Goal: Task Accomplishment & Management: Manage account settings

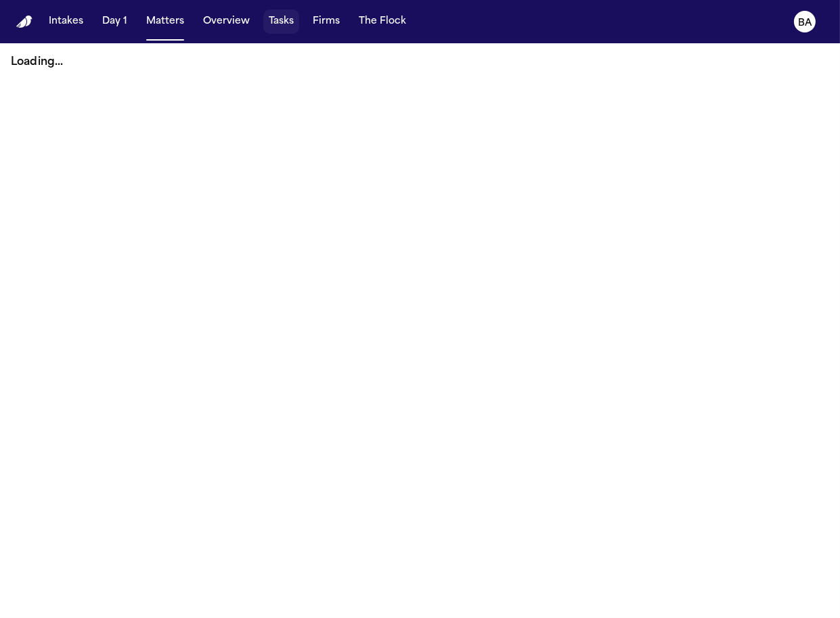
click at [264, 26] on button "Tasks" at bounding box center [281, 21] width 36 height 24
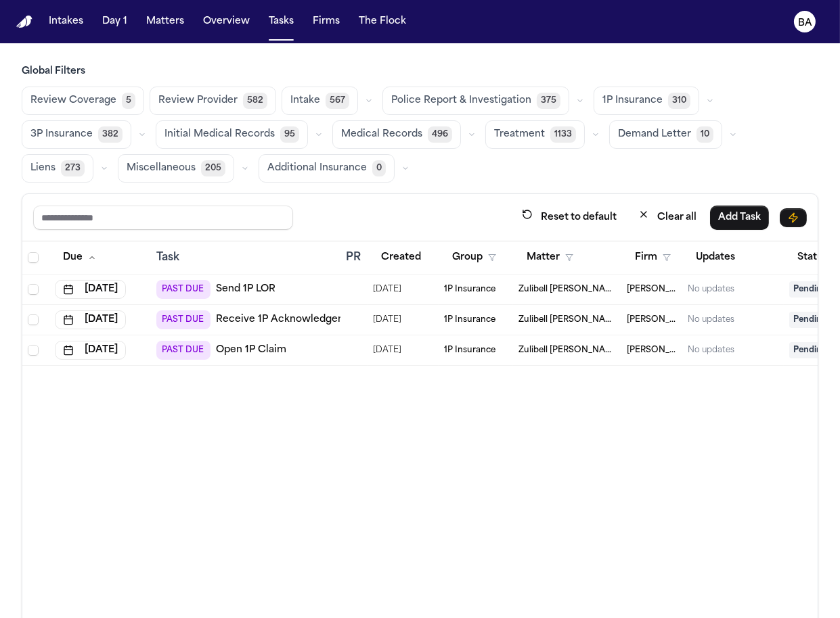
click at [81, 106] on span "Review Coverage" at bounding box center [73, 101] width 86 height 14
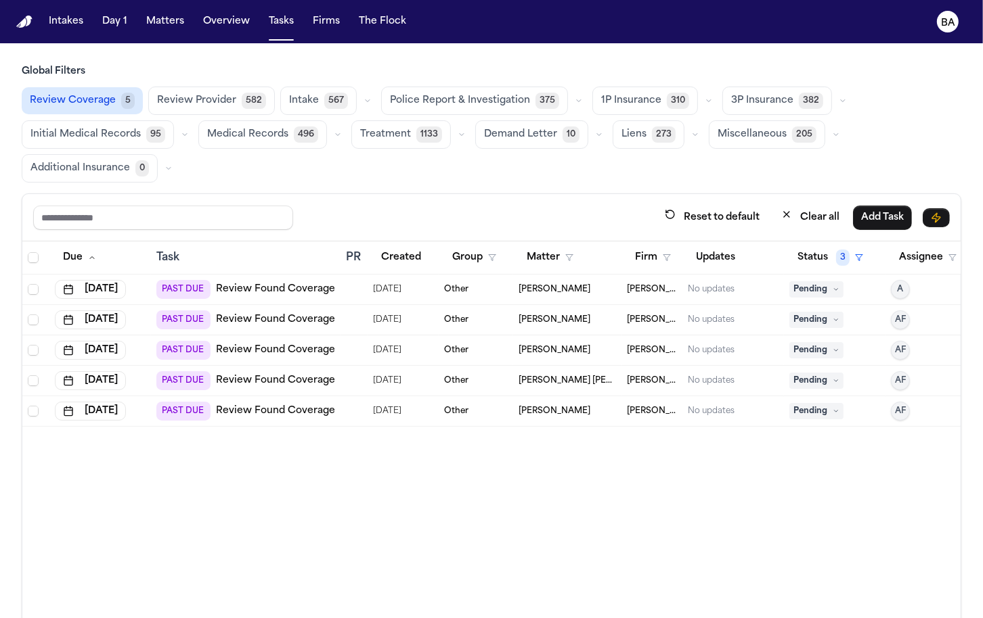
click at [236, 285] on link "Review Found Coverage" at bounding box center [275, 290] width 119 height 14
click at [154, 296] on td "PAST DUE Review Found Coverage" at bounding box center [245, 290] width 189 height 30
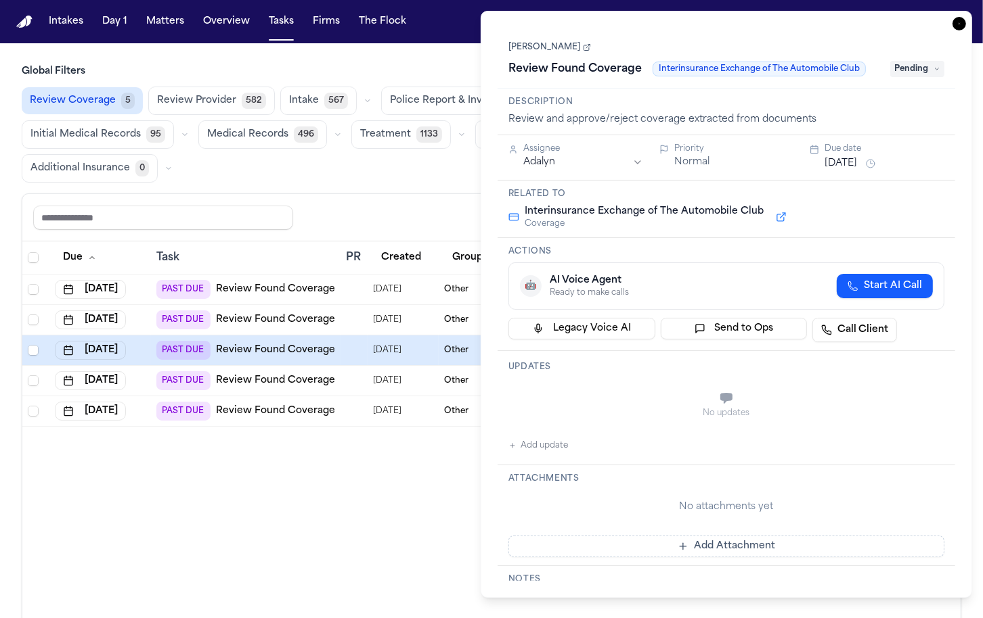
click at [568, 48] on link "[PERSON_NAME]" at bounding box center [549, 47] width 83 height 11
click at [347, 319] on div at bounding box center [351, 320] width 11 height 11
click at [568, 163] on html "Intakes Day 1 Matters Overview Tasks Firms The Flock BA Global Filters Review C…" at bounding box center [491, 309] width 983 height 618
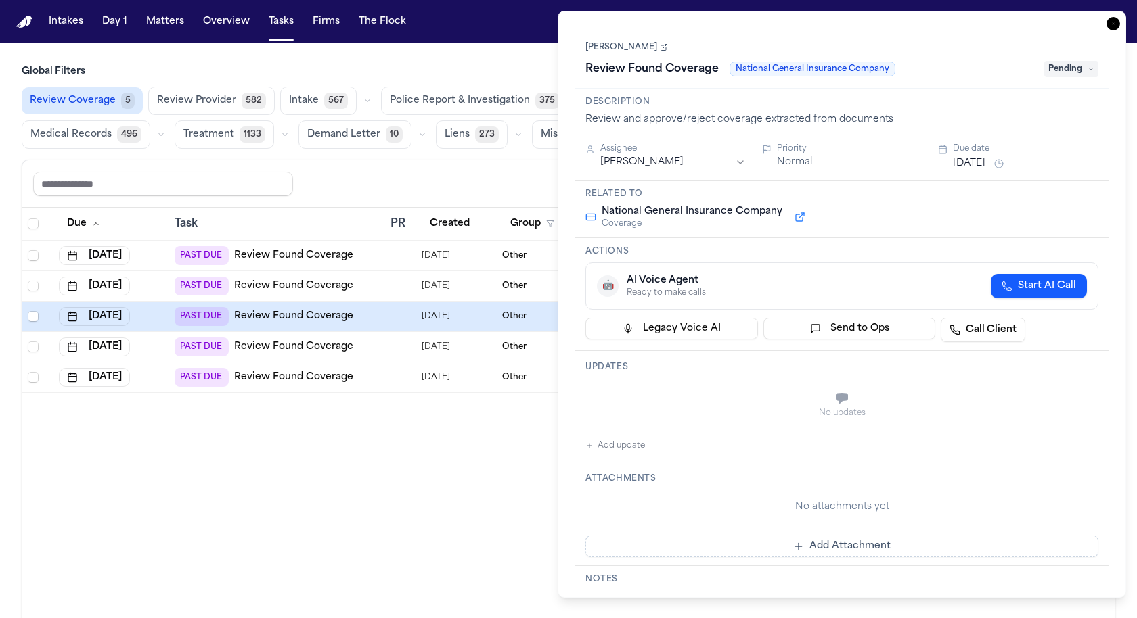
click at [170, 317] on td "PAST DUE Review Found Coverage" at bounding box center [277, 317] width 216 height 30
click at [568, 216] on button at bounding box center [800, 217] width 24 height 16
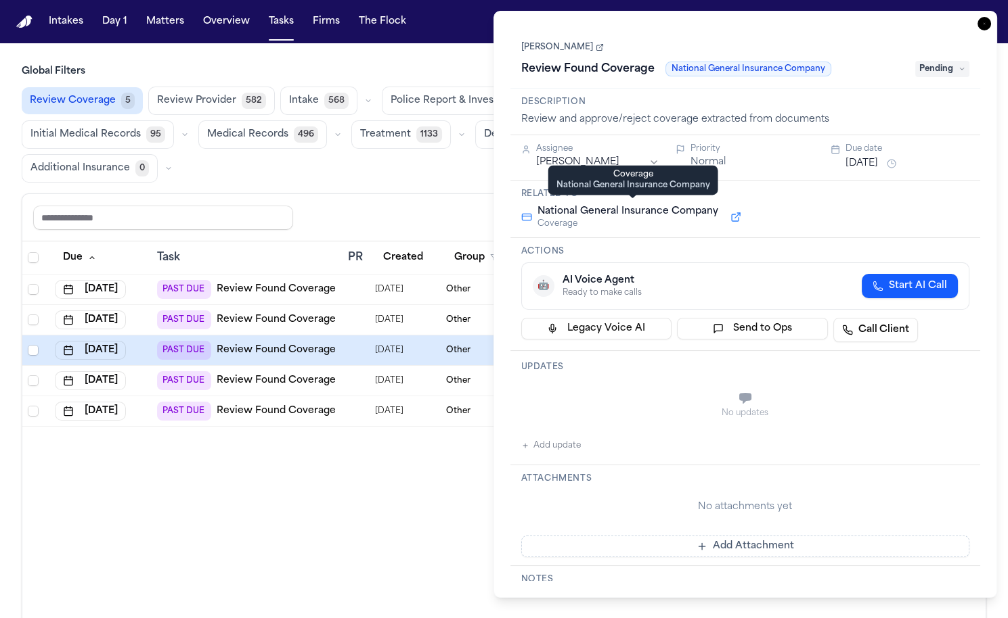
click at [568, 210] on span "National General Insurance Company" at bounding box center [627, 212] width 181 height 14
click at [568, 217] on button at bounding box center [735, 217] width 24 height 16
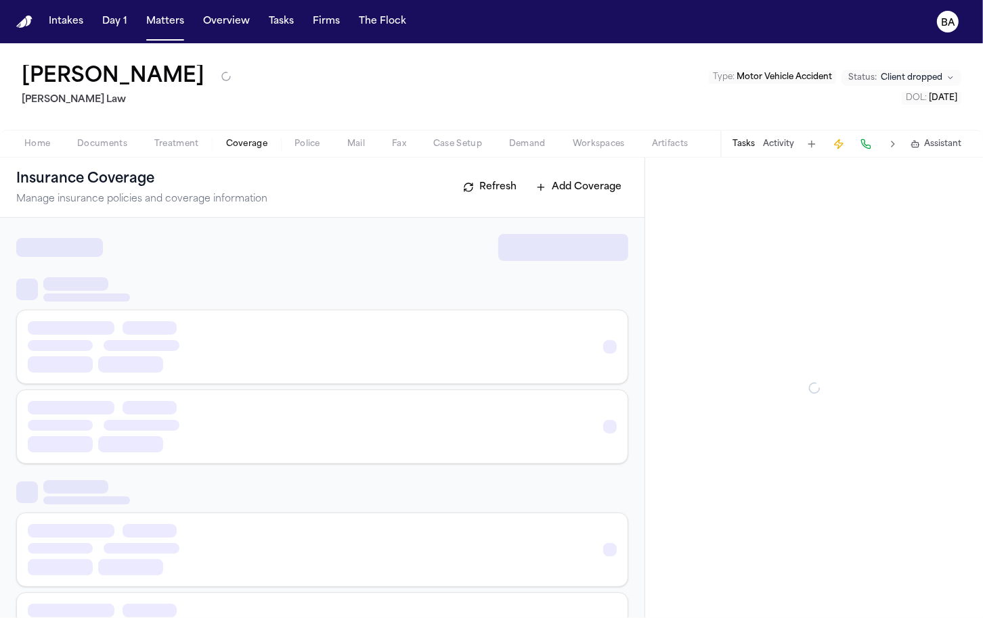
click at [238, 136] on button "Coverage" at bounding box center [246, 144] width 68 height 16
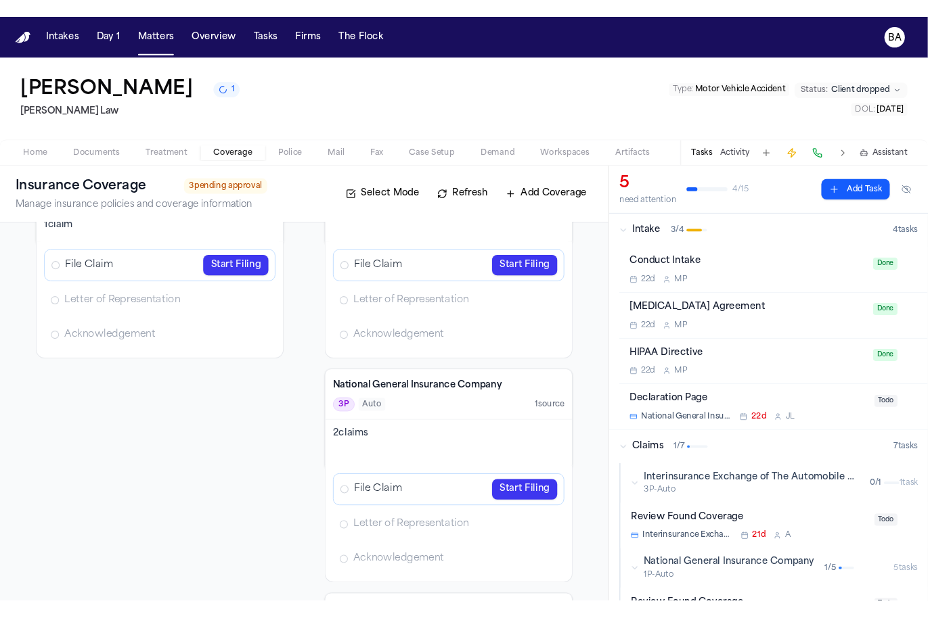
scroll to position [63, 0]
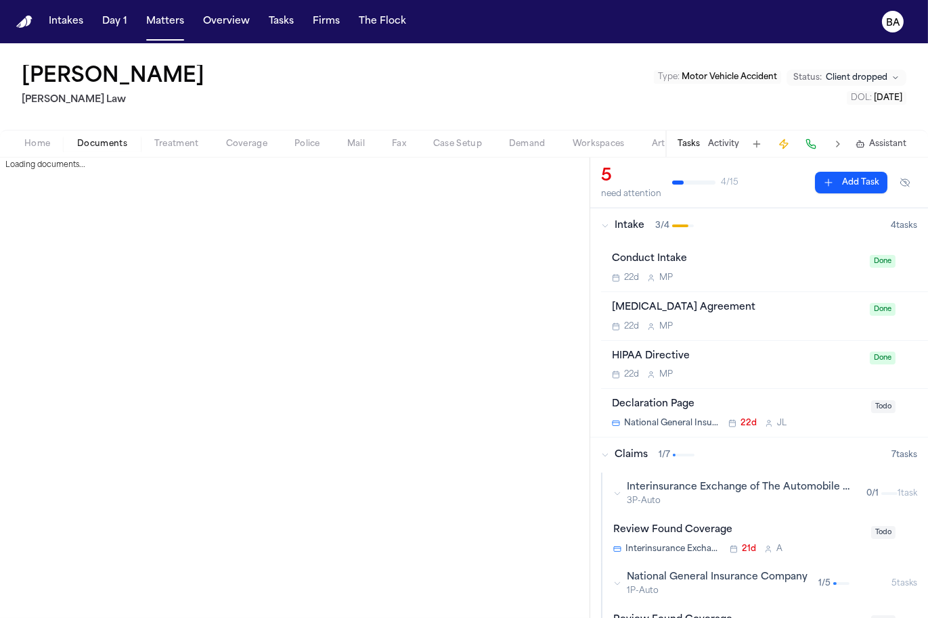
click at [93, 148] on span "Documents" at bounding box center [102, 144] width 50 height 11
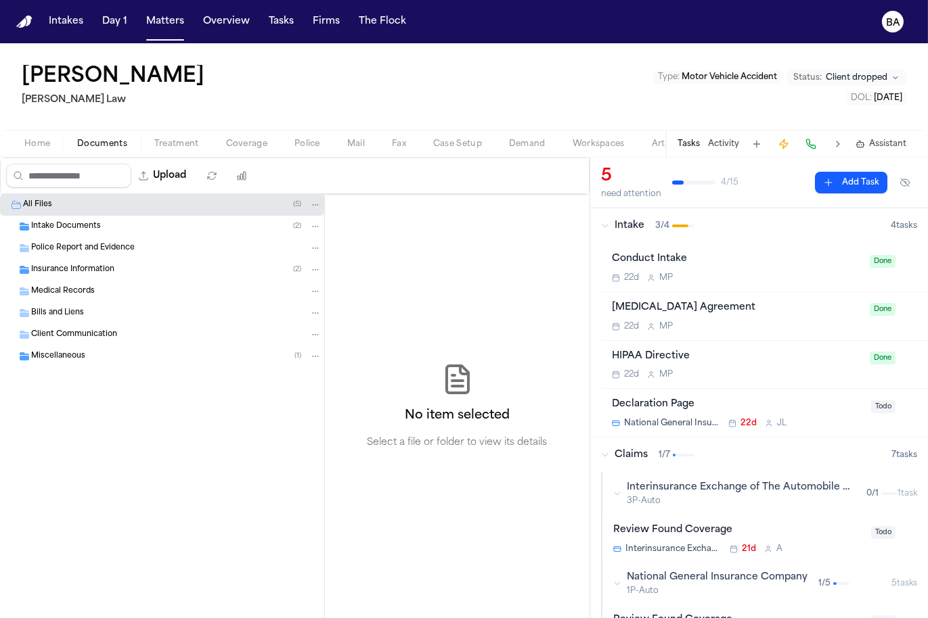
click at [237, 142] on span "Coverage" at bounding box center [246, 144] width 41 height 11
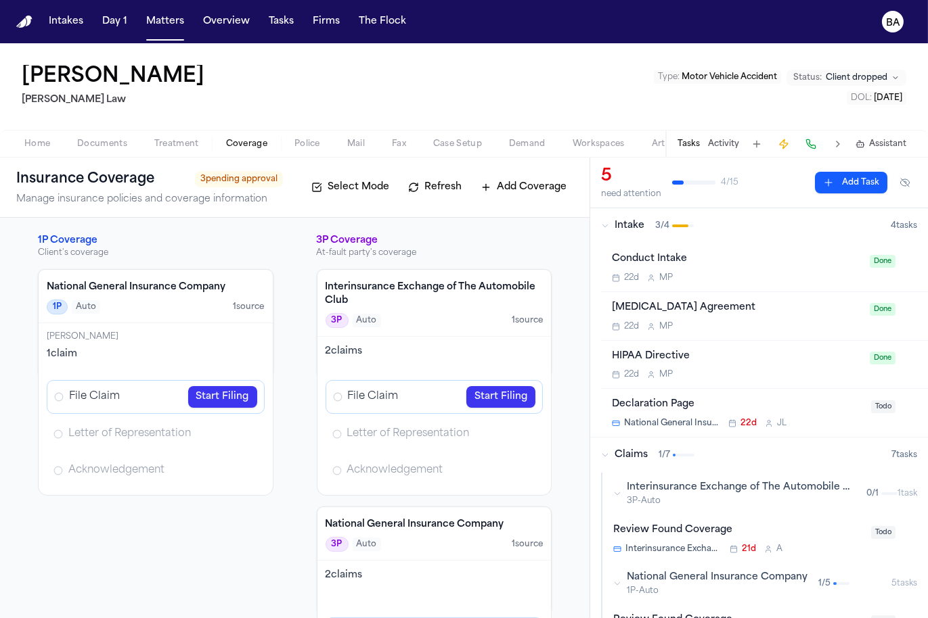
click at [242, 470] on icon "Open Acknowledgement review" at bounding box center [247, 471] width 11 height 11
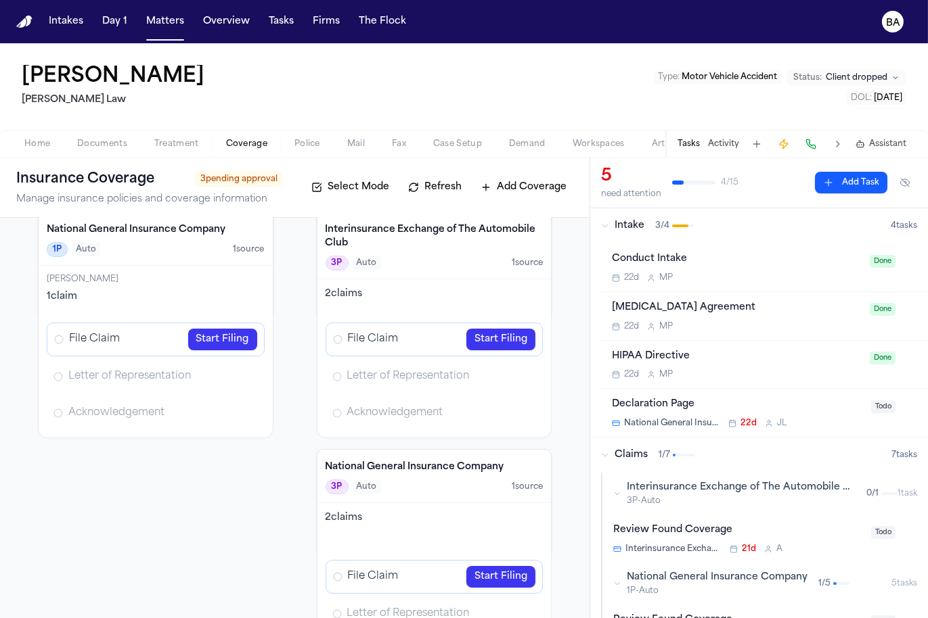
scroll to position [59, 0]
click at [137, 338] on div "File Claim Start Filing" at bounding box center [156, 338] width 218 height 34
click at [137, 375] on span "Letter of Representation" at bounding box center [129, 375] width 122 height 14
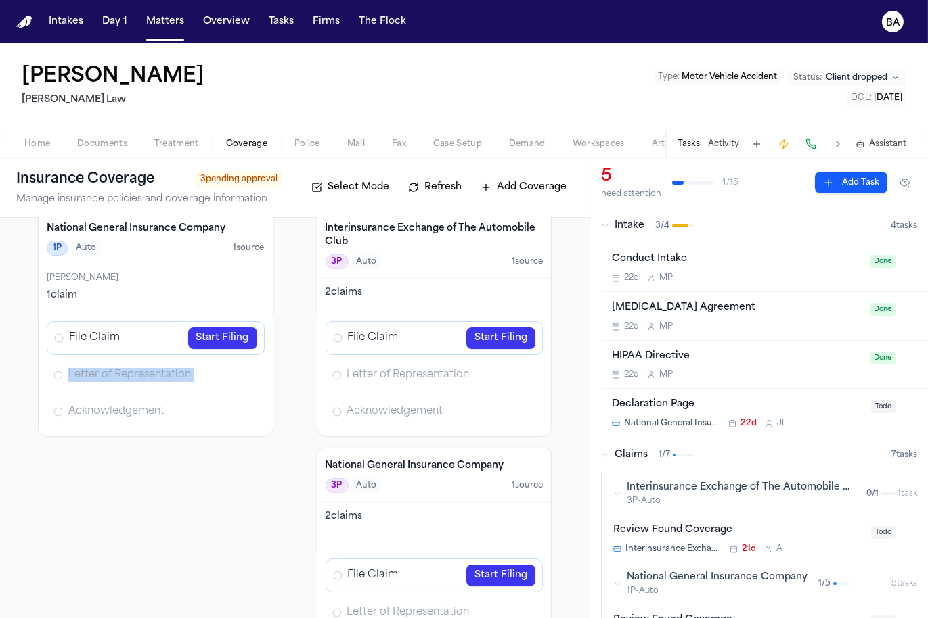
click at [137, 375] on span "Letter of Representation" at bounding box center [129, 375] width 122 height 14
click at [104, 339] on span "File Claim" at bounding box center [94, 338] width 51 height 14
click at [206, 336] on link "Start Filing" at bounding box center [222, 339] width 69 height 22
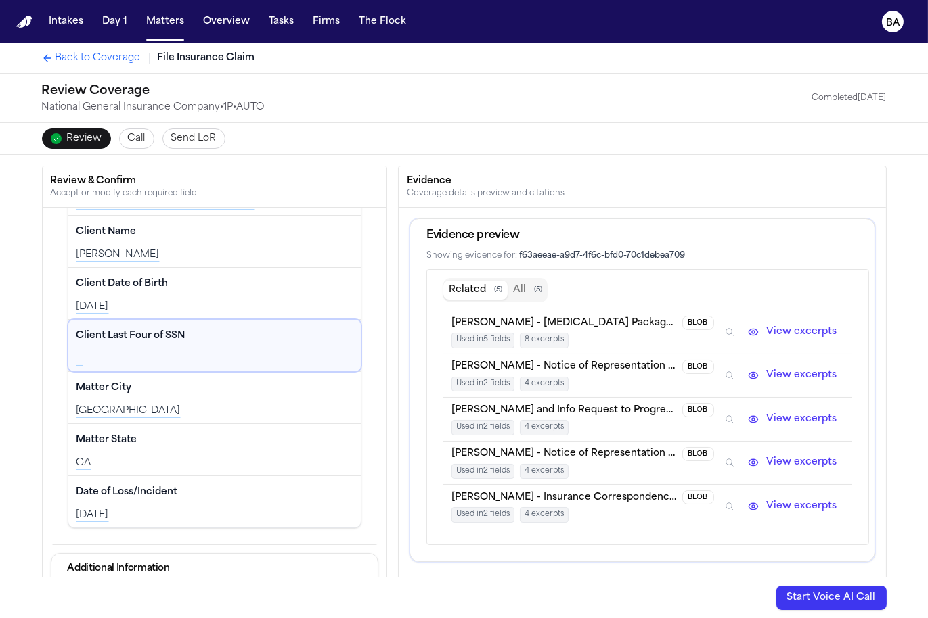
scroll to position [117, 0]
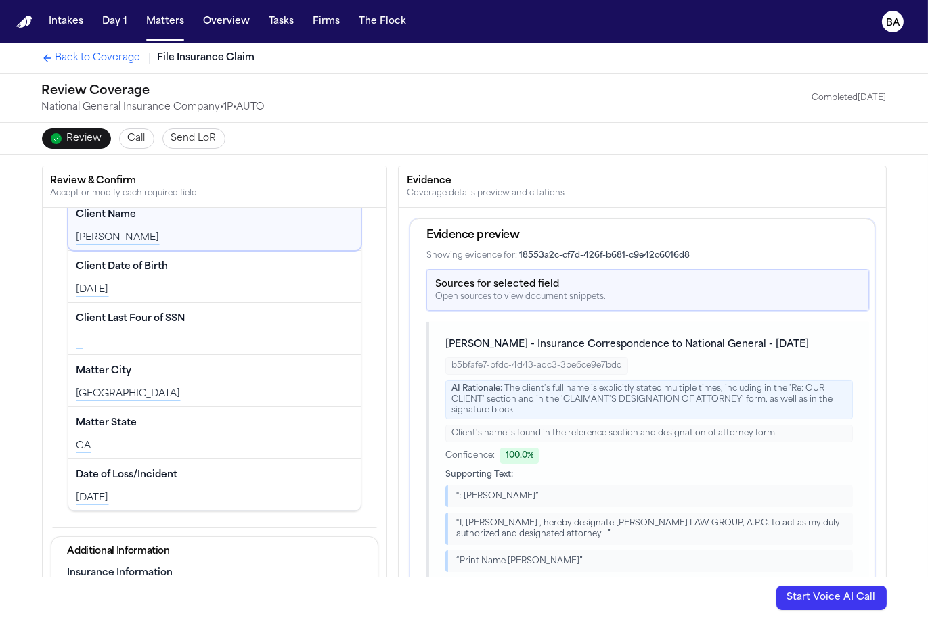
click at [124, 141] on button "Call" at bounding box center [136, 139] width 35 height 20
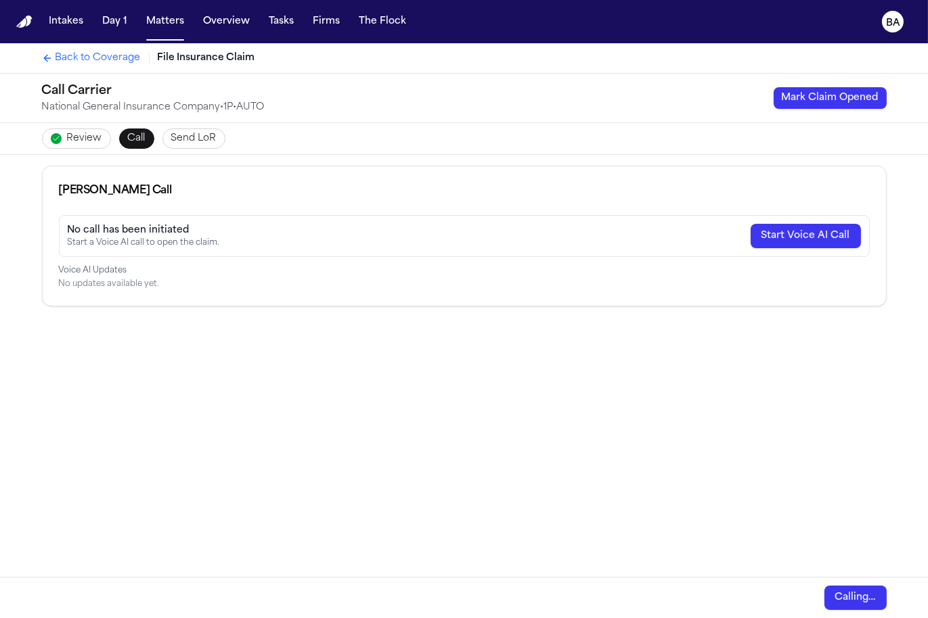
click at [175, 141] on span "Send LoR" at bounding box center [193, 139] width 45 height 14
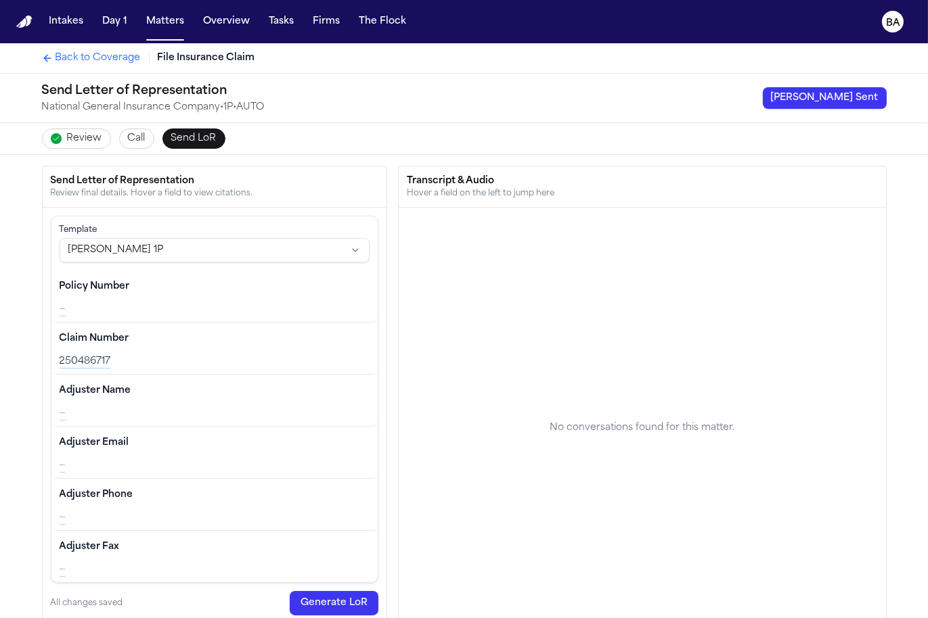
click at [87, 57] on span "Back to Coverage" at bounding box center [97, 58] width 85 height 14
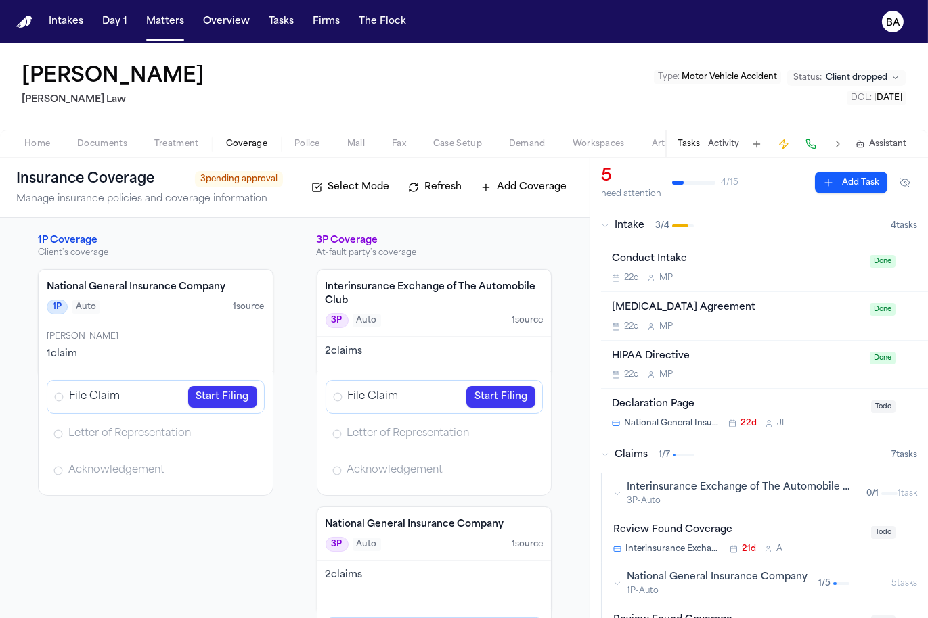
scroll to position [15, 0]
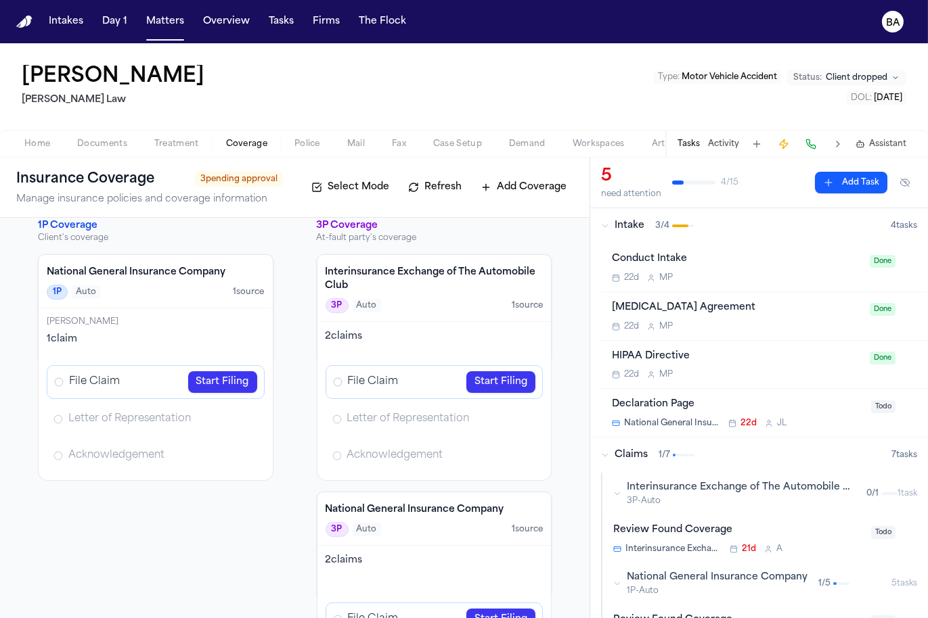
click at [244, 421] on icon "Open Letter of Representation review" at bounding box center [247, 419] width 11 height 11
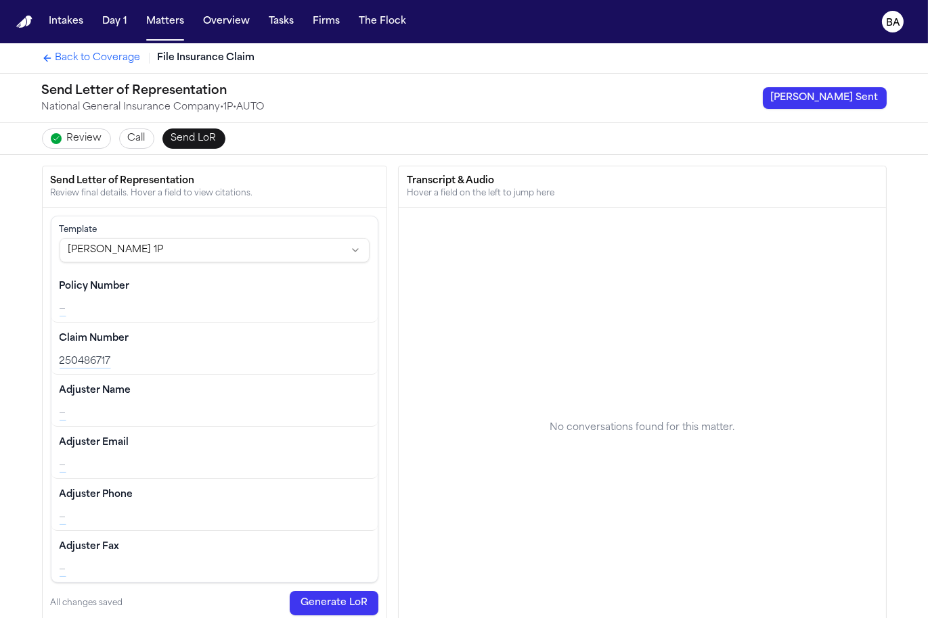
click at [81, 57] on span "Back to Coverage" at bounding box center [97, 58] width 85 height 14
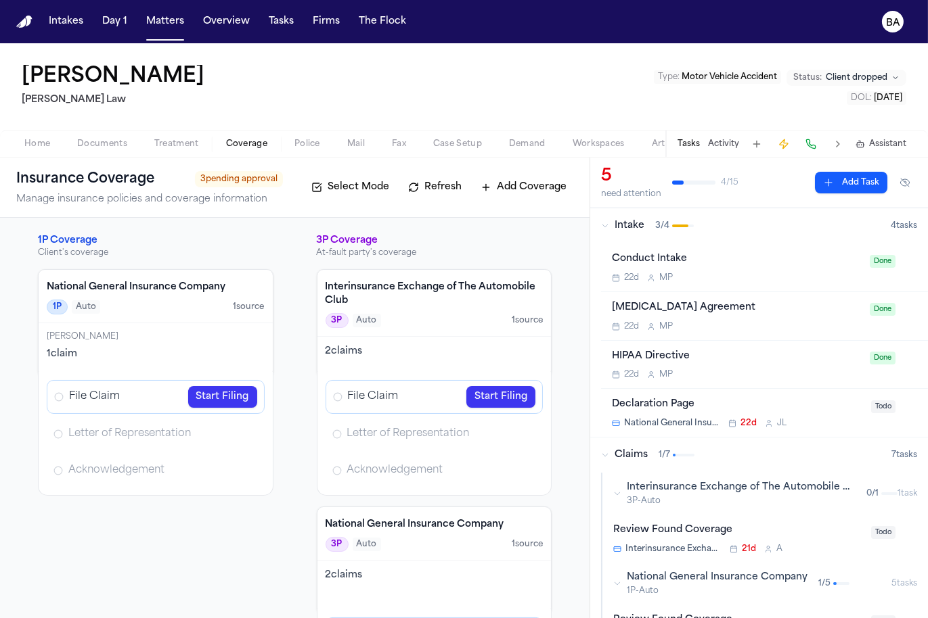
scroll to position [15, 0]
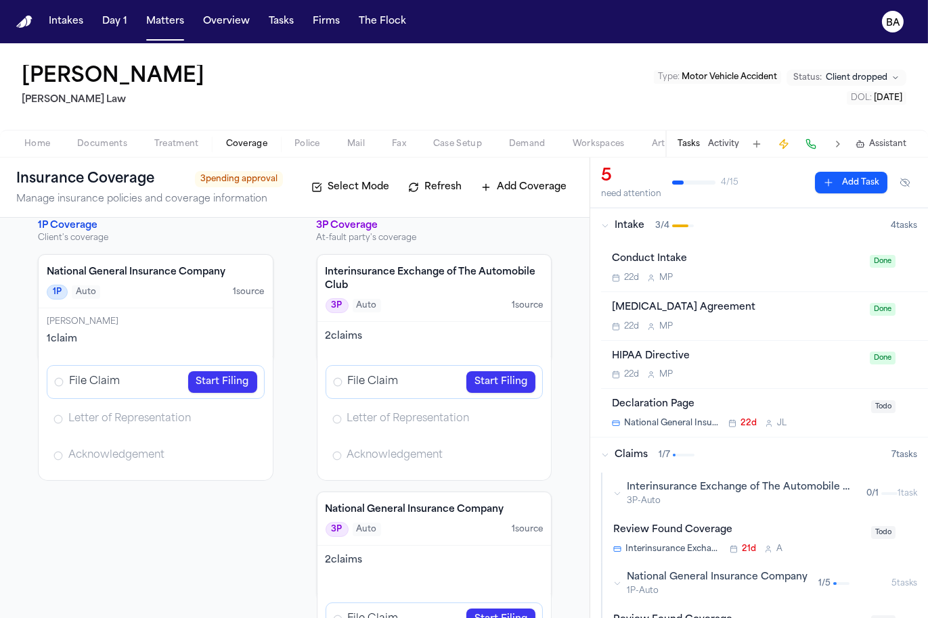
click at [216, 382] on link "Start Filing" at bounding box center [222, 382] width 69 height 22
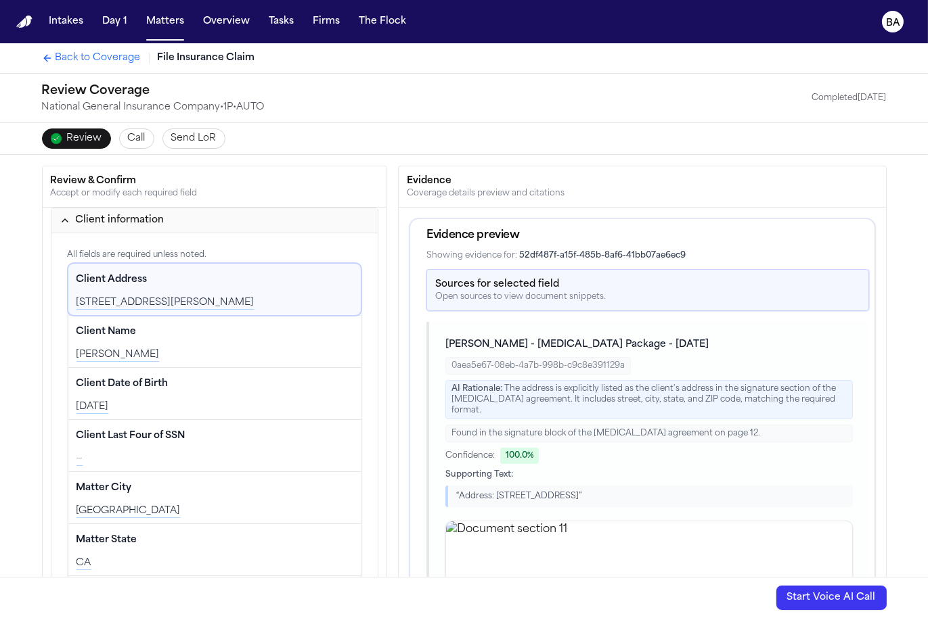
click at [76, 61] on span "Back to Coverage" at bounding box center [97, 58] width 85 height 14
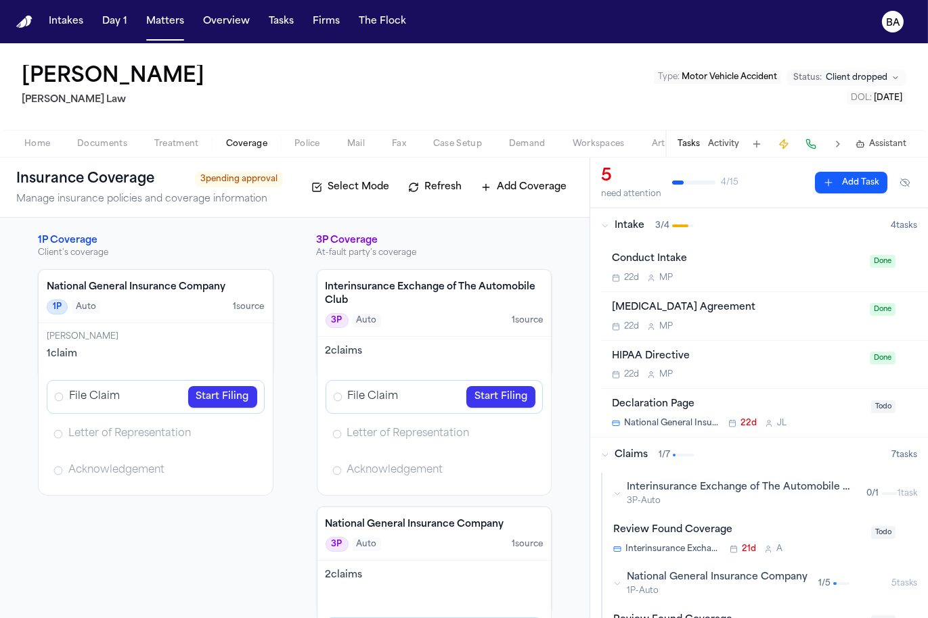
scroll to position [15, 0]
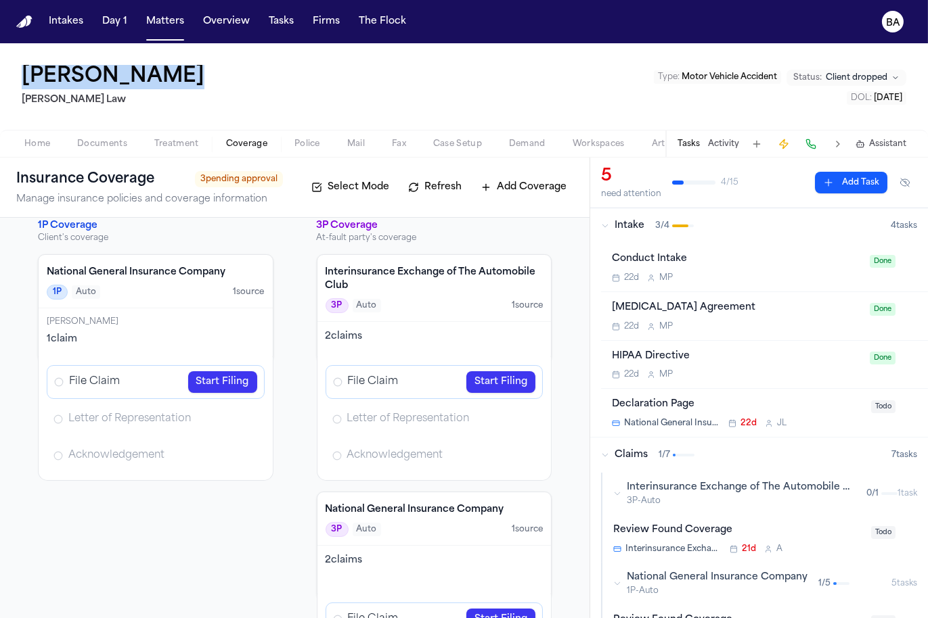
drag, startPoint x: 17, startPoint y: 76, endPoint x: 133, endPoint y: 77, distance: 116.4
click at [133, 77] on div "Antonino Endaya Sedaghat Law Type : Motor Vehicle Accident Status: Client dropp…" at bounding box center [464, 86] width 928 height 87
click at [240, 378] on link "Start Filing" at bounding box center [222, 382] width 69 height 22
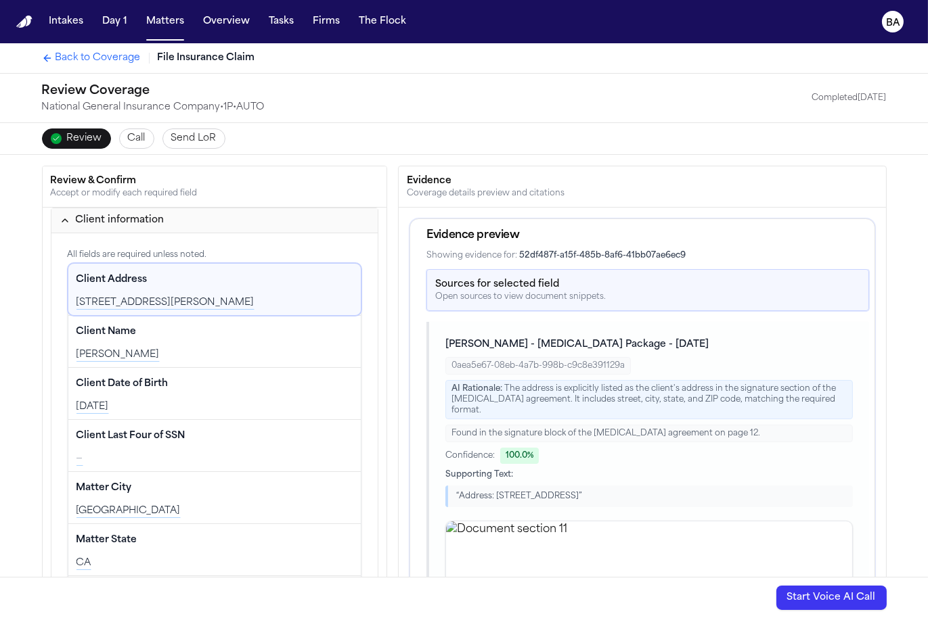
click at [111, 61] on span "Back to Coverage" at bounding box center [97, 58] width 85 height 14
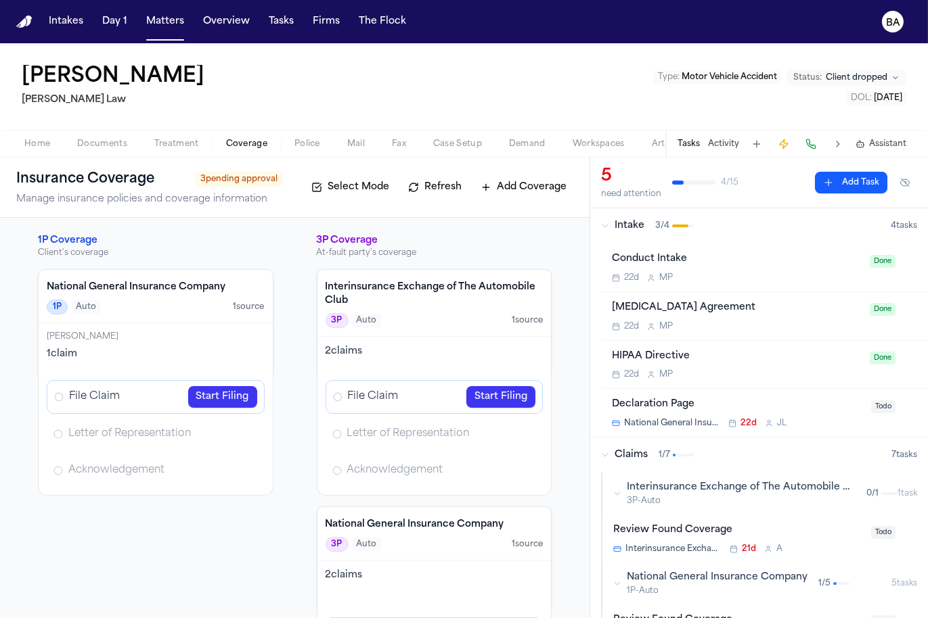
scroll to position [15, 0]
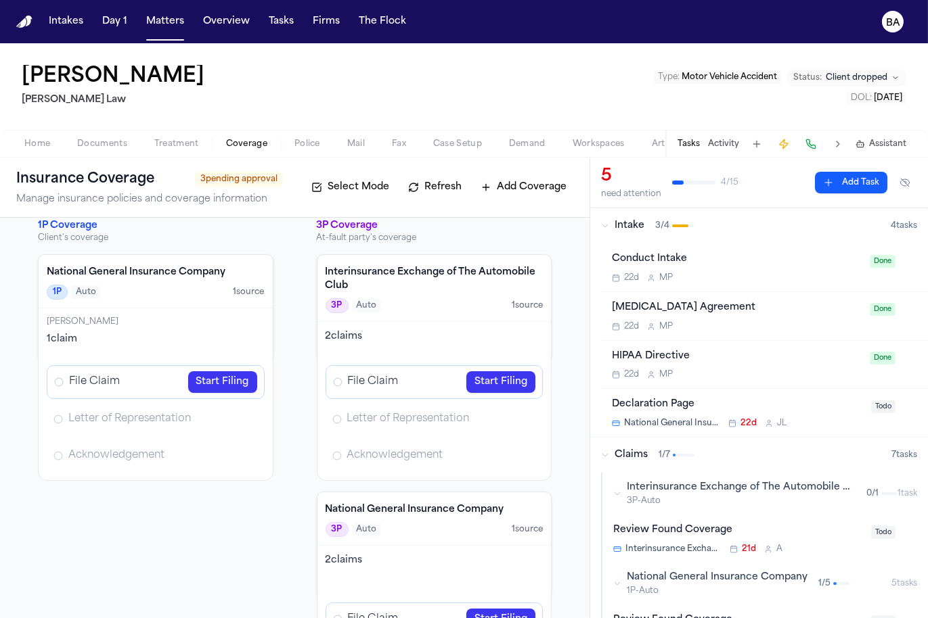
click at [14, 78] on div "Antonino Endaya Sedaghat Law Type : Motor Vehicle Accident Status: Client dropp…" at bounding box center [464, 86] width 928 height 87
click at [47, 144] on span "Home" at bounding box center [37, 144] width 26 height 11
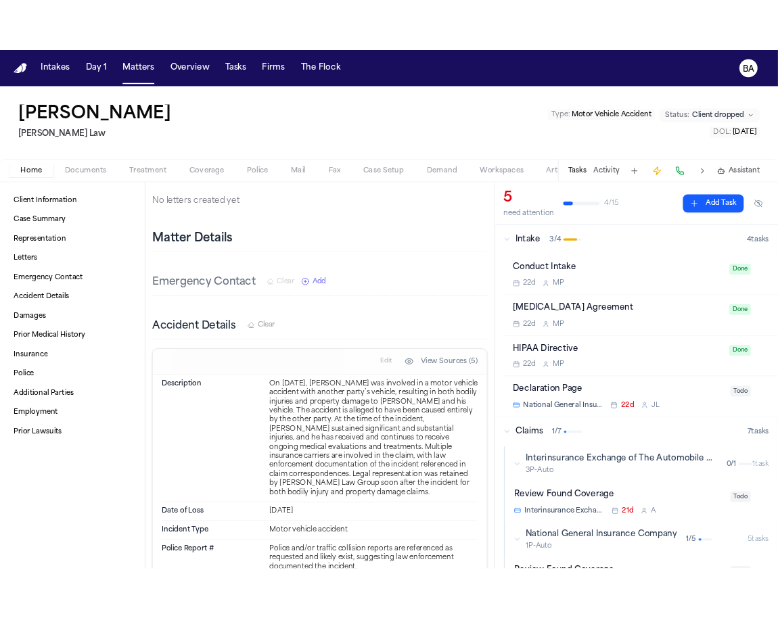
scroll to position [294, 0]
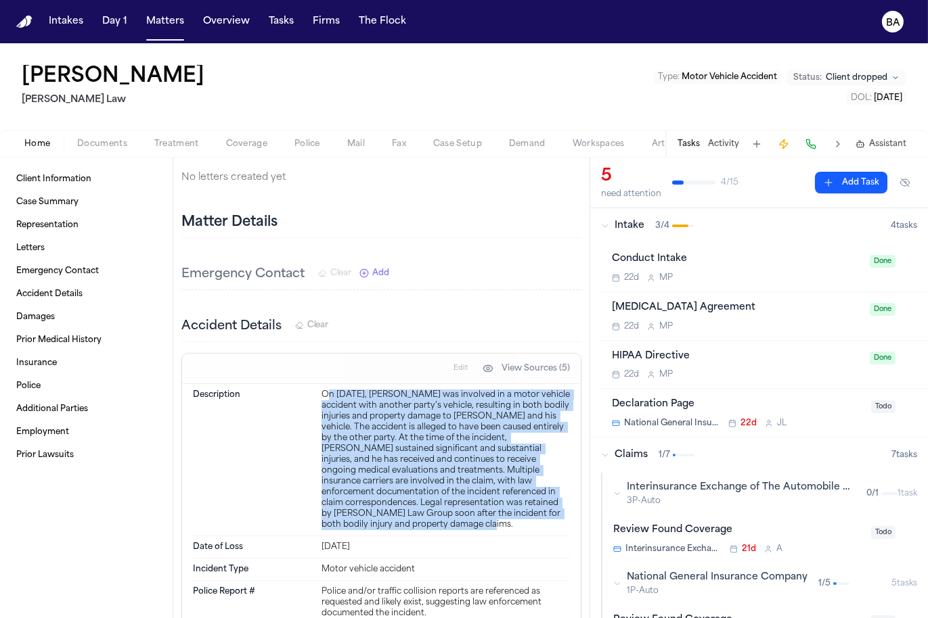
drag, startPoint x: 326, startPoint y: 369, endPoint x: 387, endPoint y: 502, distance: 145.9
click at [387, 502] on div "On May 4, 2025, Antonino Endaya was involved in a motor vehicle accident with a…" at bounding box center [445, 460] width 248 height 141
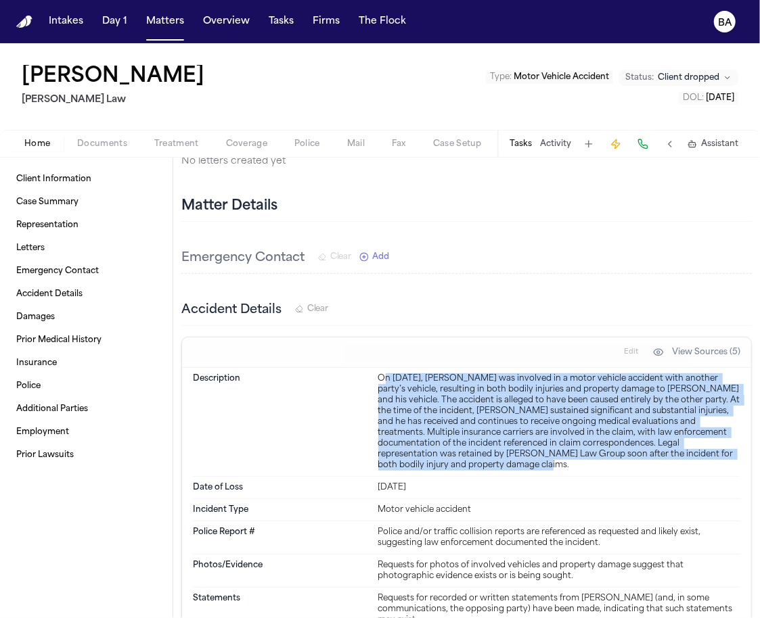
click at [434, 404] on div "On May 4, 2025, Antonino Endaya was involved in a motor vehicle accident with a…" at bounding box center [559, 422] width 362 height 97
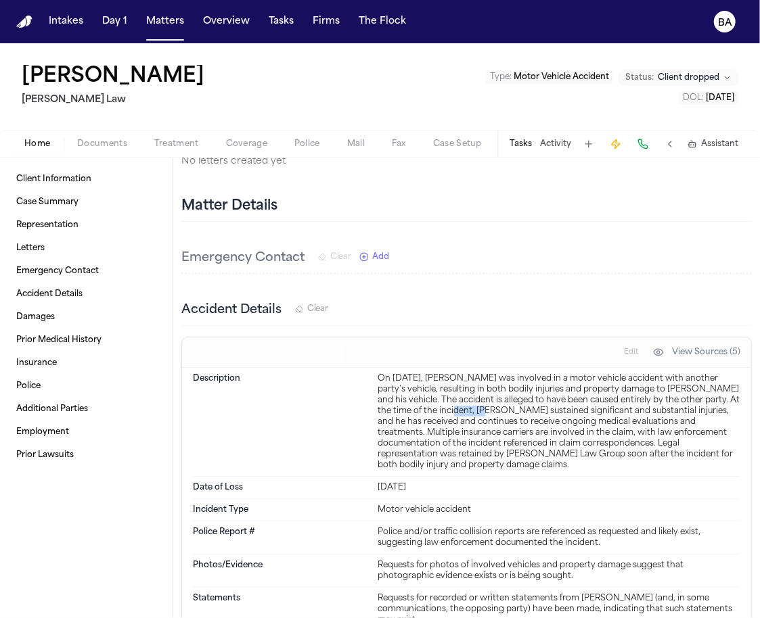
click at [434, 404] on div "On May 4, 2025, Antonino Endaya was involved in a motor vehicle accident with a…" at bounding box center [559, 422] width 362 height 97
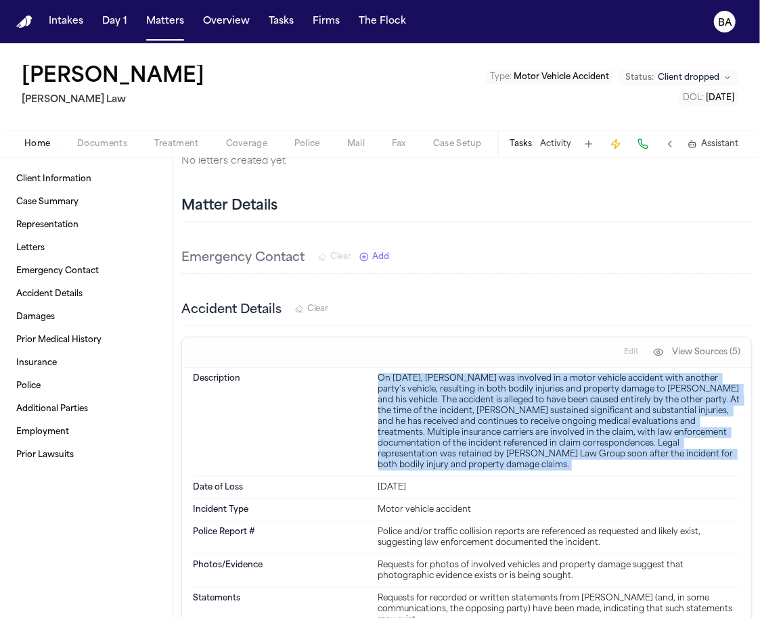
click at [434, 404] on div "On May 4, 2025, Antonino Endaya was involved in a motor vehicle accident with a…" at bounding box center [559, 422] width 362 height 97
click at [238, 143] on span "Coverage" at bounding box center [246, 144] width 41 height 11
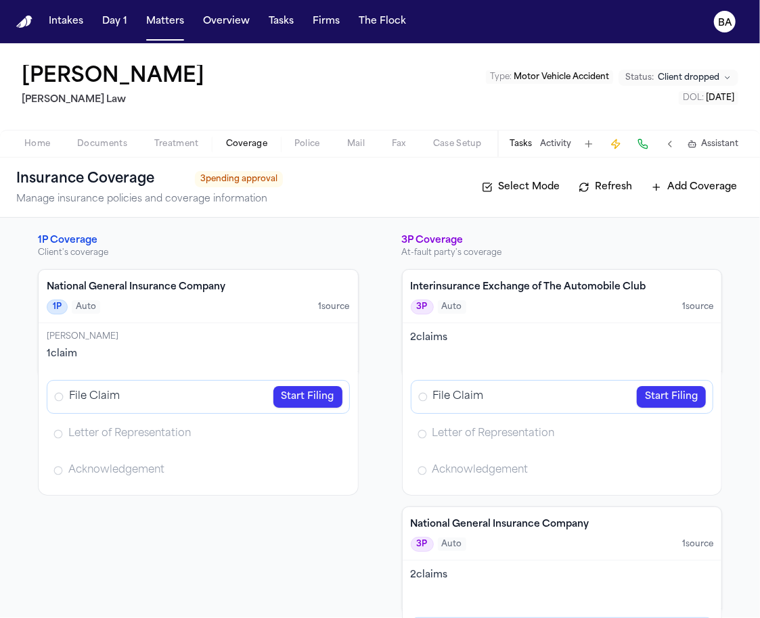
click at [24, 129] on div "Antonino Endaya Sedaghat Law Type : Motor Vehicle Accident Status: Client dropp…" at bounding box center [380, 86] width 760 height 87
click at [28, 139] on span "Home" at bounding box center [37, 144] width 26 height 11
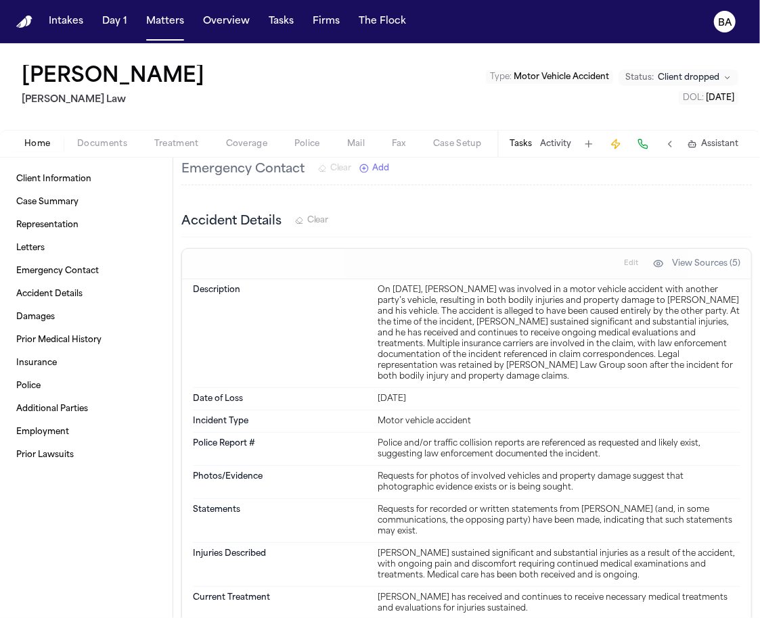
scroll to position [430, 0]
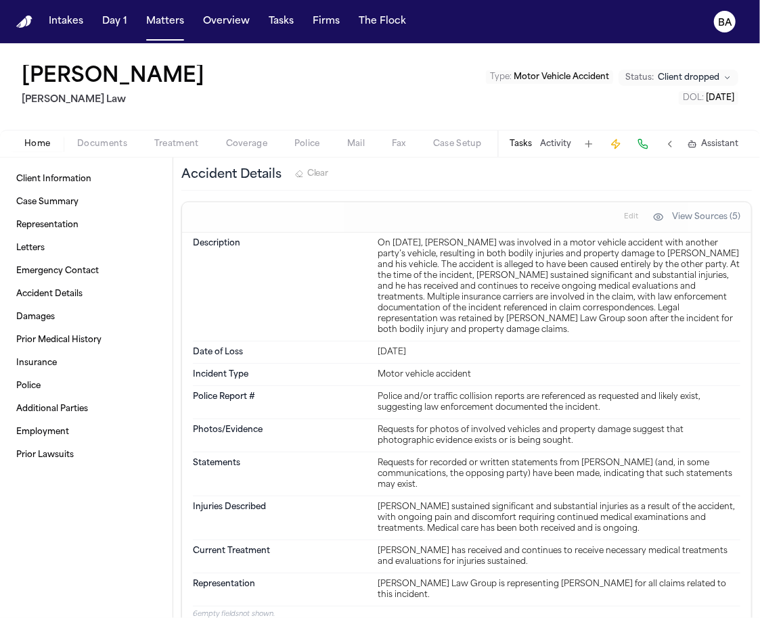
click at [449, 275] on div "On May 4, 2025, Antonino Endaya was involved in a motor vehicle accident with a…" at bounding box center [559, 286] width 362 height 97
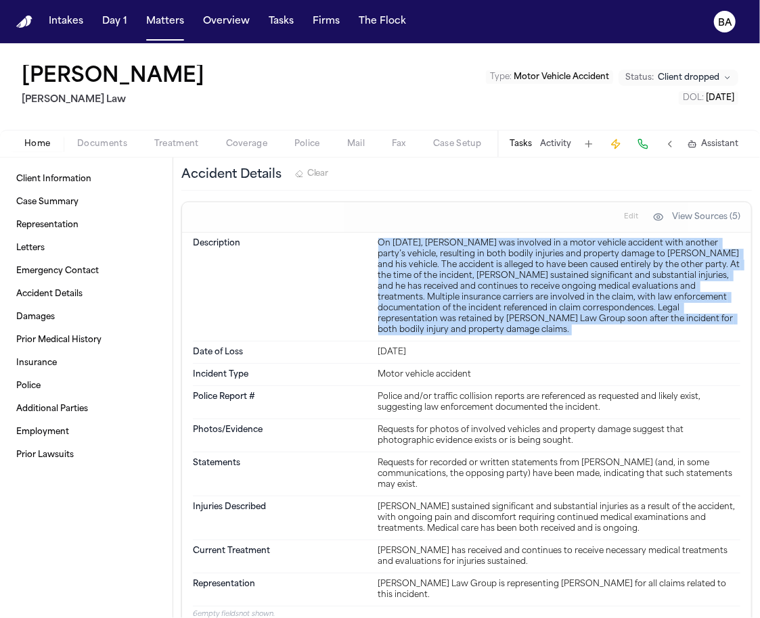
click at [449, 275] on div "On May 4, 2025, Antonino Endaya was involved in a motor vehicle accident with a…" at bounding box center [559, 286] width 362 height 97
copy div "On May 4, 2025, Antonino Endaya was involved in a motor vehicle accident with a…"
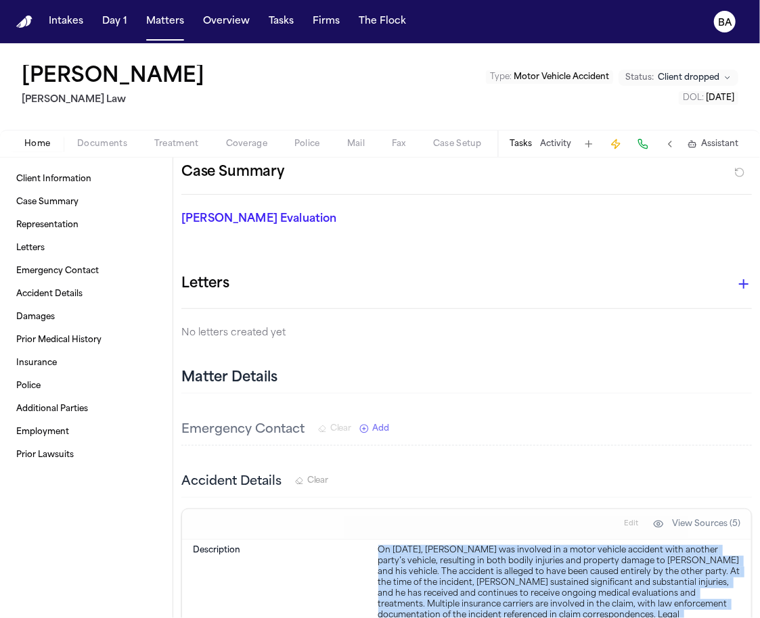
scroll to position [0, 0]
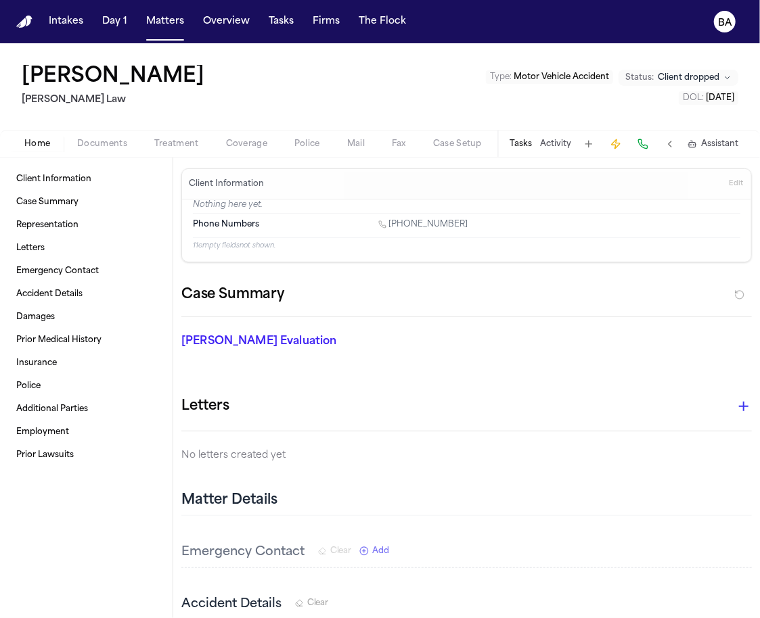
click at [235, 152] on div "Home Documents Treatment Coverage Police Mail Fax Case Setup Demand Workspaces …" at bounding box center [380, 143] width 760 height 27
click at [238, 143] on span "Coverage" at bounding box center [246, 144] width 41 height 11
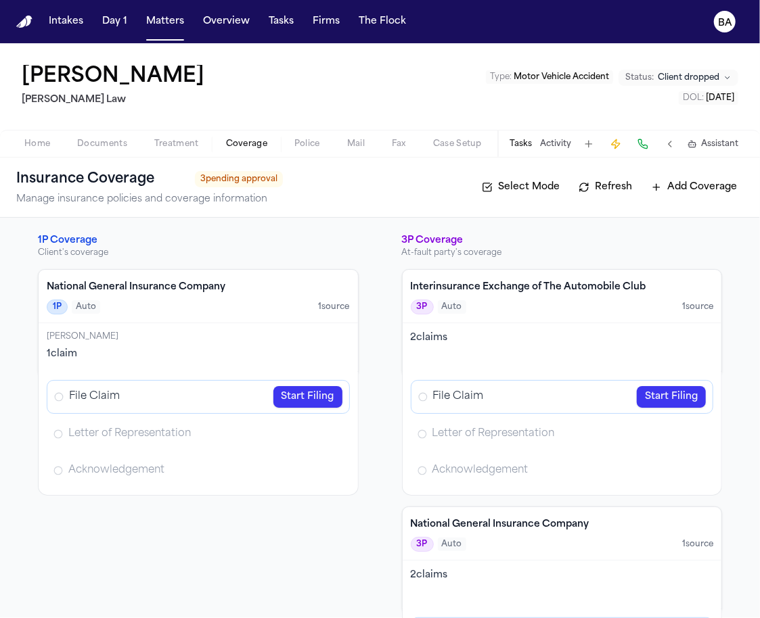
click at [288, 397] on link "Start Filing" at bounding box center [307, 397] width 69 height 22
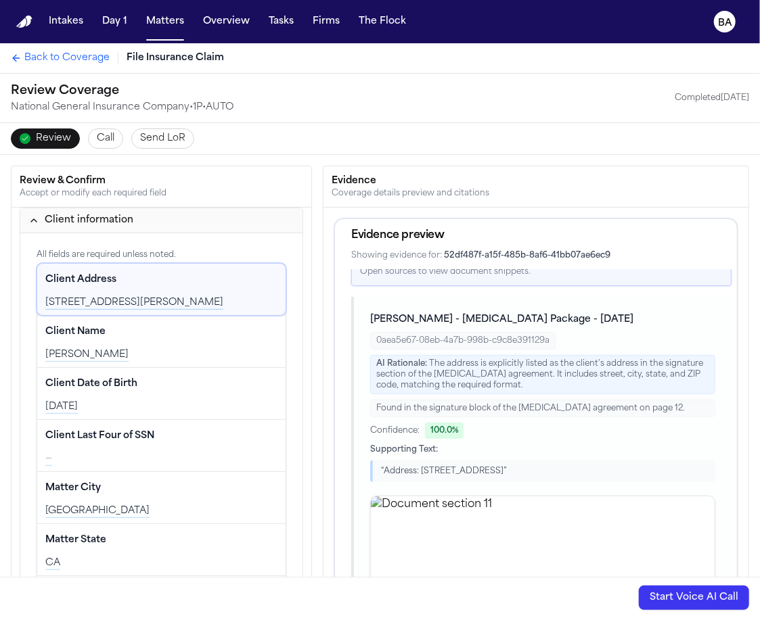
scroll to position [31, 0]
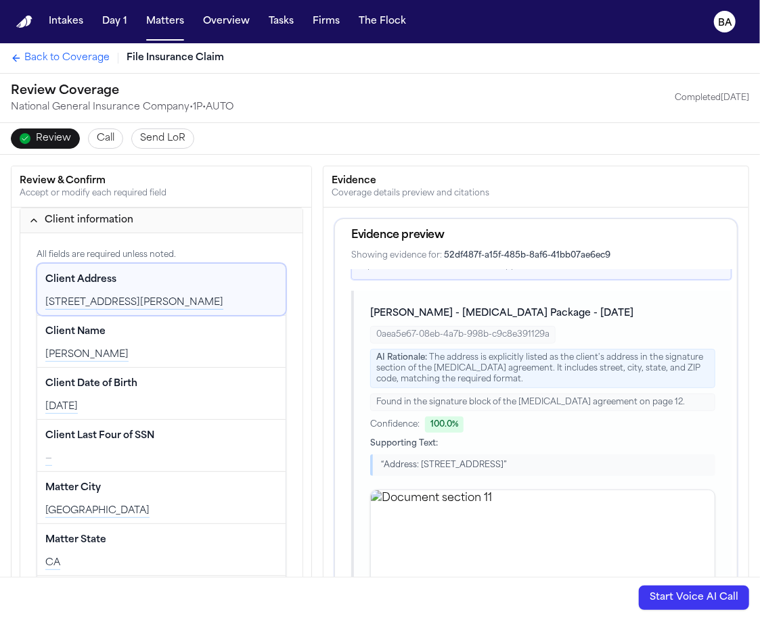
click at [472, 252] on span "52df487f-a15f-485b-8af6-41bb07ae6ec9" at bounding box center [527, 256] width 166 height 8
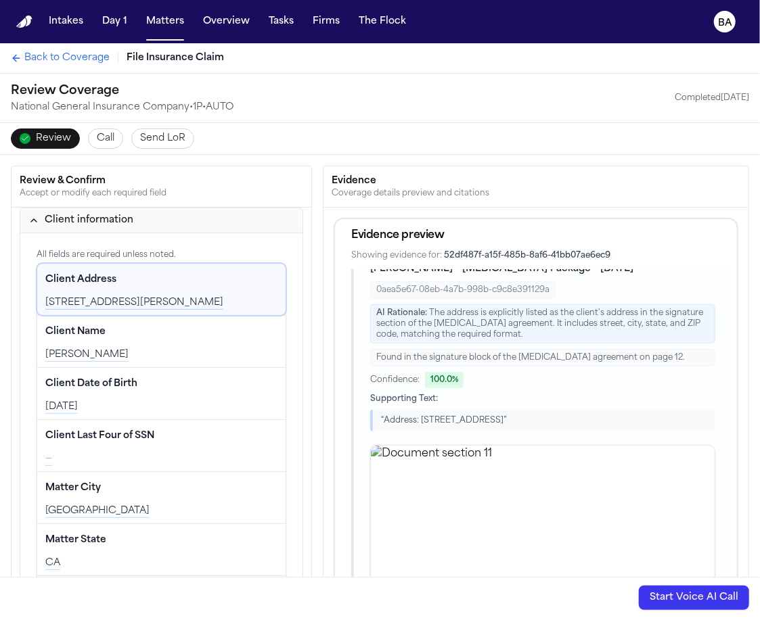
scroll to position [118, 0]
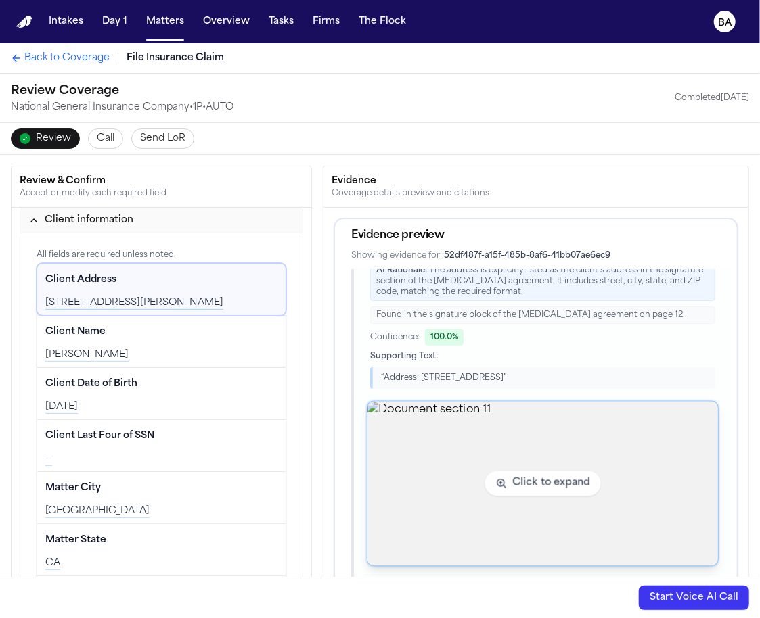
click at [505, 470] on img "View document section 11" at bounding box center [542, 484] width 351 height 164
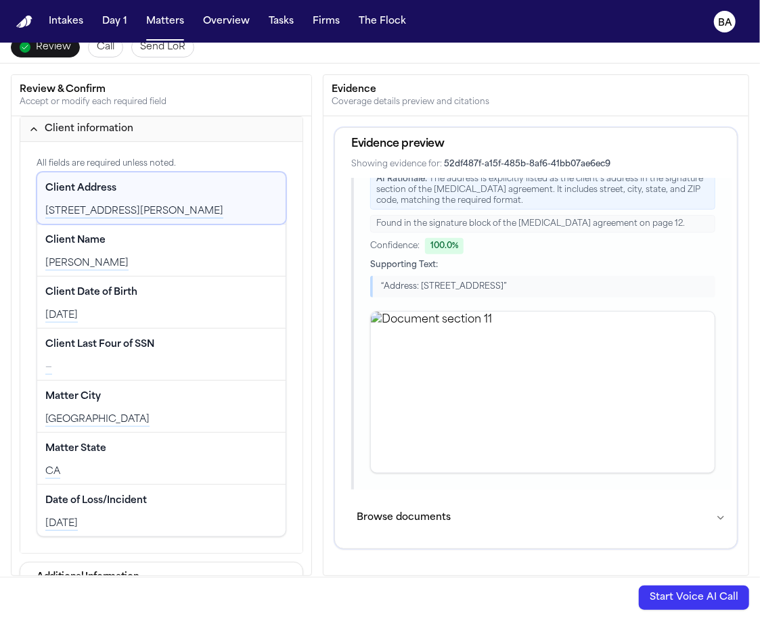
scroll to position [99, 0]
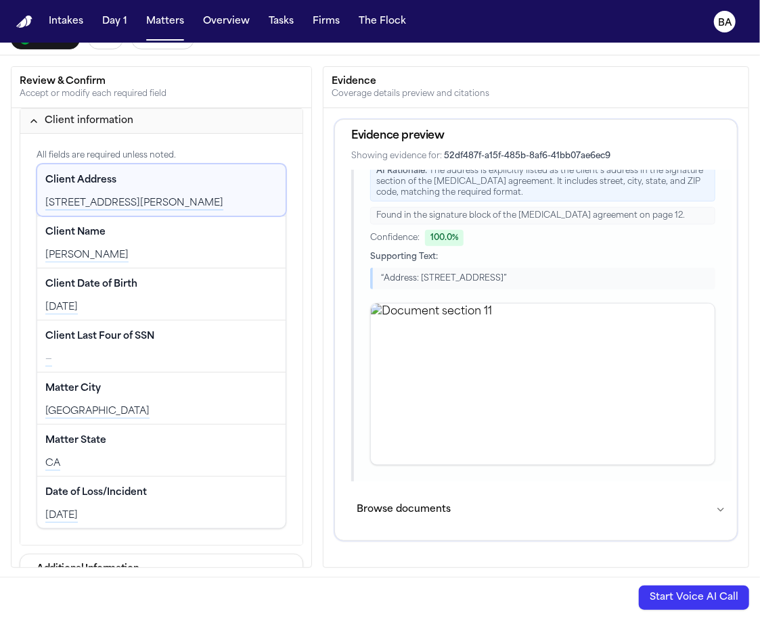
click at [475, 504] on button "Browse documents" at bounding box center [541, 510] width 380 height 35
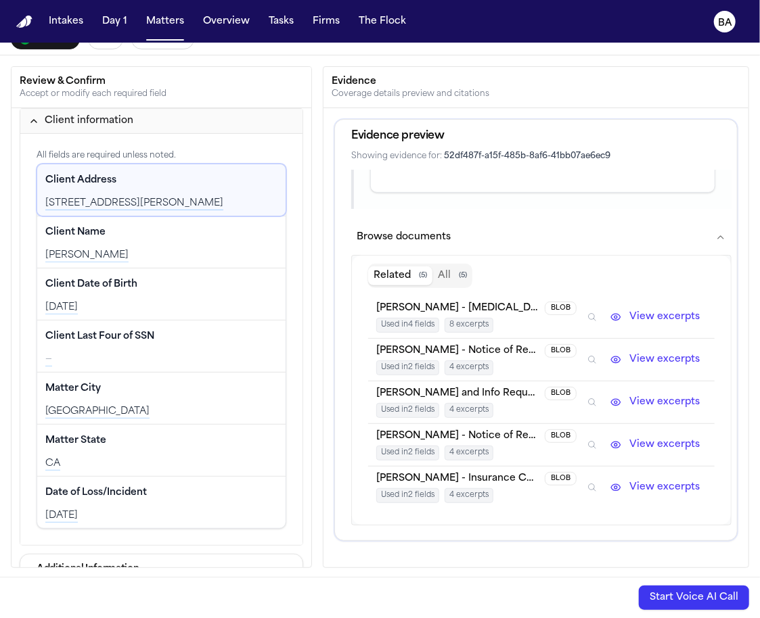
scroll to position [394, 0]
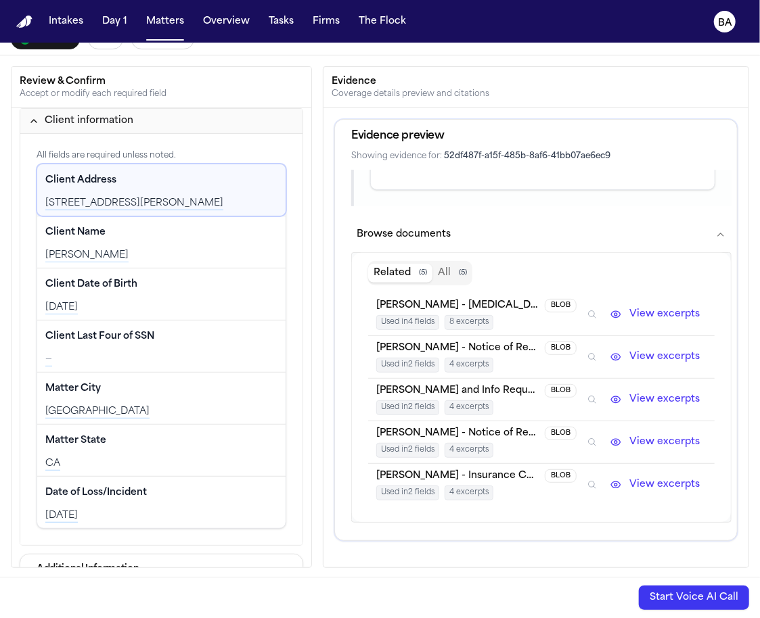
click at [690, 309] on button "View excerpts" at bounding box center [655, 315] width 103 height 16
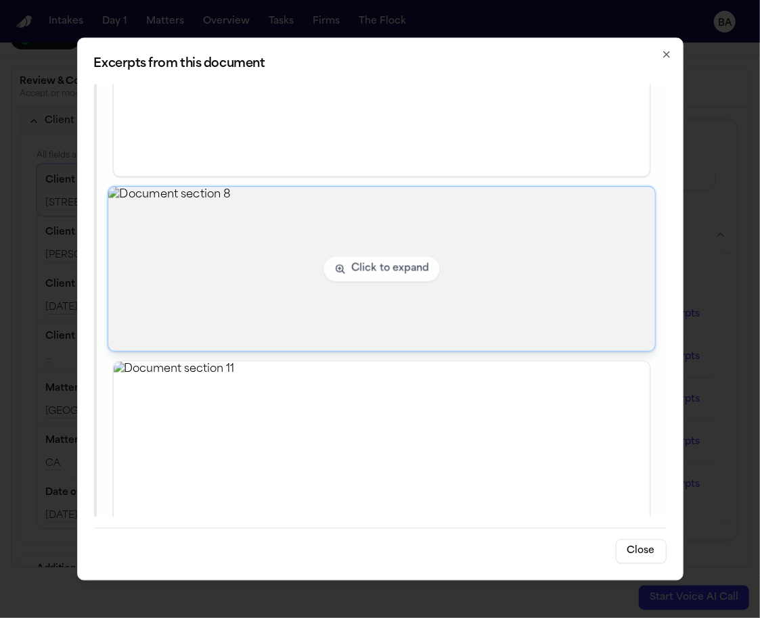
scroll to position [0, 0]
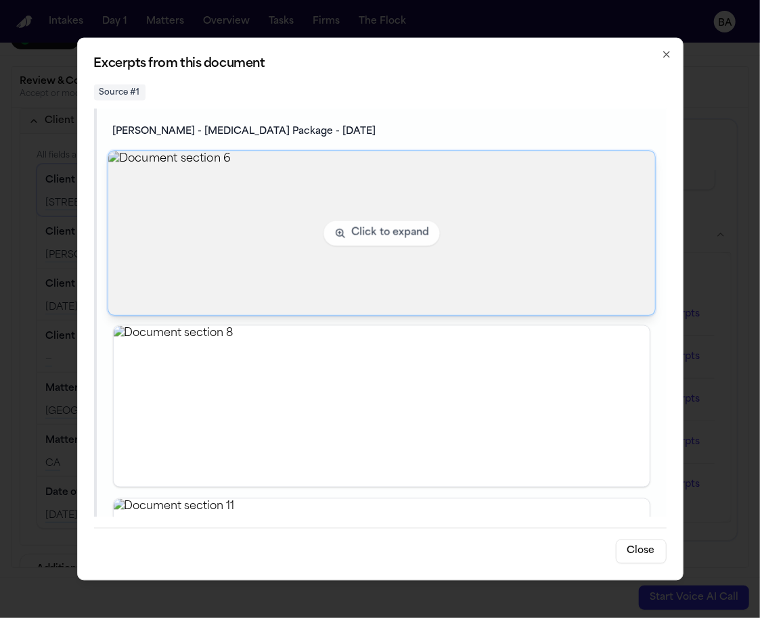
click at [403, 221] on img "View document section 6" at bounding box center [381, 233] width 547 height 164
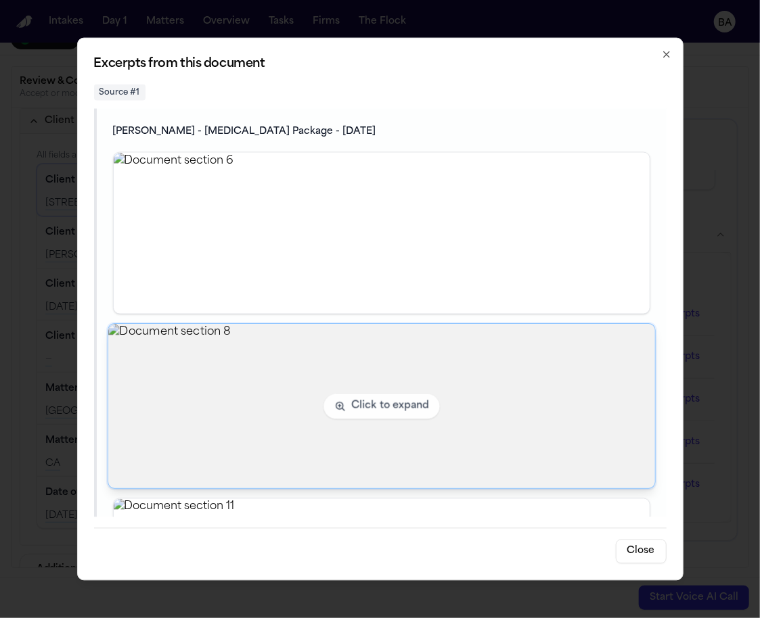
click at [384, 397] on img "View document section 8" at bounding box center [381, 406] width 547 height 164
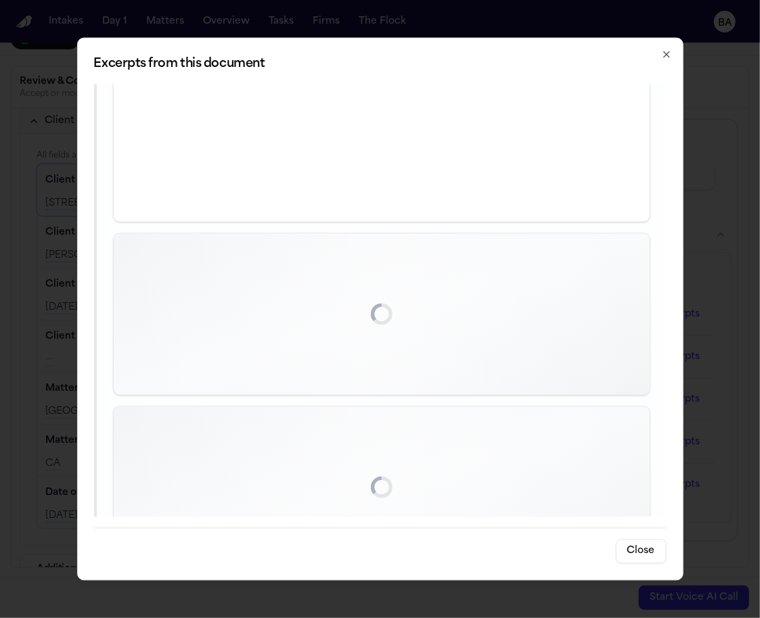
scroll to position [544, 0]
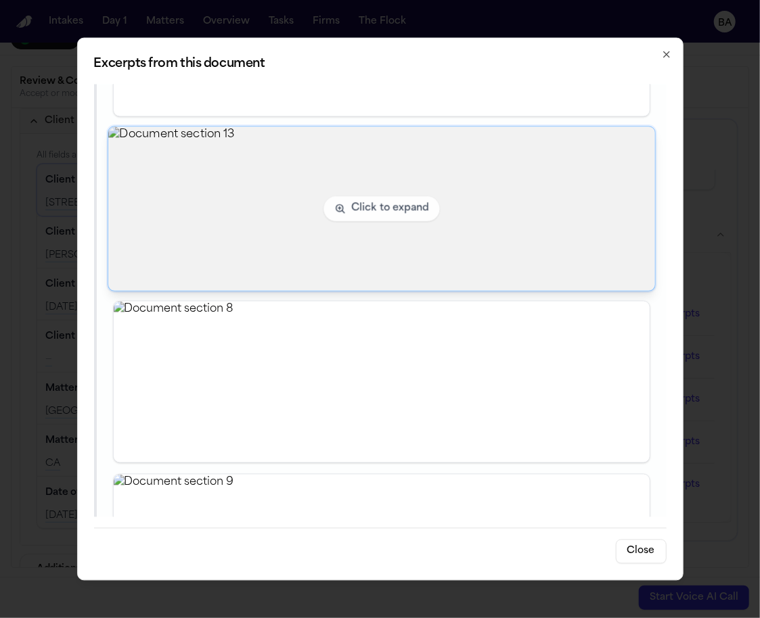
click at [368, 226] on img "View document section 13" at bounding box center [381, 209] width 547 height 164
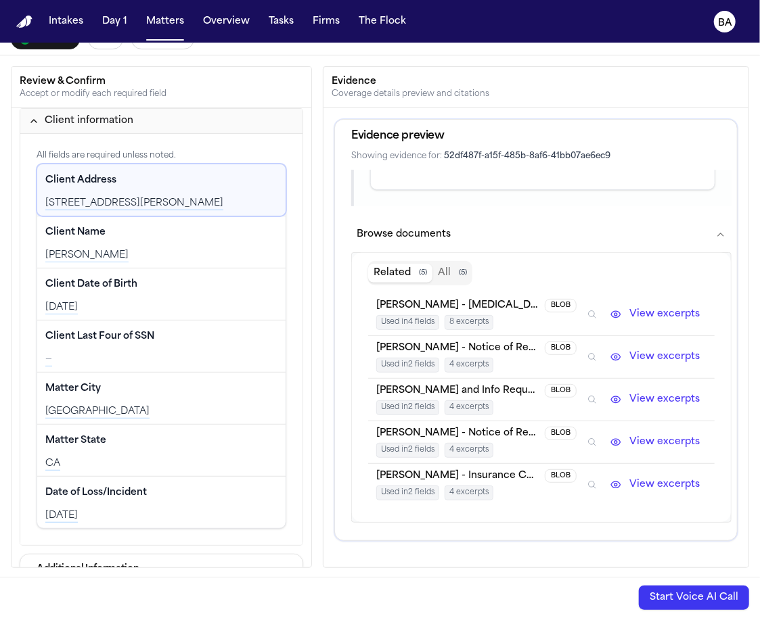
click at [520, 317] on div "Used in 4 fields 8 excerpts" at bounding box center [476, 322] width 200 height 15
click at [491, 315] on span "8 excerpts" at bounding box center [469, 322] width 49 height 15
click at [488, 299] on span "A. Endaya - Retainer Package - 7.18.25" at bounding box center [457, 306] width 163 height 14
click at [646, 308] on button "View excerpts" at bounding box center [655, 315] width 103 height 16
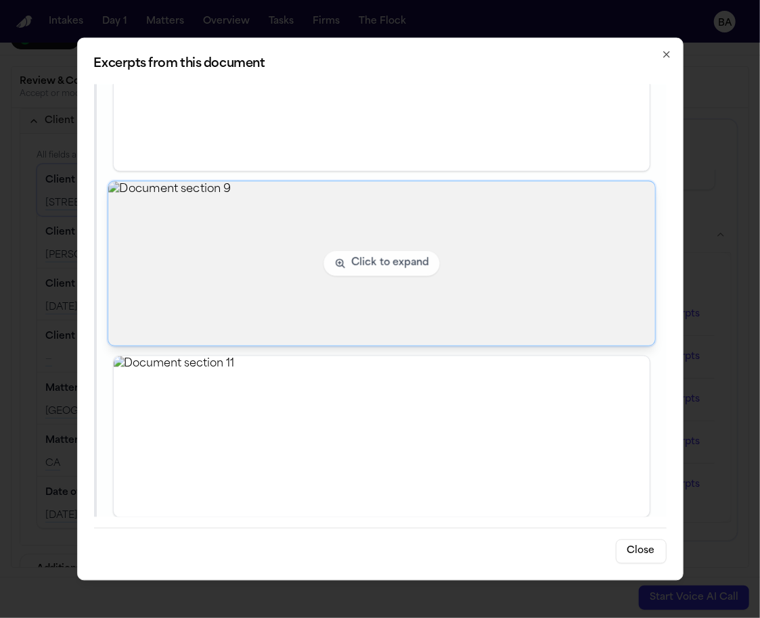
scroll to position [1025, 0]
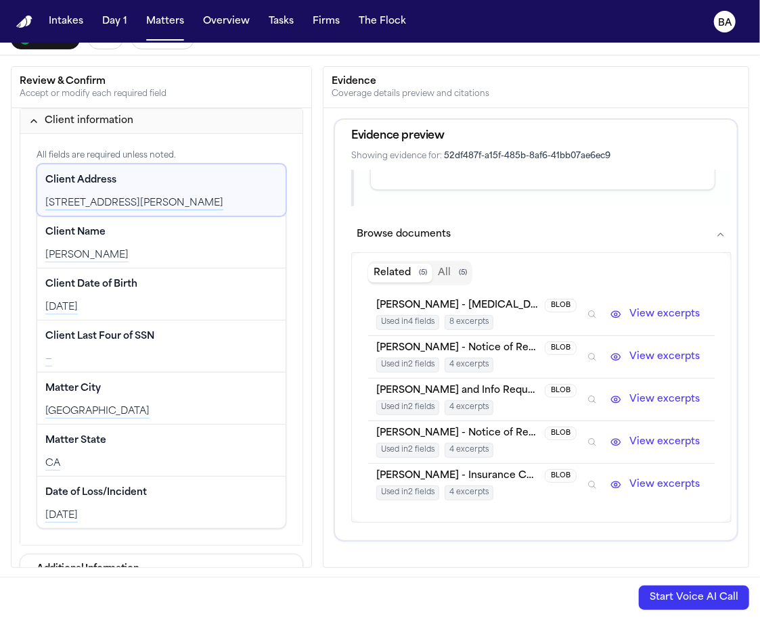
click at [669, 349] on button "View excerpts" at bounding box center [655, 357] width 103 height 16
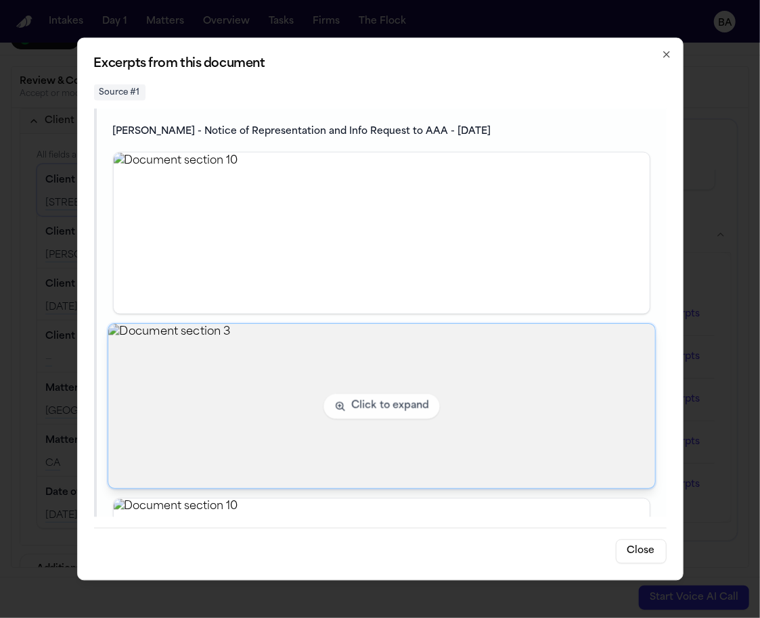
scroll to position [332, 0]
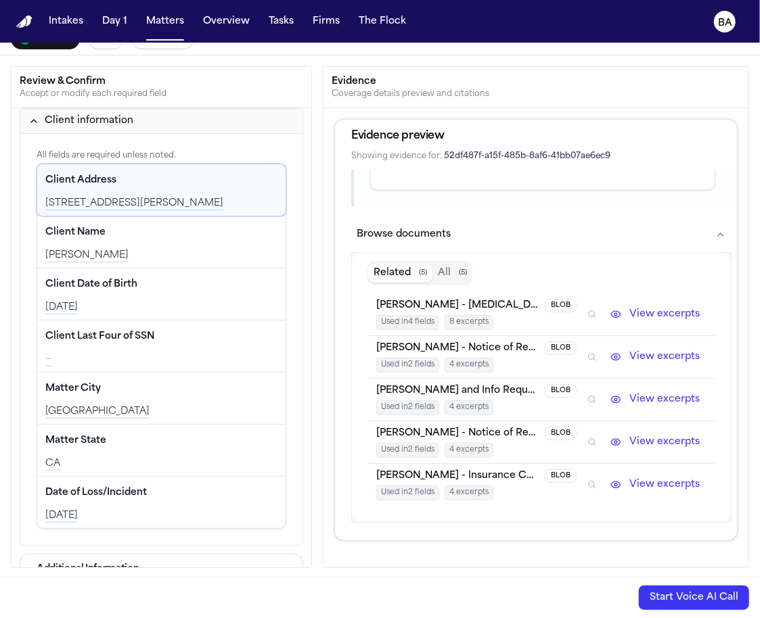
click at [619, 311] on button "View excerpts" at bounding box center [655, 315] width 103 height 16
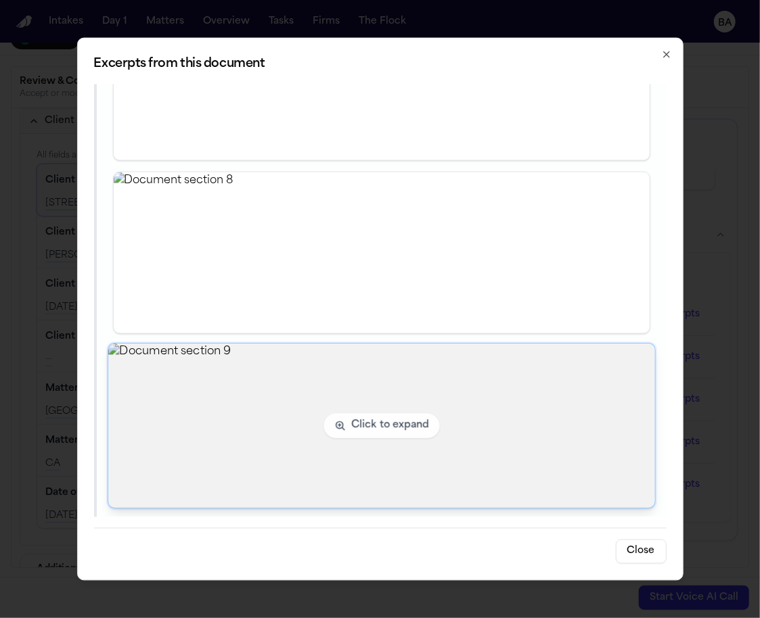
scroll to position [1025, 0]
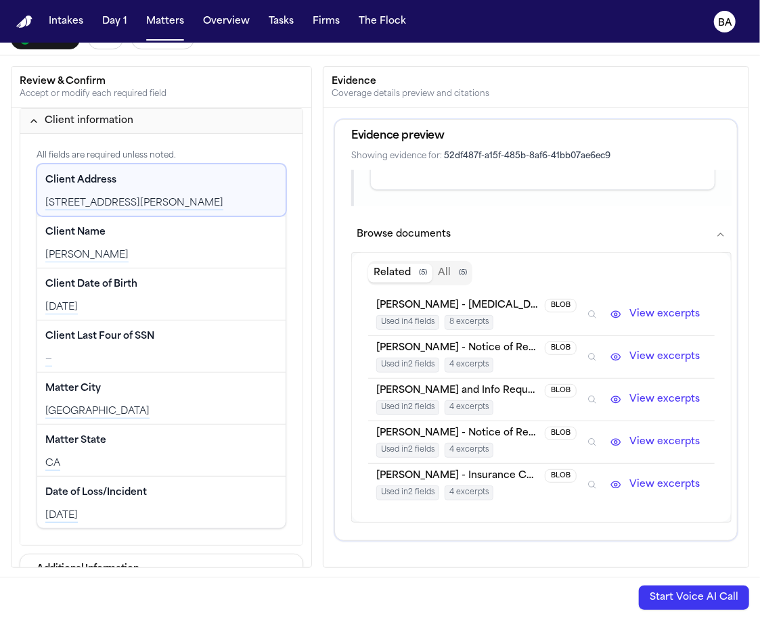
click at [594, 310] on icon "Inspect" at bounding box center [591, 314] width 9 height 9
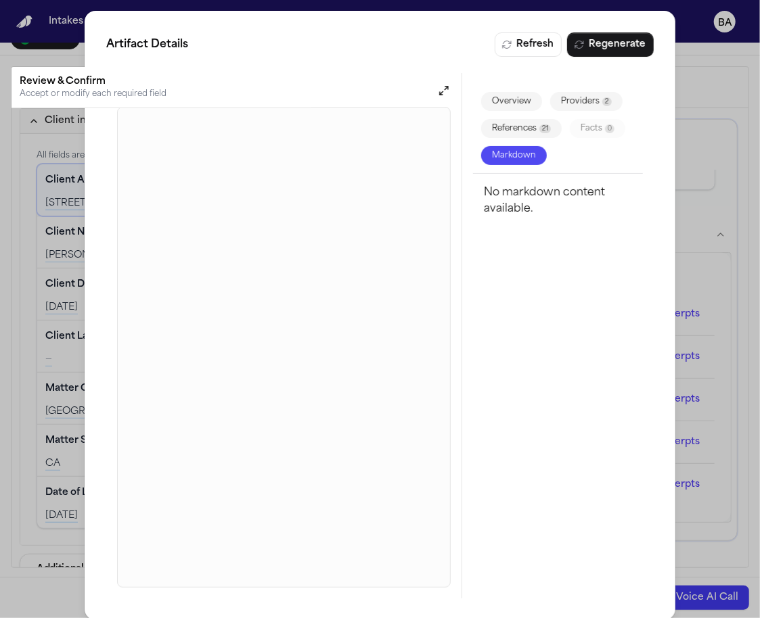
click at [532, 127] on button "References 21" at bounding box center [521, 128] width 81 height 19
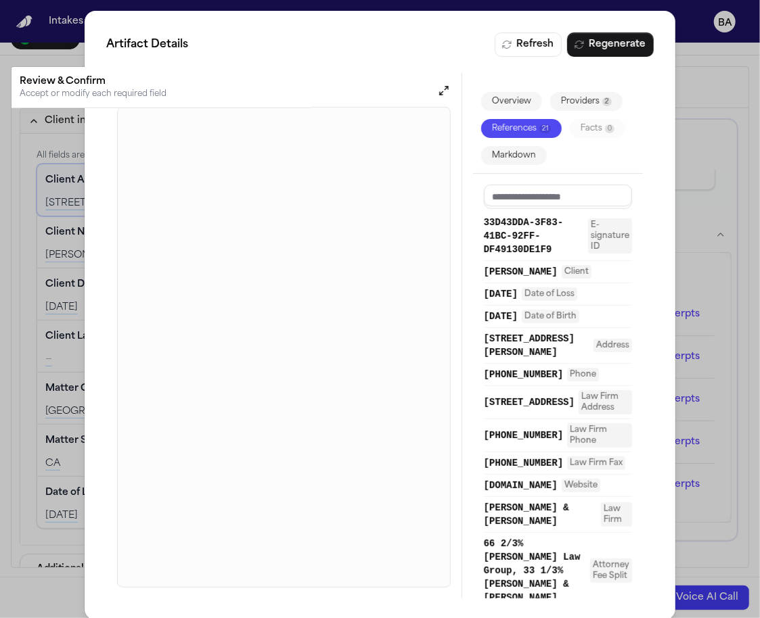
click at [53, 353] on div "Artifact Details Refresh Regenerate Preview Overview Providers 2 References 21 …" at bounding box center [380, 315] width 760 height 631
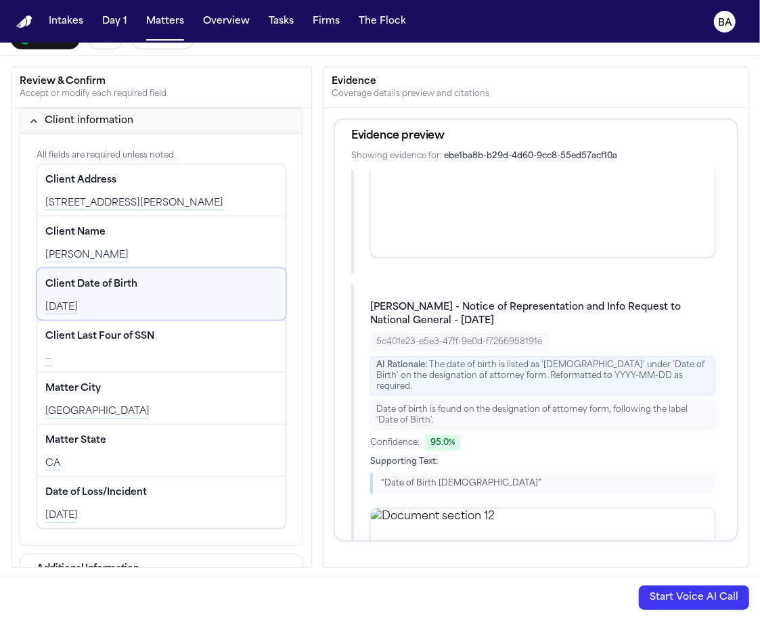
scroll to position [267, 0]
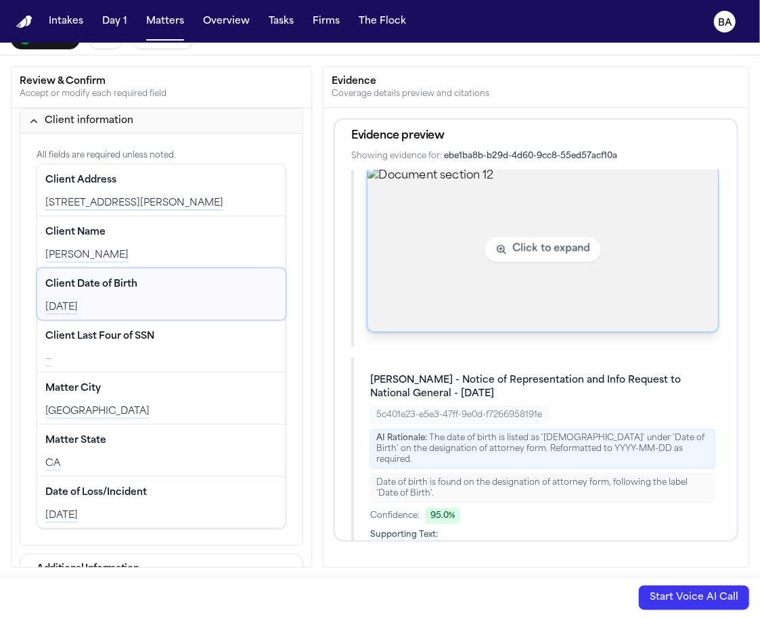
click at [508, 253] on img "View document section 12" at bounding box center [542, 250] width 351 height 164
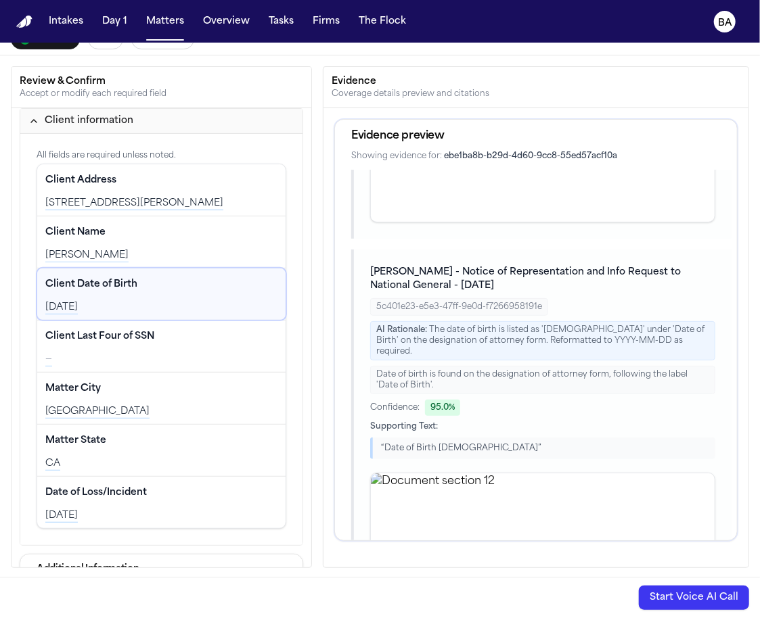
scroll to position [518, 0]
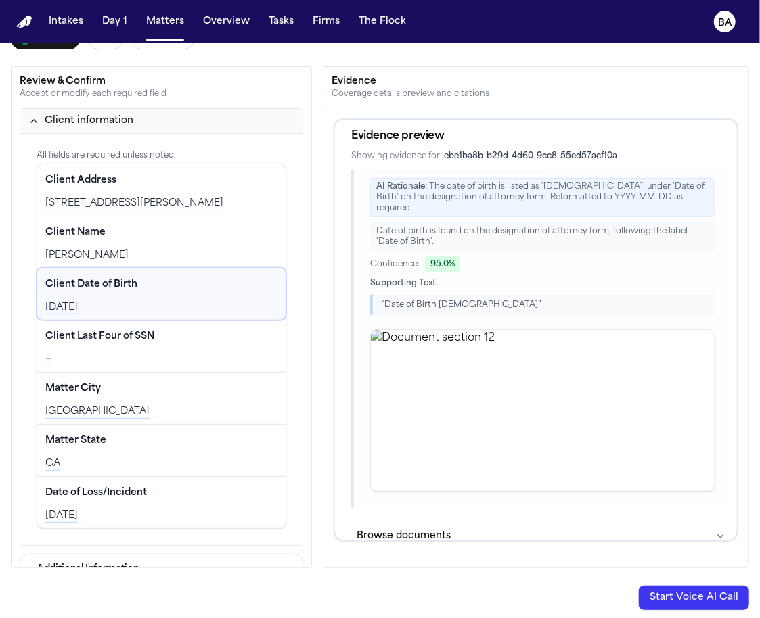
click at [492, 519] on button "Browse documents" at bounding box center [541, 536] width 380 height 35
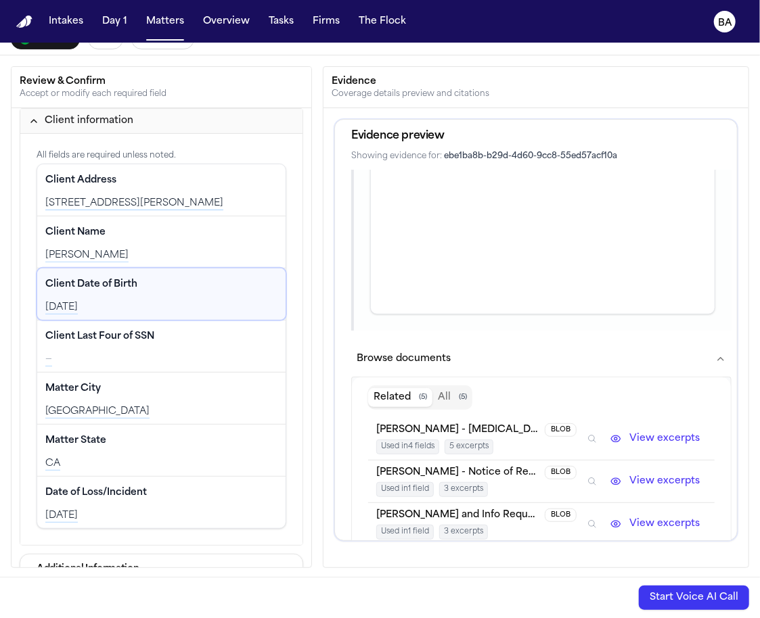
scroll to position [752, 0]
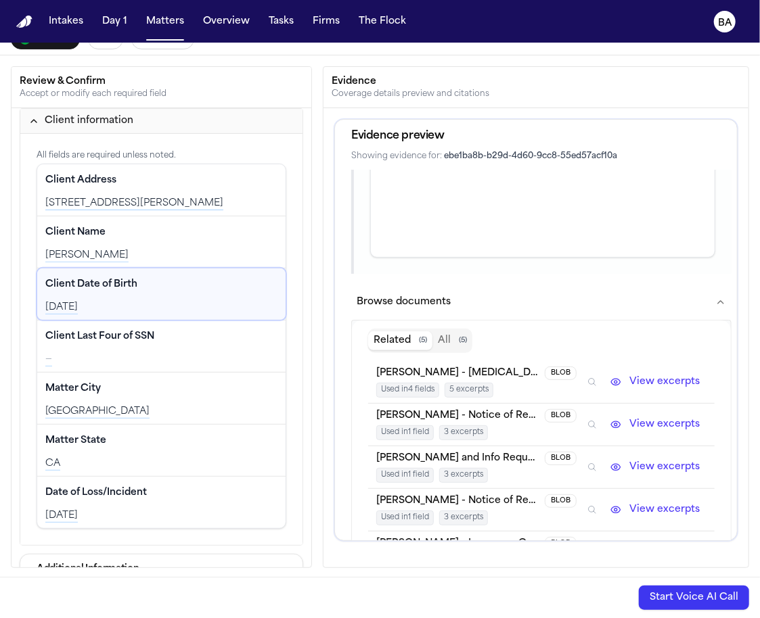
click at [617, 374] on button "View excerpts" at bounding box center [655, 382] width 103 height 16
click at [589, 375] on button "Inspect" at bounding box center [592, 382] width 15 height 15
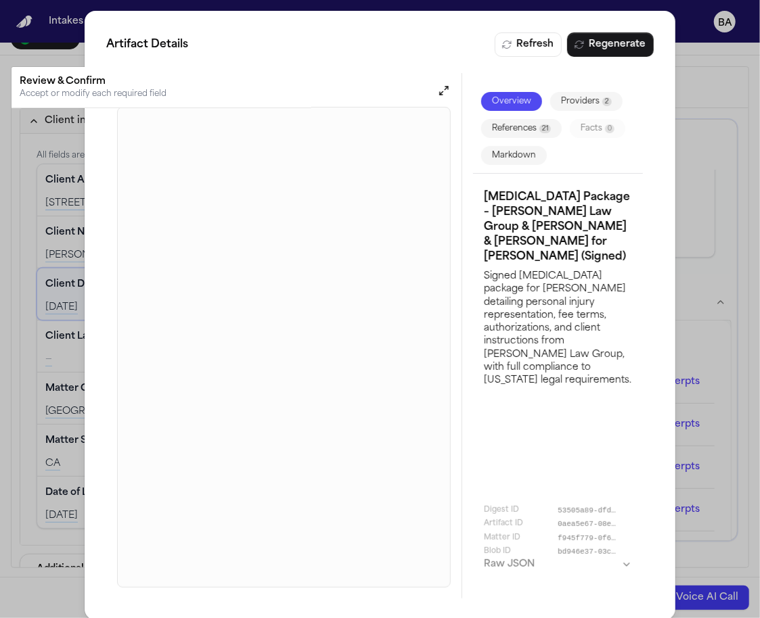
click at [538, 129] on button "References 21" at bounding box center [521, 128] width 81 height 19
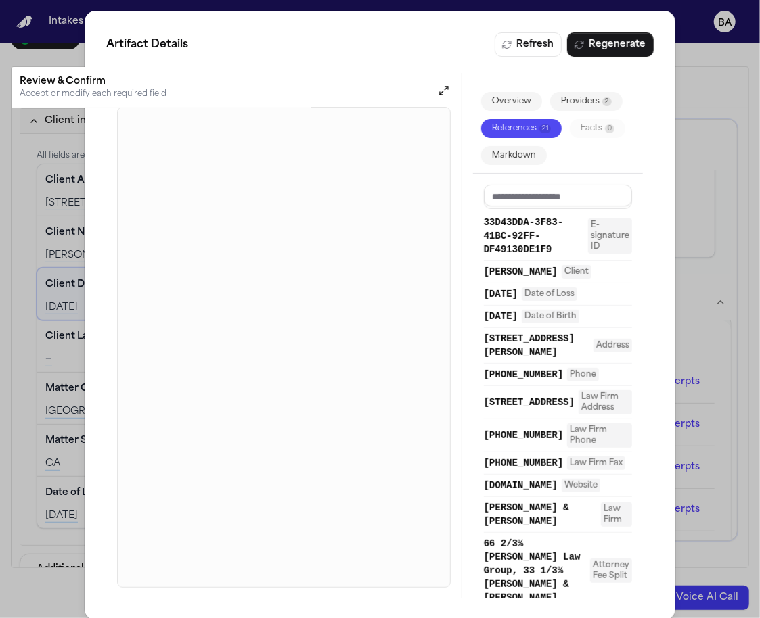
click at [568, 318] on span "Date of Birth" at bounding box center [551, 317] width 58 height 14
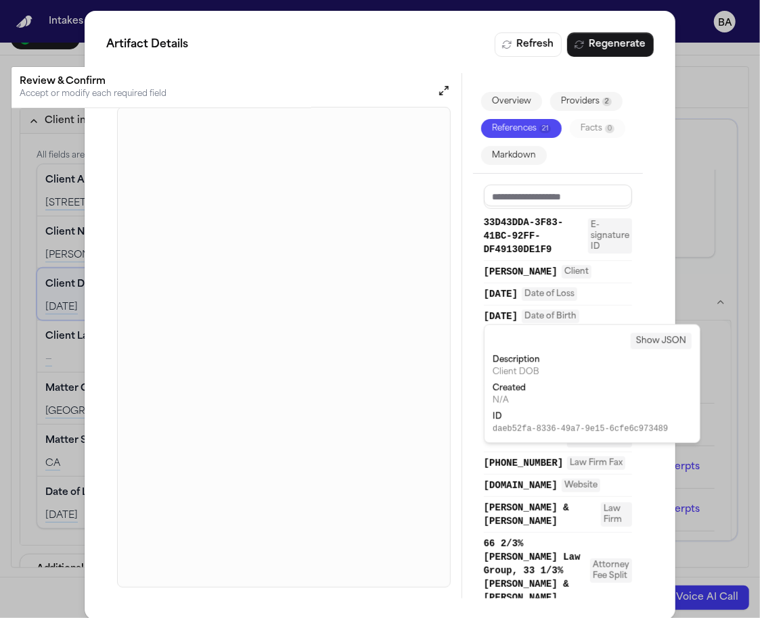
click at [568, 318] on span "Date of Birth" at bounding box center [551, 317] width 58 height 14
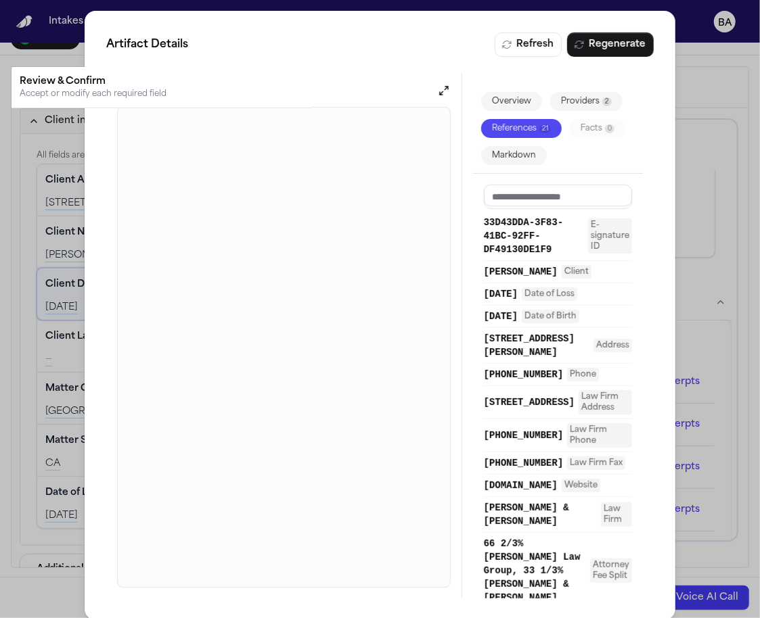
click at [568, 318] on span "Date of Birth" at bounding box center [551, 317] width 58 height 14
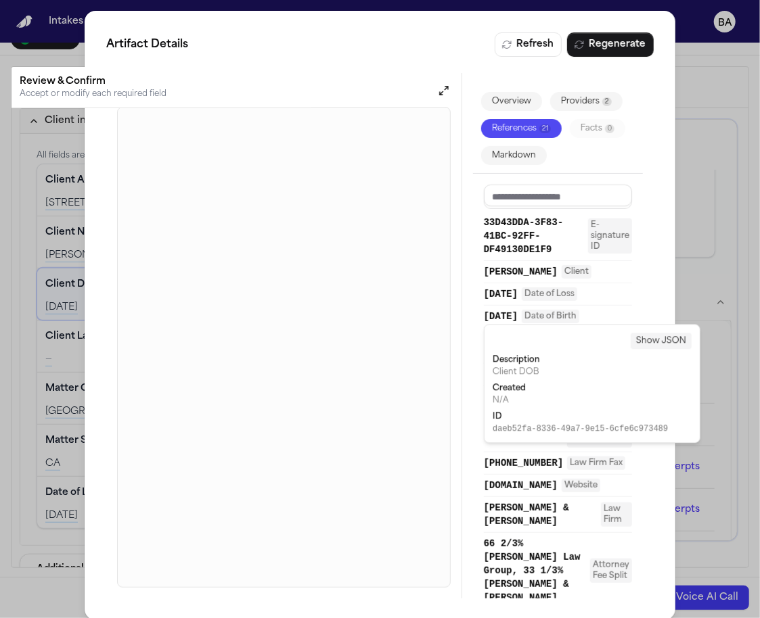
click at [47, 352] on div "Artifact Details Refresh Regenerate Preview Overview Providers 2 References 21 …" at bounding box center [380, 315] width 760 height 631
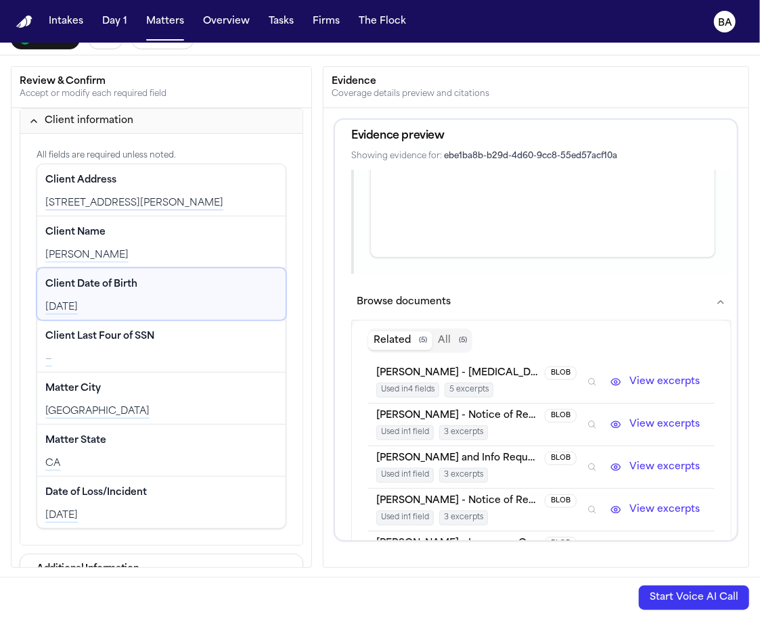
scroll to position [0, 0]
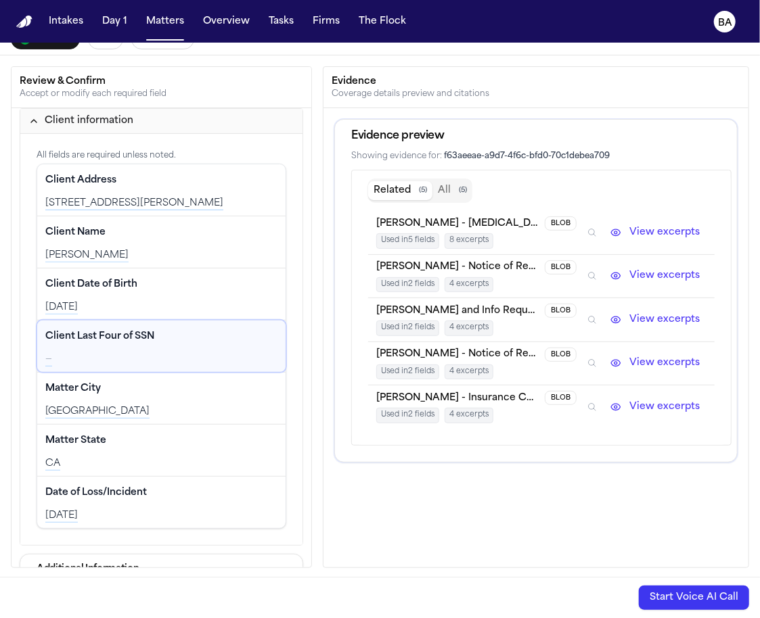
click at [597, 231] on icon "Inspect" at bounding box center [591, 232] width 9 height 9
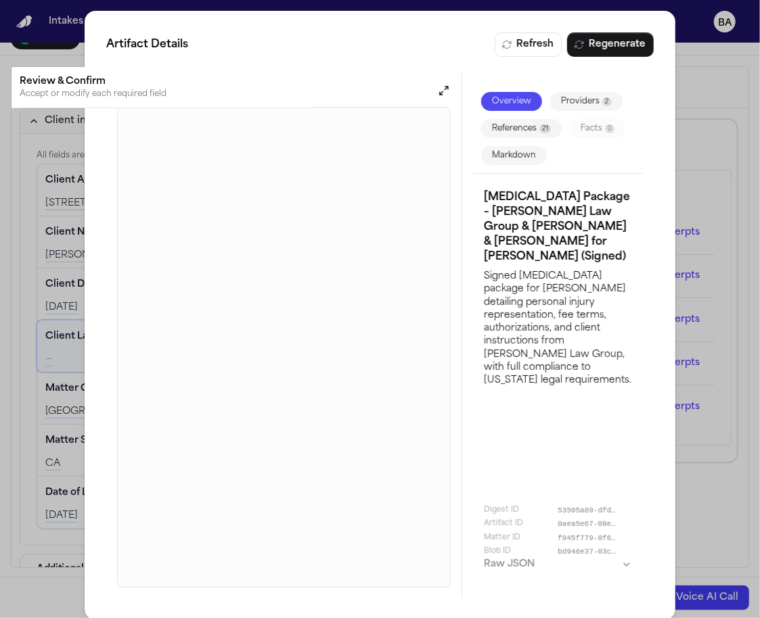
click at [531, 133] on button "References 21" at bounding box center [521, 128] width 81 height 19
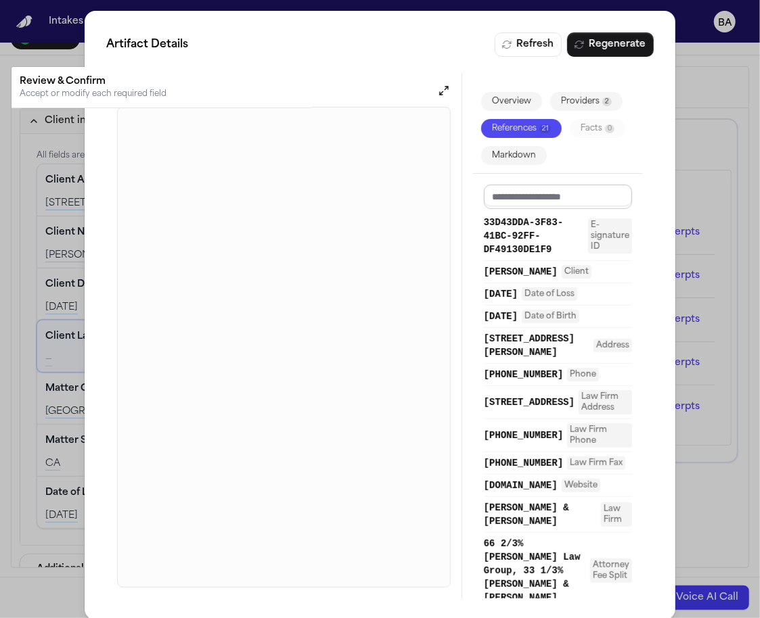
click at [545, 197] on input at bounding box center [558, 197] width 148 height 24
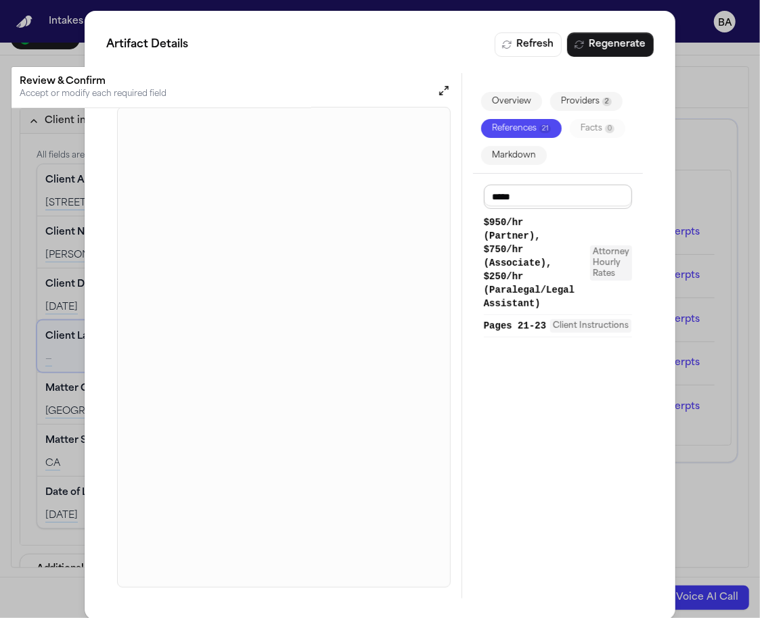
type input "******"
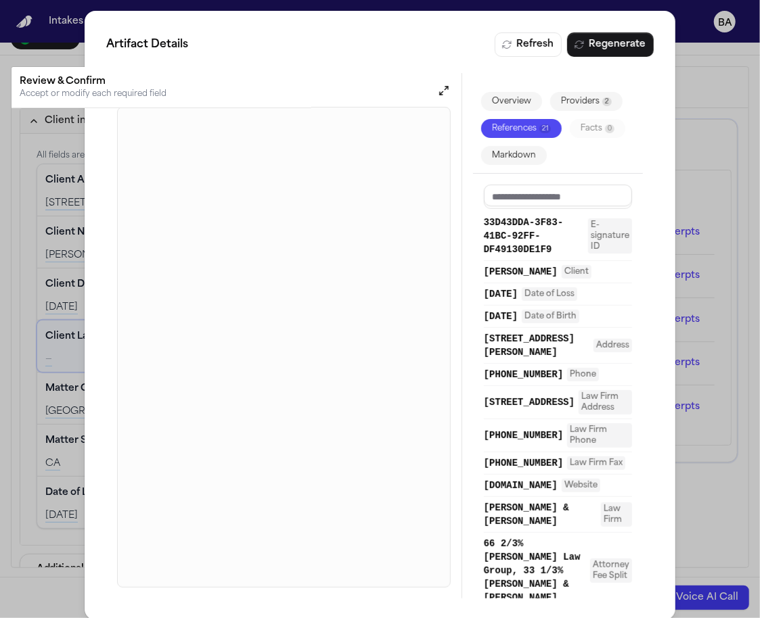
click at [711, 156] on div "Artifact Details Refresh Regenerate Preview Overview Providers 2 References 21 …" at bounding box center [380, 315] width 760 height 631
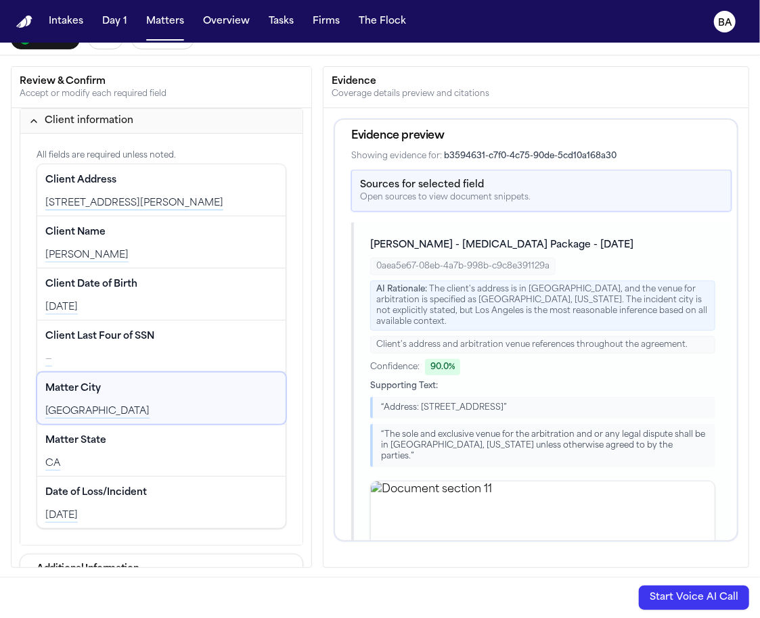
scroll to position [330, 0]
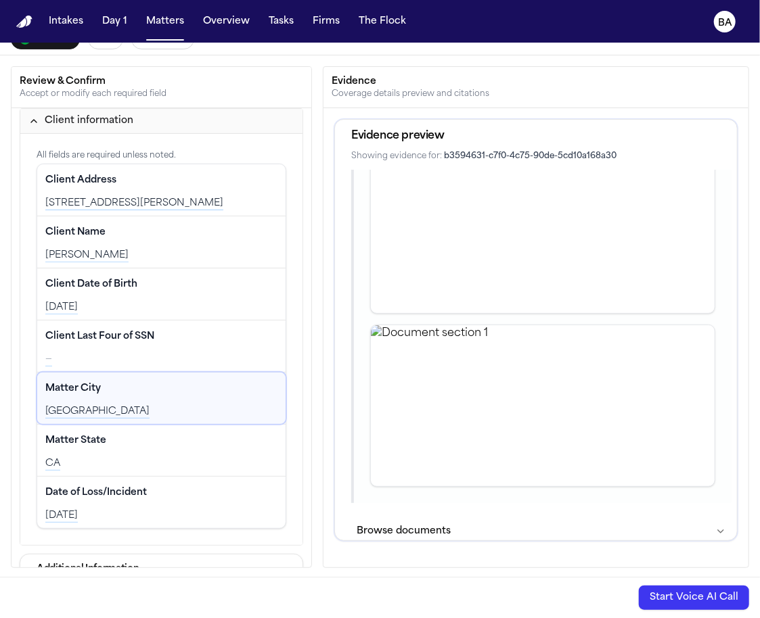
click at [438, 514] on button "Browse documents" at bounding box center [541, 531] width 380 height 35
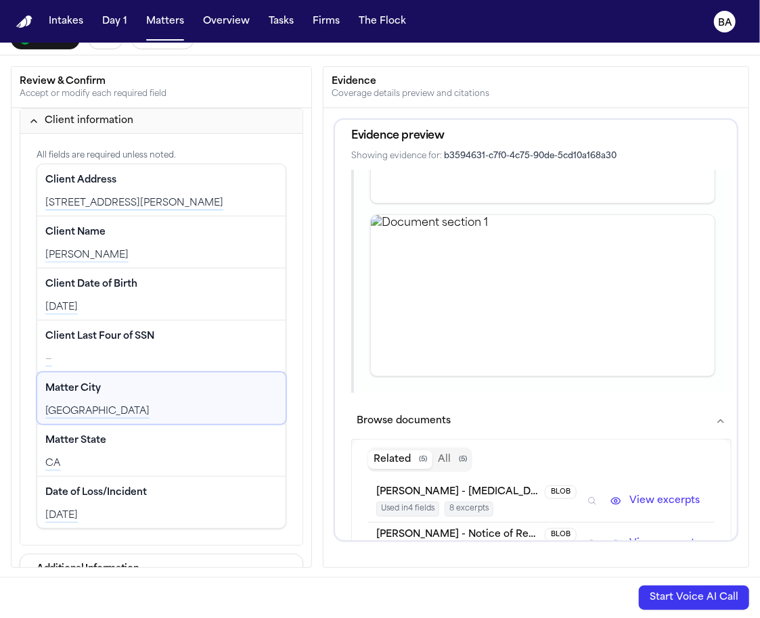
scroll to position [518, 0]
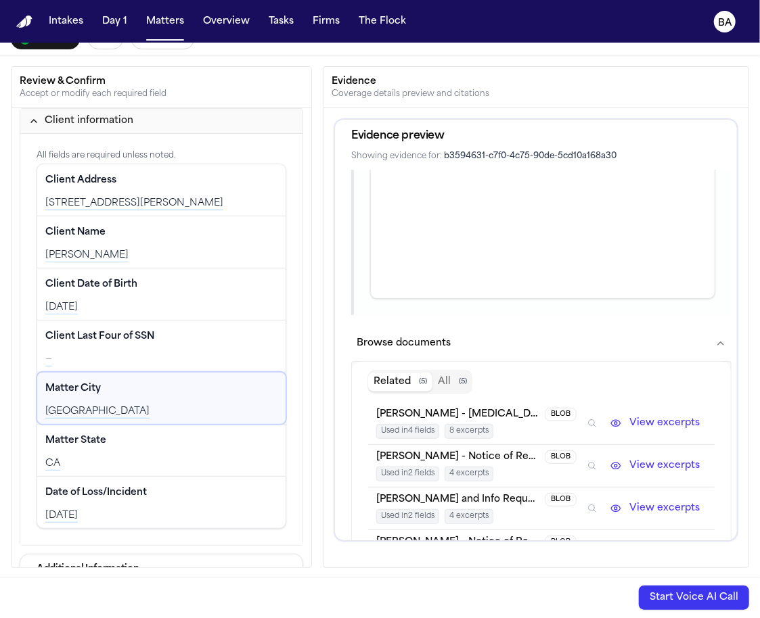
click at [595, 419] on icon "Inspect" at bounding box center [591, 423] width 9 height 9
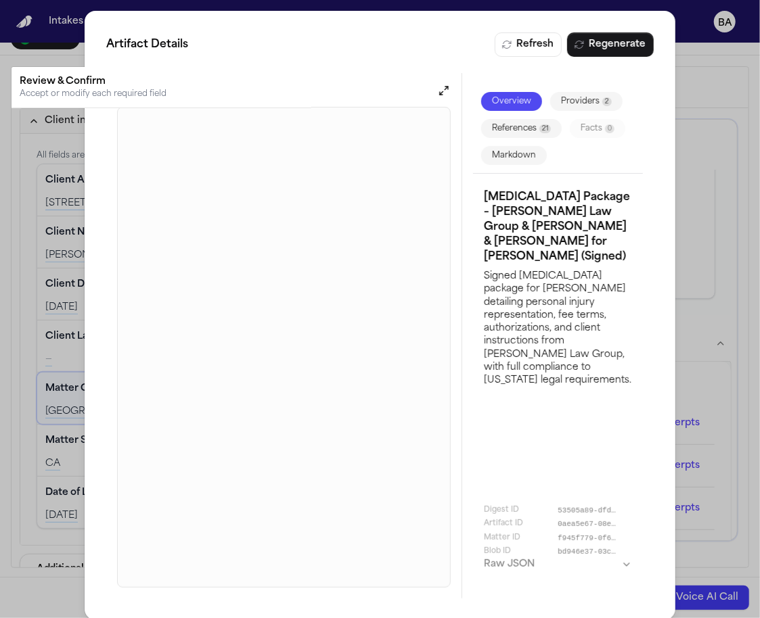
click at [722, 313] on div "Artifact Details Refresh Regenerate Preview Overview Providers 2 References 21 …" at bounding box center [380, 315] width 760 height 631
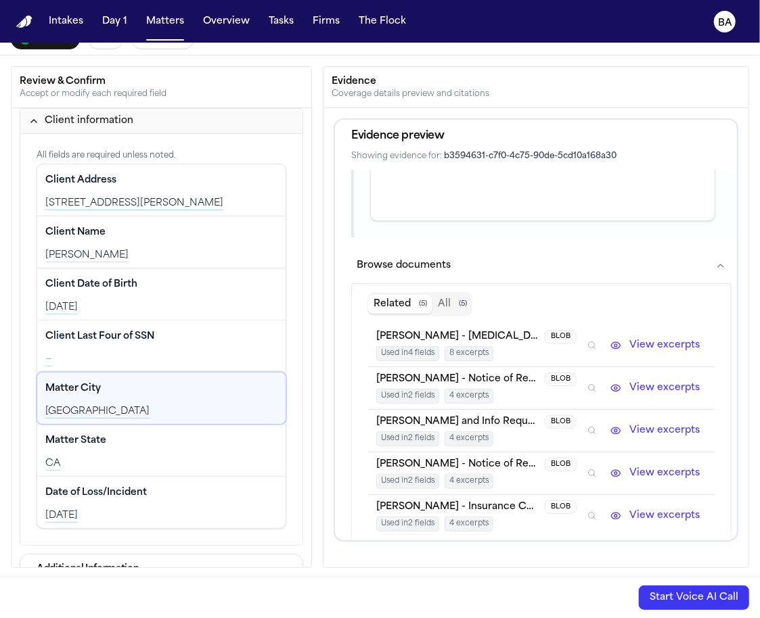
scroll to position [605, 0]
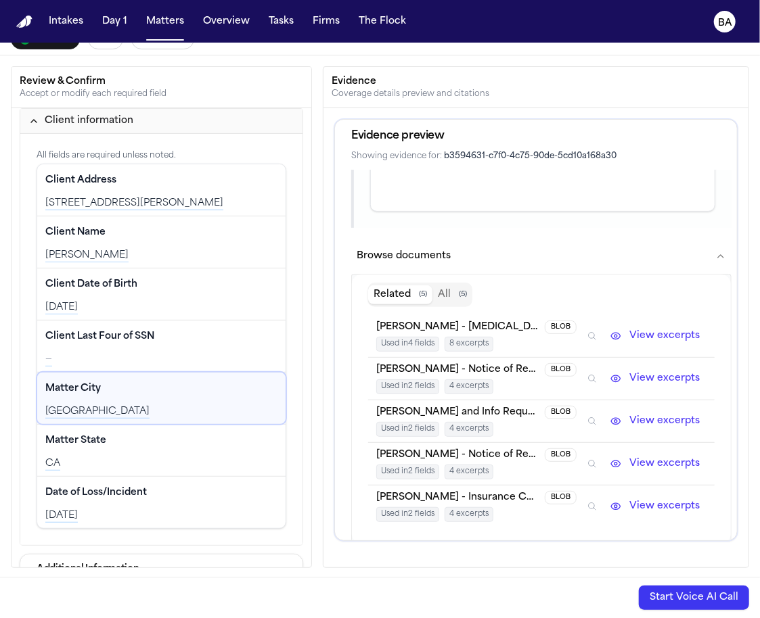
click at [597, 502] on icon "Inspect" at bounding box center [591, 506] width 9 height 9
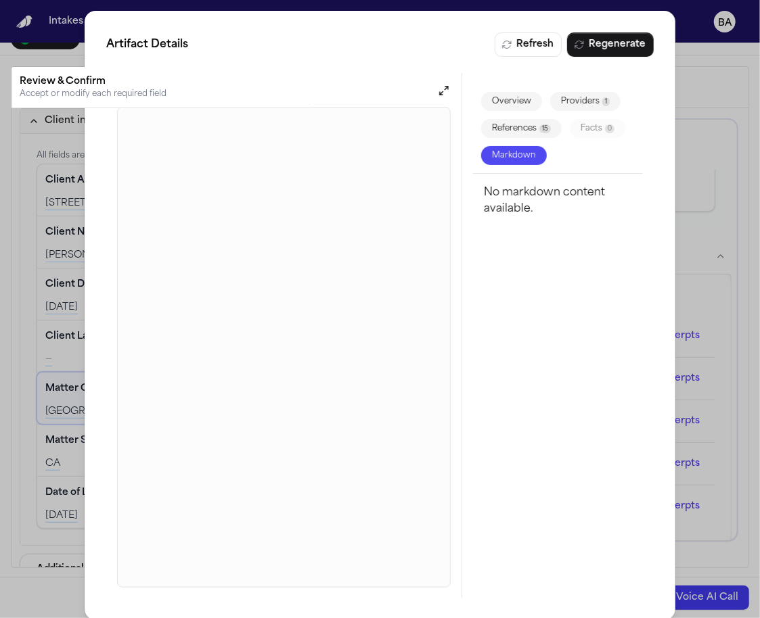
click at [45, 355] on div "Artifact Details Refresh Regenerate Preview Overview Providers 1 References 15 …" at bounding box center [380, 315] width 760 height 631
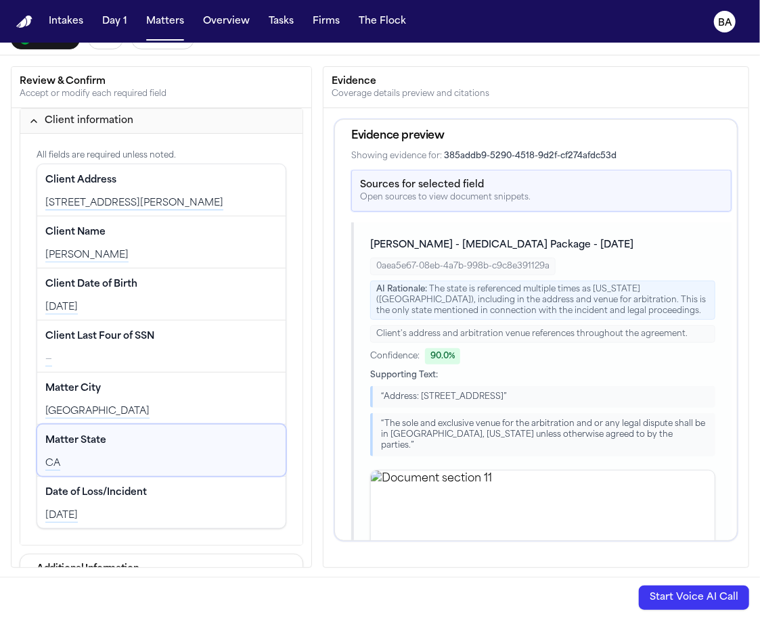
scroll to position [12, 0]
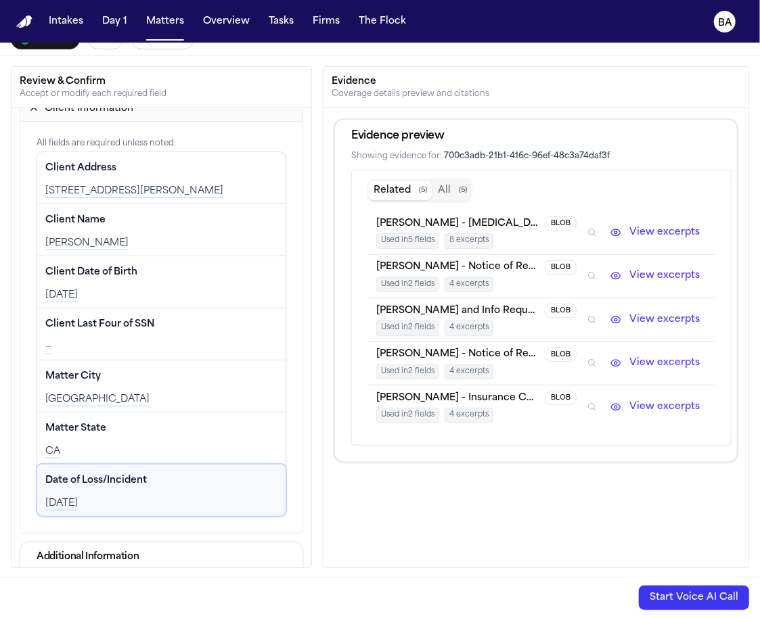
click at [595, 228] on icon "Inspect" at bounding box center [591, 232] width 9 height 9
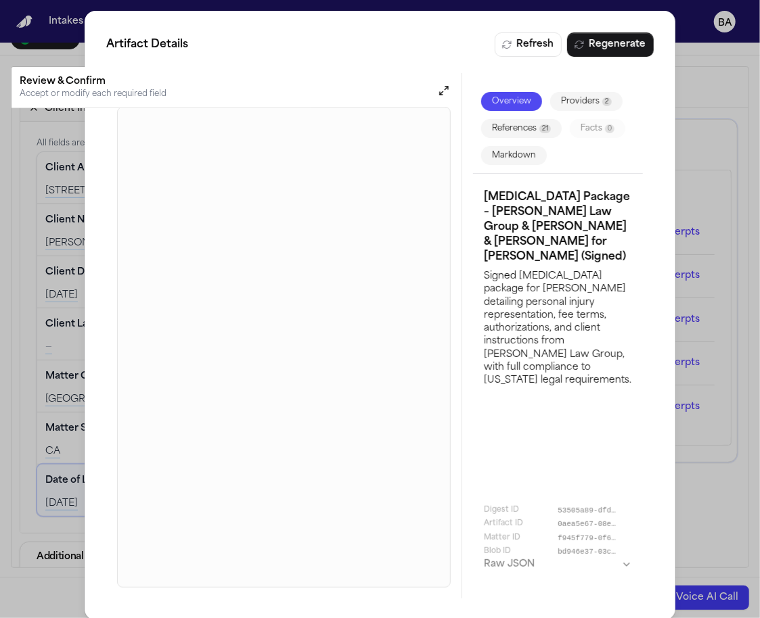
click at [42, 442] on div "Artifact Details Refresh Regenerate Preview Overview Providers 2 References 21 …" at bounding box center [380, 315] width 760 height 631
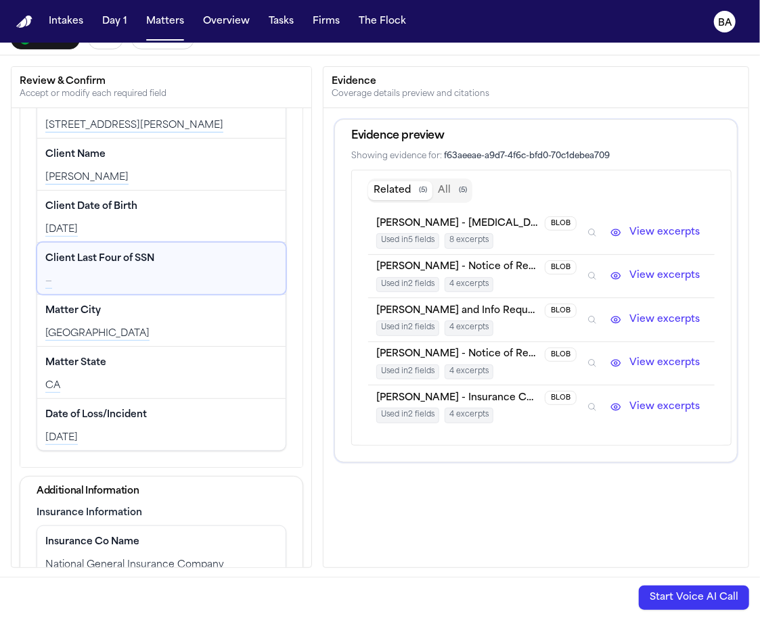
scroll to position [55, 0]
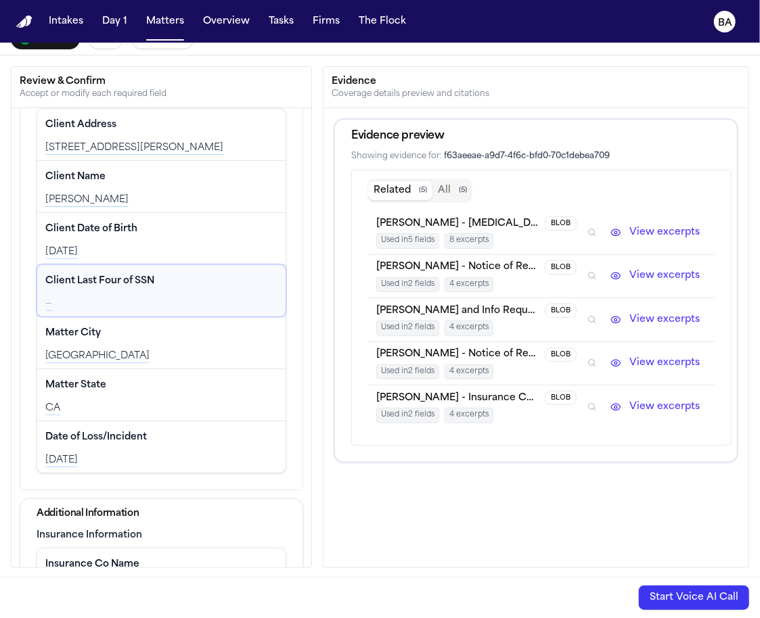
click at [591, 269] on button "Inspect" at bounding box center [592, 276] width 15 height 15
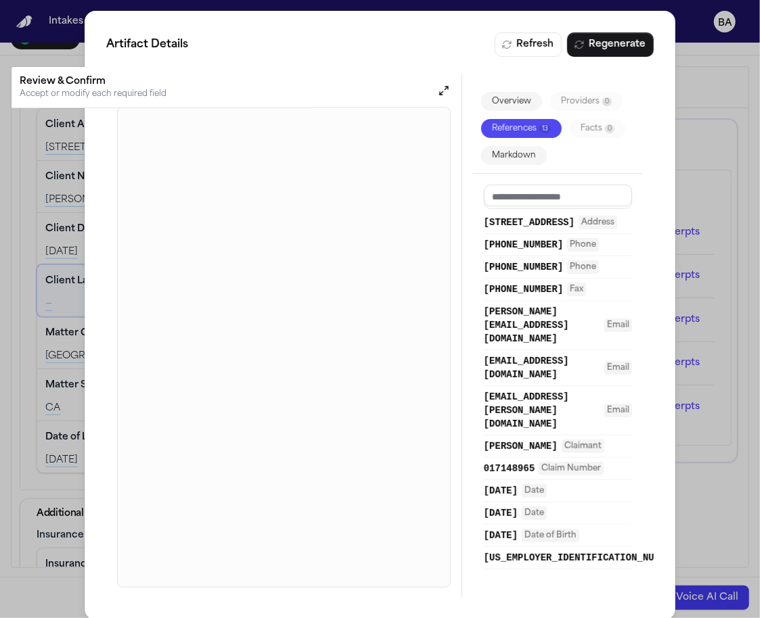
scroll to position [12, 0]
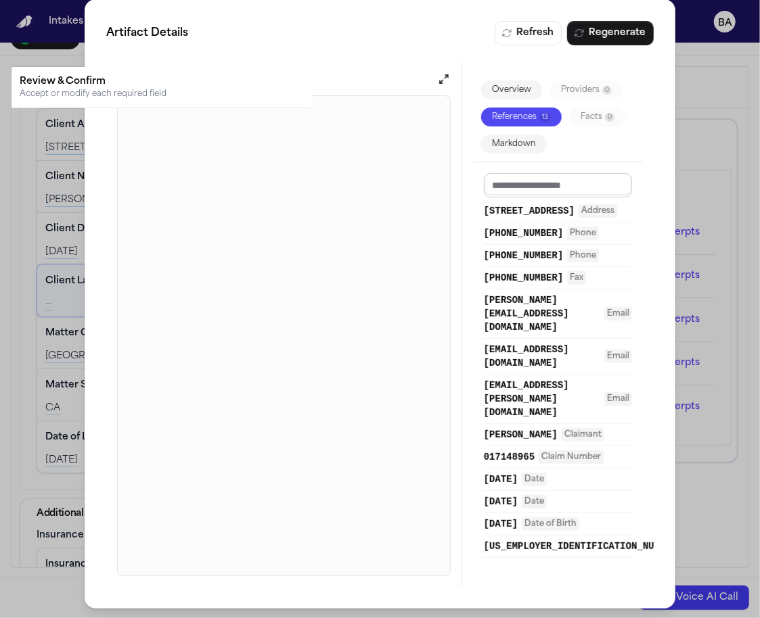
click at [568, 184] on input at bounding box center [558, 185] width 148 height 24
click at [694, 160] on div "Artifact Details Refresh Regenerate Preview Overview Providers 0 References 13 …" at bounding box center [380, 303] width 760 height 631
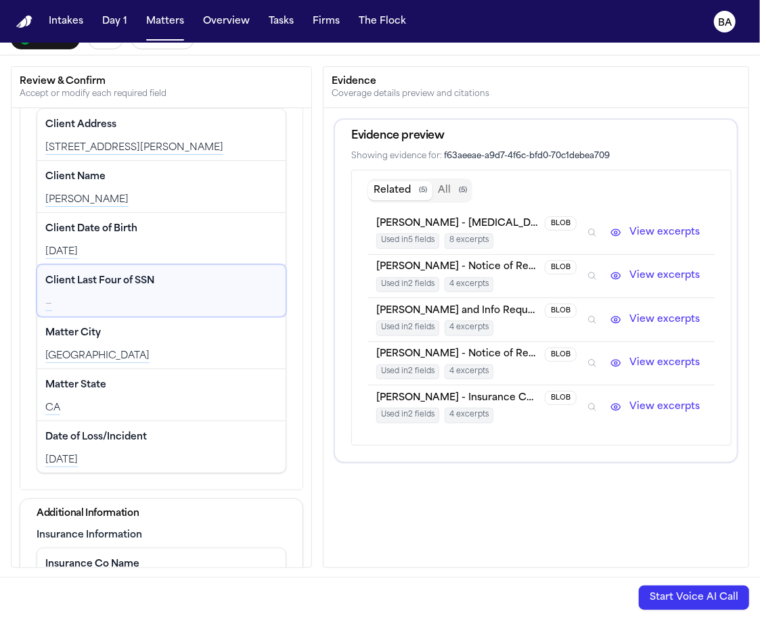
click at [597, 316] on icon "Inspect" at bounding box center [591, 319] width 9 height 9
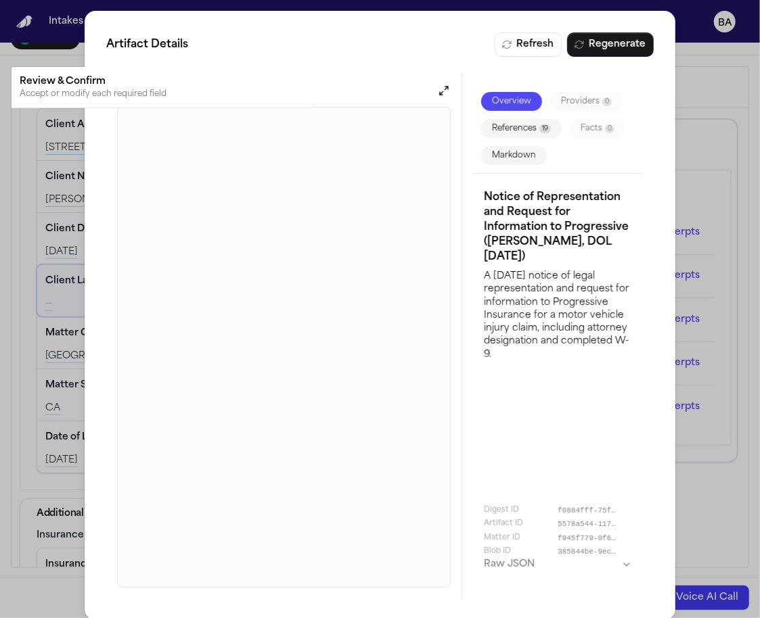
click at [531, 122] on button "References 19" at bounding box center [521, 128] width 81 height 19
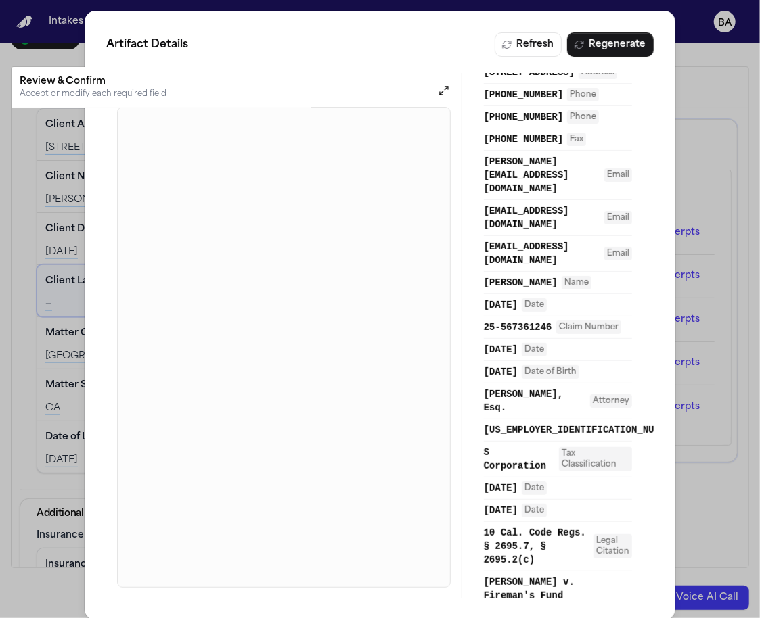
scroll to position [233, 0]
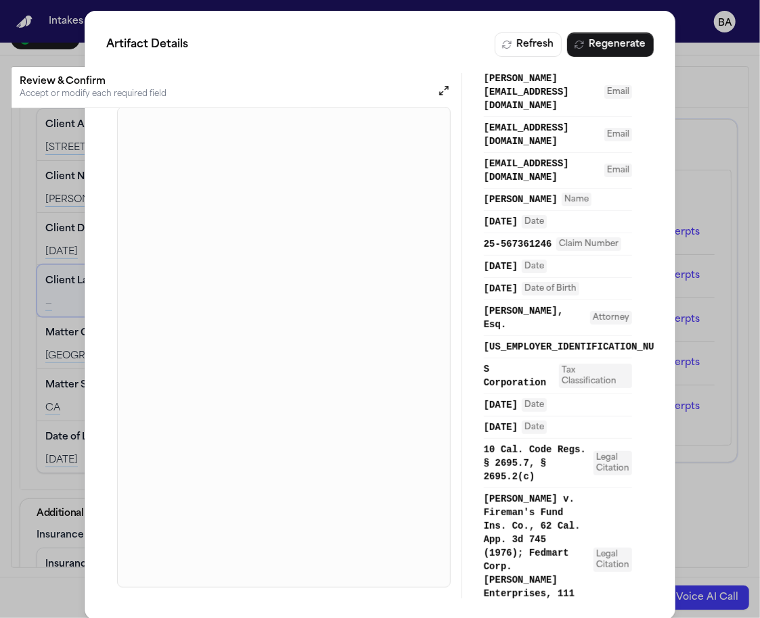
click at [696, 179] on div "Artifact Details Refresh Regenerate Preview Overview Providers 0 References 19 …" at bounding box center [380, 315] width 760 height 631
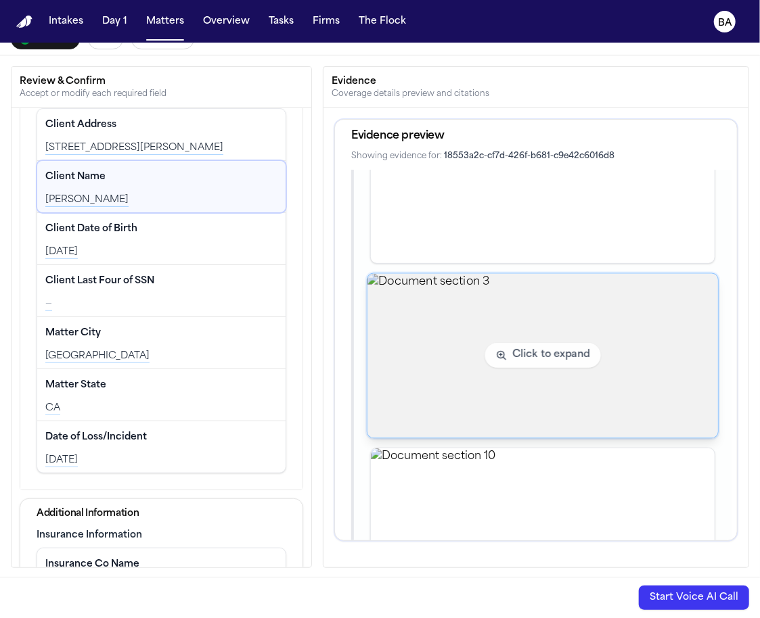
scroll to position [1341, 0]
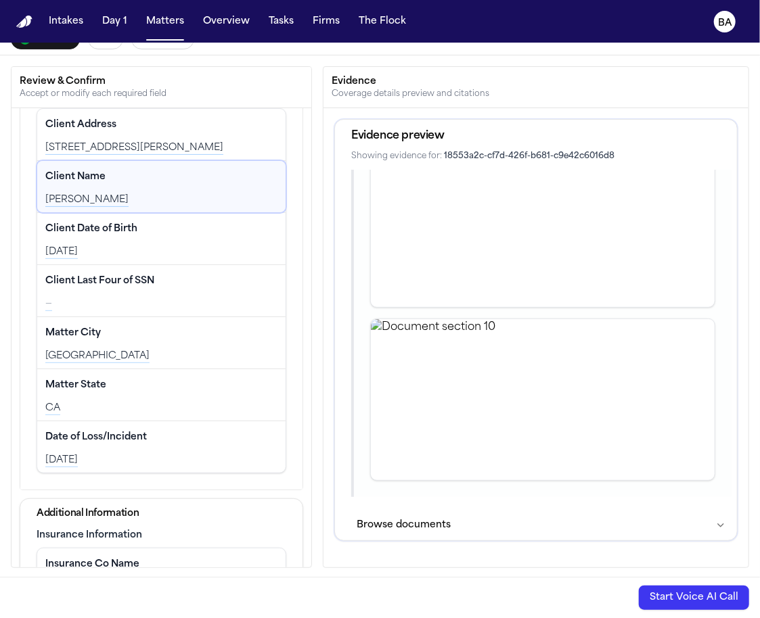
click at [407, 508] on button "Browse documents" at bounding box center [541, 525] width 380 height 35
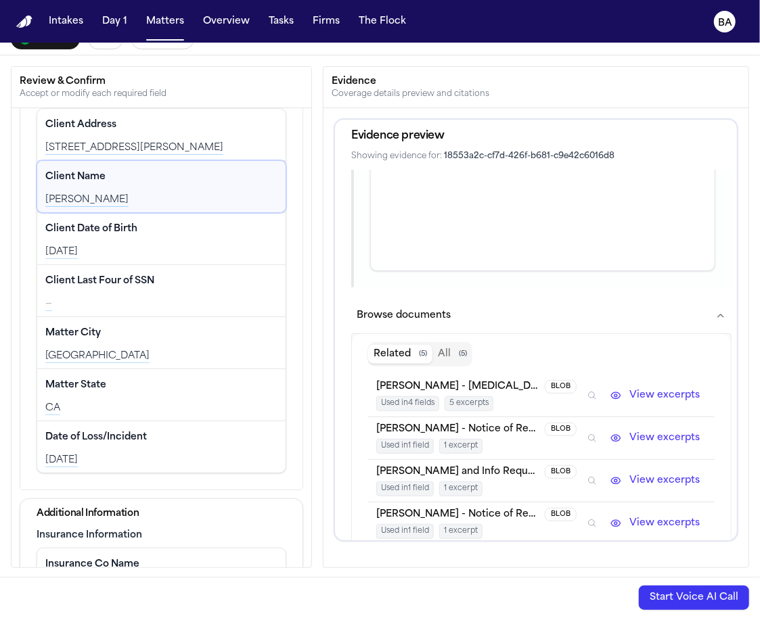
scroll to position [1567, 0]
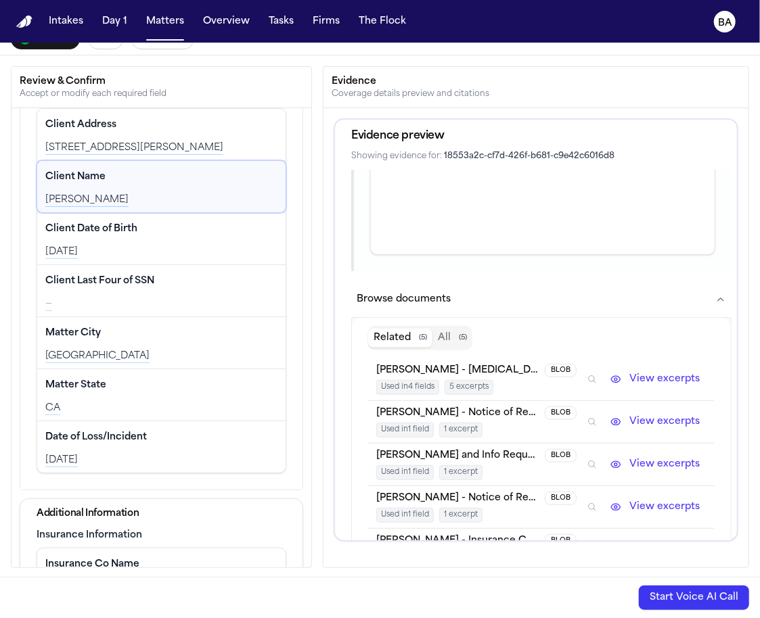
click at [434, 282] on button "Browse documents" at bounding box center [541, 299] width 380 height 35
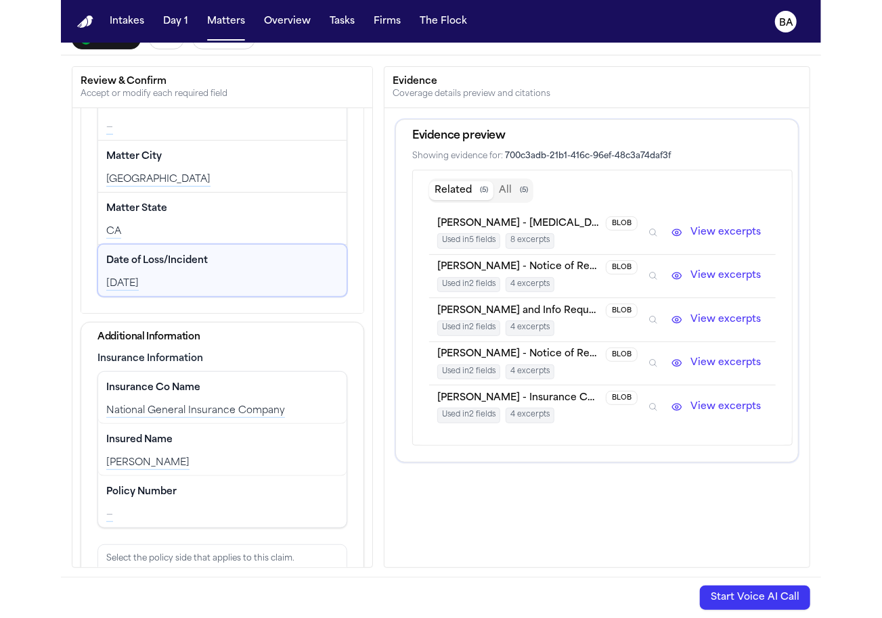
scroll to position [283, 0]
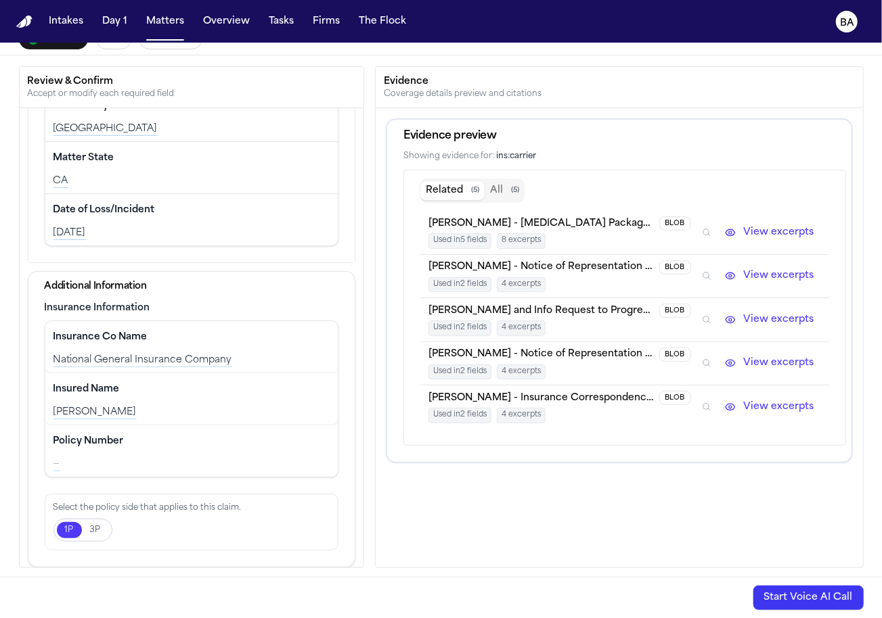
click at [707, 271] on icon "Inspect" at bounding box center [706, 275] width 9 height 9
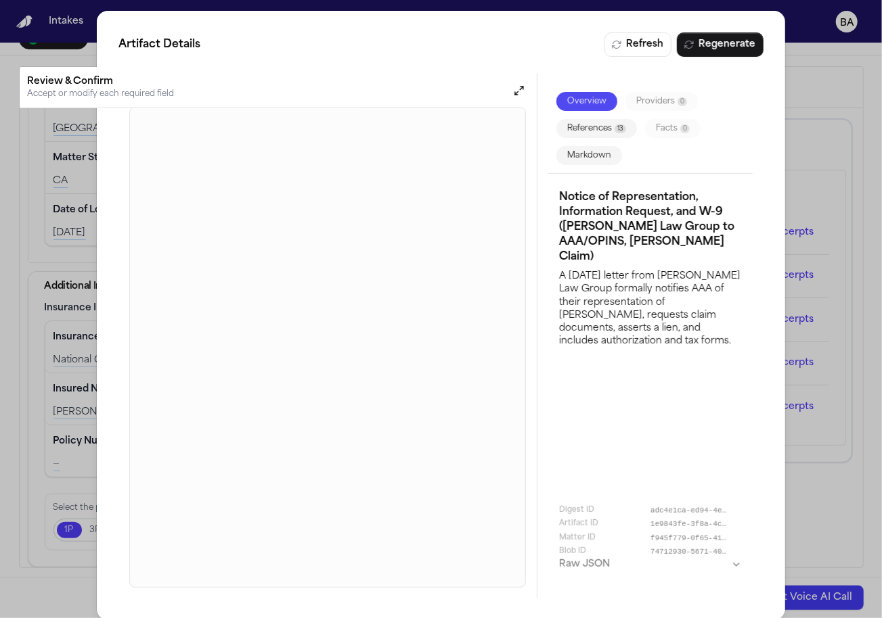
click at [610, 194] on h3 "Notice of Representation, Information Request, and W-9 (Sedaghat Law Group to A…" at bounding box center [650, 227] width 182 height 74
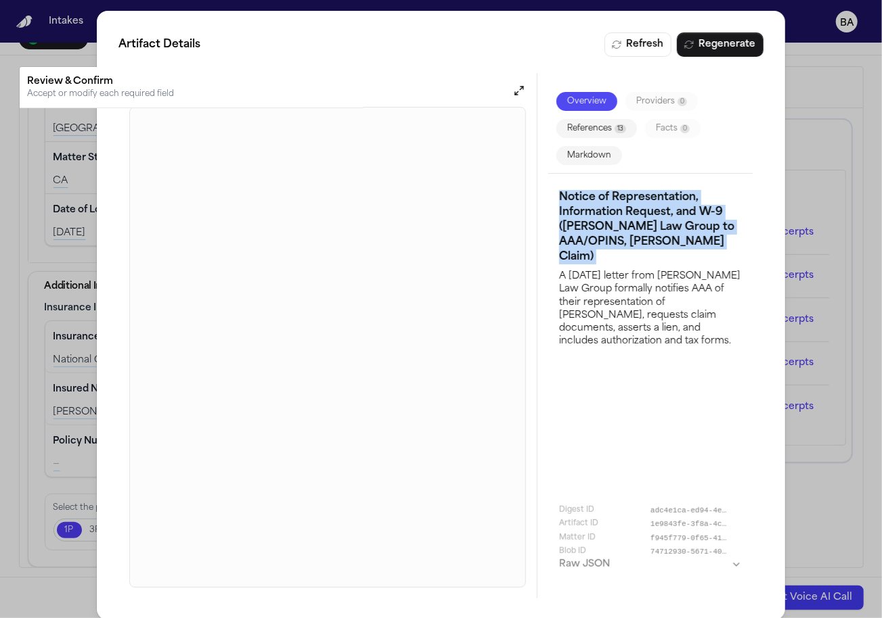
click at [610, 194] on h3 "Notice of Representation, Information Request, and W-9 (Sedaghat Law Group to A…" at bounding box center [650, 227] width 182 height 74
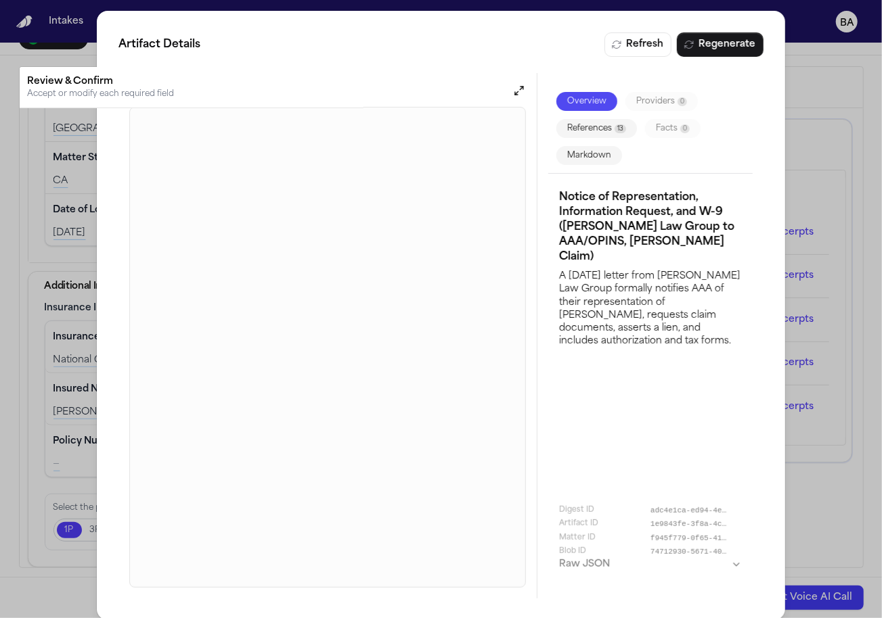
click at [809, 293] on div "Artifact Details Refresh Regenerate Preview Overview Providers 0 References 13 …" at bounding box center [441, 315] width 882 height 631
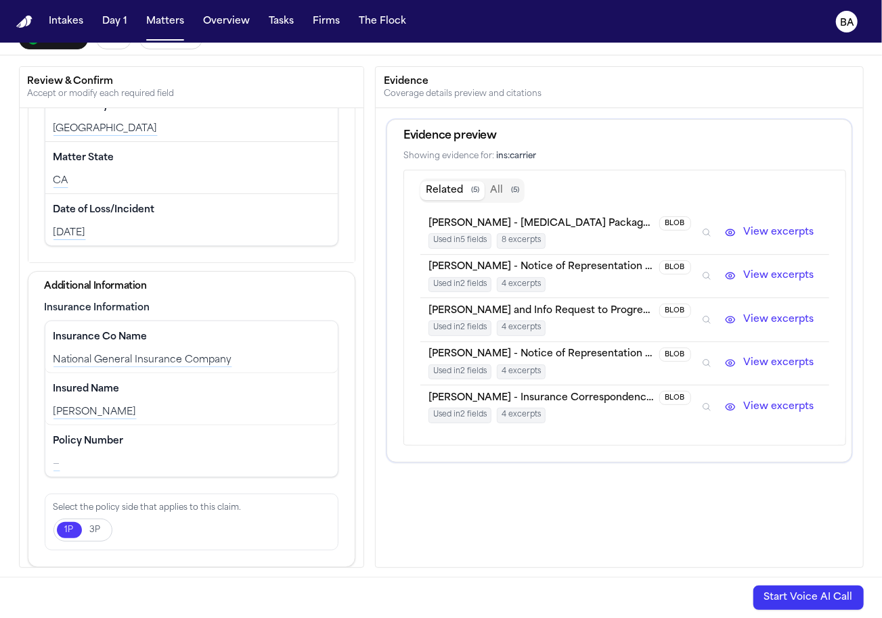
click at [709, 316] on icon "Inspect" at bounding box center [705, 319] width 7 height 7
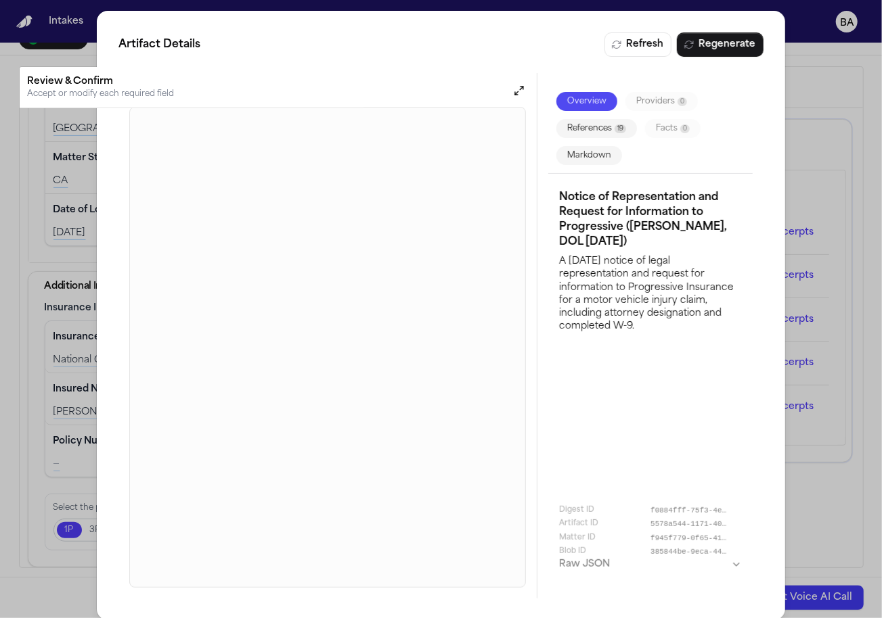
click at [832, 274] on div "Artifact Details Refresh Regenerate Preview Overview Providers 0 References 19 …" at bounding box center [441, 315] width 882 height 631
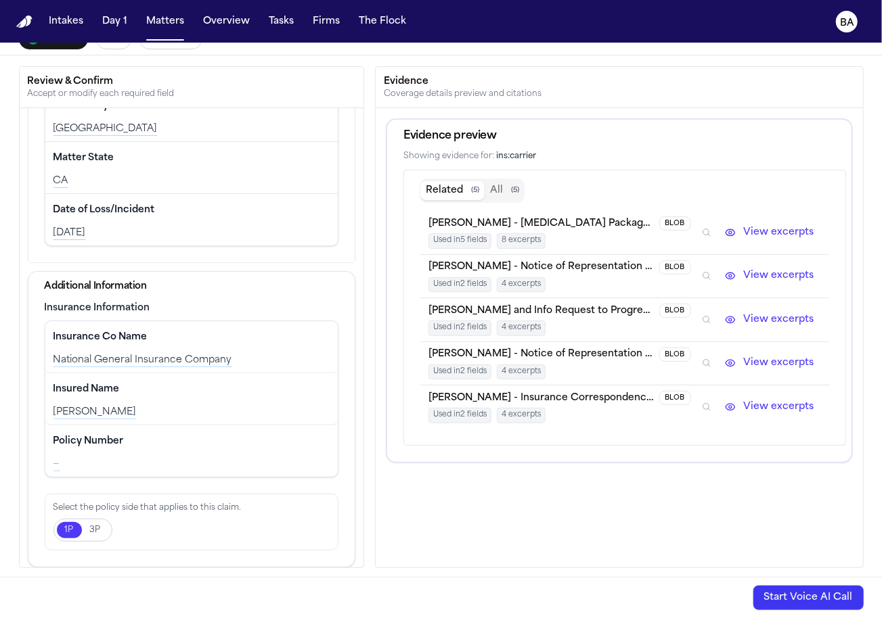
click at [707, 359] on icon "Inspect" at bounding box center [706, 363] width 9 height 9
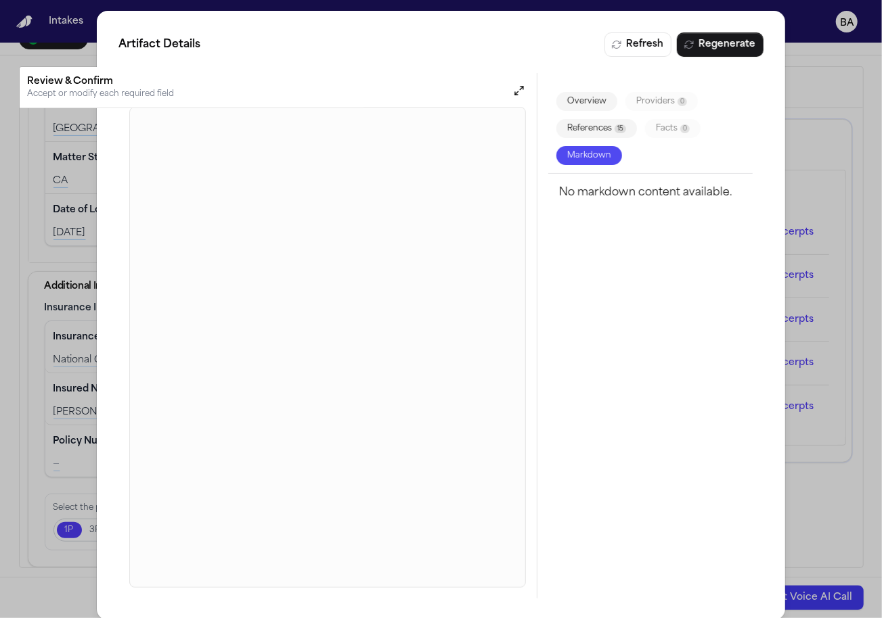
click at [863, 283] on div "Artifact Details Refresh Regenerate Preview Overview Providers 0 References 15 …" at bounding box center [441, 315] width 882 height 631
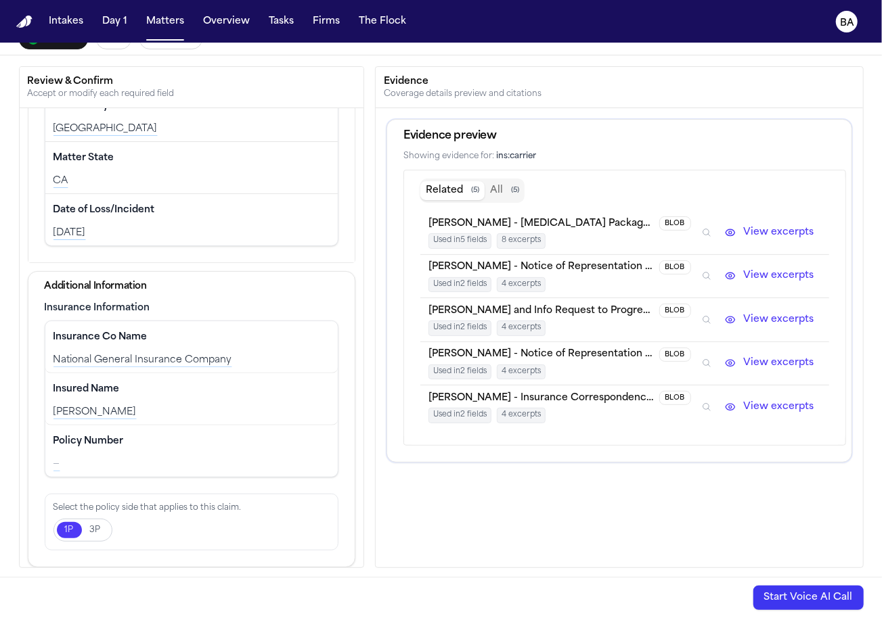
scroll to position [0, 0]
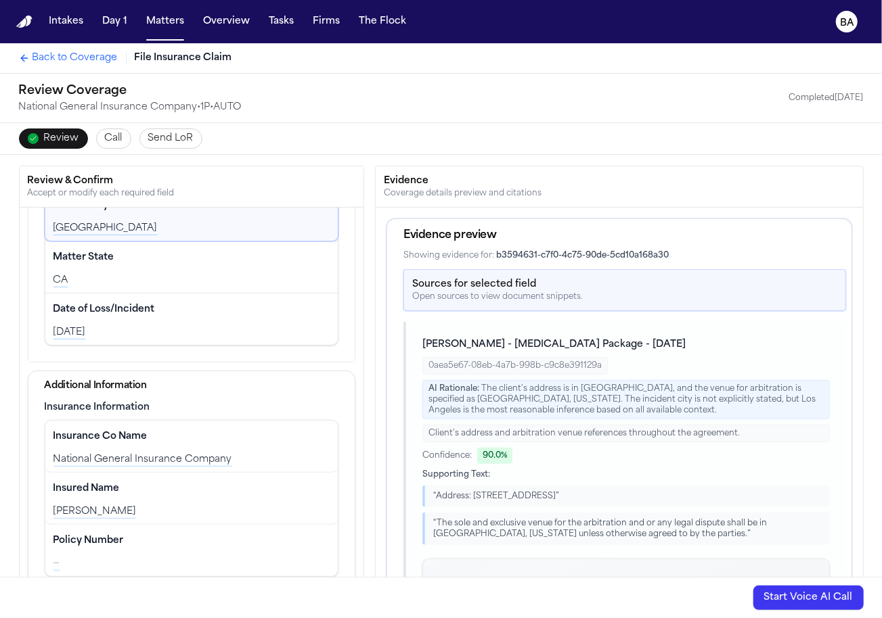
click at [81, 62] on span "Back to Coverage" at bounding box center [74, 58] width 85 height 14
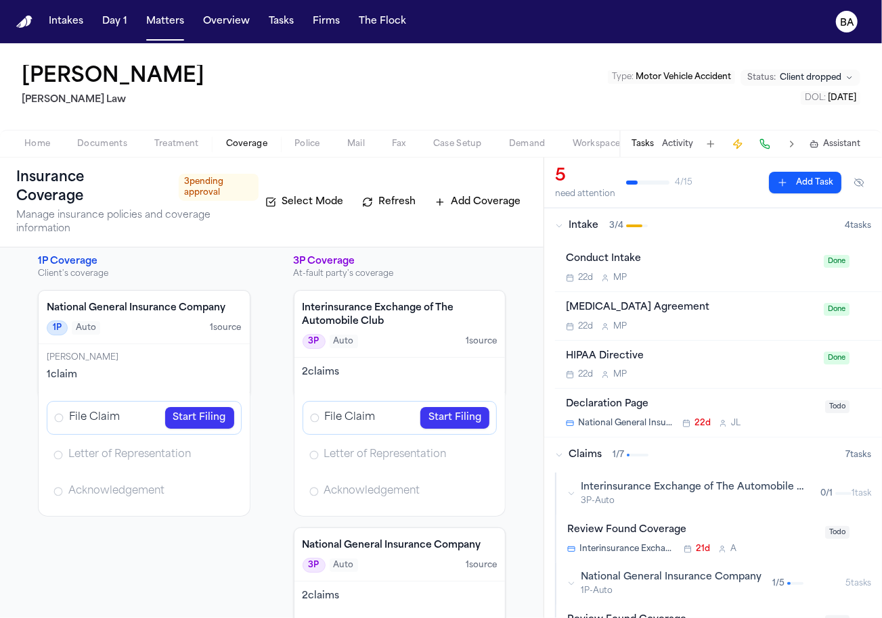
scroll to position [7, 0]
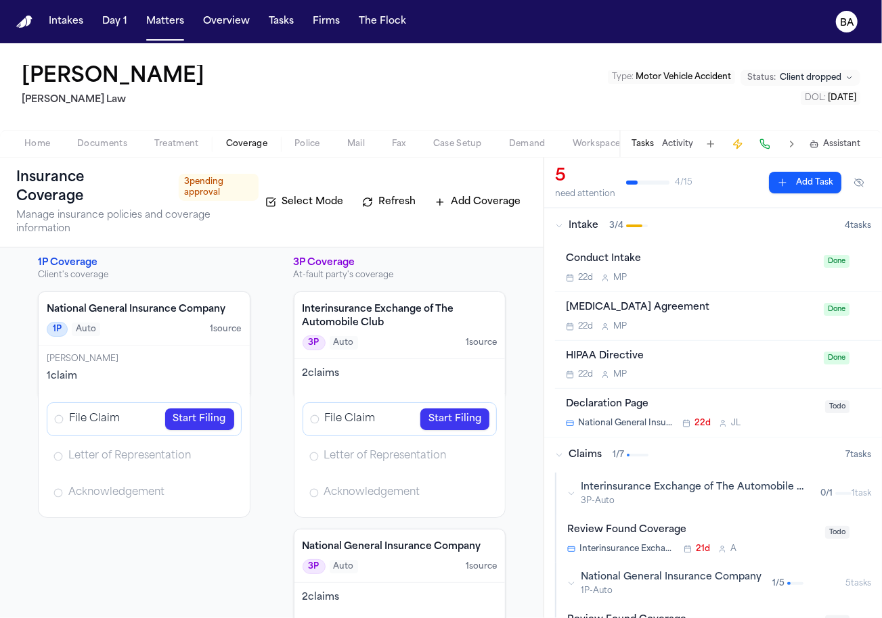
click at [210, 420] on link "Start Filing" at bounding box center [199, 420] width 69 height 22
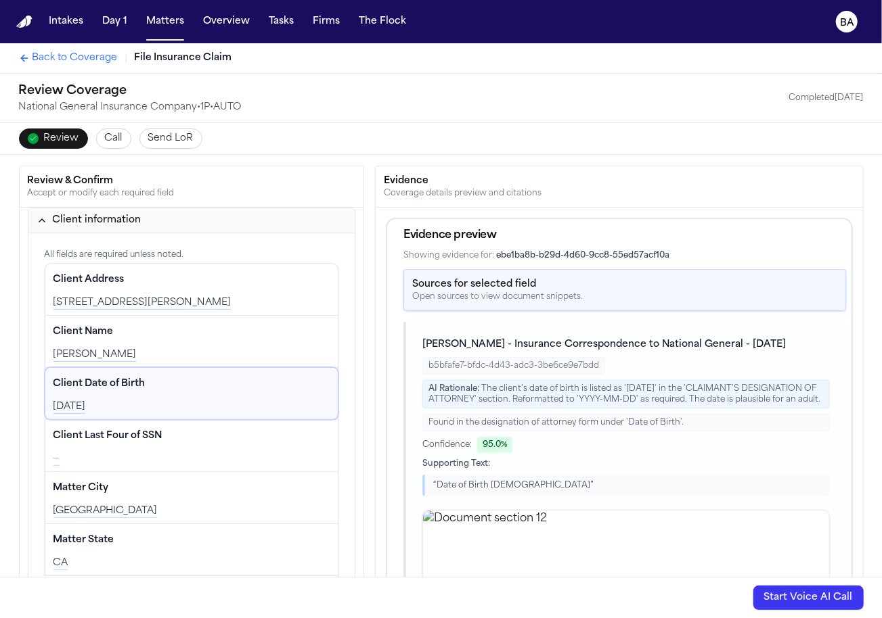
scroll to position [283, 0]
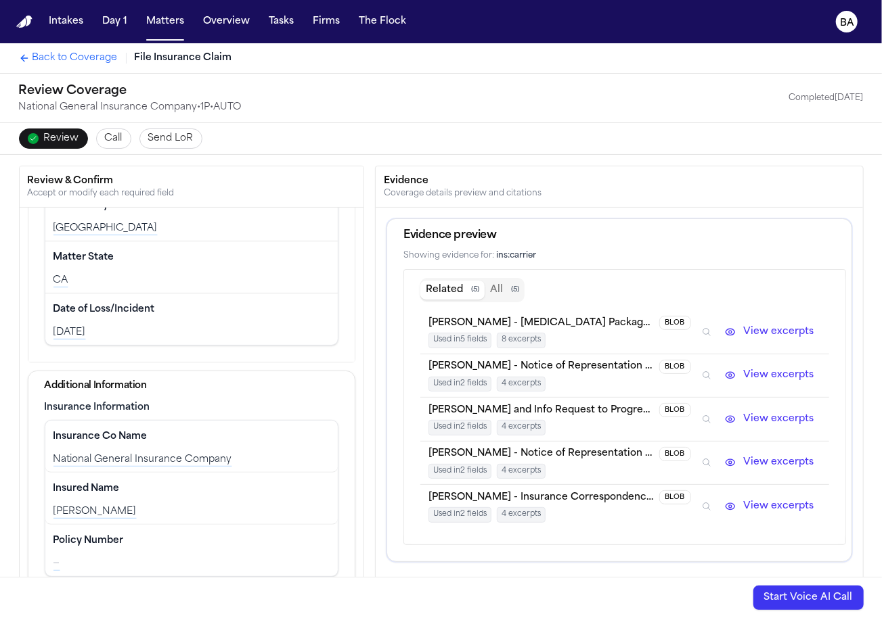
click at [710, 372] on icon "Inspect" at bounding box center [706, 375] width 9 height 9
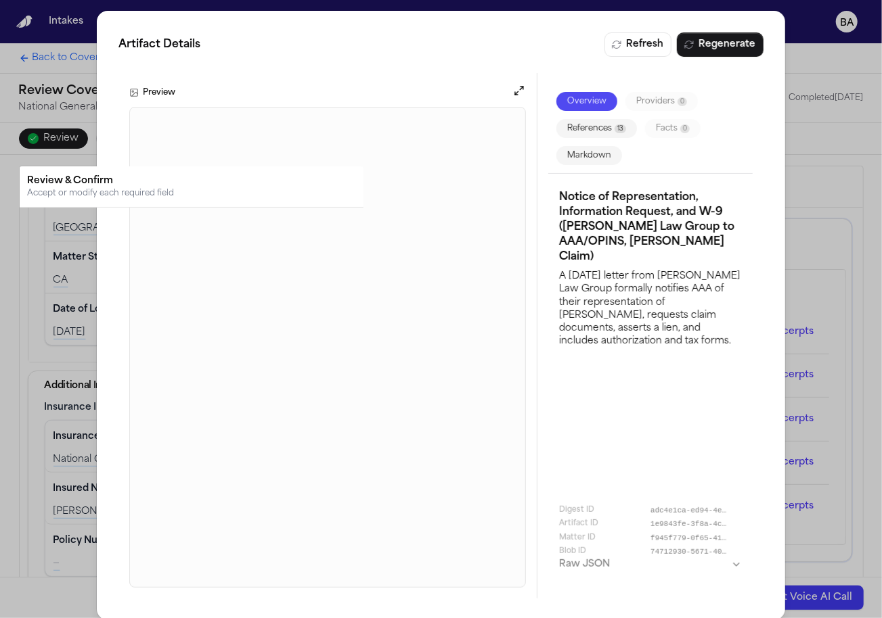
click at [808, 187] on div "Artifact Details Refresh Regenerate Preview Overview Providers 0 References 13 …" at bounding box center [441, 315] width 882 height 631
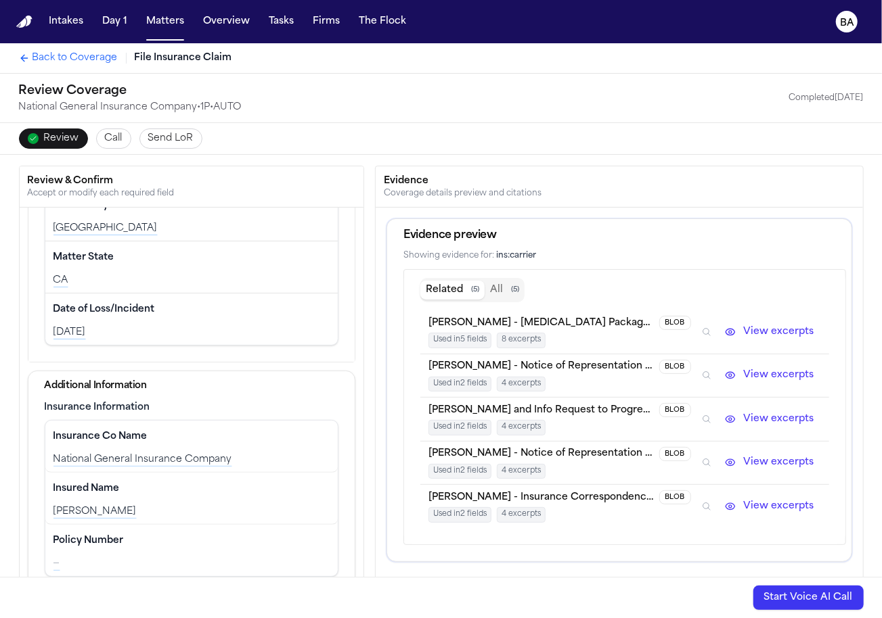
click at [714, 455] on button "Inspect" at bounding box center [706, 462] width 15 height 15
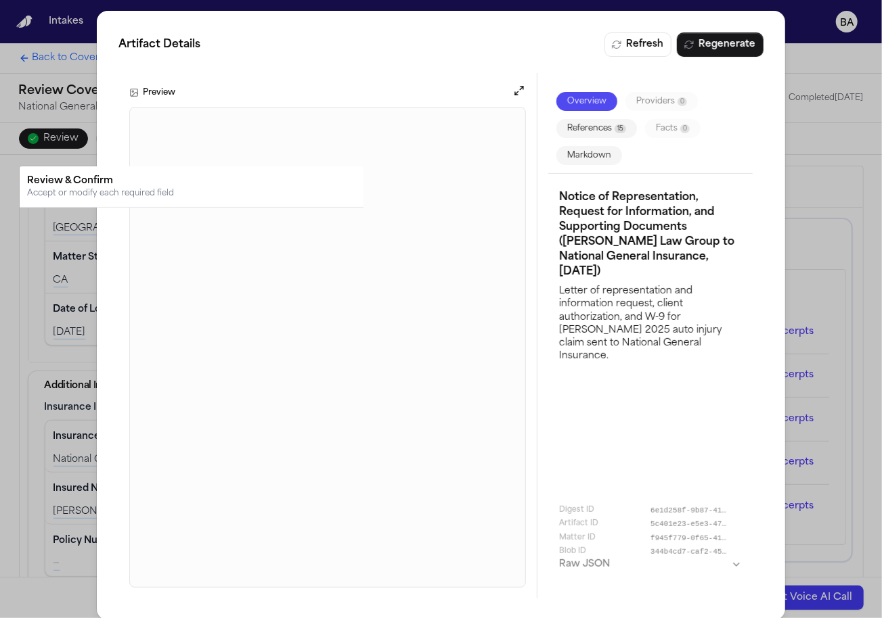
click at [796, 288] on div "Artifact Details Refresh Regenerate Preview Overview Providers 0 References 15 …" at bounding box center [441, 315] width 882 height 631
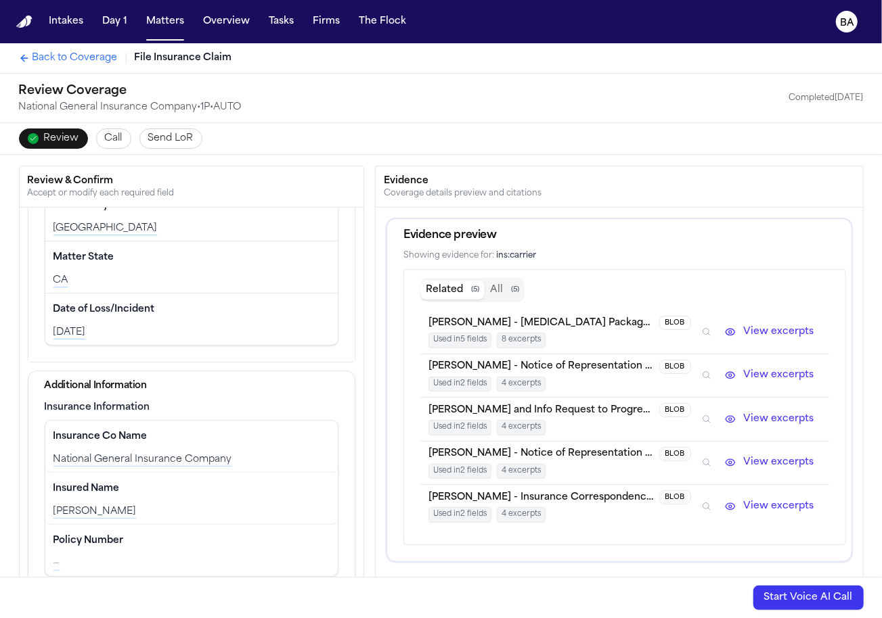
click at [711, 502] on icon "Inspect" at bounding box center [706, 506] width 9 height 9
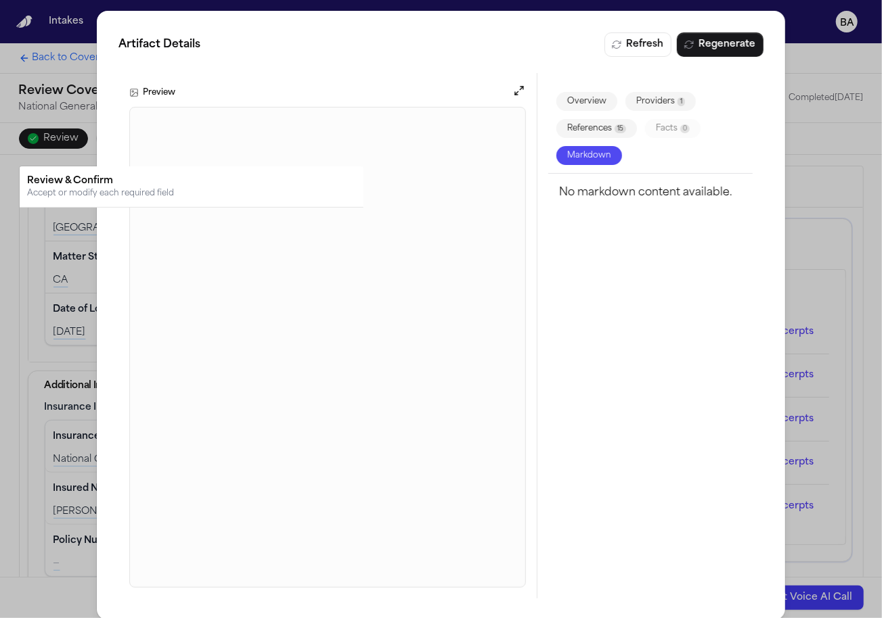
click at [834, 241] on div "Artifact Details Refresh Regenerate Preview Overview Providers 1 References 15 …" at bounding box center [441, 315] width 882 height 631
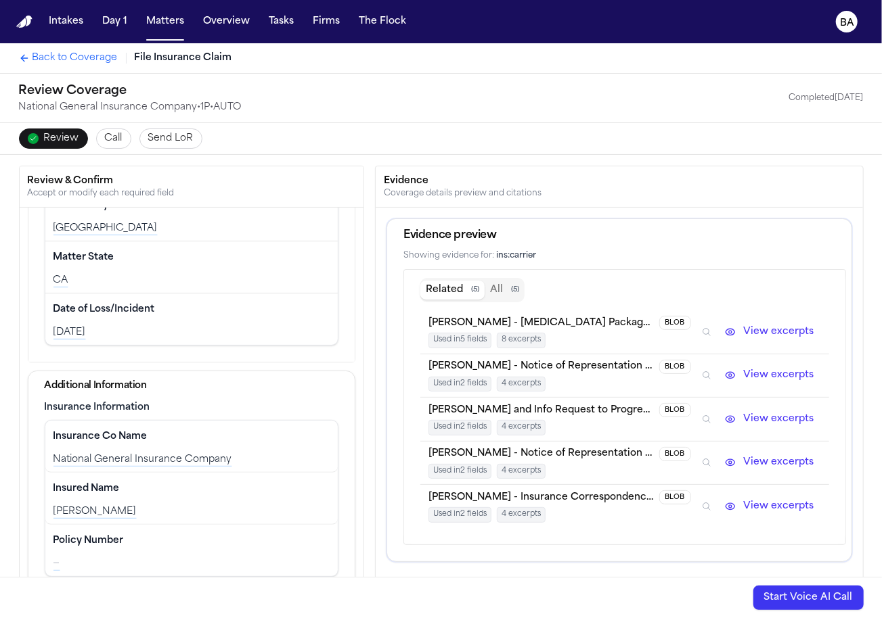
click at [707, 502] on icon "Inspect" at bounding box center [706, 506] width 9 height 9
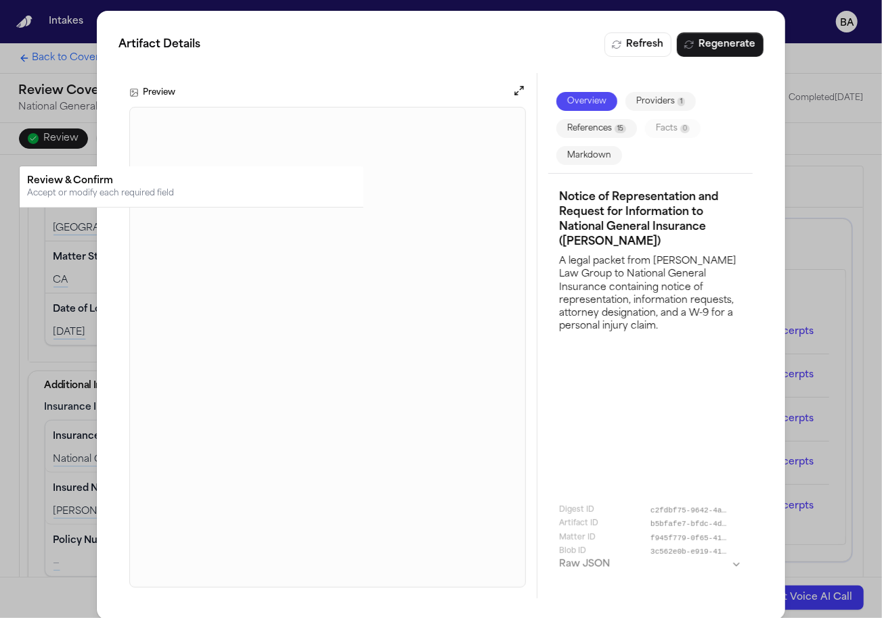
click at [518, 88] on button "Open preview" at bounding box center [519, 91] width 14 height 14
click at [794, 137] on div "Artifact Details Refresh Regenerate Preview Overview Providers 1 References 15 …" at bounding box center [441, 315] width 882 height 631
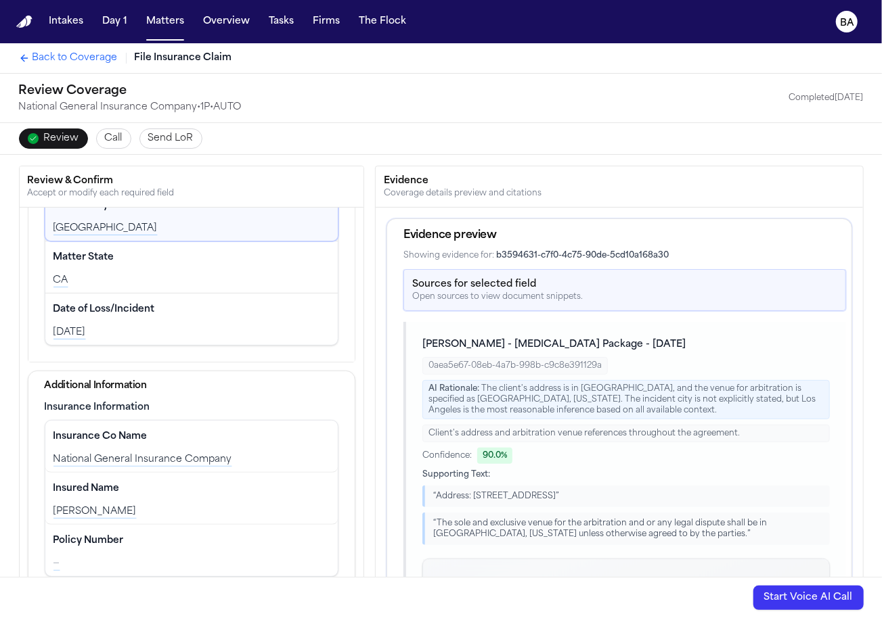
click at [152, 146] on button "Send LoR" at bounding box center [170, 139] width 63 height 20
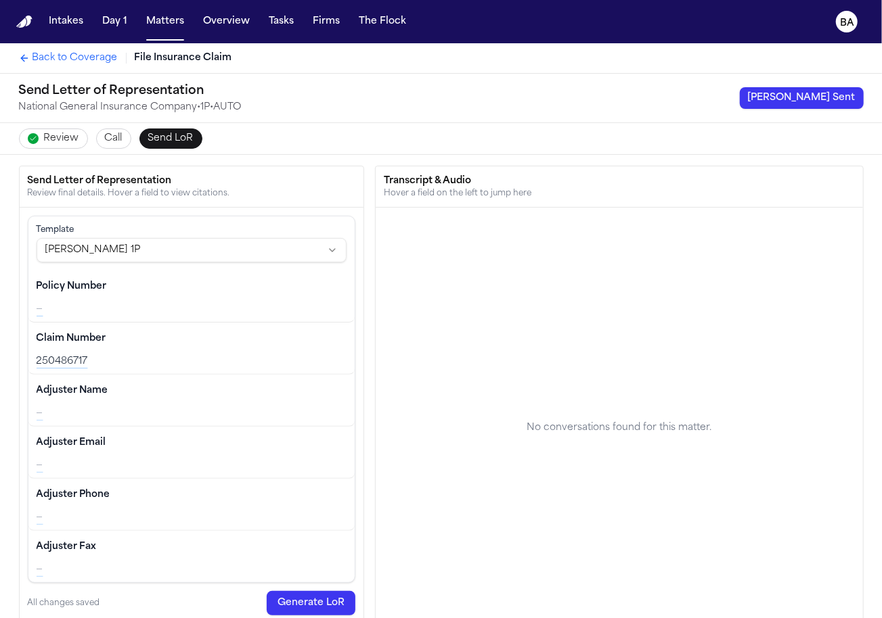
click at [105, 143] on span "Call" at bounding box center [114, 139] width 18 height 14
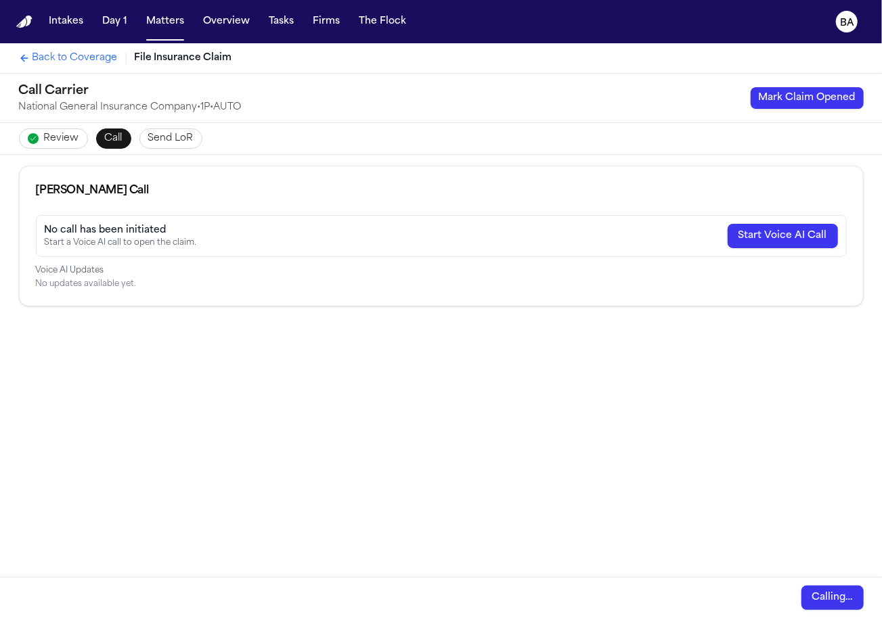
click at [68, 139] on span "Review" at bounding box center [61, 139] width 35 height 14
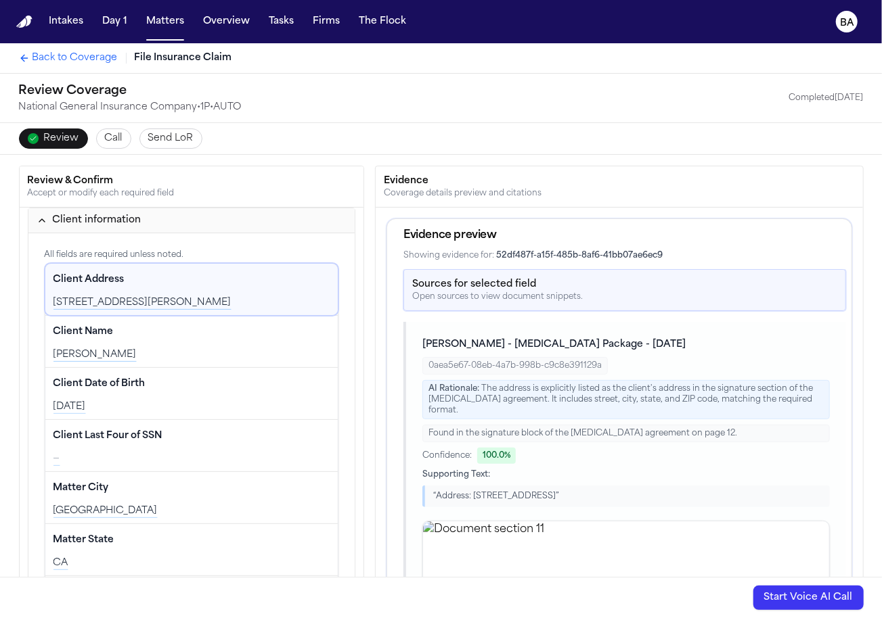
scroll to position [283, 0]
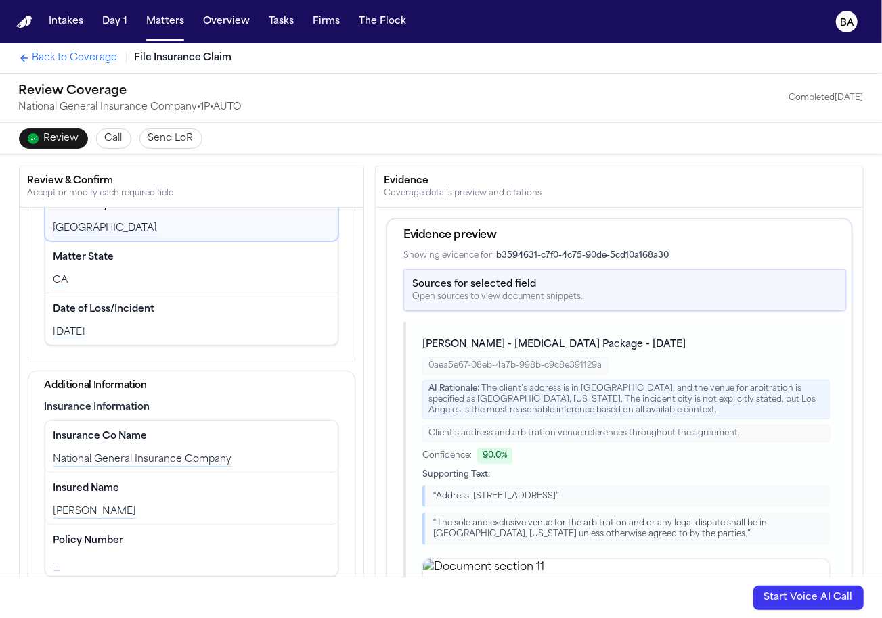
click at [154, 141] on span "Send LoR" at bounding box center [170, 139] width 45 height 14
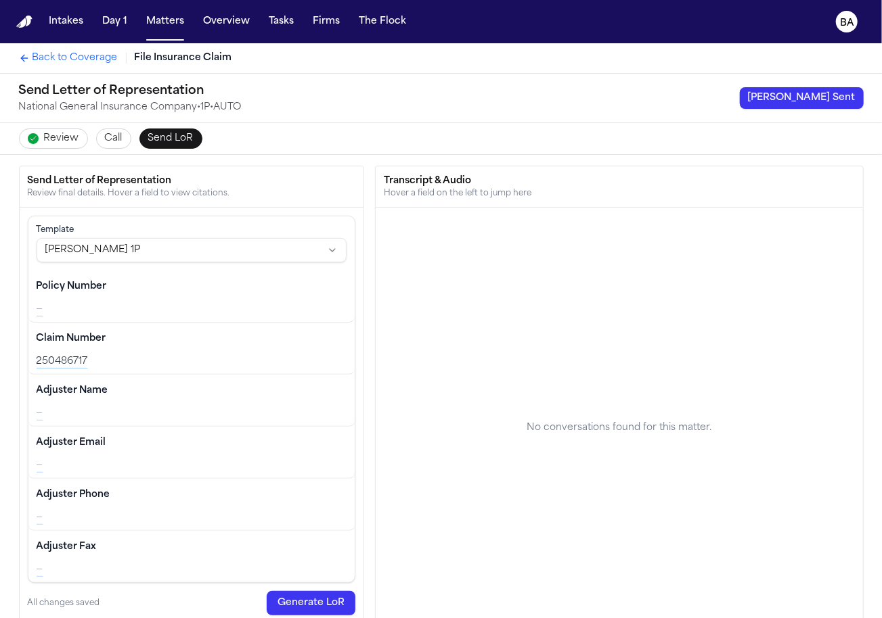
click at [75, 361] on div "250486717" at bounding box center [192, 362] width 311 height 14
click at [55, 69] on div "Back to Coverage File Insurance Claim" at bounding box center [441, 58] width 866 height 30
click at [55, 58] on span "Back to Coverage" at bounding box center [74, 58] width 85 height 14
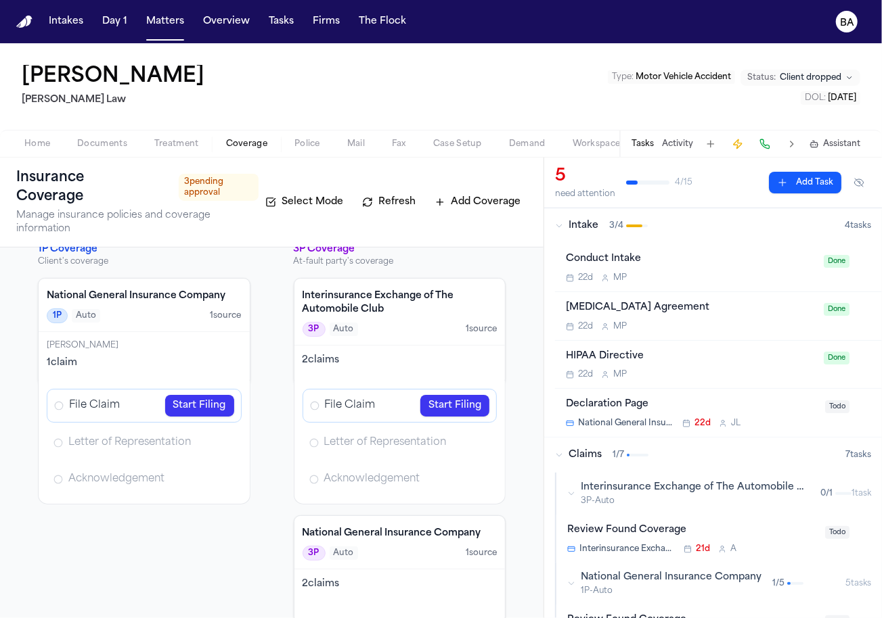
scroll to position [29, 0]
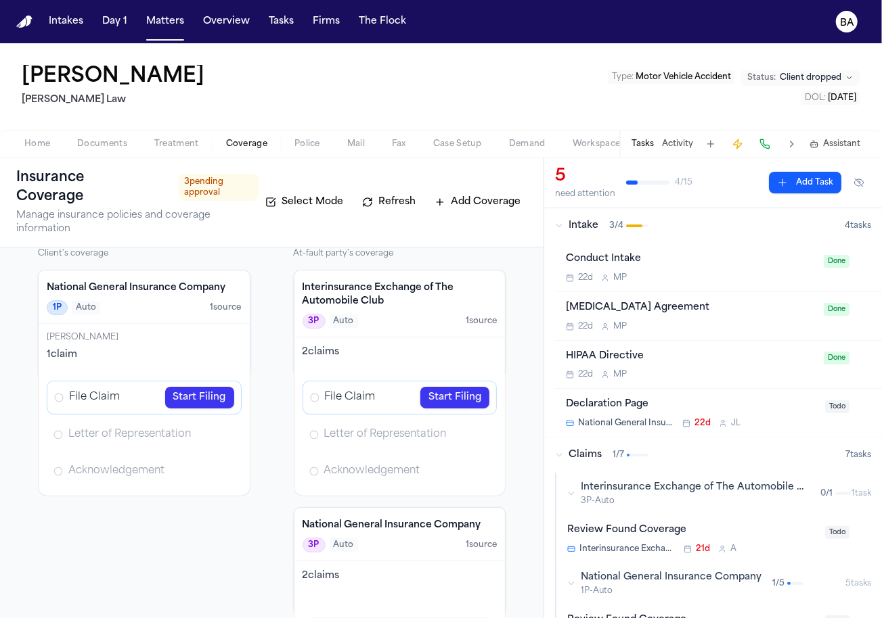
click at [49, 146] on span "Home" at bounding box center [37, 144] width 26 height 11
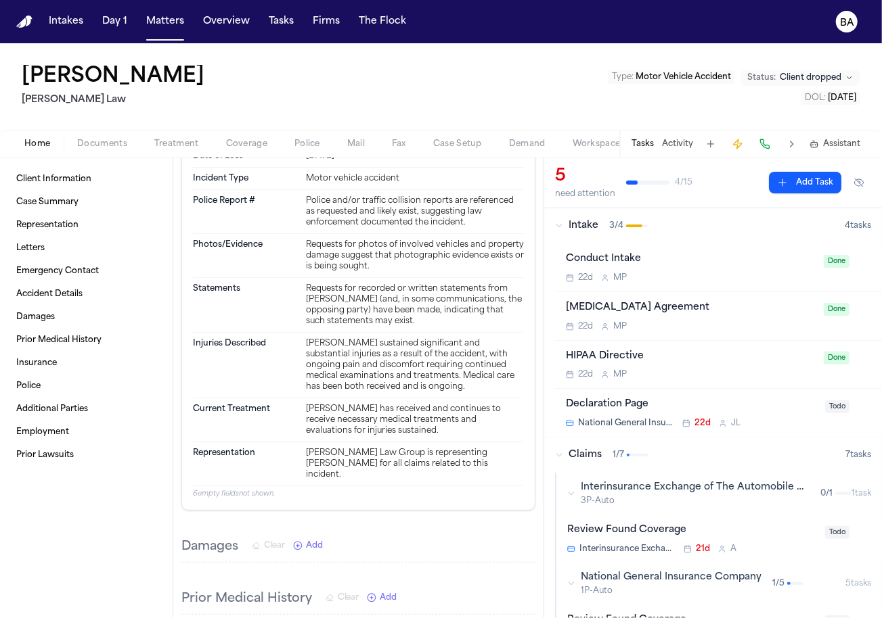
scroll to position [0, 80]
click at [583, 148] on span "Artifacts" at bounding box center [590, 144] width 37 height 11
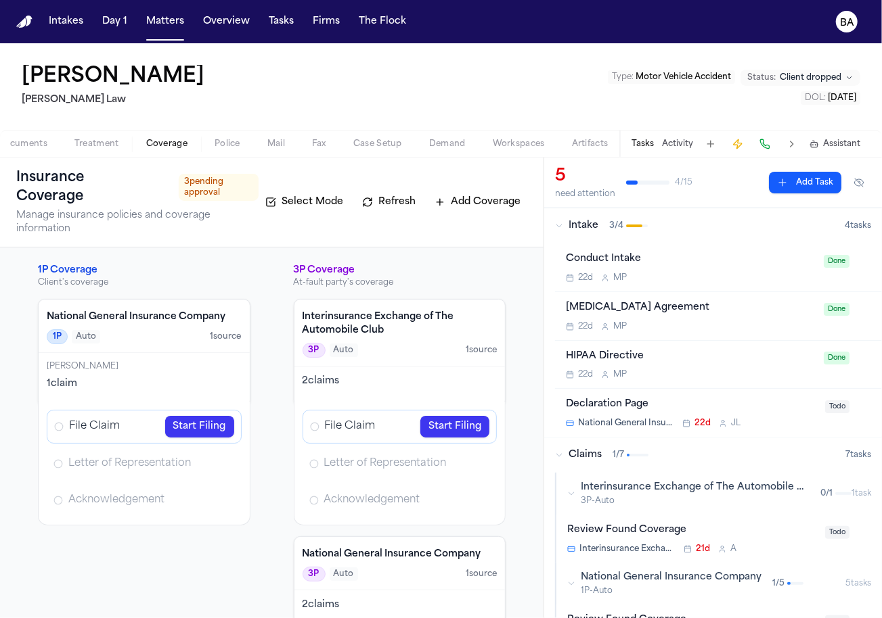
click at [171, 146] on span "Coverage" at bounding box center [166, 144] width 41 height 11
click at [182, 314] on h4 "National General Insurance Company" at bounding box center [144, 318] width 195 height 14
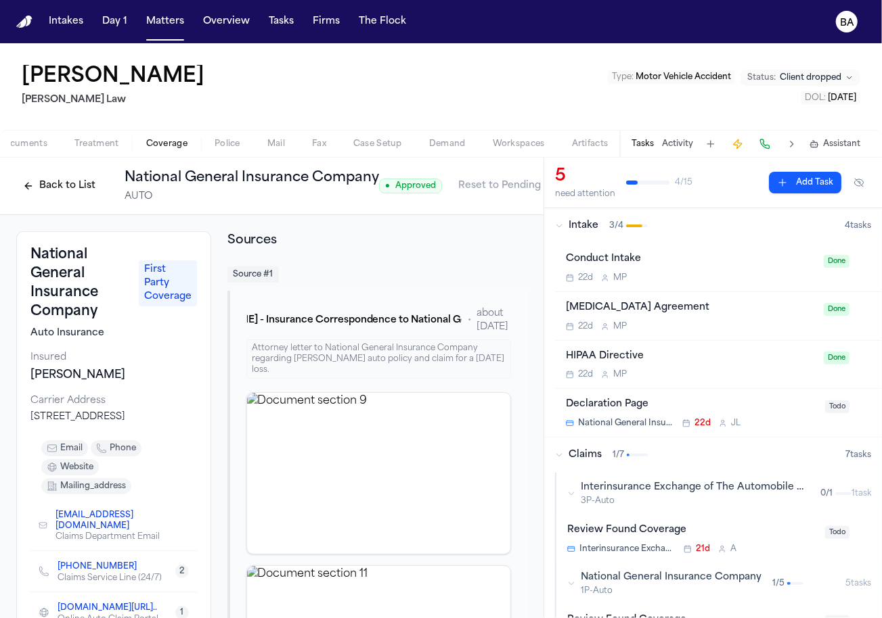
click at [49, 182] on button "Back to List" at bounding box center [59, 186] width 86 height 22
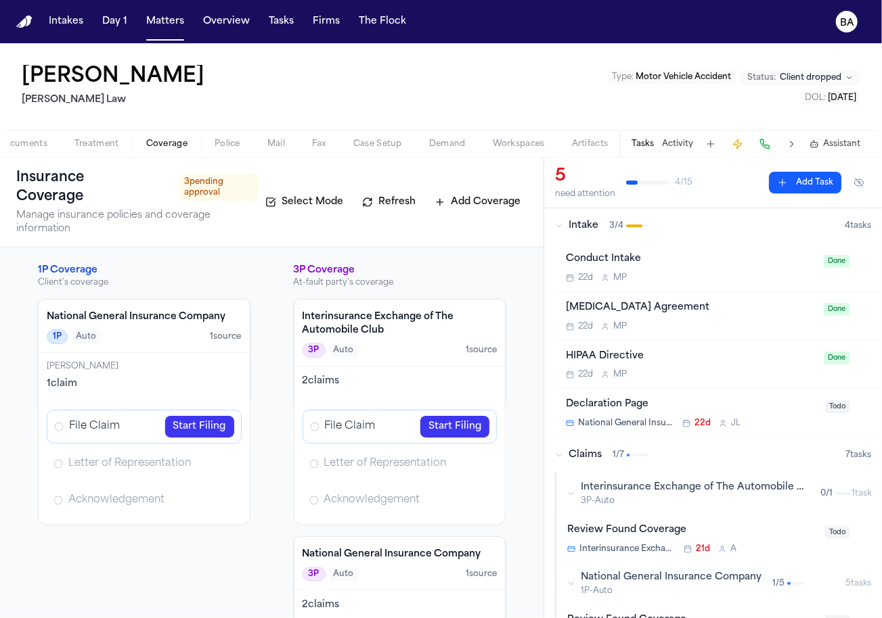
click at [205, 426] on link "Start Filing" at bounding box center [199, 427] width 69 height 22
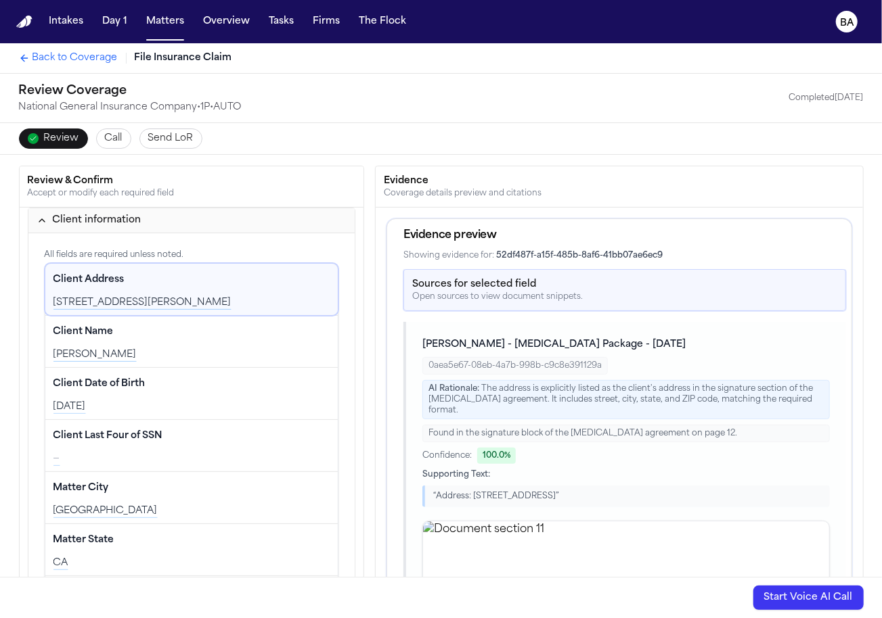
click at [113, 145] on span "Call" at bounding box center [114, 139] width 18 height 14
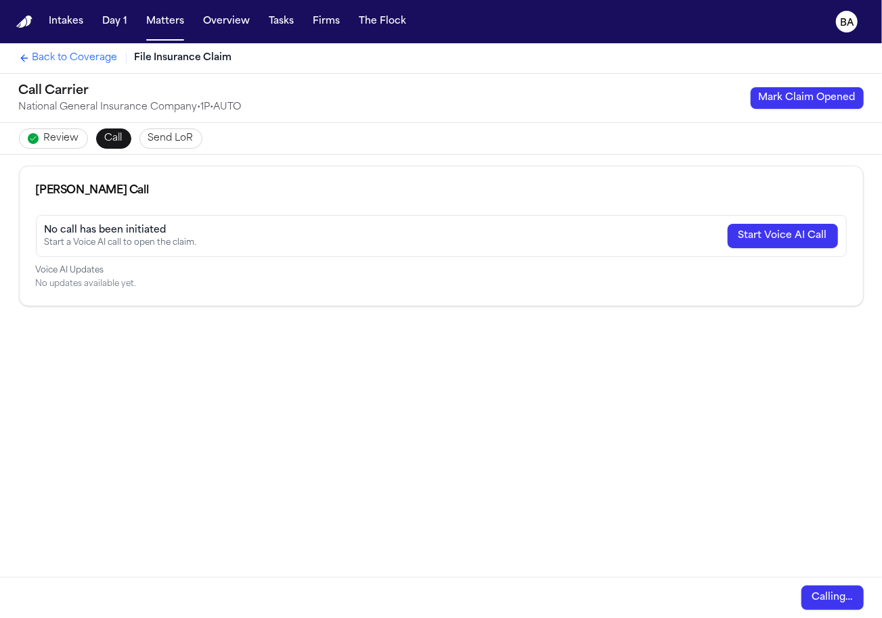
click at [191, 141] on button "Send LoR" at bounding box center [170, 139] width 63 height 20
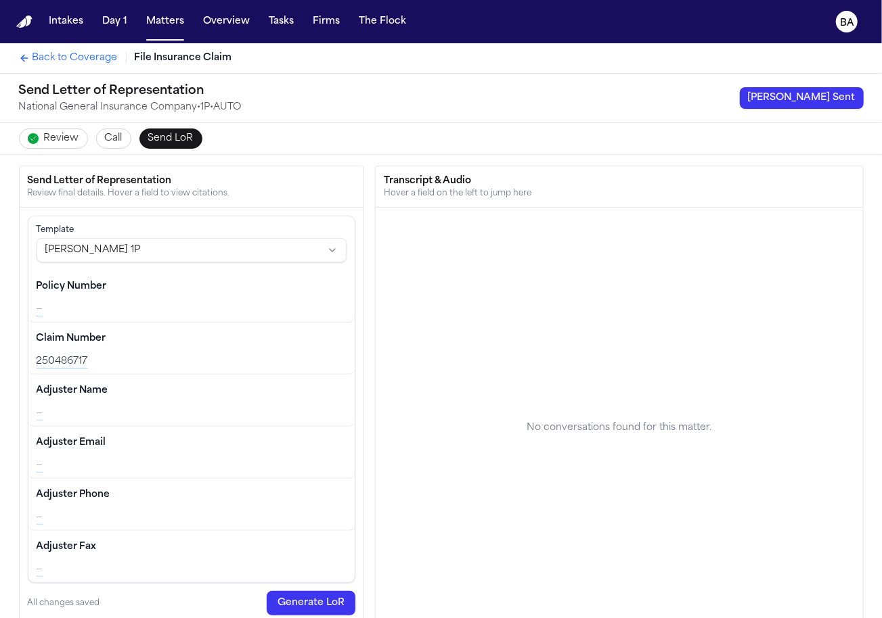
click at [53, 60] on span "Back to Coverage" at bounding box center [74, 58] width 85 height 14
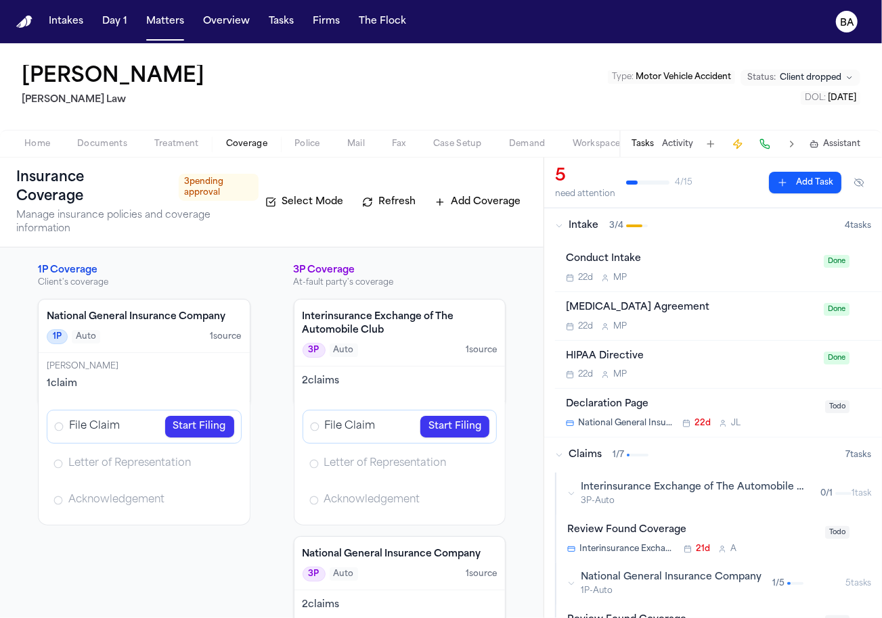
scroll to position [29, 0]
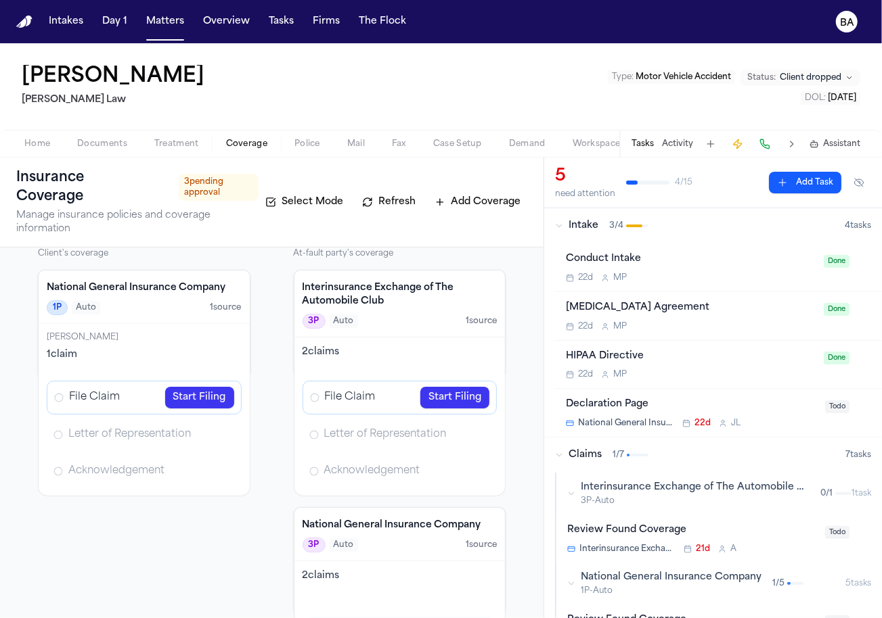
click at [93, 399] on span "File Claim" at bounding box center [94, 397] width 51 height 14
click at [188, 398] on link "Start Filing" at bounding box center [199, 398] width 69 height 22
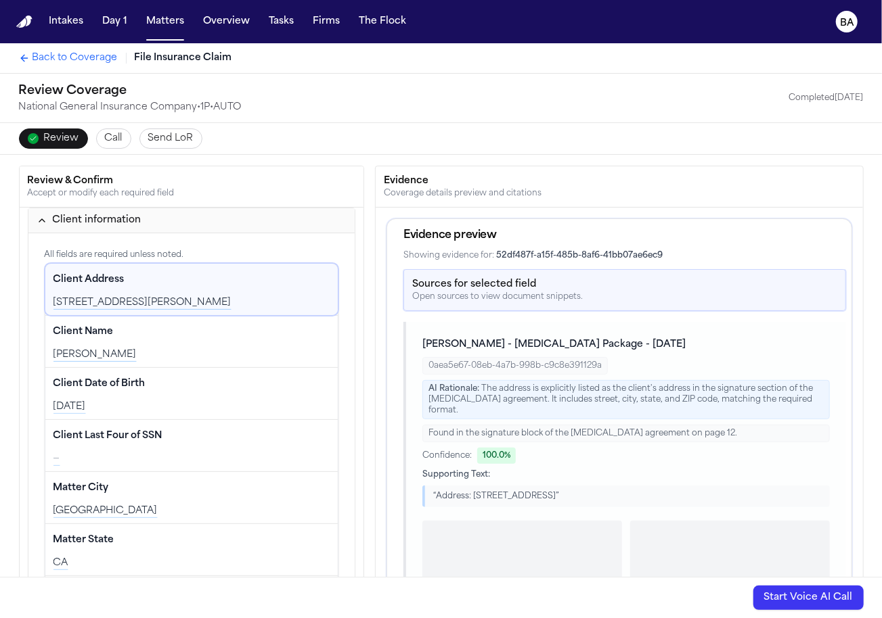
click at [109, 142] on span "Call" at bounding box center [114, 139] width 18 height 14
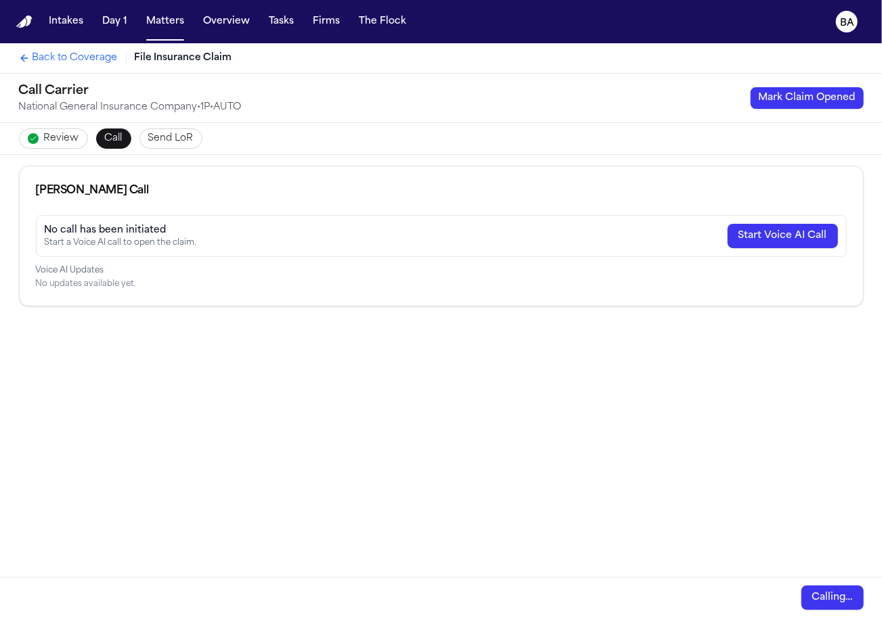
click at [178, 140] on span "Send LoR" at bounding box center [170, 139] width 45 height 14
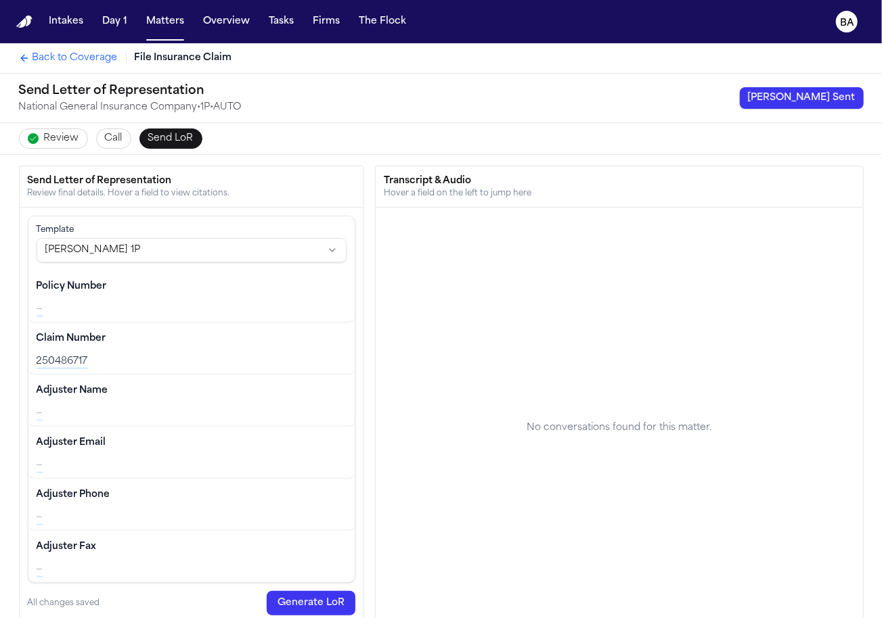
click at [224, 137] on div "Review Call Send LoR" at bounding box center [441, 138] width 866 height 31
click at [214, 109] on div "National General Insurance Company • 1P • AUTO" at bounding box center [130, 108] width 223 height 14
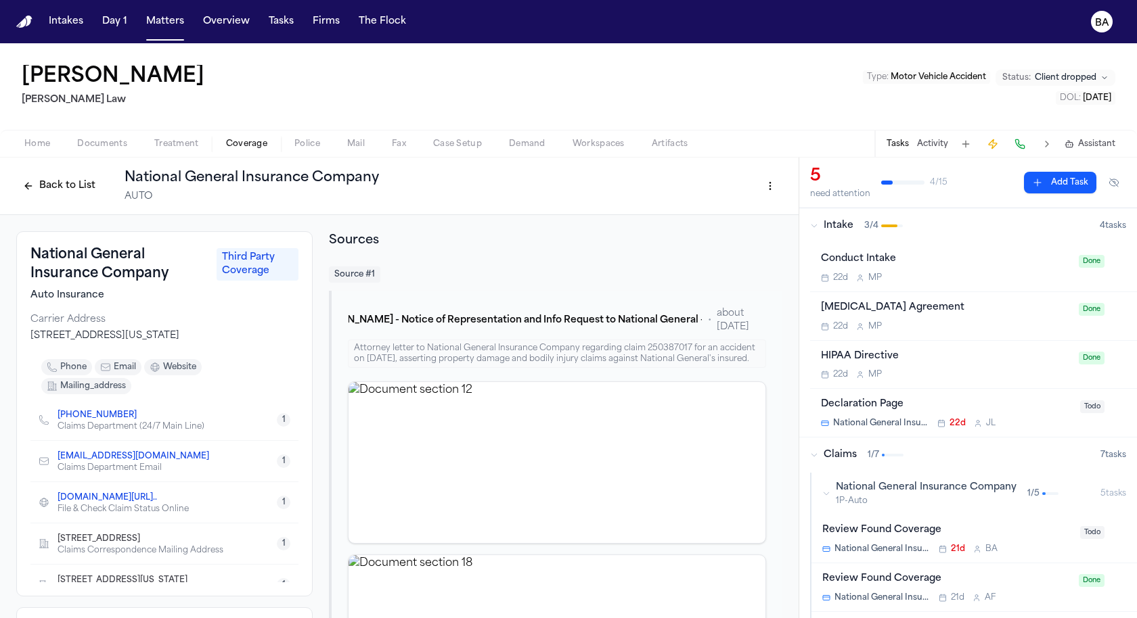
click at [73, 188] on button "Back to List" at bounding box center [59, 186] width 86 height 22
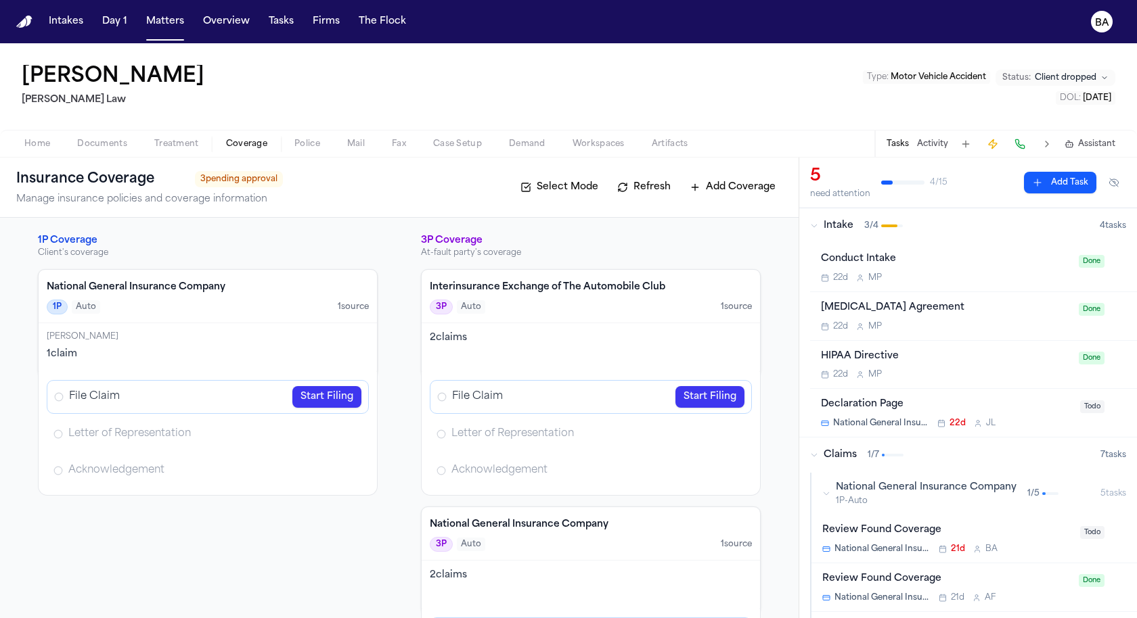
scroll to position [41, 0]
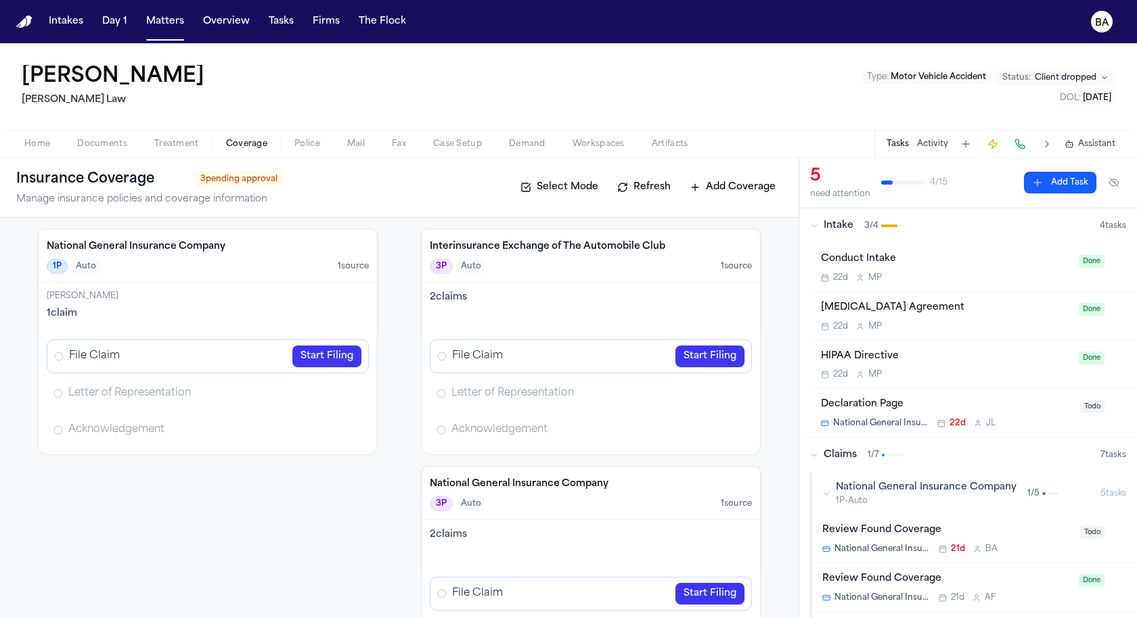
click at [322, 357] on link "Start Filing" at bounding box center [326, 357] width 69 height 22
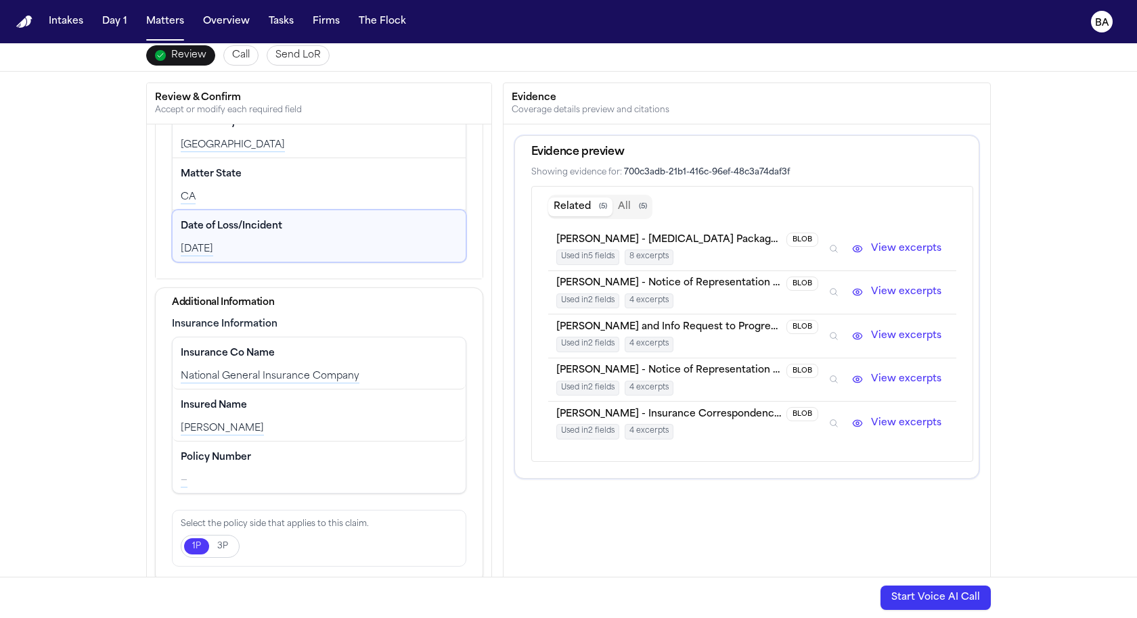
scroll to position [99, 0]
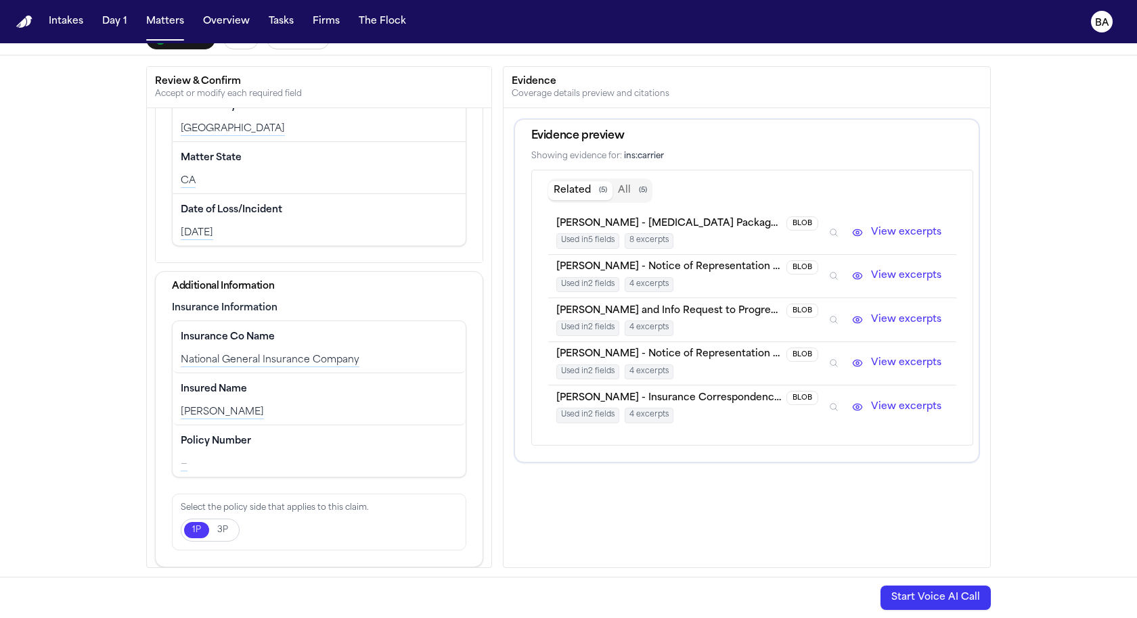
click at [837, 273] on icon "Inspect" at bounding box center [833, 276] width 7 height 7
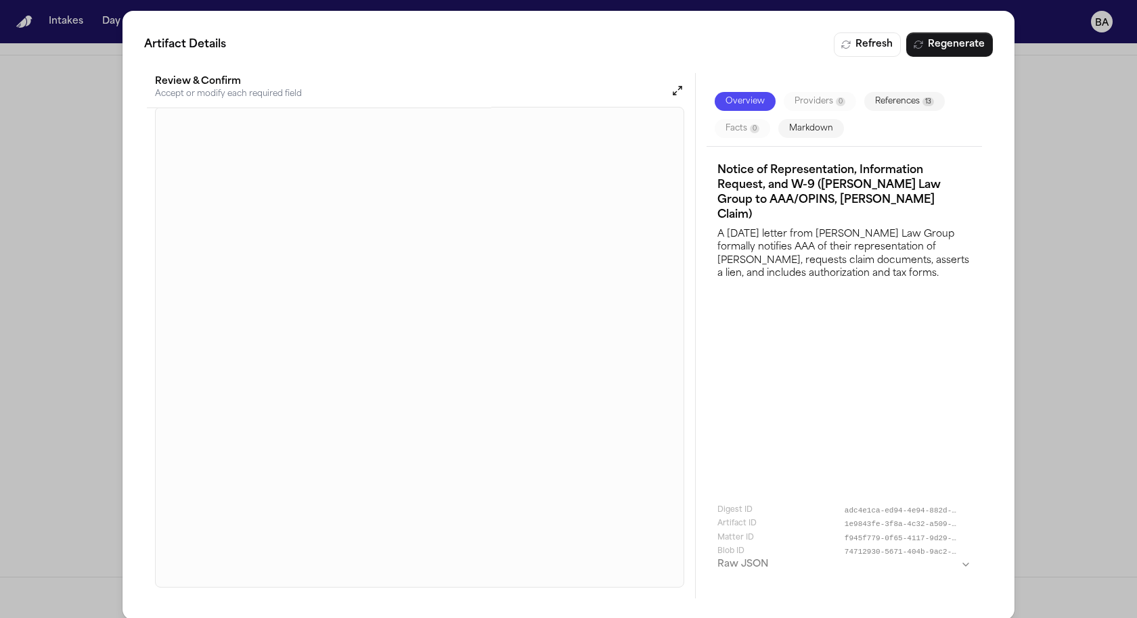
click at [1045, 214] on div "Artifact Details Refresh Regenerate Preview Overview Providers 0 References 13 …" at bounding box center [568, 315] width 1137 height 631
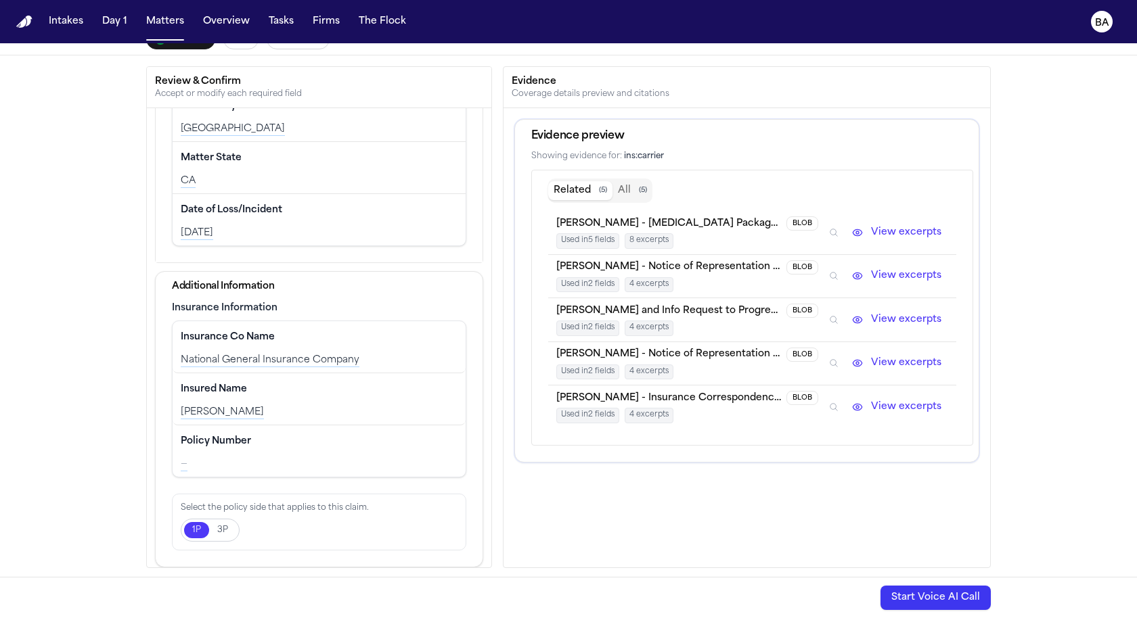
click at [833, 315] on icon "Inspect" at bounding box center [833, 319] width 9 height 9
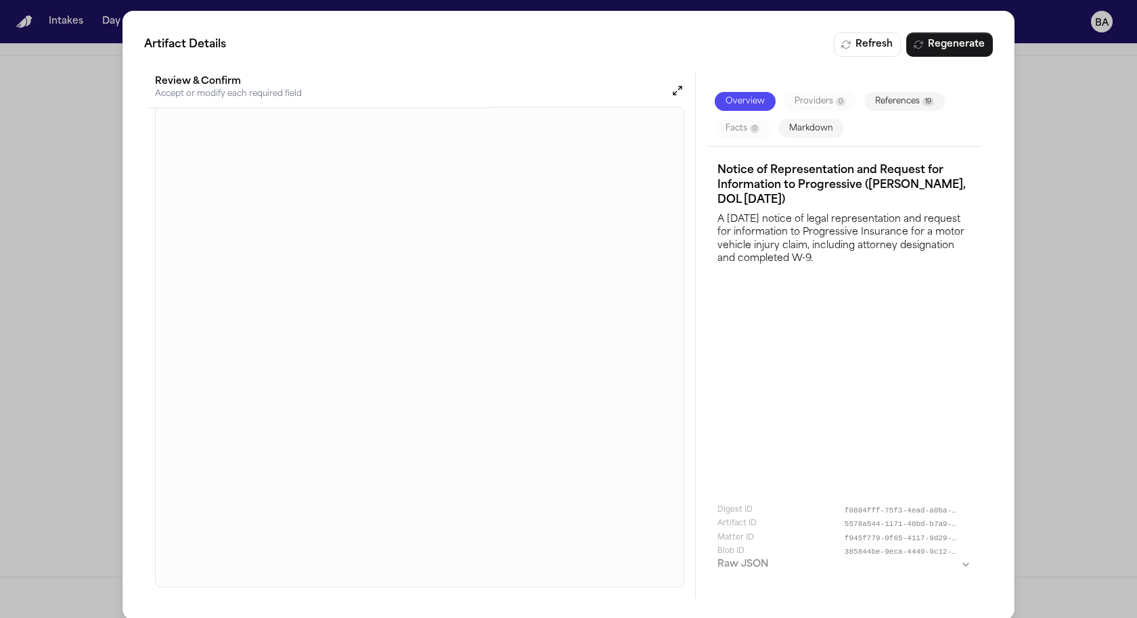
click at [1020, 201] on div "Artifact Details Refresh Regenerate Preview Overview Providers 0 References 19 …" at bounding box center [568, 315] width 1137 height 631
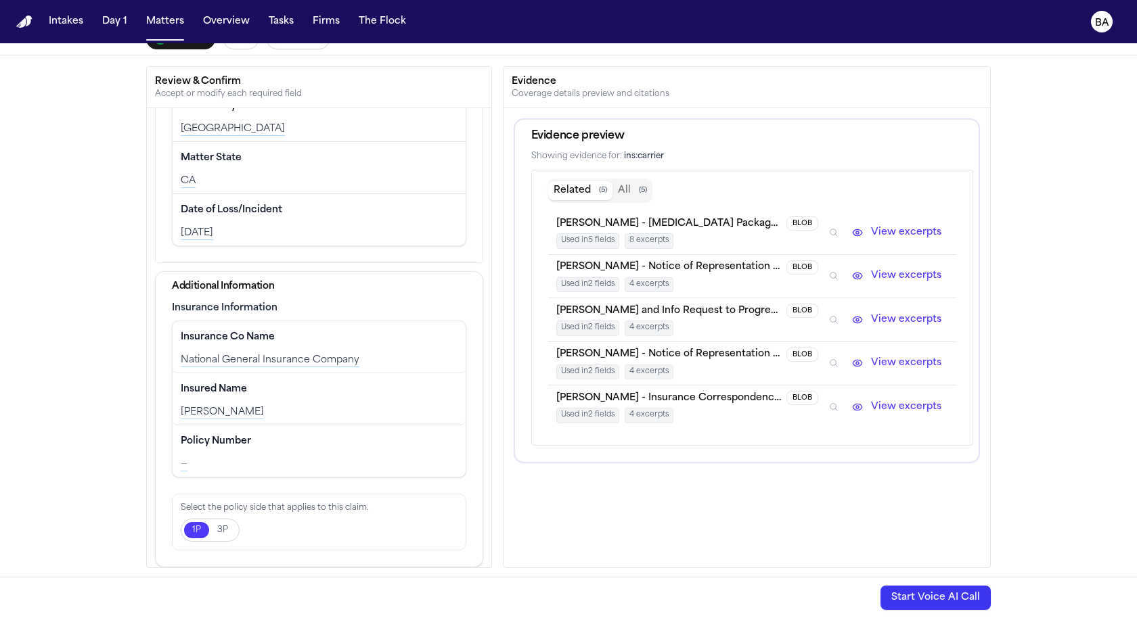
click at [838, 359] on icon "Inspect" at bounding box center [833, 363] width 9 height 9
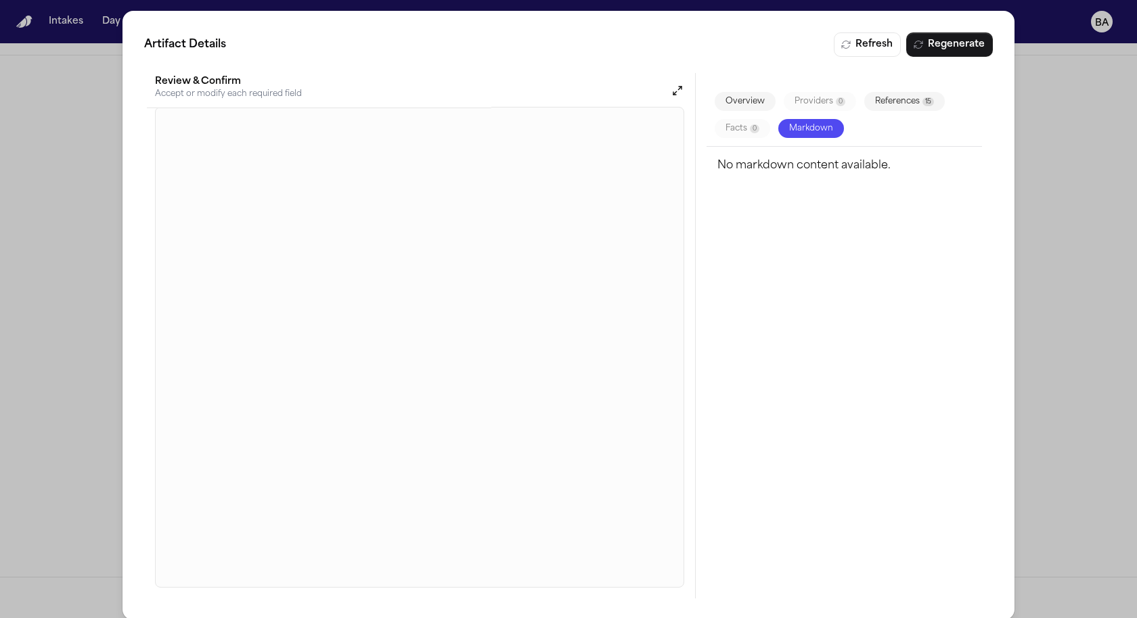
click at [1061, 226] on div "Artifact Details Refresh Regenerate Preview Overview Providers 0 References 15 …" at bounding box center [568, 315] width 1137 height 631
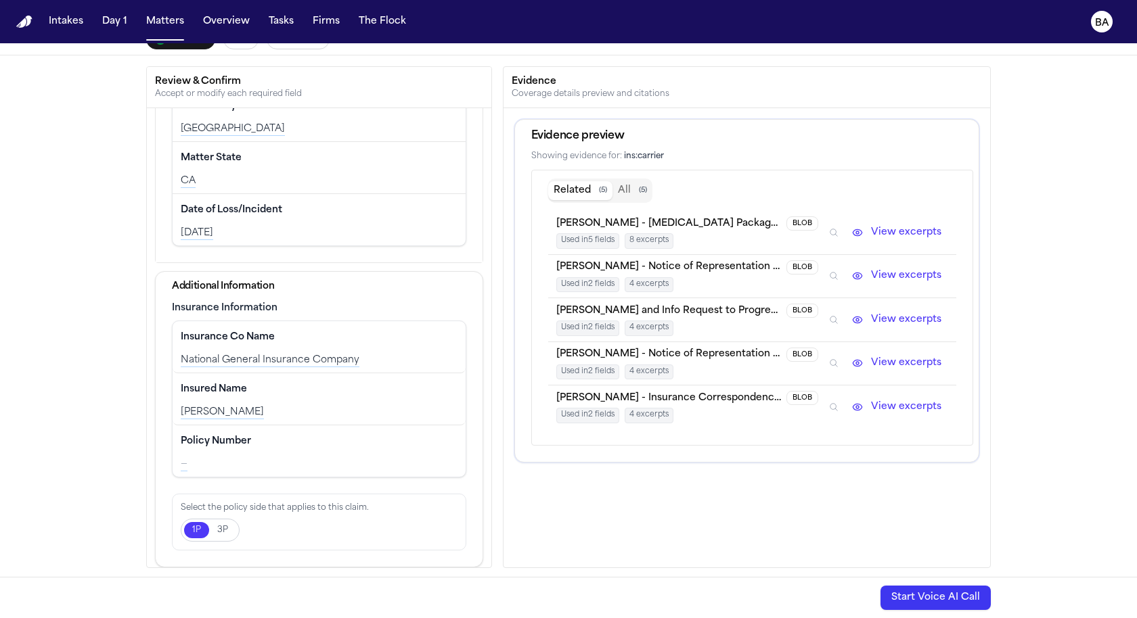
scroll to position [0, 0]
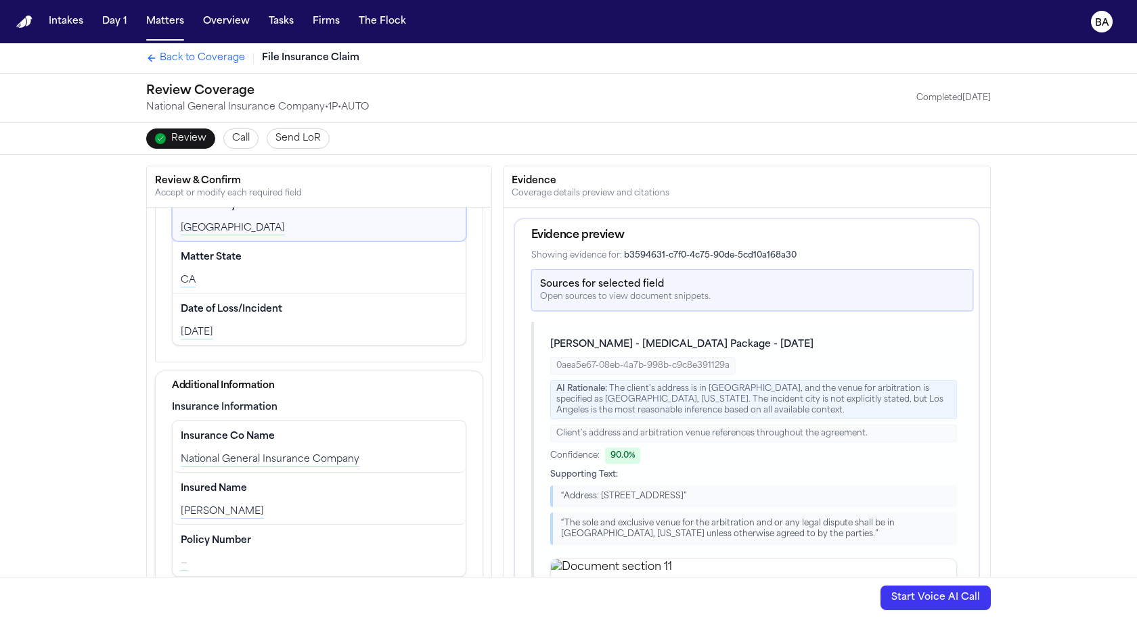
click at [212, 62] on span "Back to Coverage" at bounding box center [202, 58] width 85 height 14
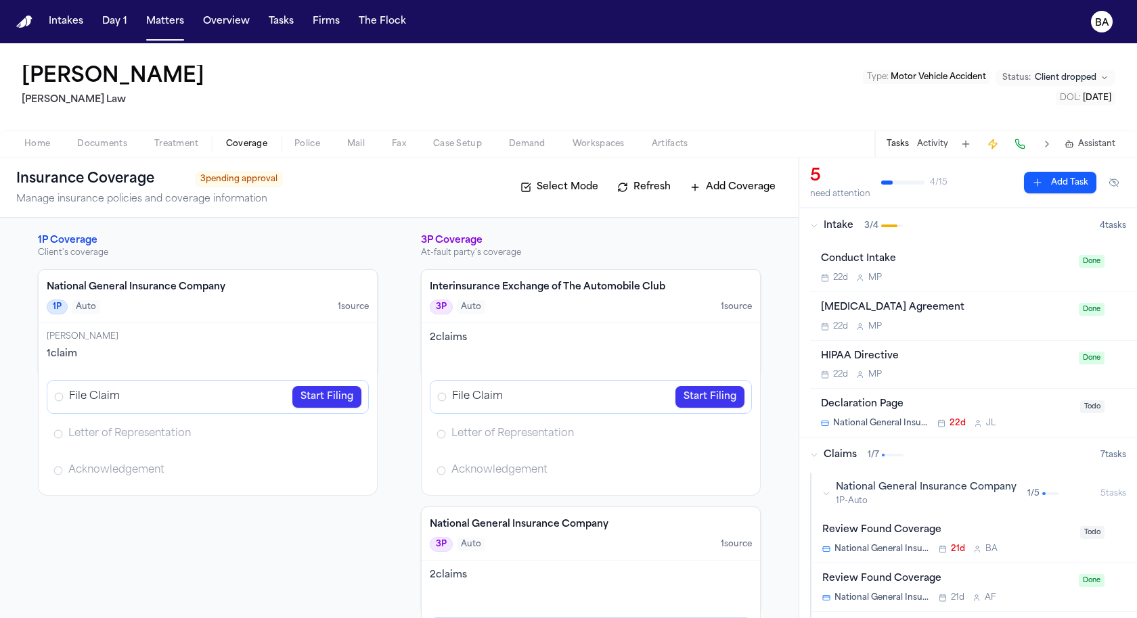
click at [309, 397] on link "Start Filing" at bounding box center [326, 397] width 69 height 22
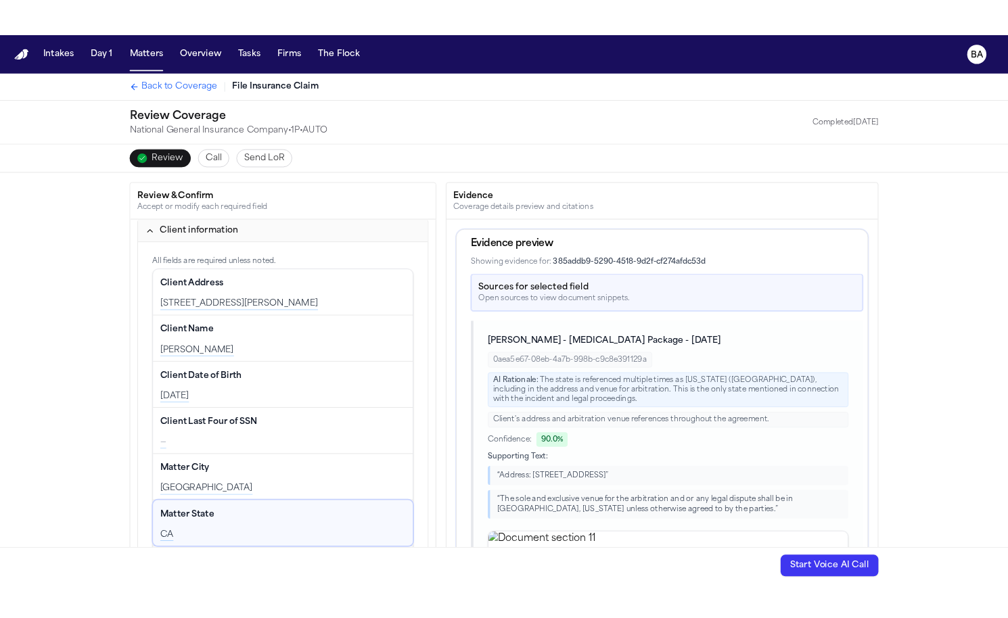
scroll to position [283, 0]
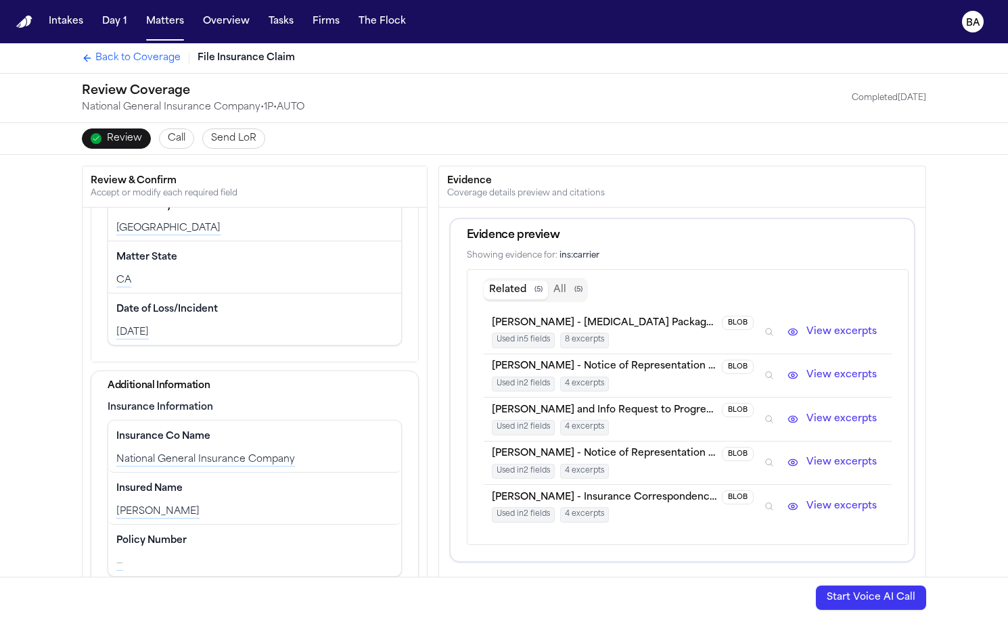
click at [127, 62] on span "Back to Coverage" at bounding box center [137, 58] width 85 height 14
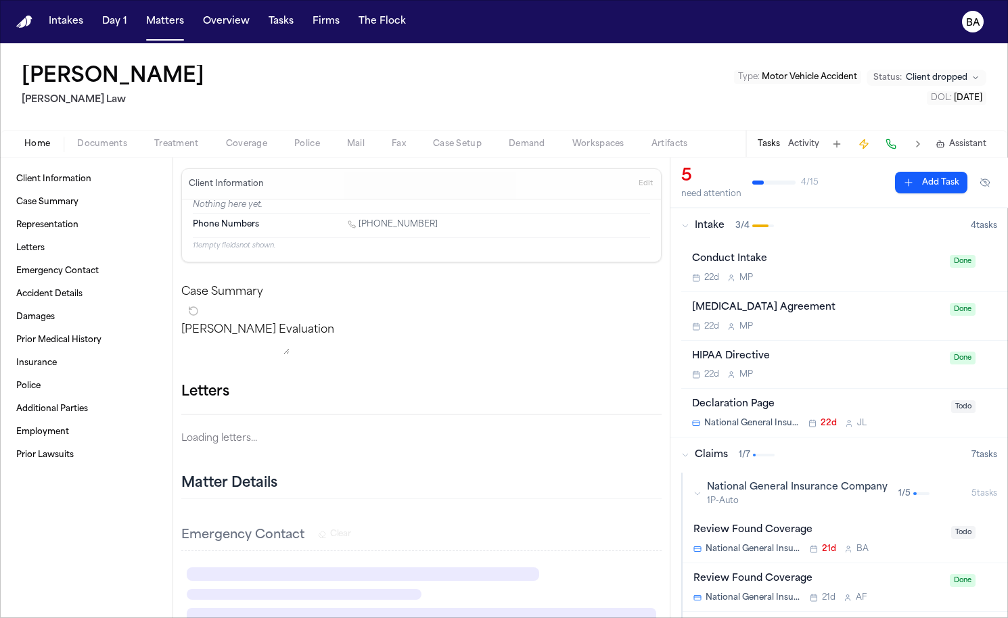
click at [38, 141] on span "Home" at bounding box center [37, 144] width 26 height 11
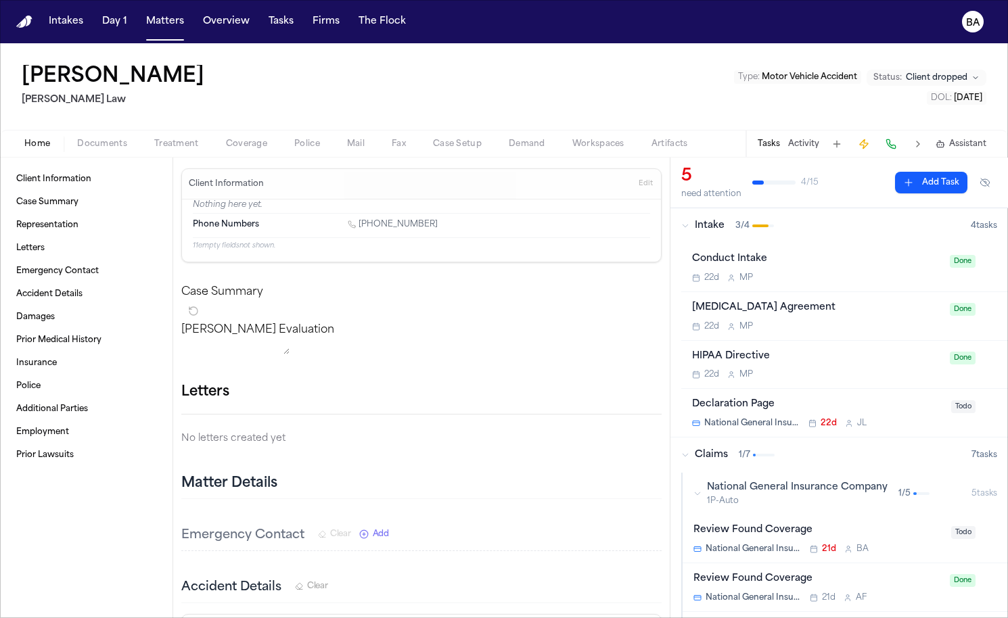
click at [244, 143] on span "Coverage" at bounding box center [246, 144] width 41 height 11
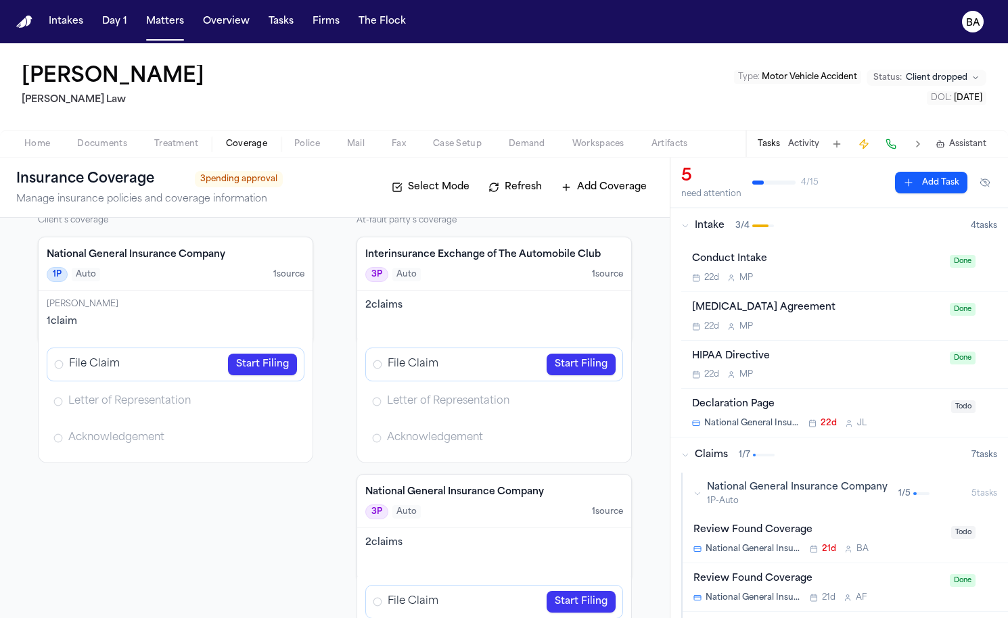
scroll to position [35, 0]
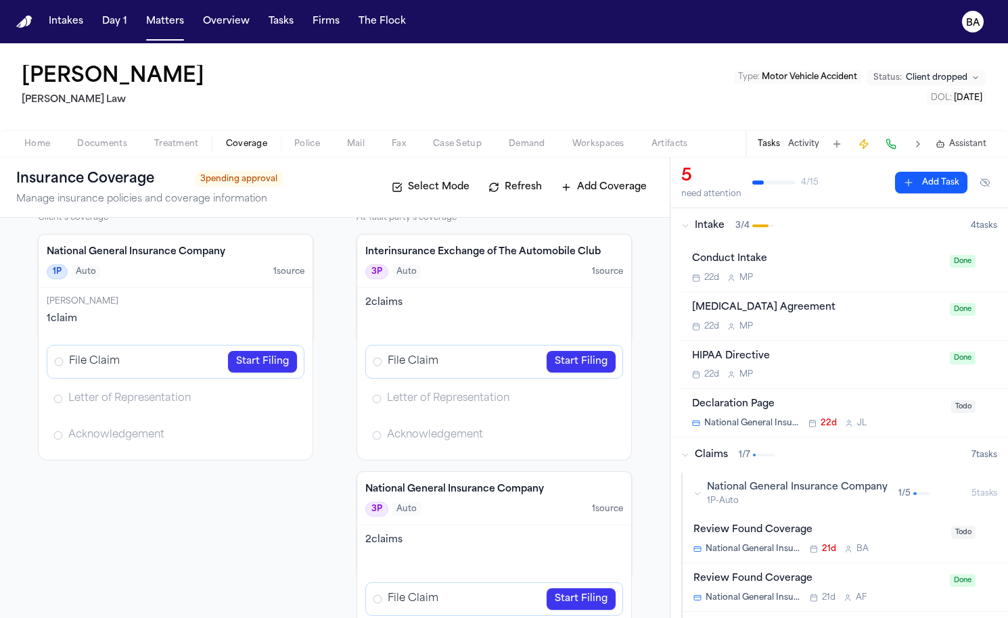
click at [264, 357] on link "Start Filing" at bounding box center [262, 362] width 69 height 22
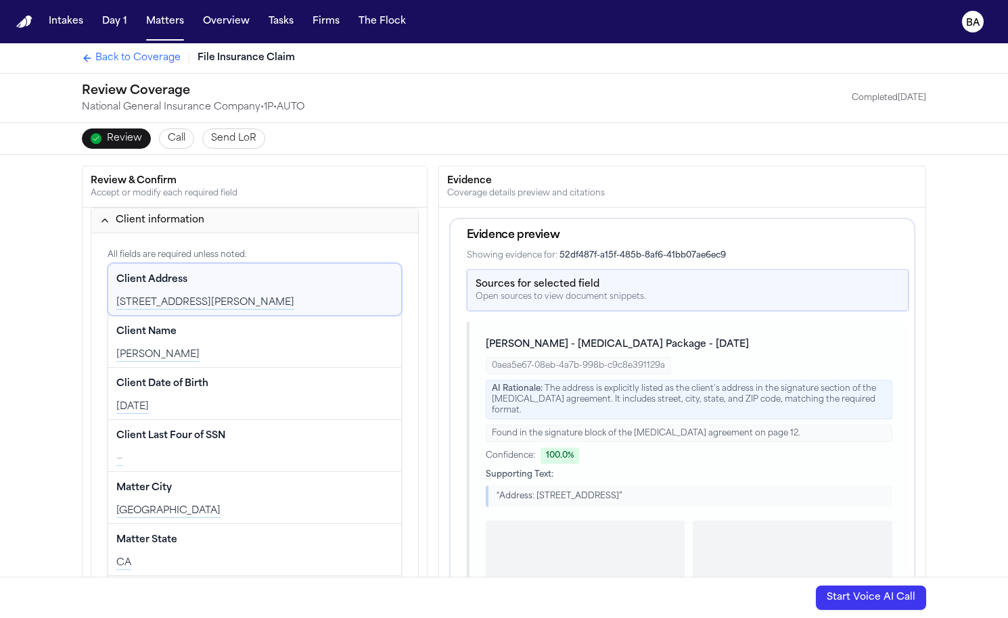
click at [133, 51] on span "Back to Coverage" at bounding box center [137, 58] width 85 height 14
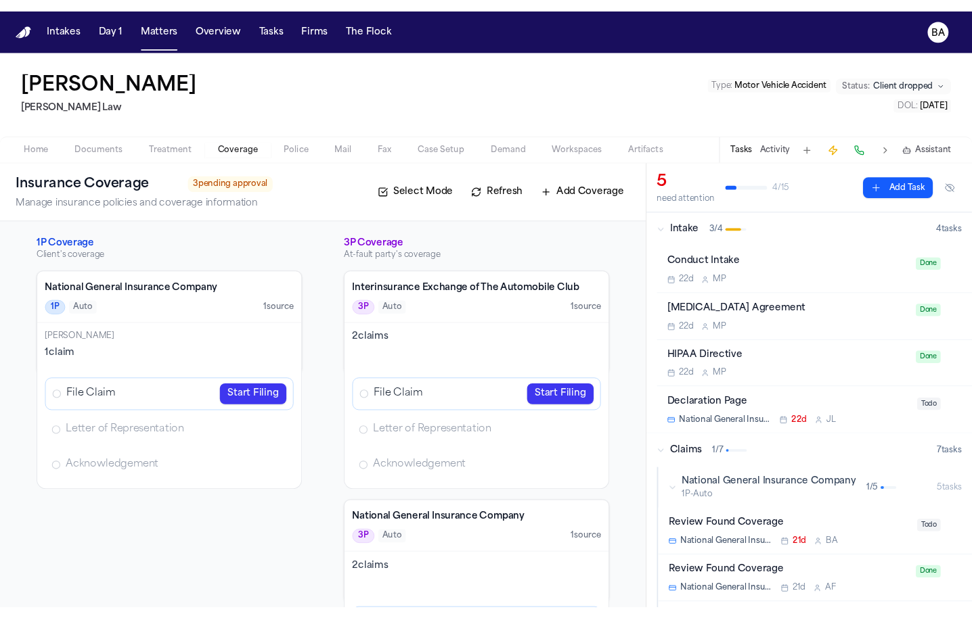
scroll to position [15, 0]
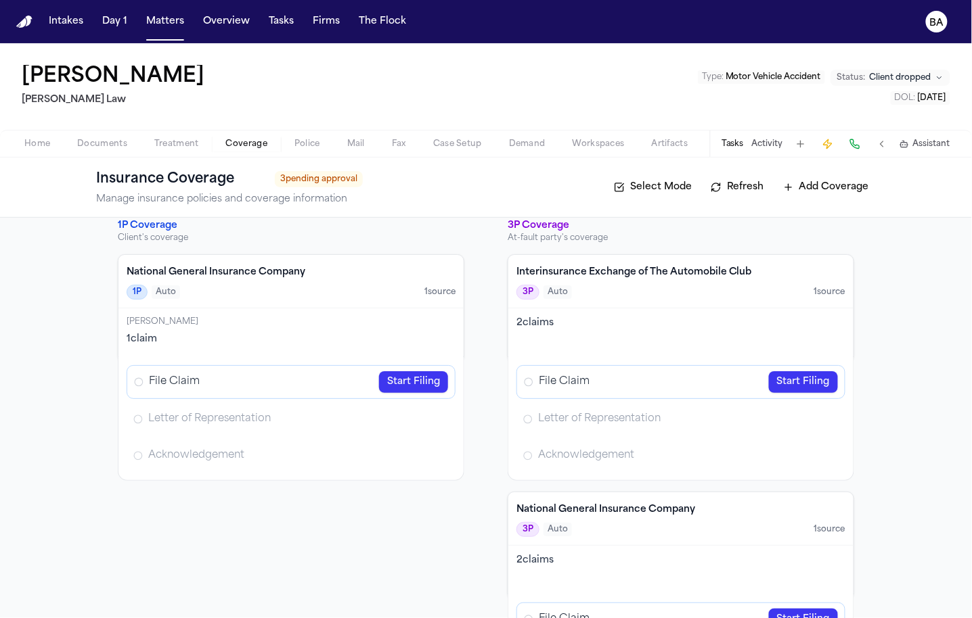
click at [722, 147] on div "Tasks Activity Assistant" at bounding box center [835, 144] width 252 height 26
click at [725, 145] on button "Tasks" at bounding box center [732, 144] width 22 height 11
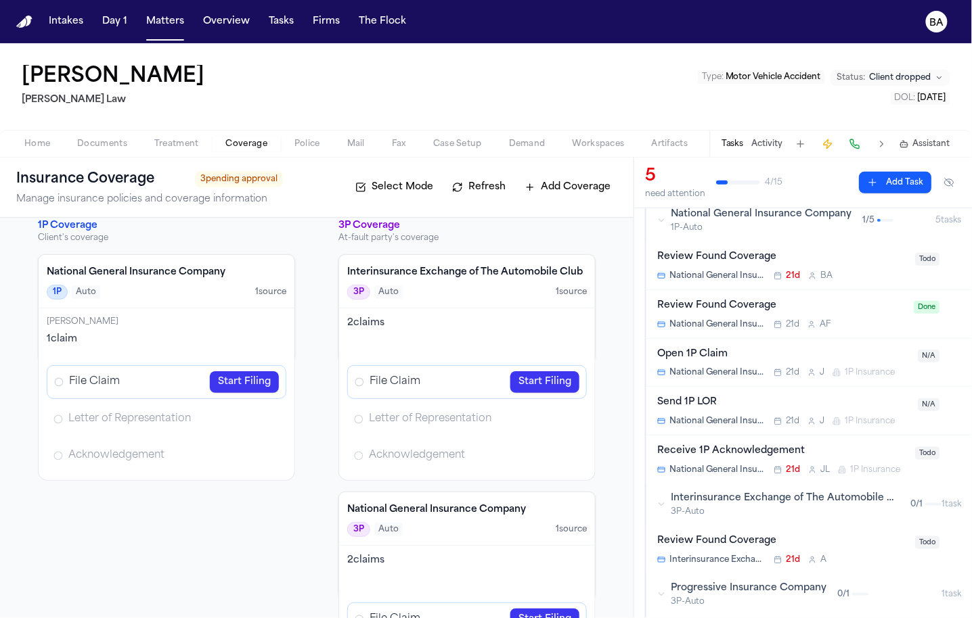
scroll to position [227, 0]
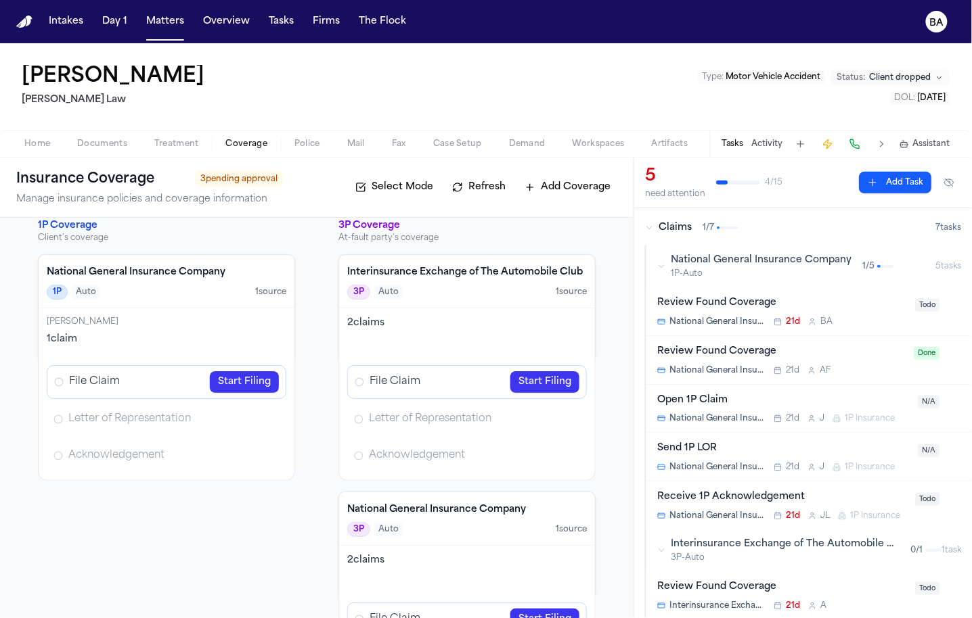
click at [653, 269] on button "National General Insurance Company 1P-Auto 1 / 5 5 task s" at bounding box center [808, 267] width 325 height 42
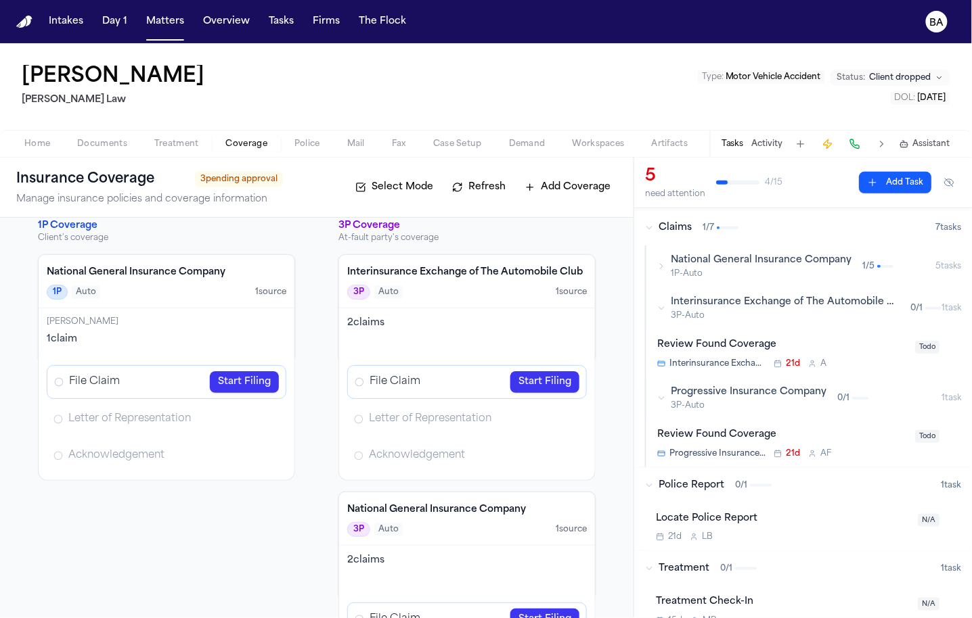
click at [659, 313] on div "Interinsurance Exchange of The Automobile Club 3P-Auto 0 / 1" at bounding box center [799, 309] width 284 height 26
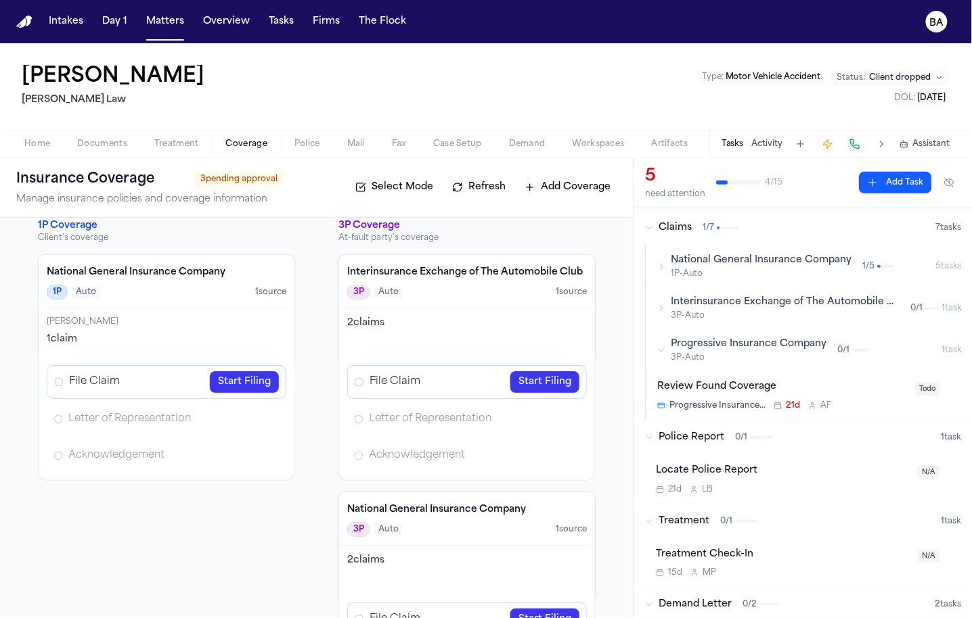
click at [659, 313] on div "Interinsurance Exchange of The Automobile Club 3P-Auto 0 / 1" at bounding box center [799, 309] width 284 height 26
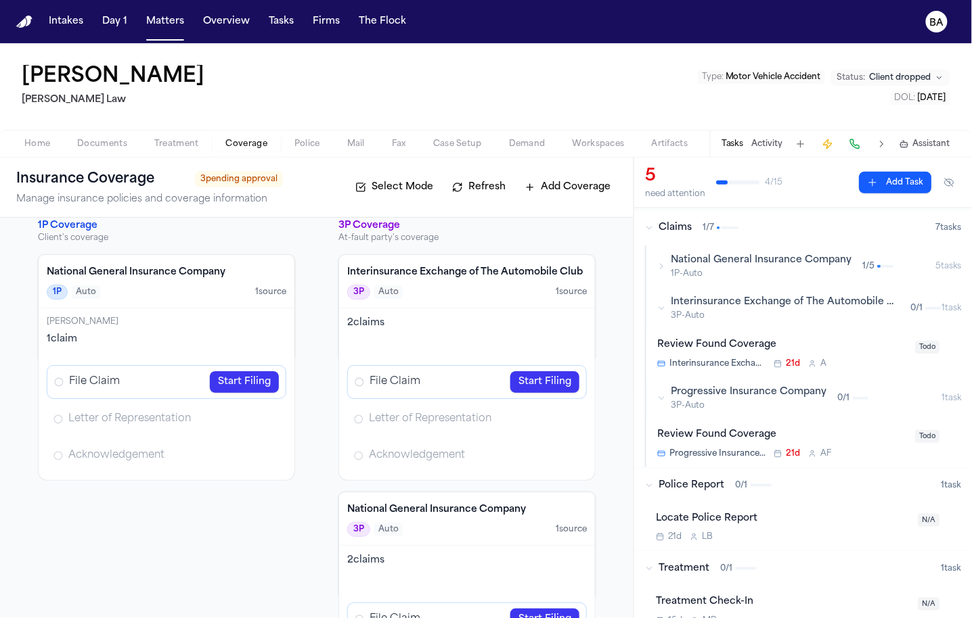
click at [608, 422] on div "1P Coverage Client's coverage National General Insurance Company 1P Auto 1 sour…" at bounding box center [316, 587] width 601 height 737
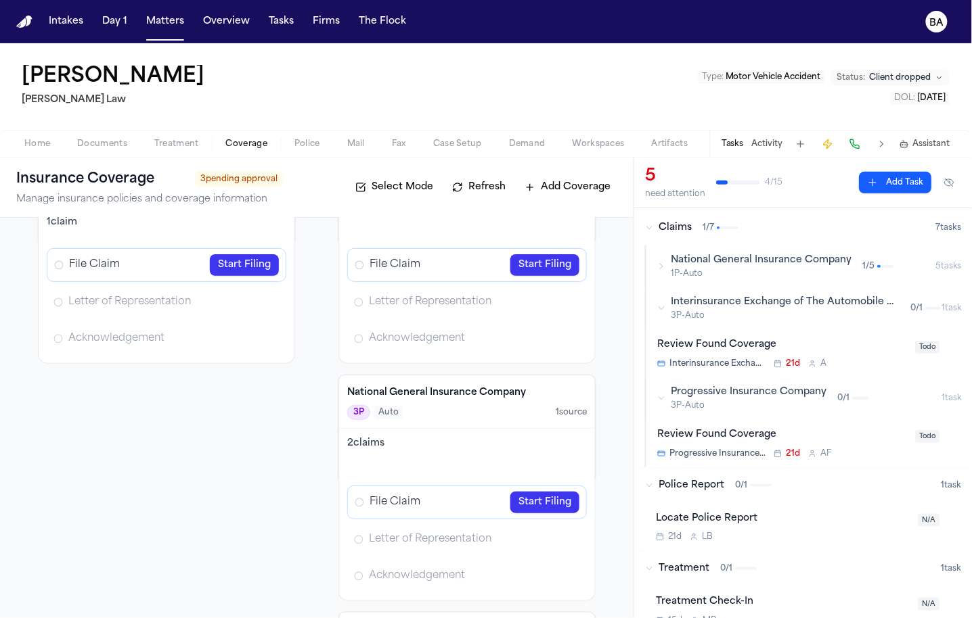
scroll to position [0, 0]
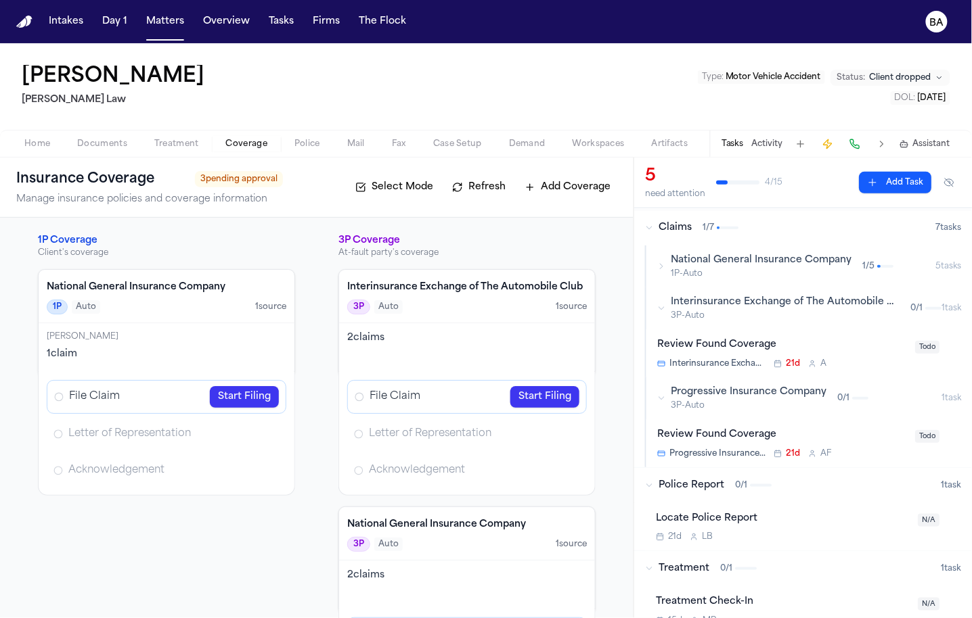
click at [244, 397] on link "Start Filing" at bounding box center [244, 397] width 69 height 22
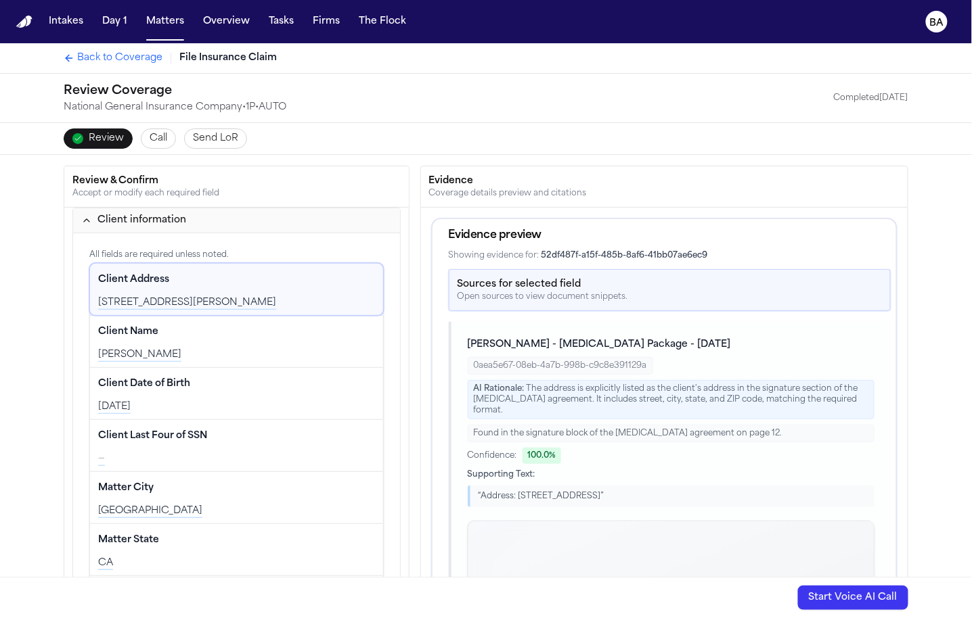
click at [153, 138] on span "Call" at bounding box center [159, 139] width 18 height 14
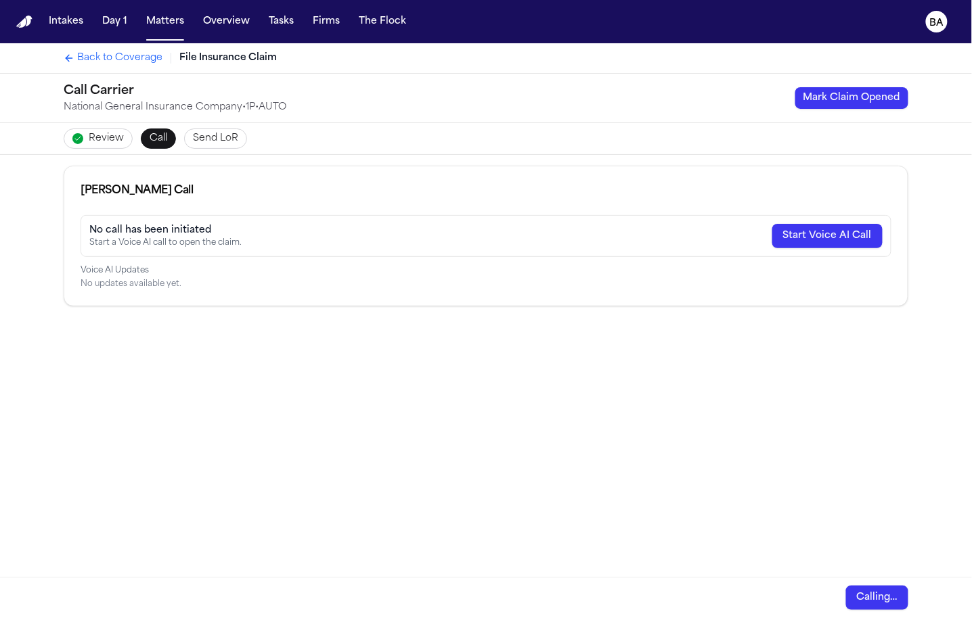
click at [195, 140] on span "Send LoR" at bounding box center [215, 139] width 45 height 14
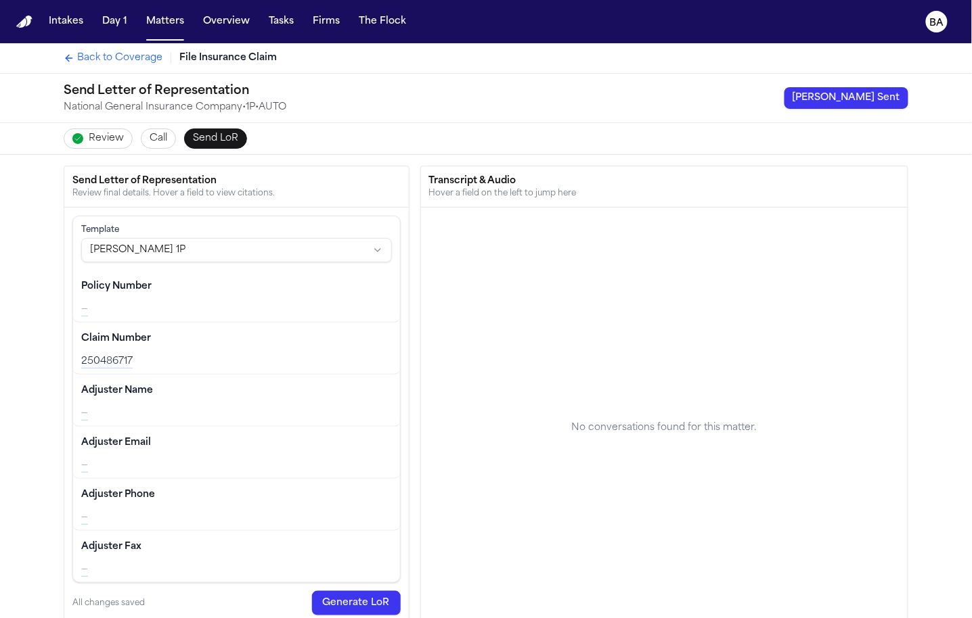
click at [109, 60] on span "Back to Coverage" at bounding box center [119, 58] width 85 height 14
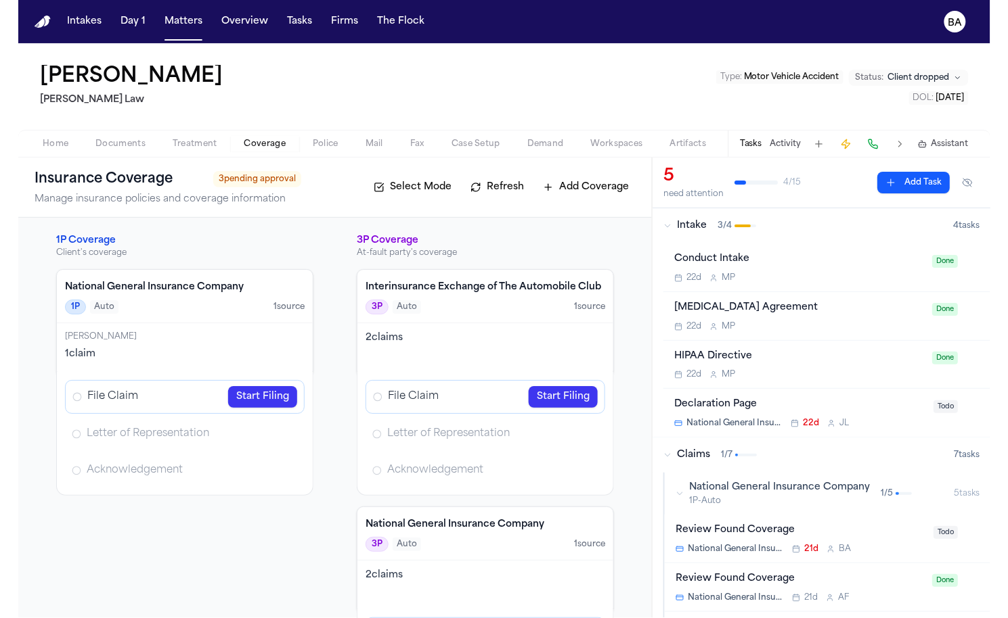
scroll to position [15, 0]
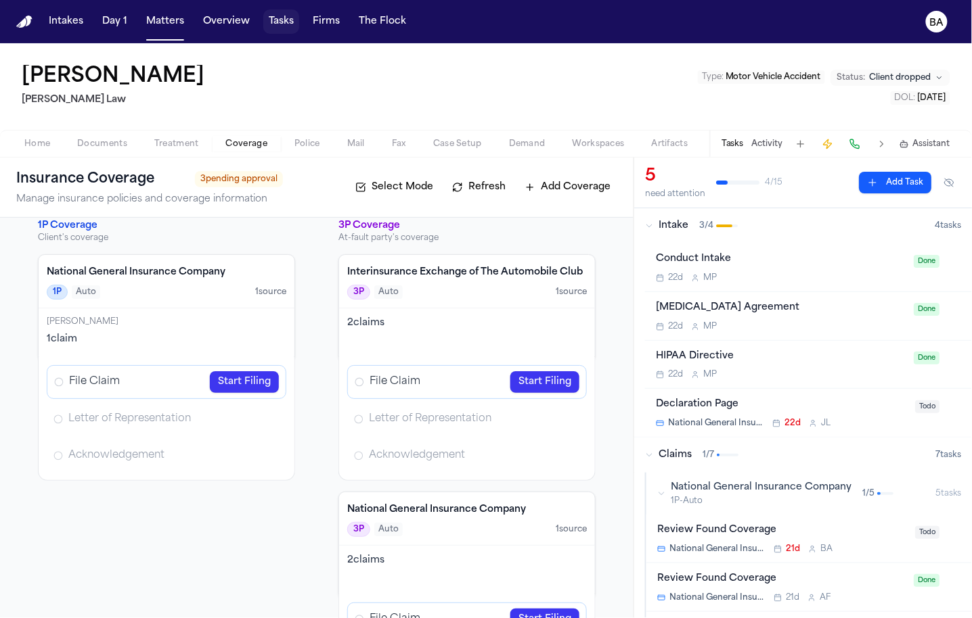
click at [265, 25] on button "Tasks" at bounding box center [281, 21] width 36 height 24
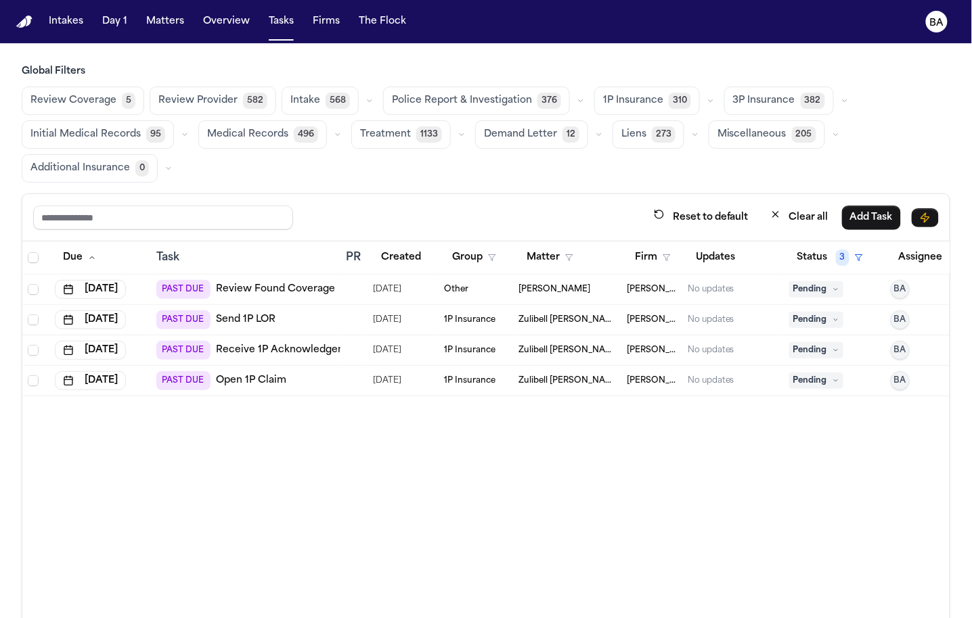
click at [706, 97] on icon "button" at bounding box center [710, 101] width 8 height 8
click at [669, 131] on button "Open Claim 21" at bounding box center [662, 134] width 134 height 27
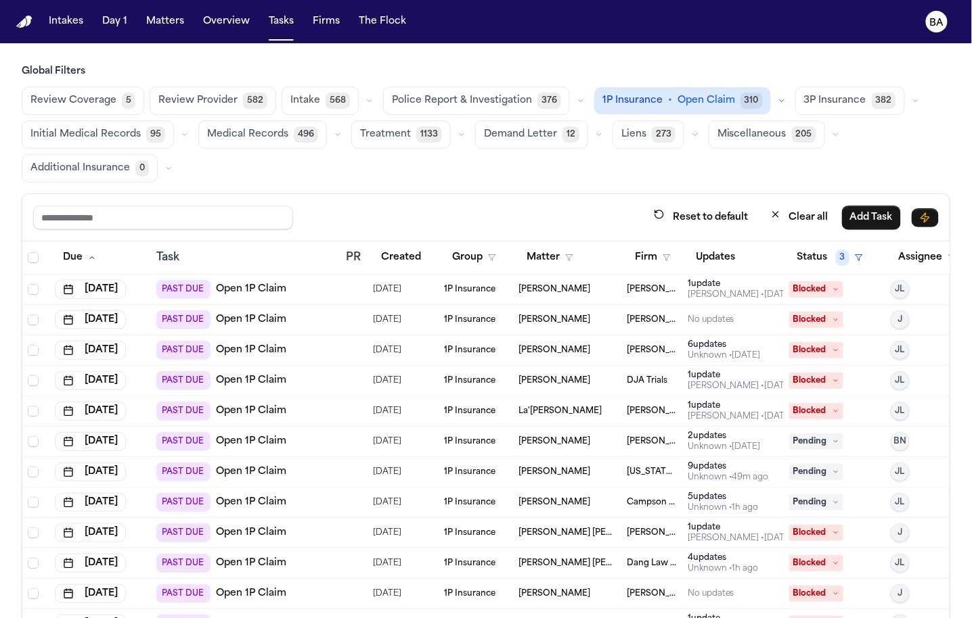
click at [619, 171] on div "Review Coverage 5 Review Provider 582 Intake 568 Police Report & Investigation …" at bounding box center [486, 135] width 928 height 96
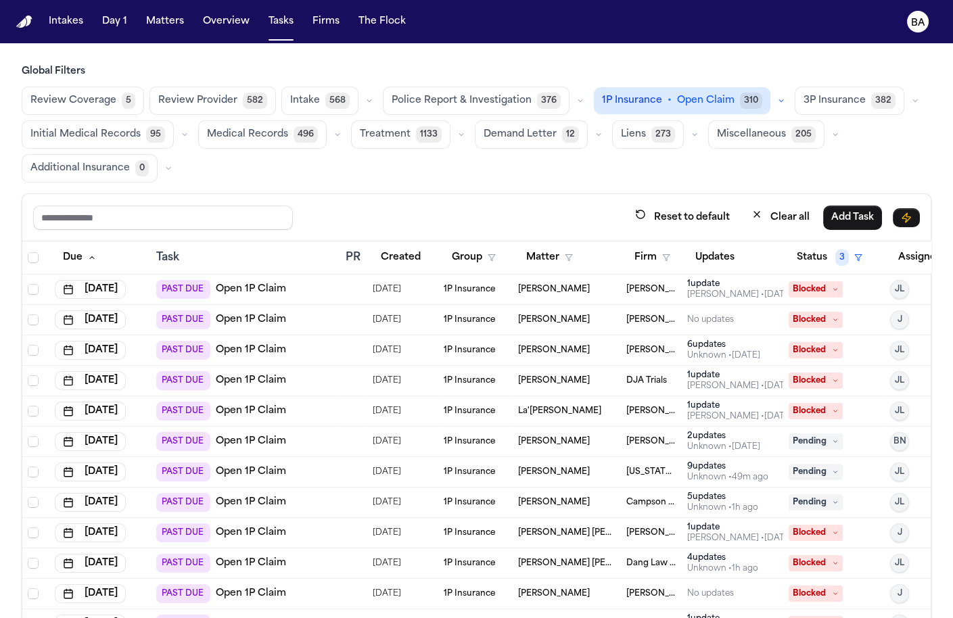
click at [169, 22] on button "Matters" at bounding box center [165, 21] width 49 height 24
click at [150, 14] on button "Matters" at bounding box center [165, 21] width 49 height 24
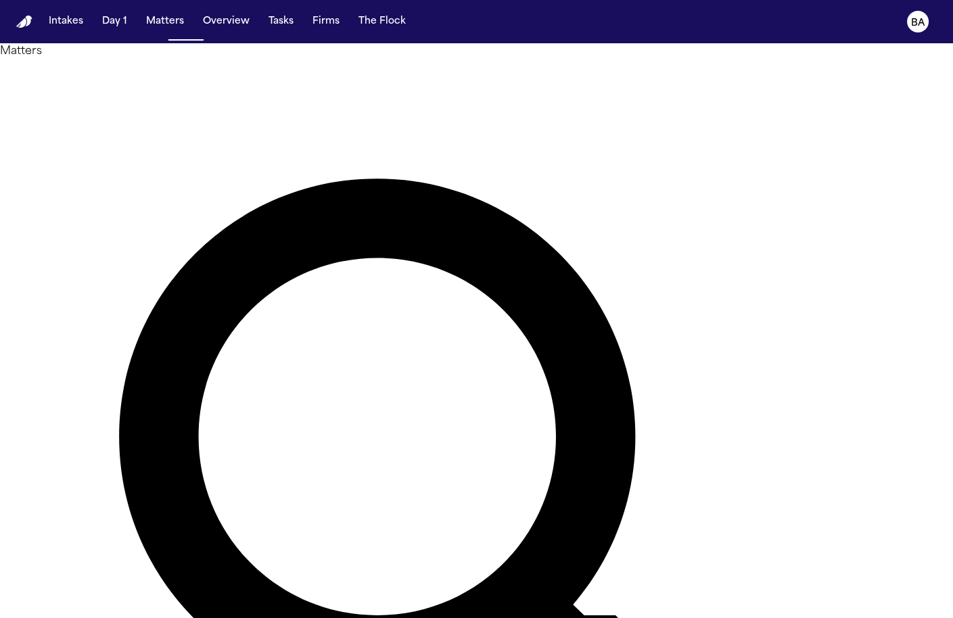
type input "*****"
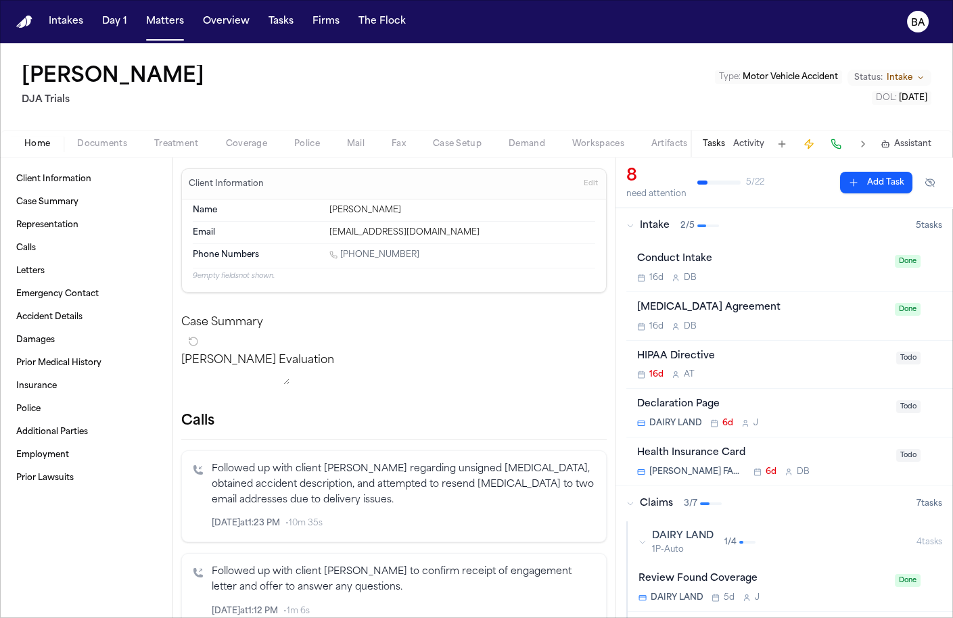
click at [627, 223] on icon "button" at bounding box center [631, 226] width 8 height 8
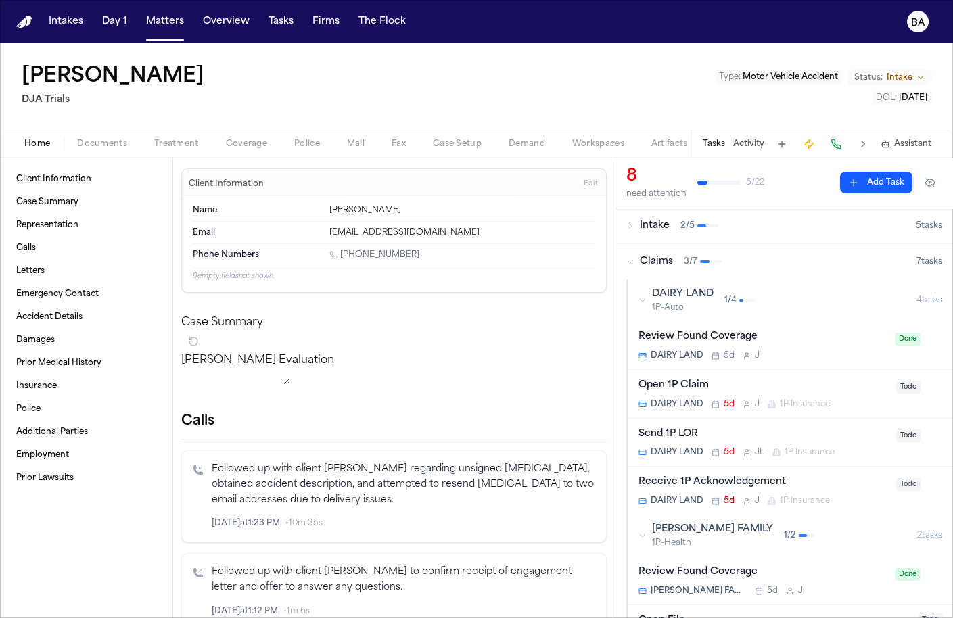
click at [737, 386] on div "Open 1P Claim" at bounding box center [764, 386] width 250 height 16
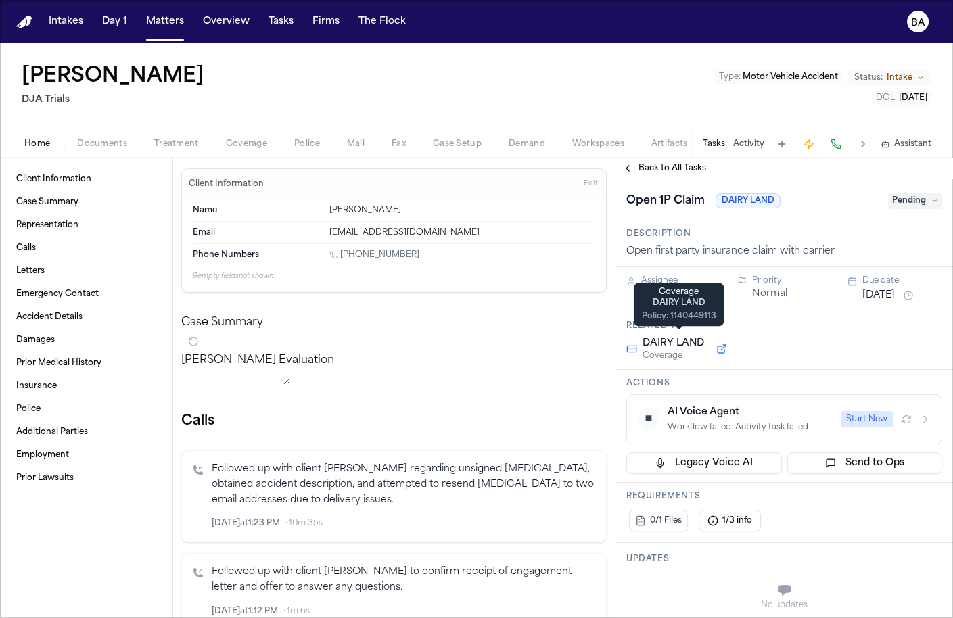
click at [716, 347] on button at bounding box center [722, 349] width 24 height 16
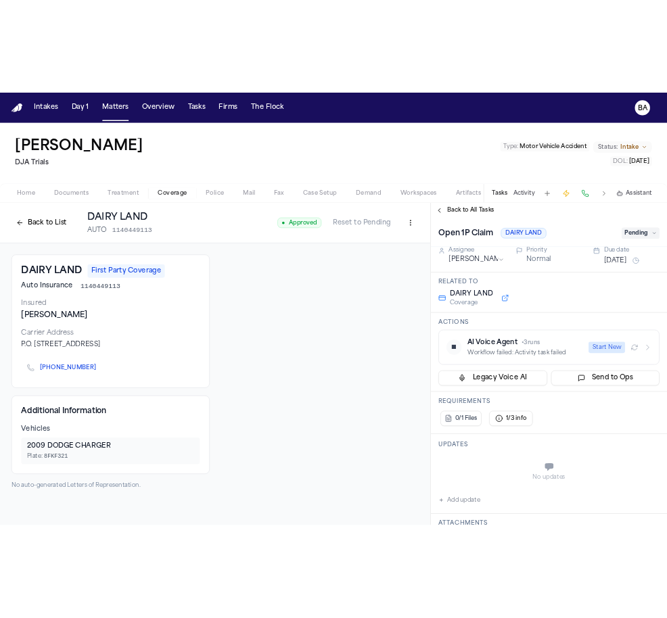
scroll to position [60, 0]
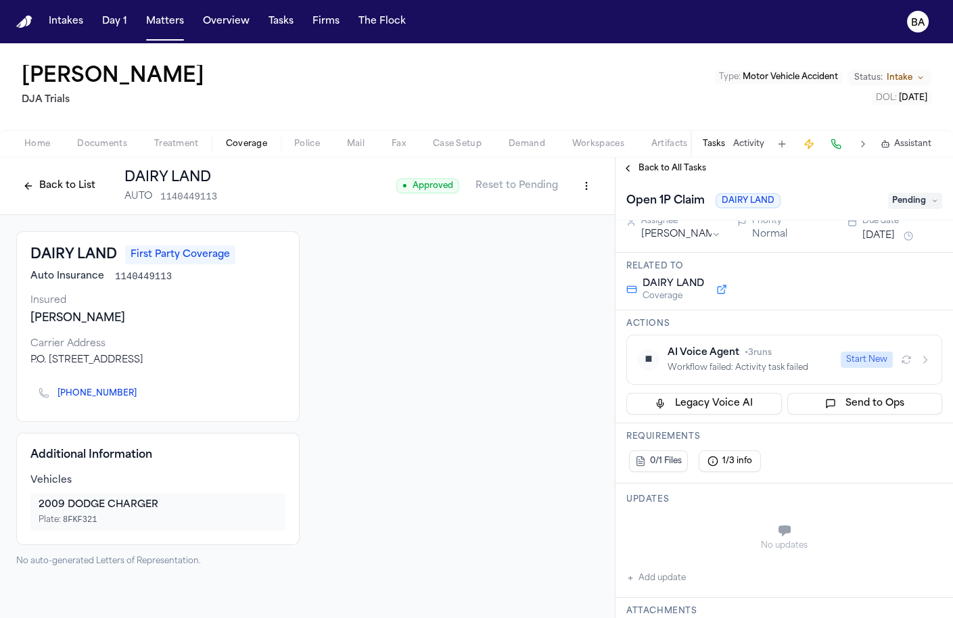
click at [817, 352] on div "AI Voice Agent • 3 runs" at bounding box center [750, 353] width 165 height 14
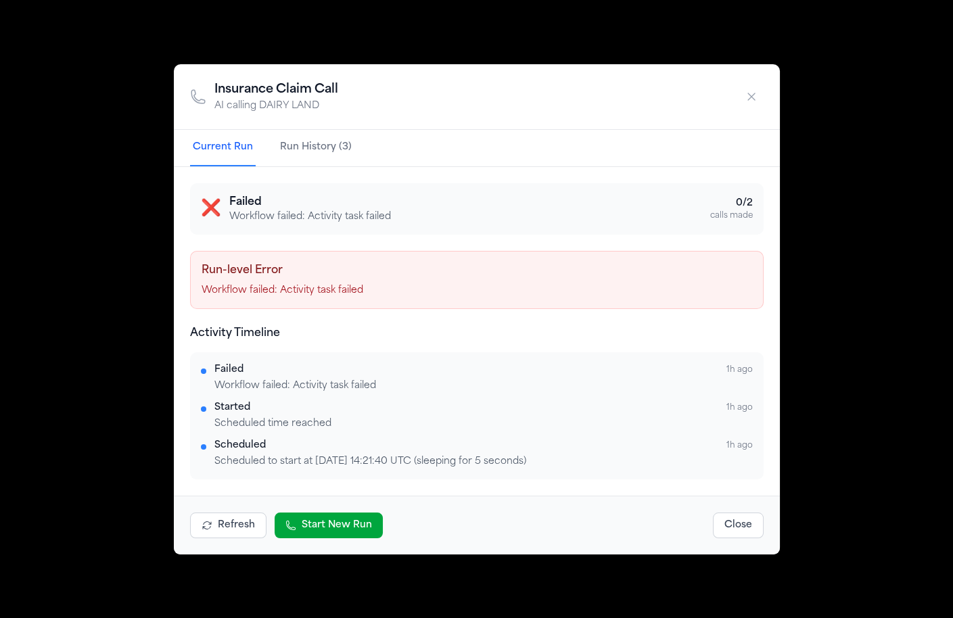
click at [830, 257] on div "Insurance Claim Call AI calling DAIRY LAND Current Run Run History (3) ❌ Failed…" at bounding box center [476, 309] width 953 height 618
click at [747, 89] on button "button" at bounding box center [752, 97] width 24 height 24
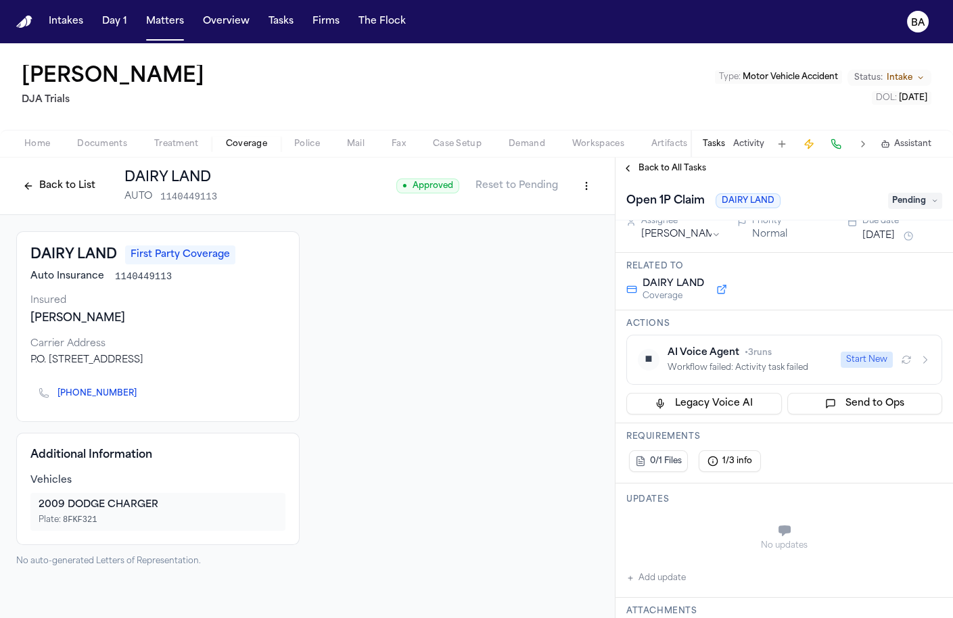
click at [49, 174] on div "Back to List DAIRY LAND AUTO 1140449113" at bounding box center [116, 185] width 201 height 35
click at [52, 183] on button "Back to List" at bounding box center [59, 186] width 86 height 22
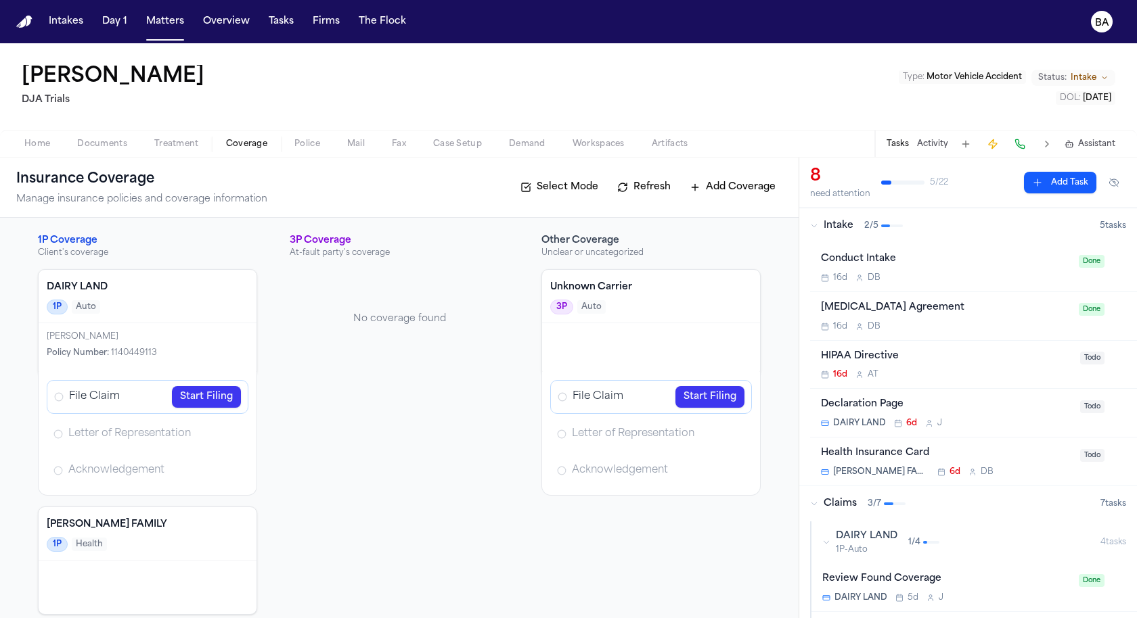
click at [202, 397] on link "Start Filing" at bounding box center [206, 397] width 69 height 22
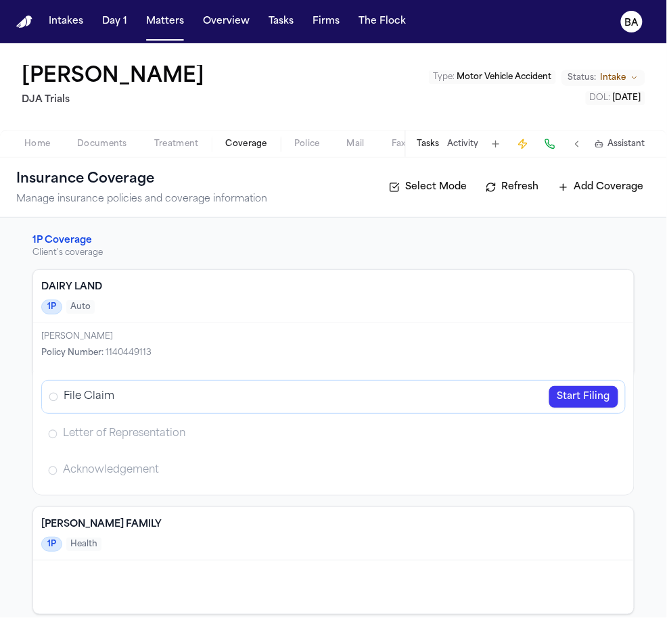
click at [575, 394] on link "Start Filing" at bounding box center [583, 397] width 69 height 22
click at [424, 146] on button "Tasks" at bounding box center [428, 144] width 22 height 11
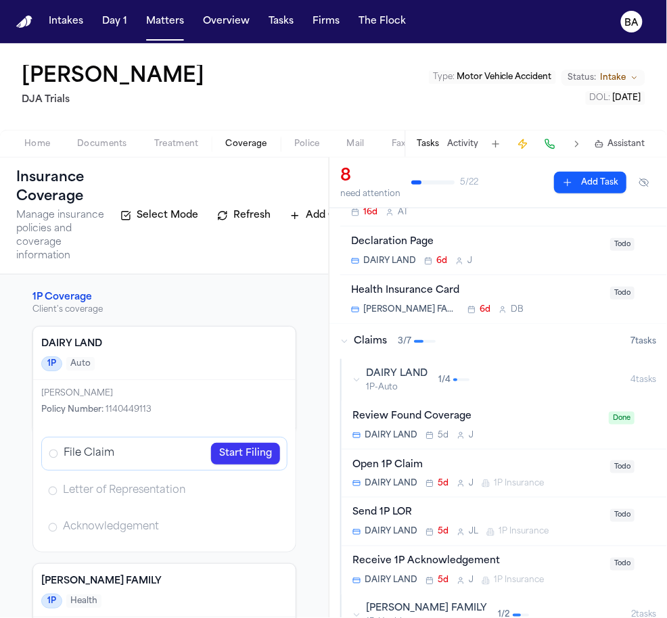
scroll to position [198, 0]
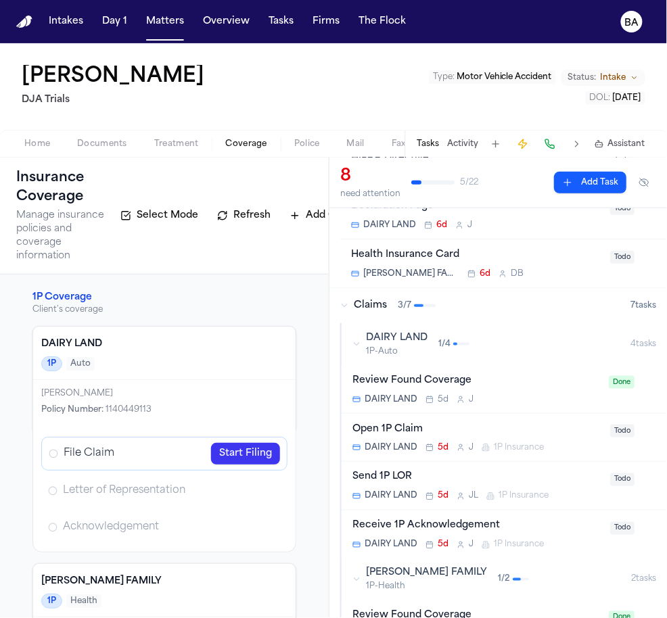
click at [452, 427] on div "Open 1P Claim" at bounding box center [478, 430] width 250 height 16
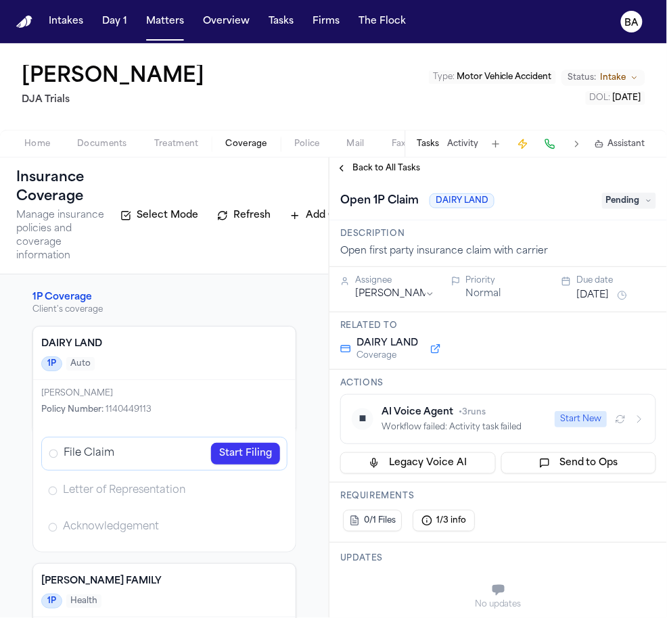
click at [641, 415] on icon "button" at bounding box center [639, 419] width 11 height 11
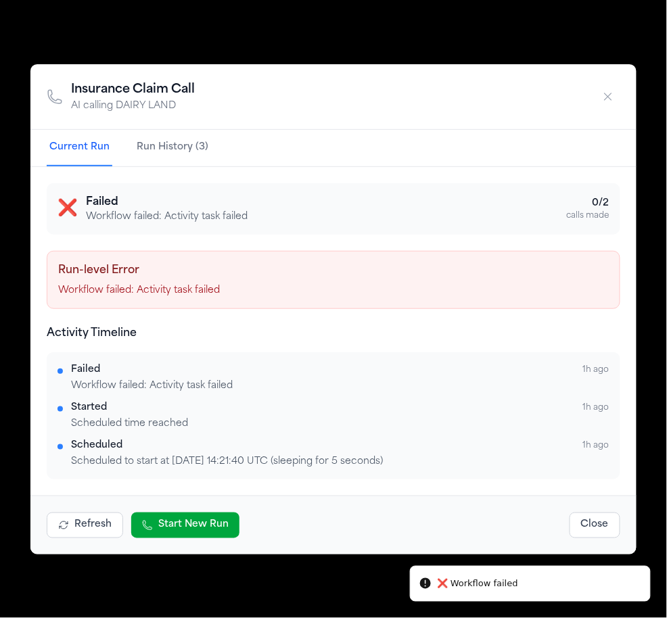
click at [356, 593] on div "Insurance Claim Call AI calling DAIRY LAND Current Run Run History (3) ❌ Failed…" at bounding box center [333, 309] width 667 height 618
click at [606, 103] on icon "button" at bounding box center [609, 97] width 14 height 14
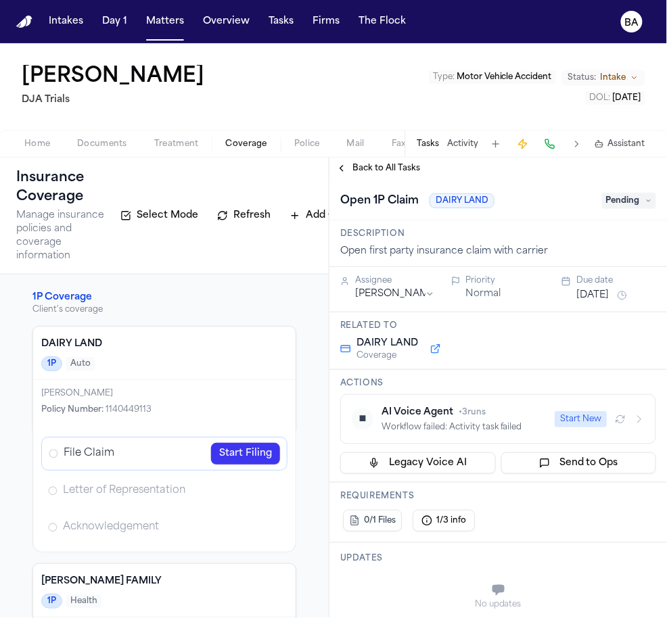
click at [580, 420] on button "Start New" at bounding box center [581, 419] width 52 height 16
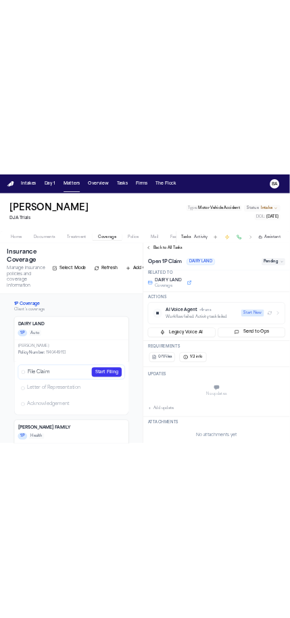
scroll to position [51, 0]
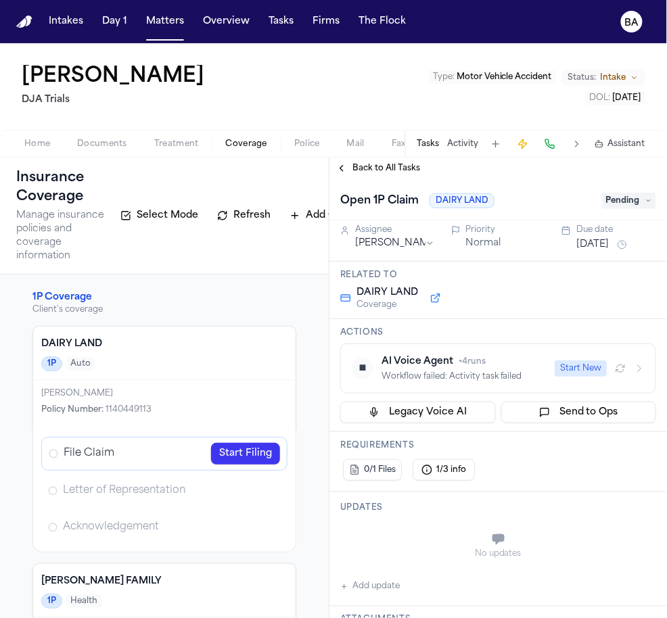
click at [641, 372] on div "Start New" at bounding box center [600, 369] width 90 height 16
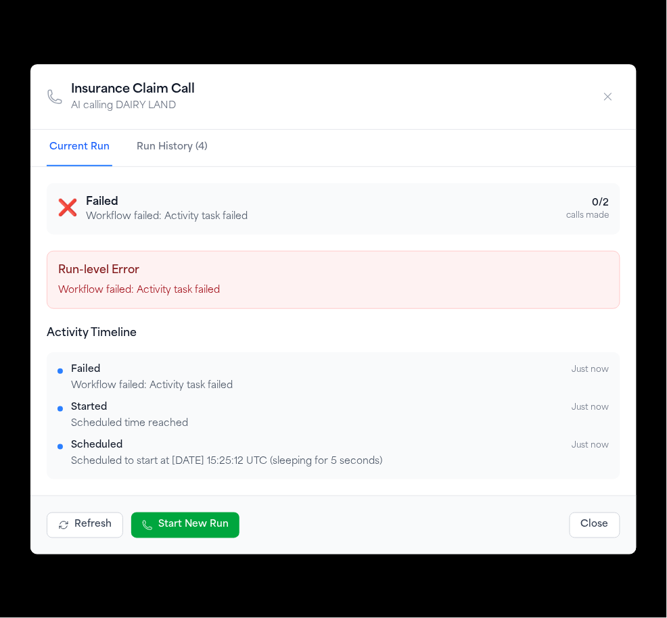
click at [191, 148] on button "Run History (4)" at bounding box center [172, 148] width 76 height 37
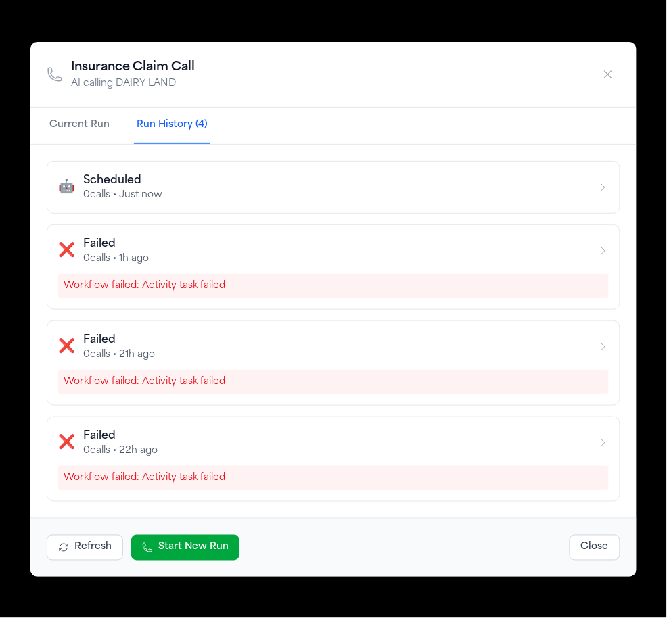
click at [100, 127] on button "Current Run" at bounding box center [80, 126] width 66 height 37
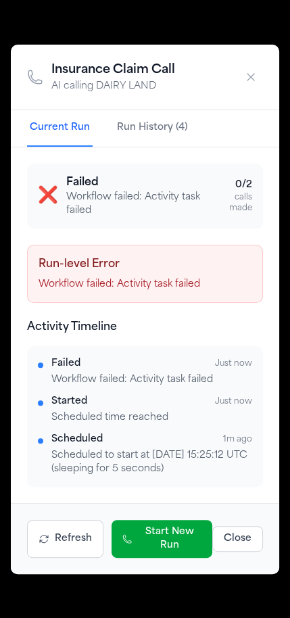
click at [169, 538] on button "Start New Run" at bounding box center [162, 539] width 101 height 38
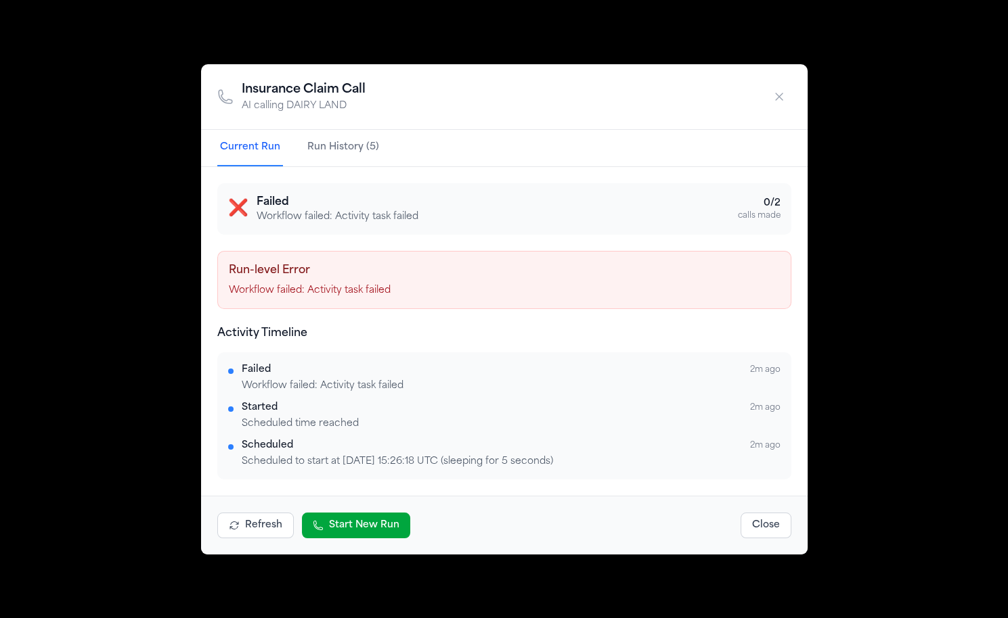
click at [459, 30] on div "Insurance Claim Call AI calling DAIRY LAND Current Run Run History (5) ❌ Failed…" at bounding box center [504, 309] width 1008 height 618
click at [667, 97] on icon "button" at bounding box center [779, 97] width 14 height 14
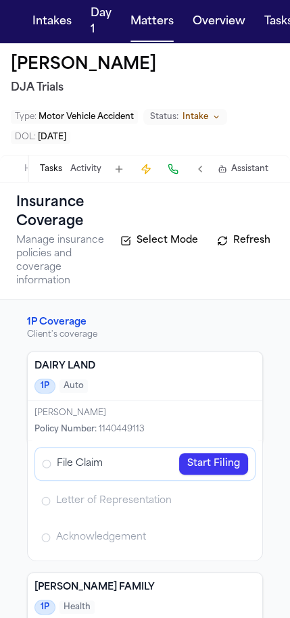
click at [233, 463] on link "Start Filing" at bounding box center [213, 464] width 69 height 22
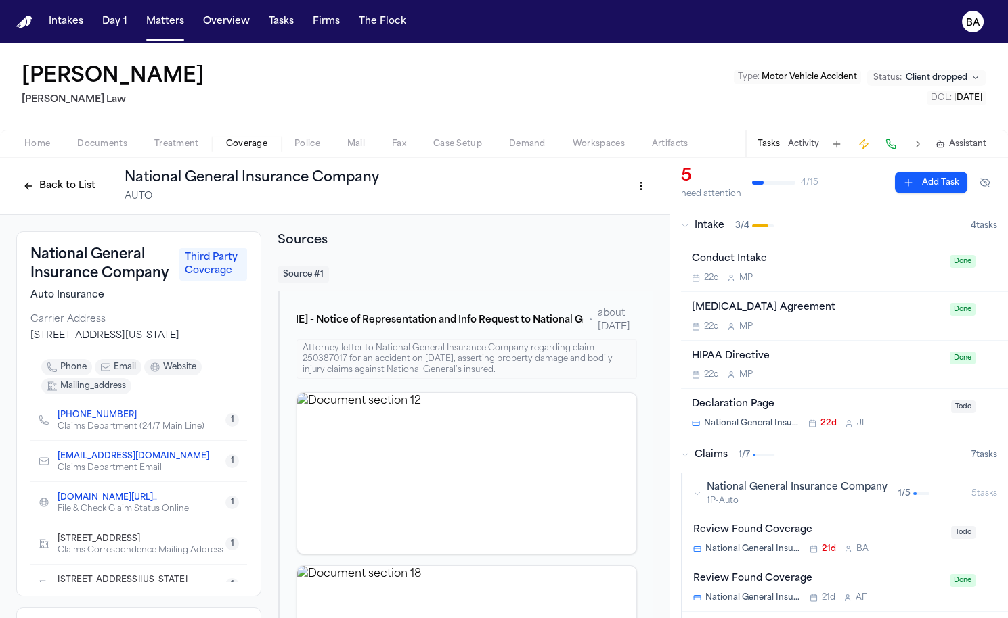
click at [81, 183] on button "Back to List" at bounding box center [59, 186] width 86 height 22
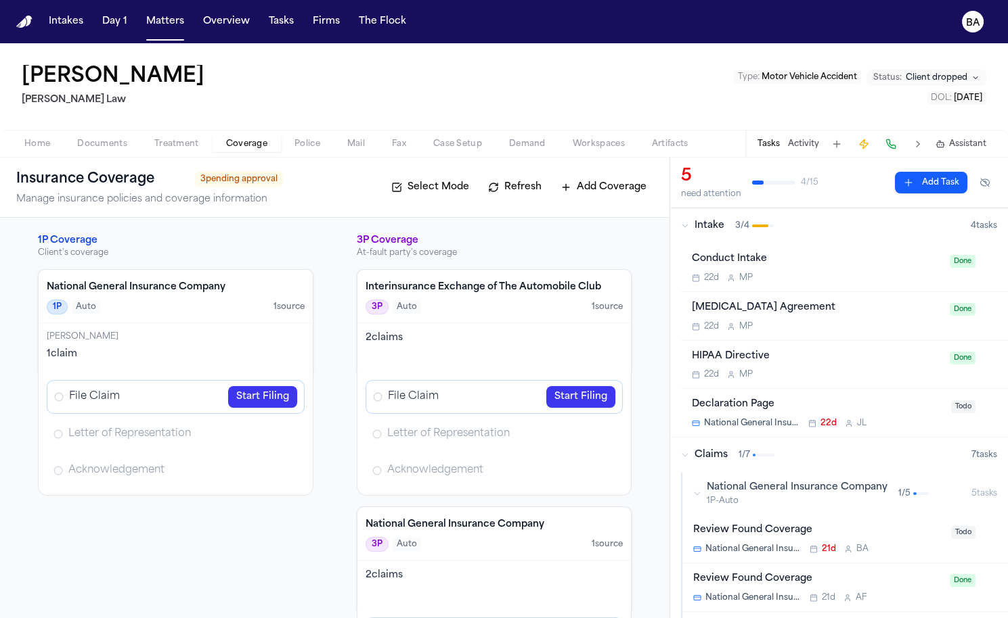
click at [261, 183] on span "3 pending approval" at bounding box center [239, 179] width 88 height 16
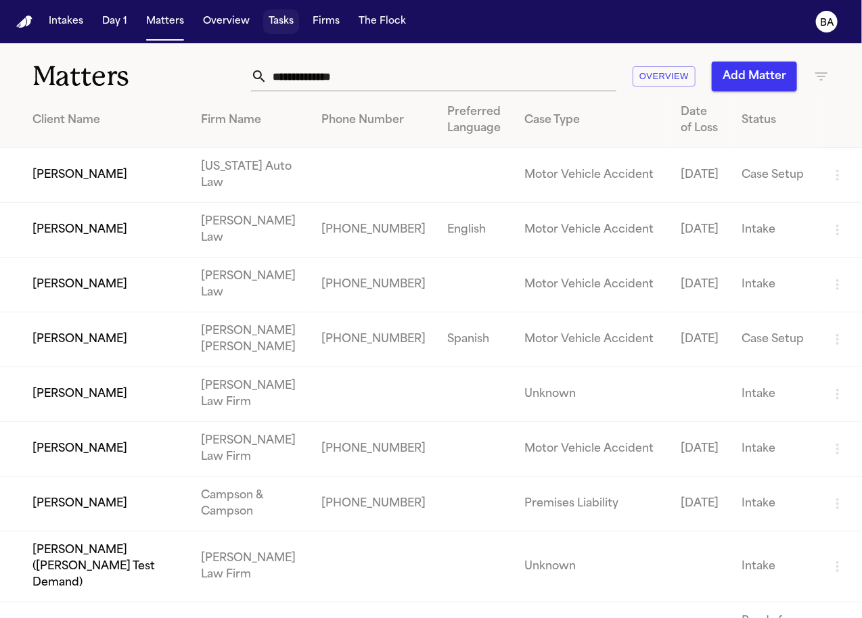
click at [275, 24] on button "Tasks" at bounding box center [281, 21] width 36 height 24
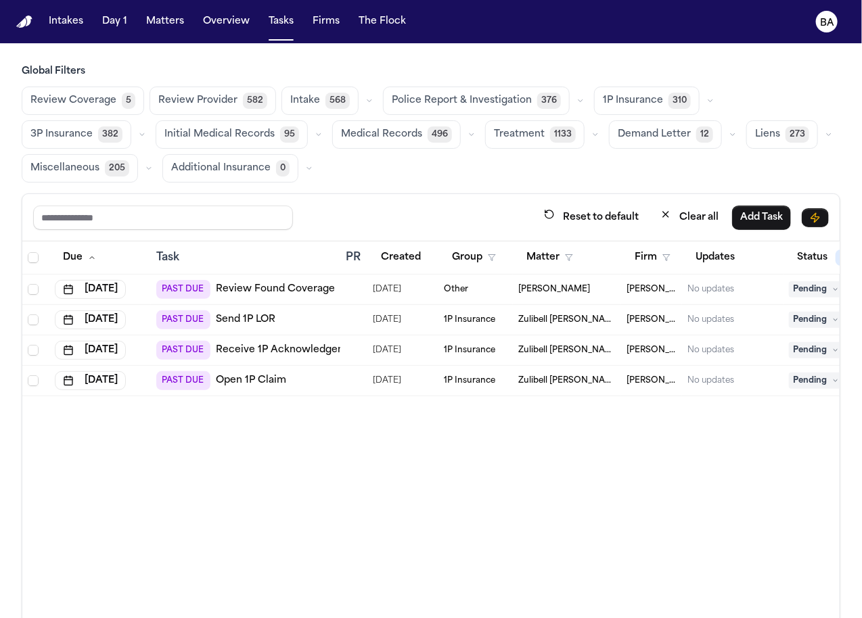
click at [76, 95] on span "Review Coverage" at bounding box center [73, 101] width 86 height 14
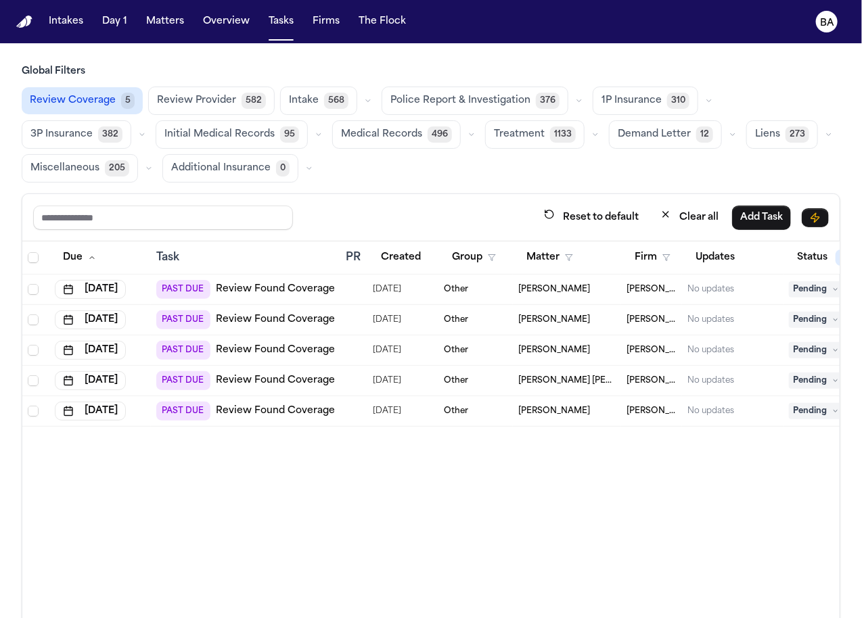
click at [701, 101] on button "button" at bounding box center [709, 101] width 16 height 16
click at [656, 135] on button "Open Claim 21" at bounding box center [660, 134] width 134 height 27
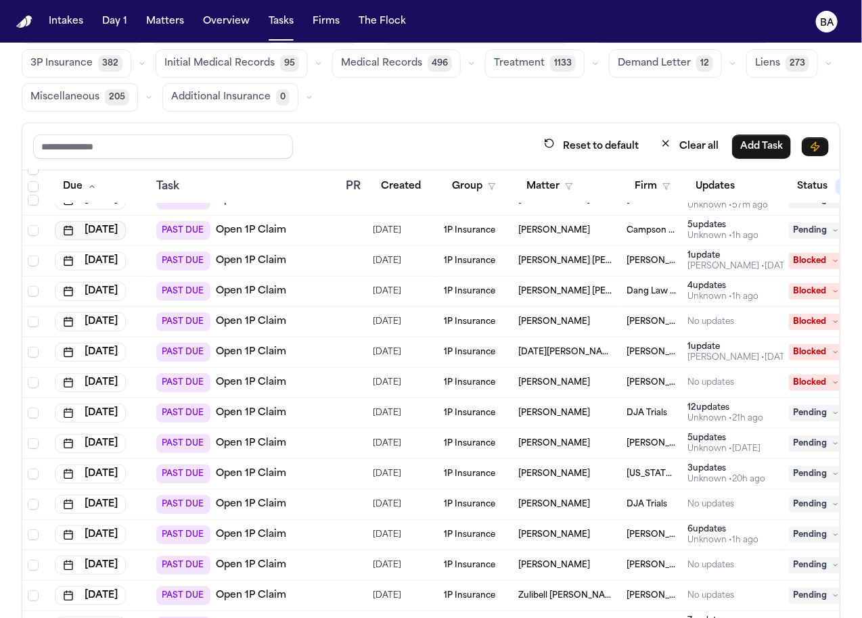
scroll to position [110, 0]
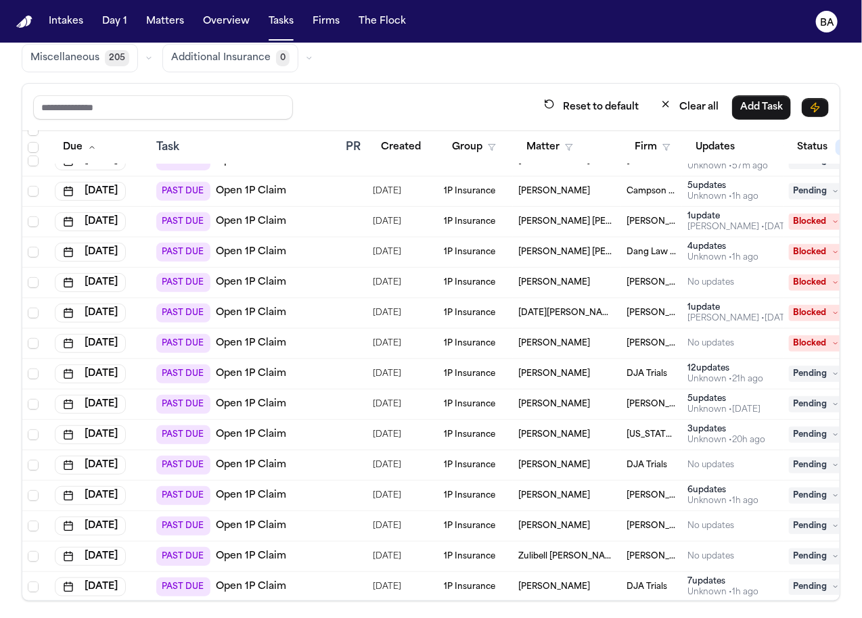
click at [334, 591] on td "PAST DUE Open 1P Claim" at bounding box center [245, 587] width 189 height 30
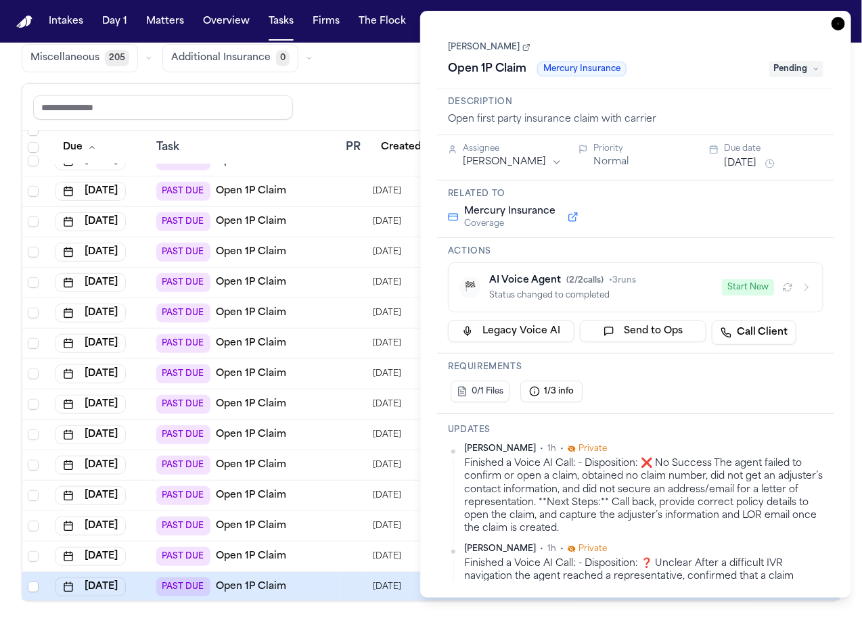
click at [571, 217] on button at bounding box center [573, 217] width 24 height 16
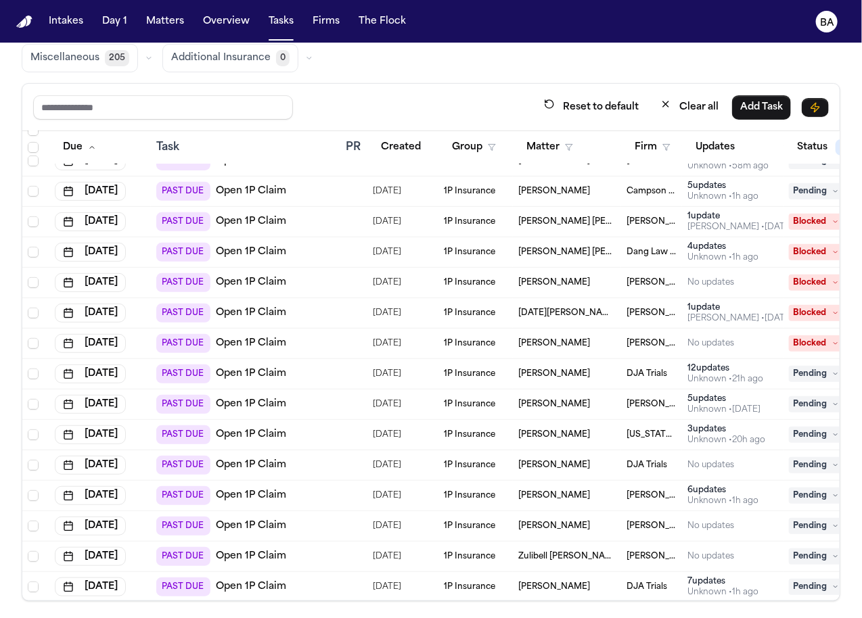
click at [309, 554] on div "PAST DUE Open 1P Claim" at bounding box center [245, 556] width 179 height 19
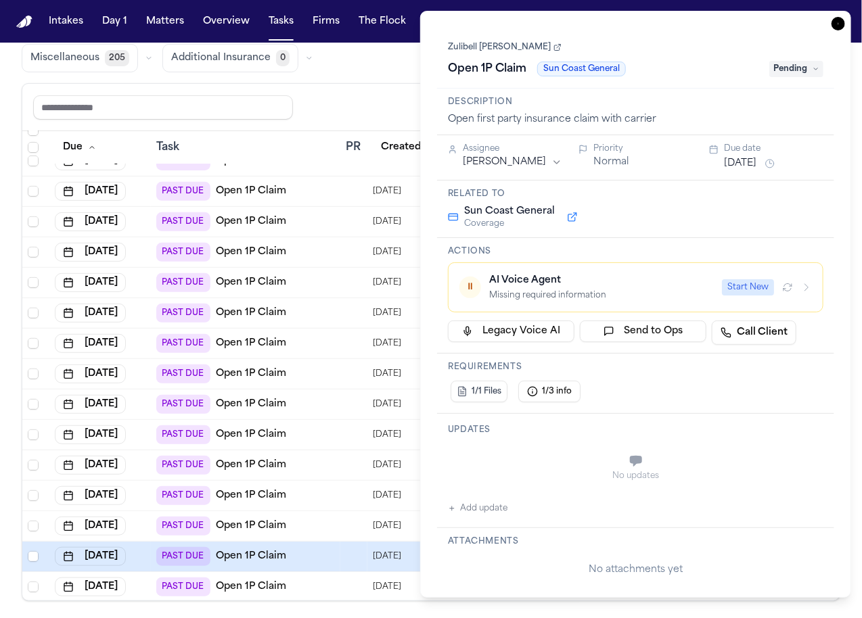
click at [569, 215] on button at bounding box center [572, 217] width 24 height 16
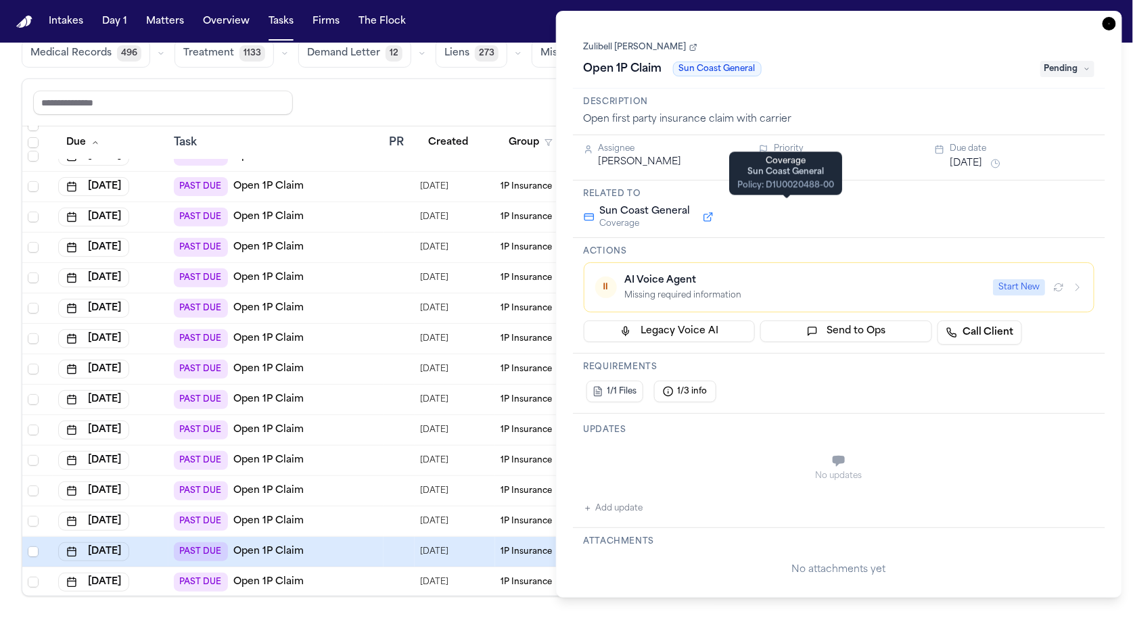
scroll to position [78, 0]
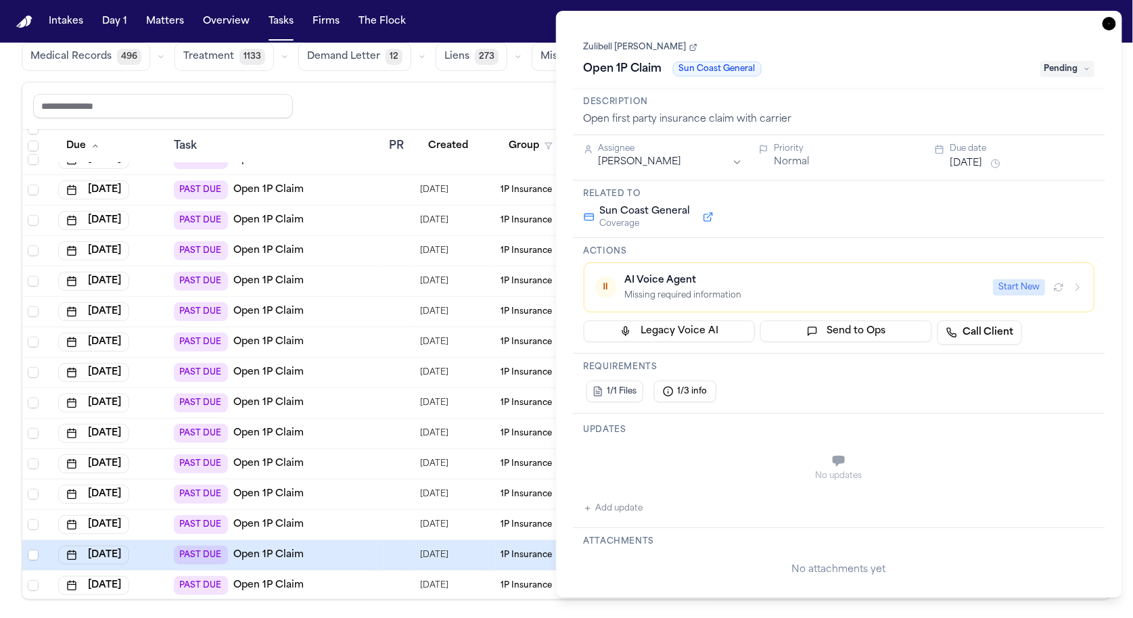
click at [342, 462] on div "PAST DUE Open 1P Claim" at bounding box center [276, 464] width 204 height 19
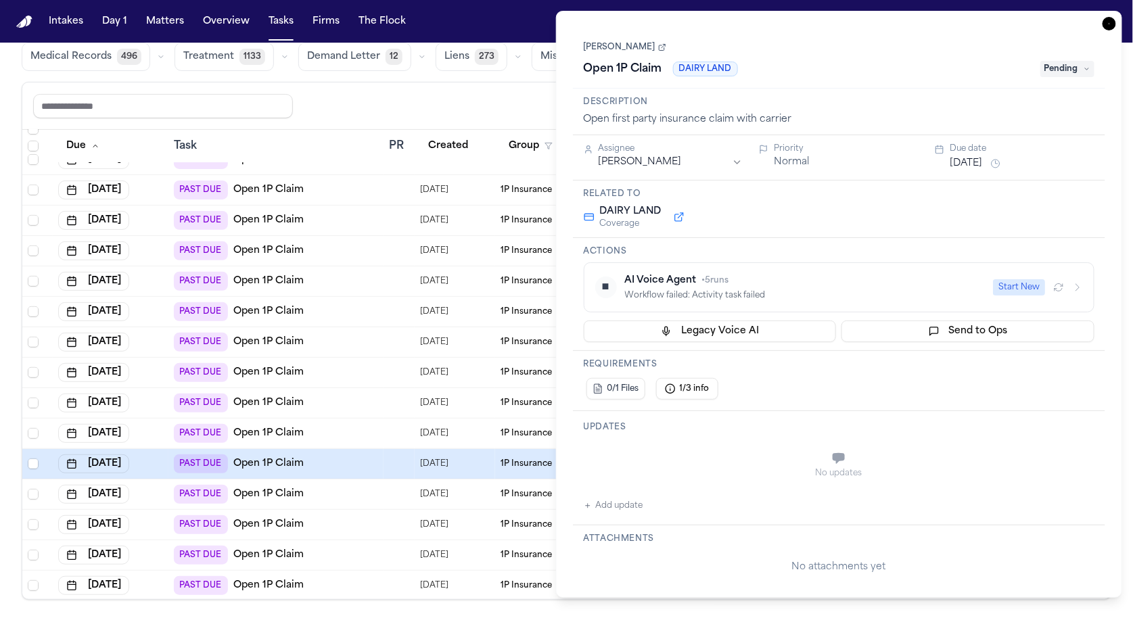
click at [329, 410] on td "PAST DUE Open 1P Claim" at bounding box center [275, 403] width 215 height 30
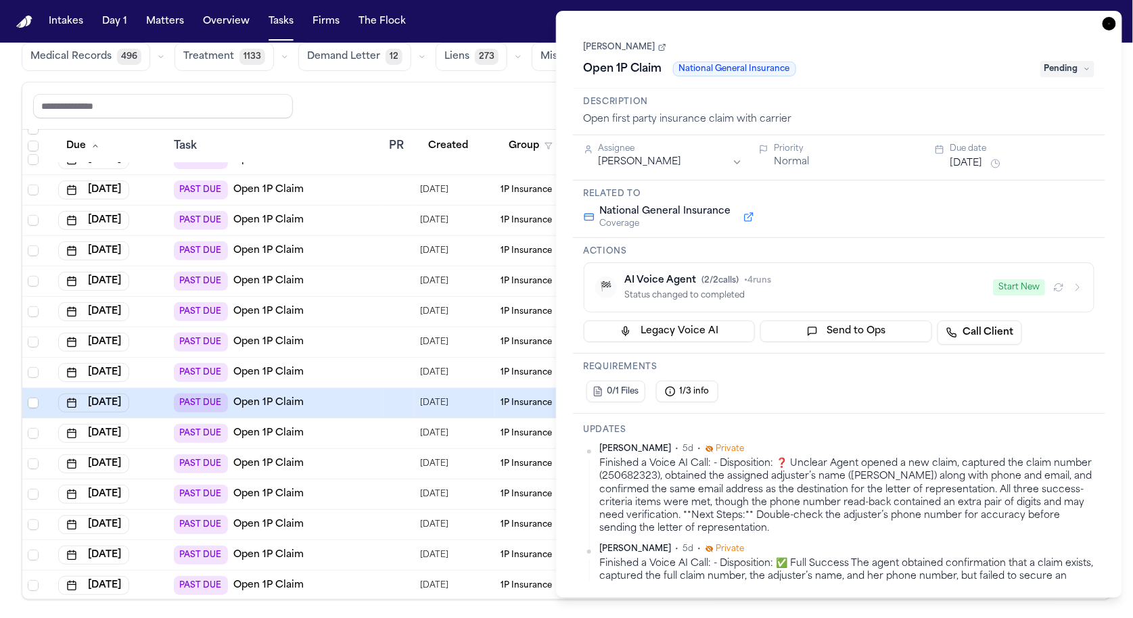
scroll to position [202, 0]
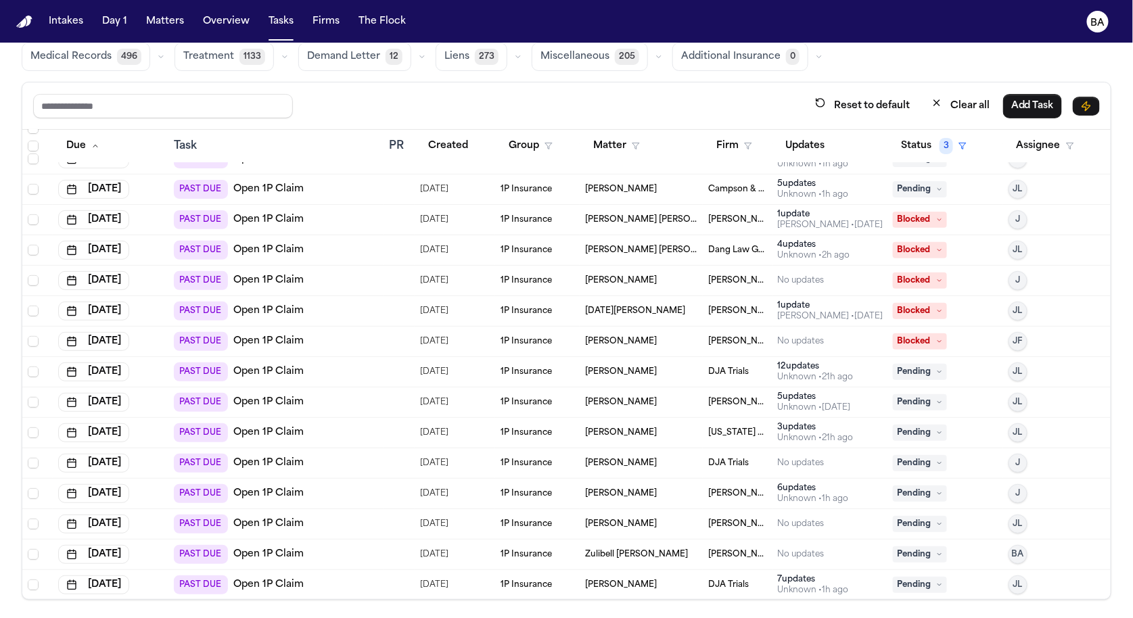
click at [313, 581] on div "PAST DUE Open 1P Claim" at bounding box center [276, 585] width 204 height 19
click at [328, 526] on div "PAST DUE Open 1P Claim" at bounding box center [276, 524] width 204 height 19
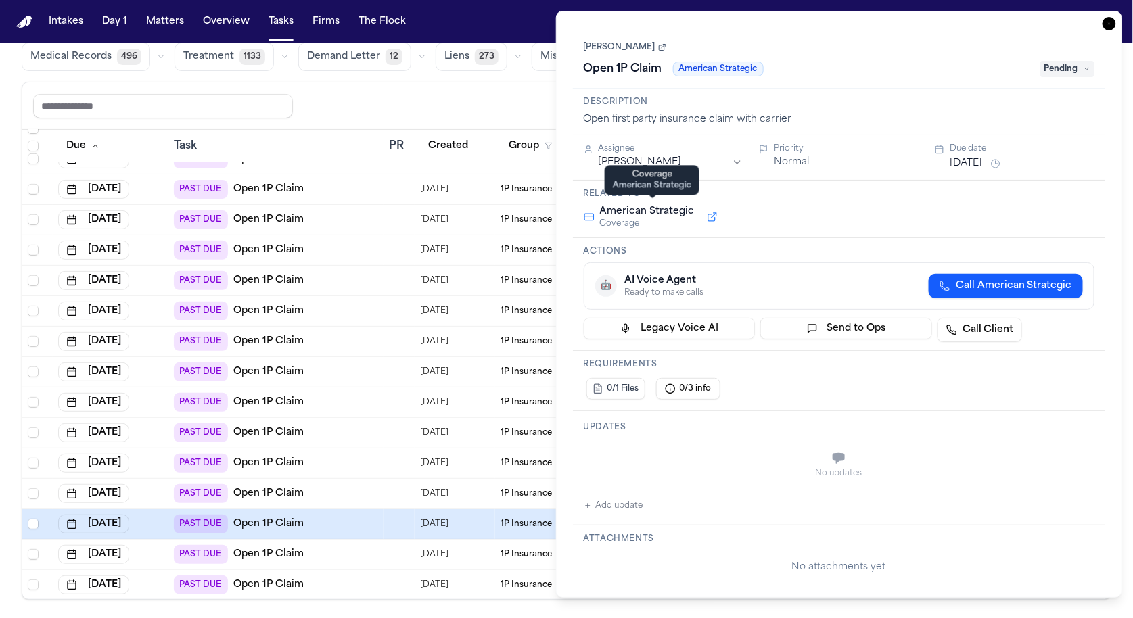
click at [700, 219] on button at bounding box center [712, 217] width 24 height 16
click at [321, 455] on div "PAST DUE Open 1P Claim" at bounding box center [276, 463] width 204 height 19
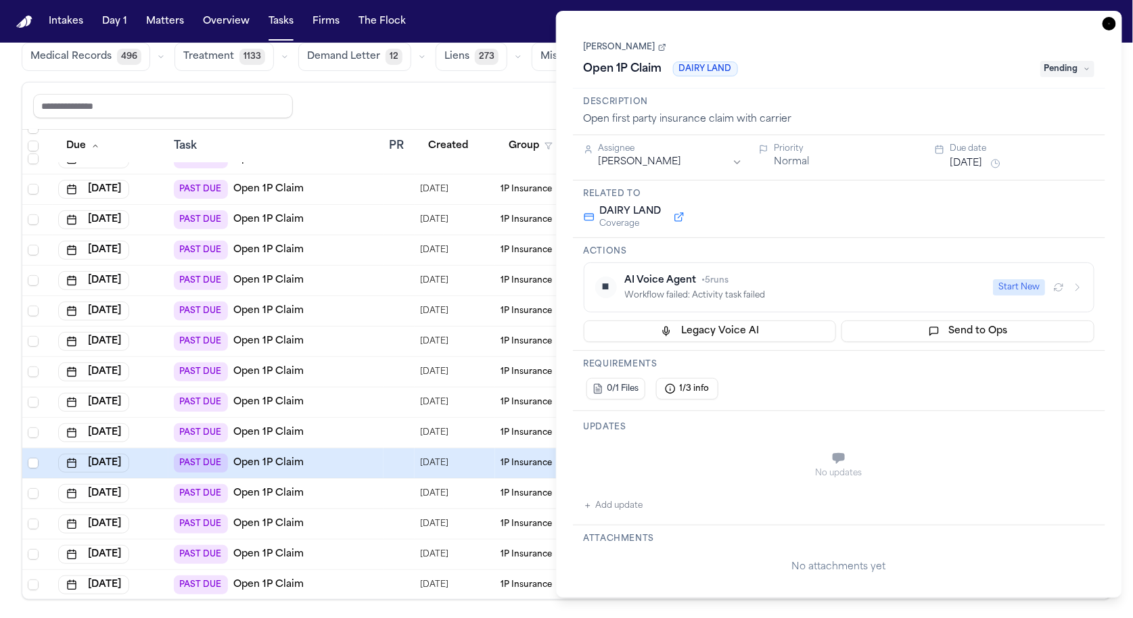
click at [678, 221] on button at bounding box center [679, 217] width 24 height 16
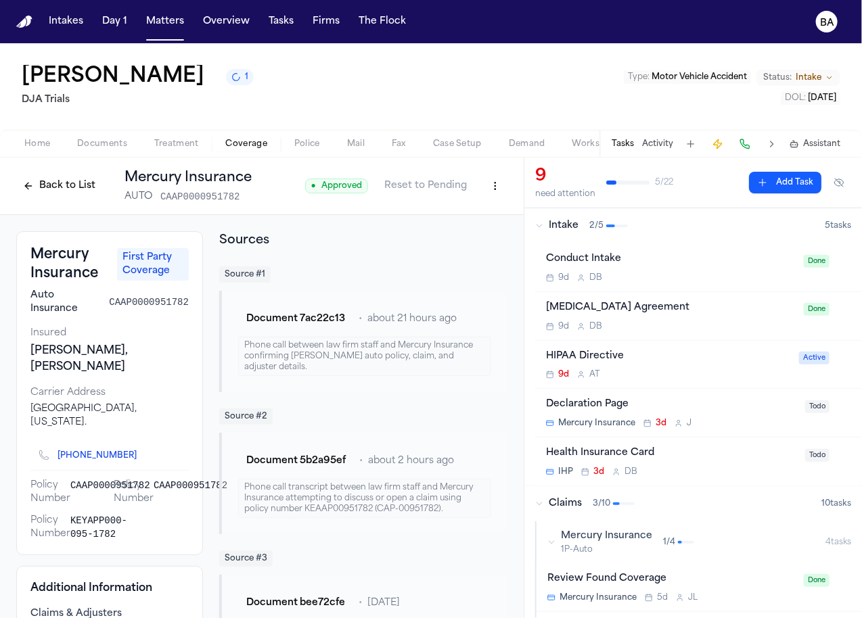
click at [66, 191] on button "Back to List" at bounding box center [59, 186] width 86 height 22
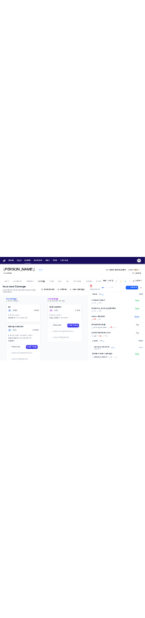
scroll to position [32, 0]
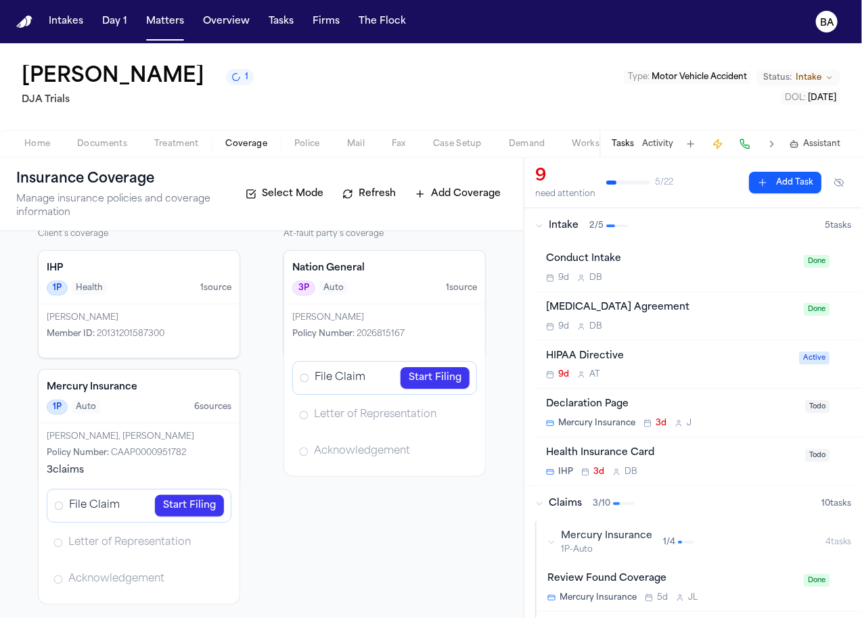
click at [120, 502] on div "File Claim Start Filing" at bounding box center [139, 506] width 185 height 34
click at [174, 501] on link "Start Filing" at bounding box center [189, 506] width 69 height 22
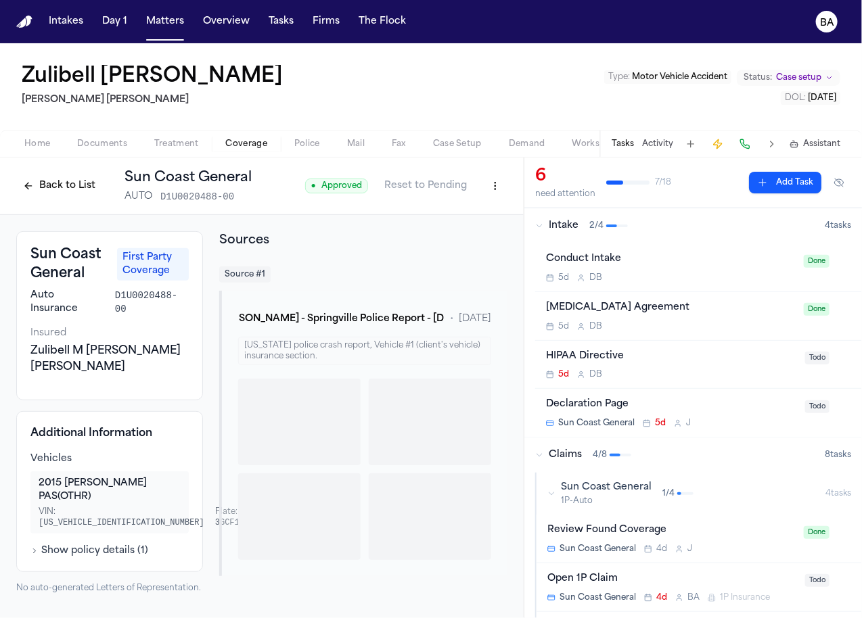
click at [74, 185] on button "Back to List" at bounding box center [59, 186] width 86 height 22
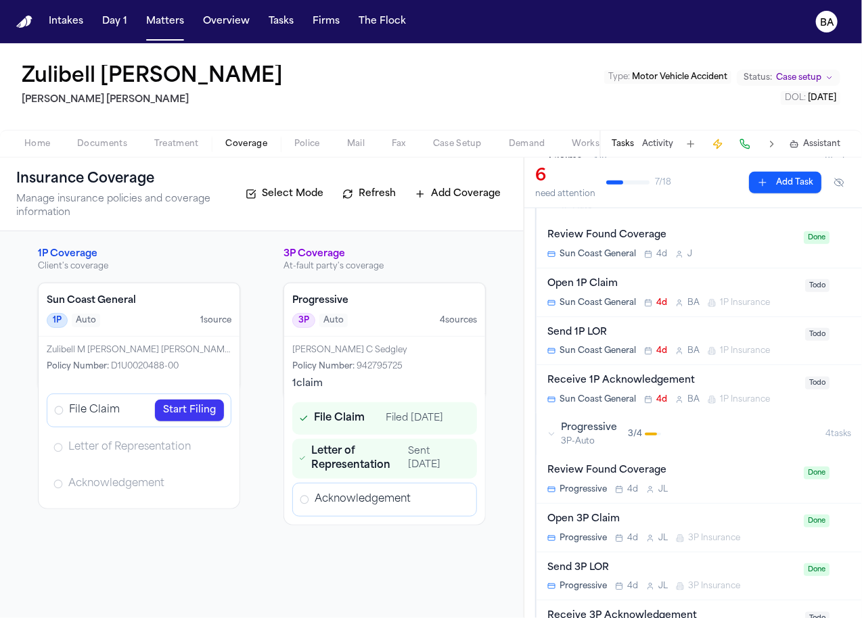
scroll to position [341, 0]
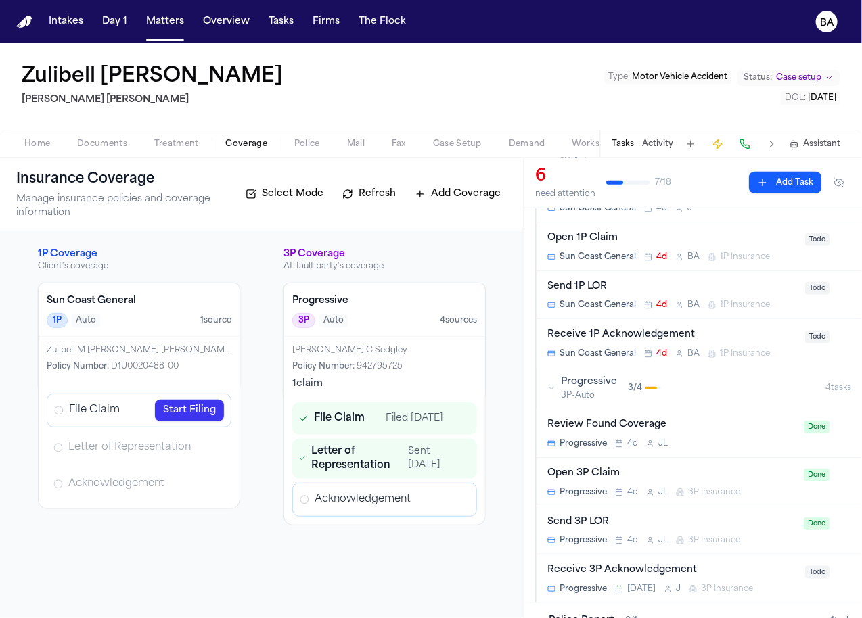
click at [555, 387] on icon "button" at bounding box center [551, 388] width 8 height 8
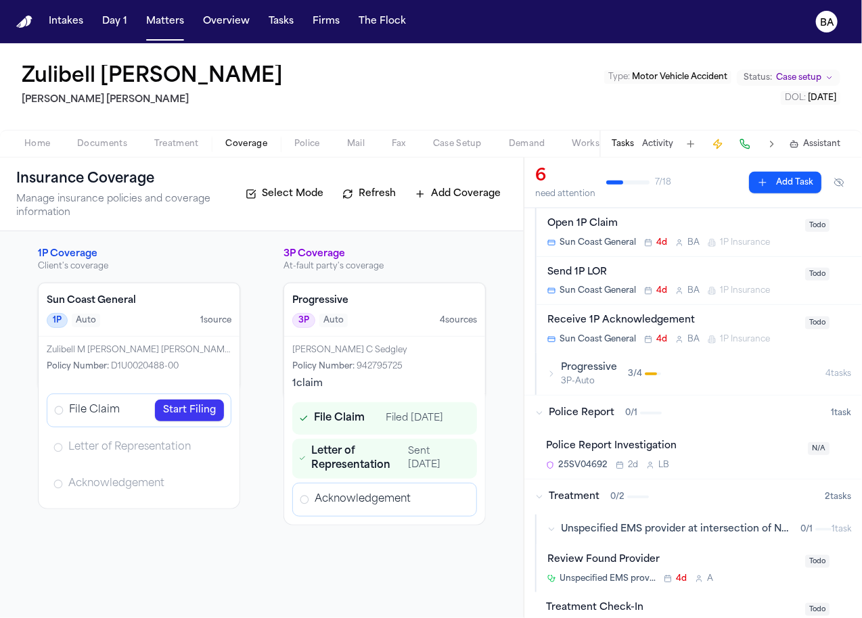
click at [545, 367] on button "Progressive 3P-Auto 3 / 4 4 task s" at bounding box center [699, 374] width 325 height 42
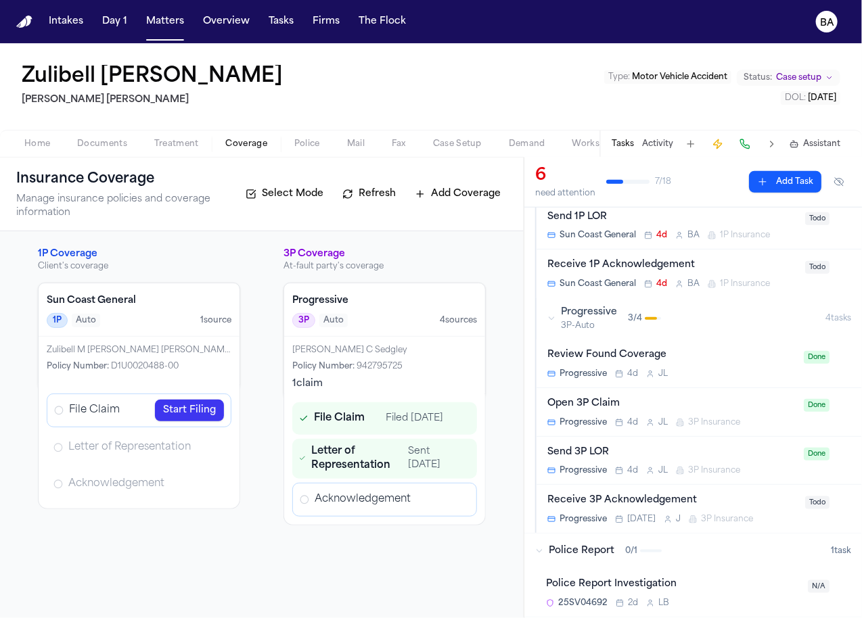
scroll to position [434, 0]
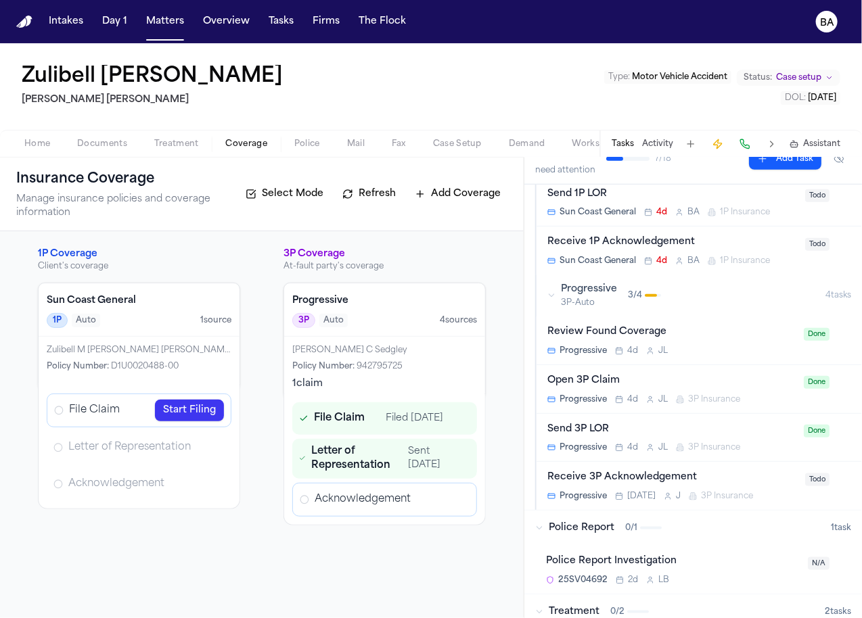
click at [455, 504] on icon "Open Acknowledgement review" at bounding box center [458, 500] width 11 height 11
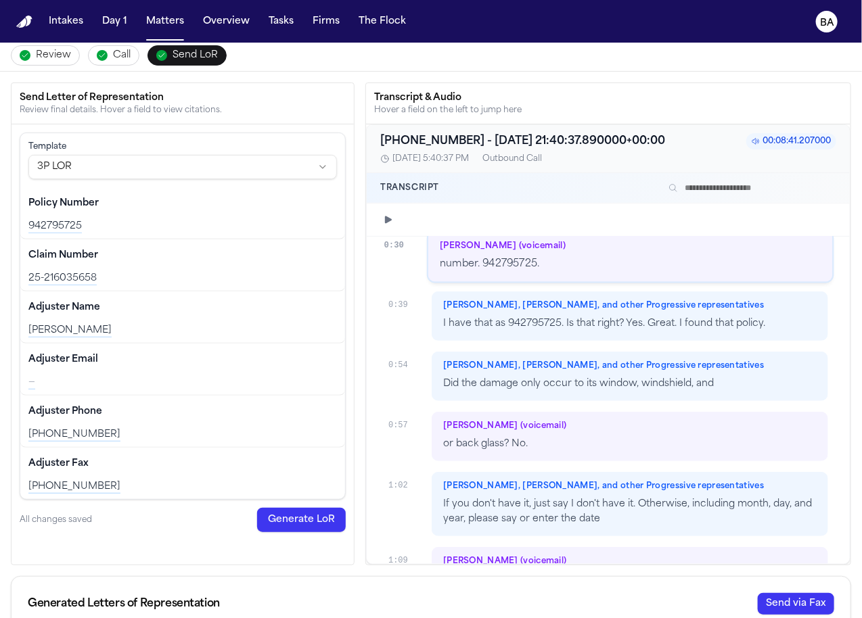
scroll to position [240, 0]
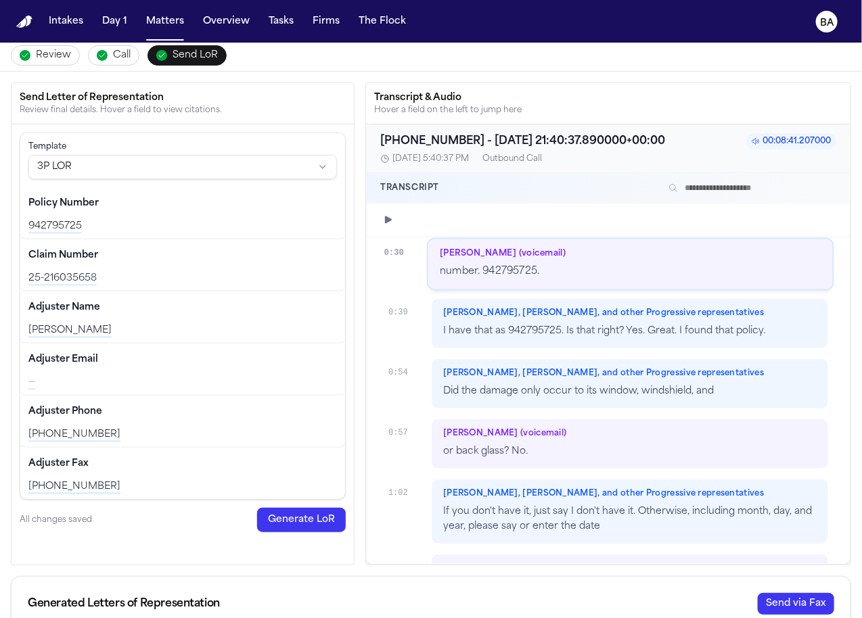
click at [204, 264] on div "Claim Number Edit 25-216035658" at bounding box center [182, 266] width 325 height 52
click at [204, 324] on div "[PERSON_NAME]" at bounding box center [182, 331] width 309 height 14
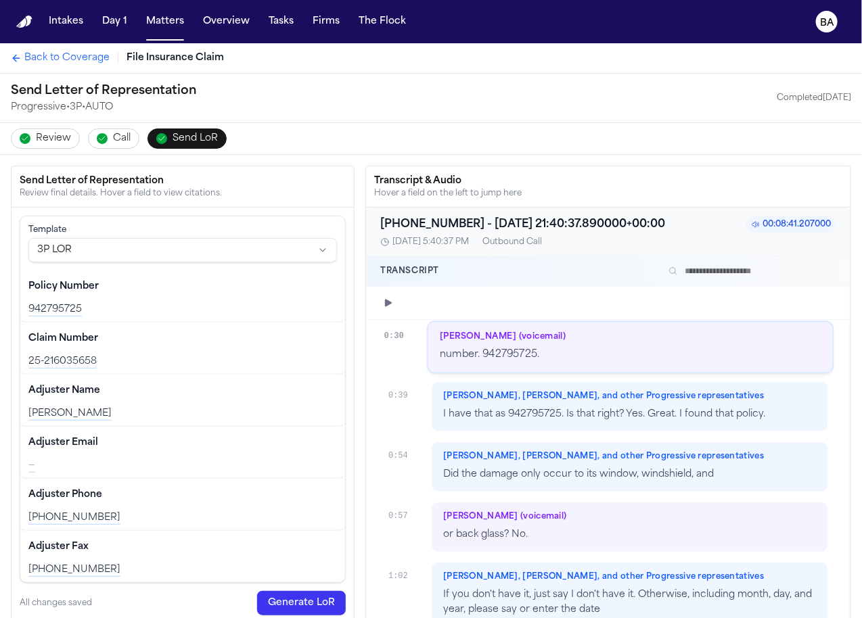
click at [122, 133] on span "Call" at bounding box center [122, 139] width 18 height 14
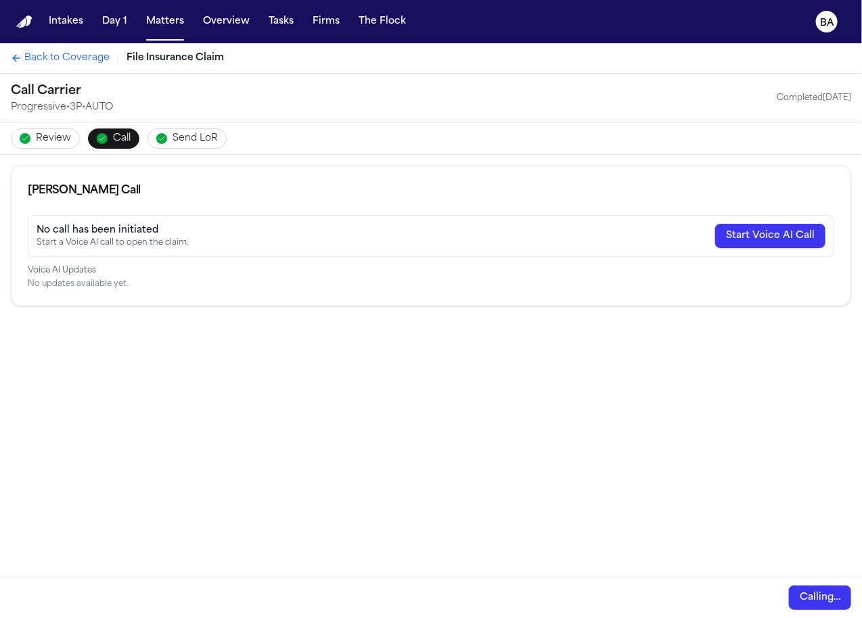
click at [58, 136] on span "Review" at bounding box center [53, 139] width 35 height 14
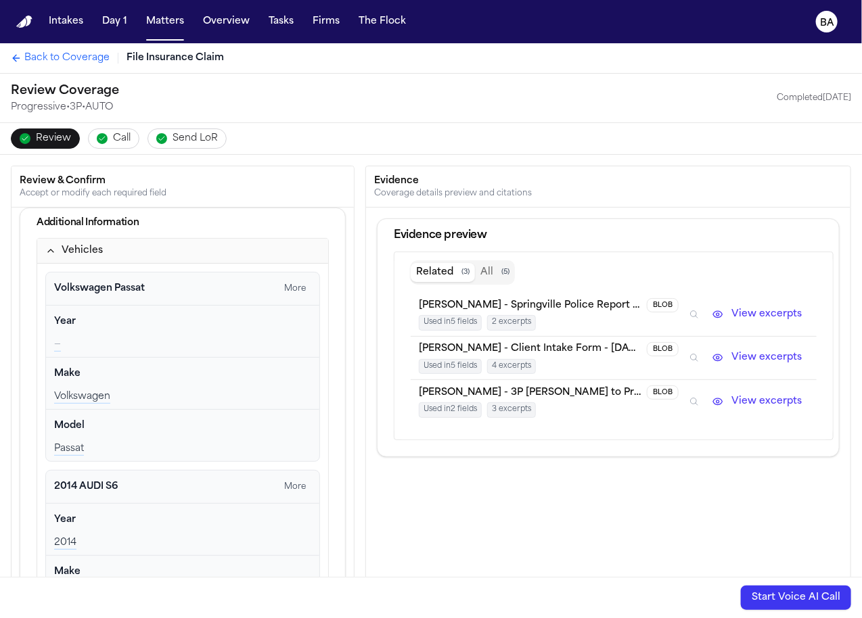
click at [50, 62] on span "Back to Coverage" at bounding box center [66, 58] width 85 height 14
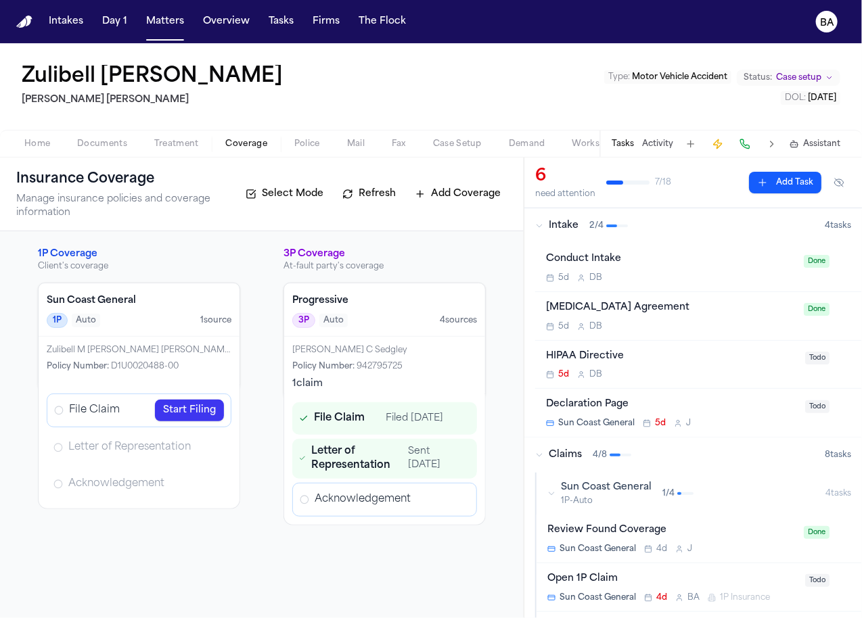
click at [463, 505] on icon "Open Acknowledgement review" at bounding box center [458, 500] width 11 height 11
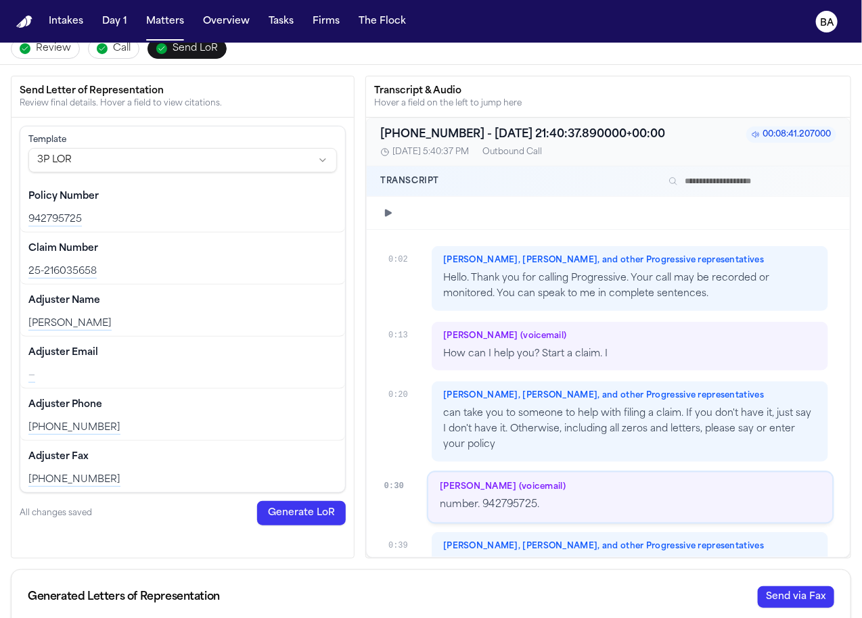
scroll to position [122, 0]
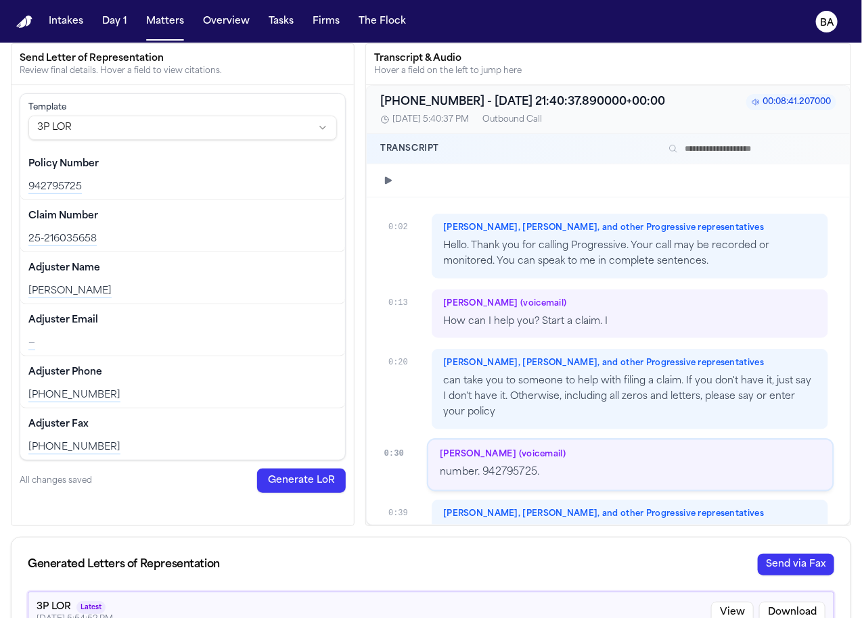
click at [71, 391] on div "[PHONE_NUMBER]" at bounding box center [182, 396] width 309 height 14
copy div "13852753658"
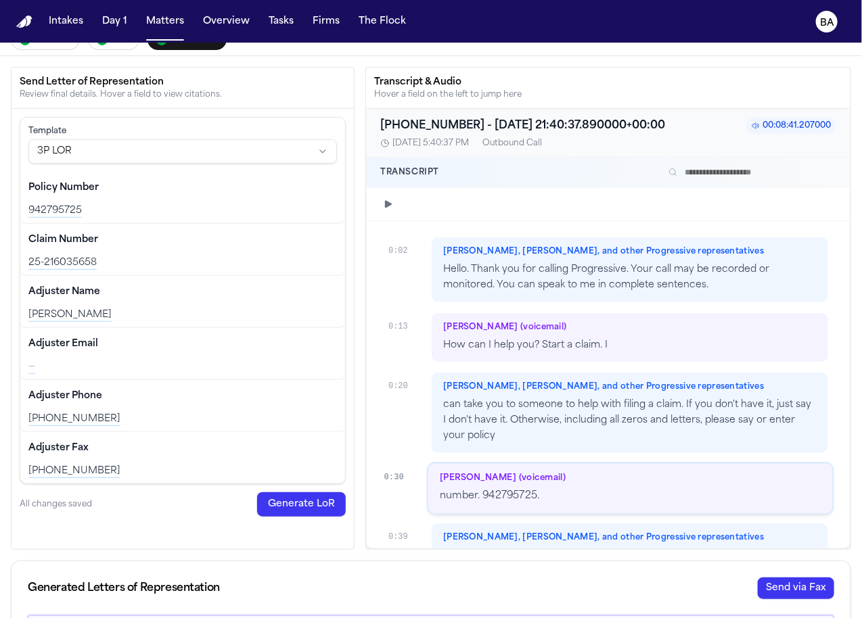
click at [711, 164] on input "text" at bounding box center [749, 172] width 173 height 16
paste input "**********"
click at [692, 172] on input "**********" at bounding box center [749, 172] width 173 height 16
type input "**********"
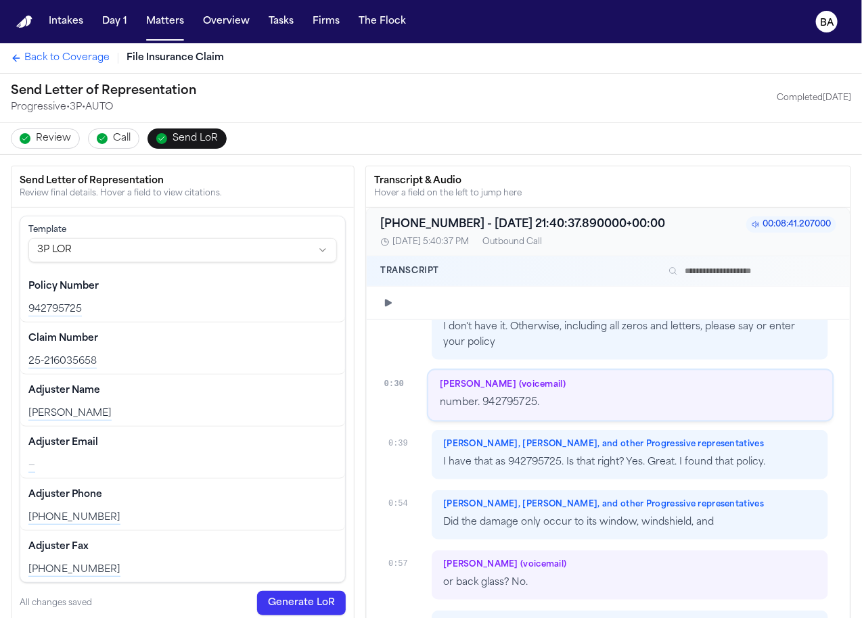
scroll to position [166, 0]
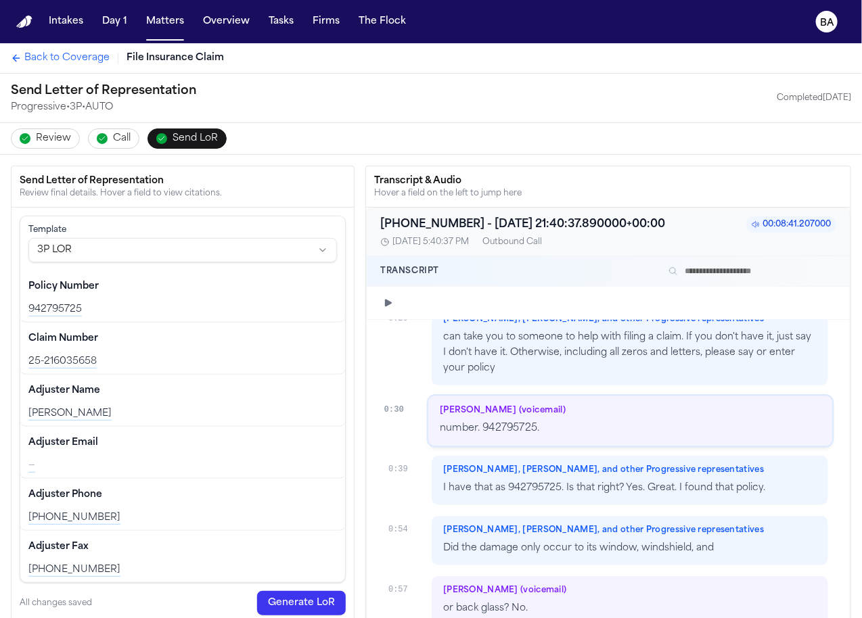
click at [62, 359] on div "25-216035658" at bounding box center [182, 362] width 309 height 14
copy div "216035658"
click at [749, 264] on input "text" at bounding box center [749, 271] width 173 height 16
paste input "*********"
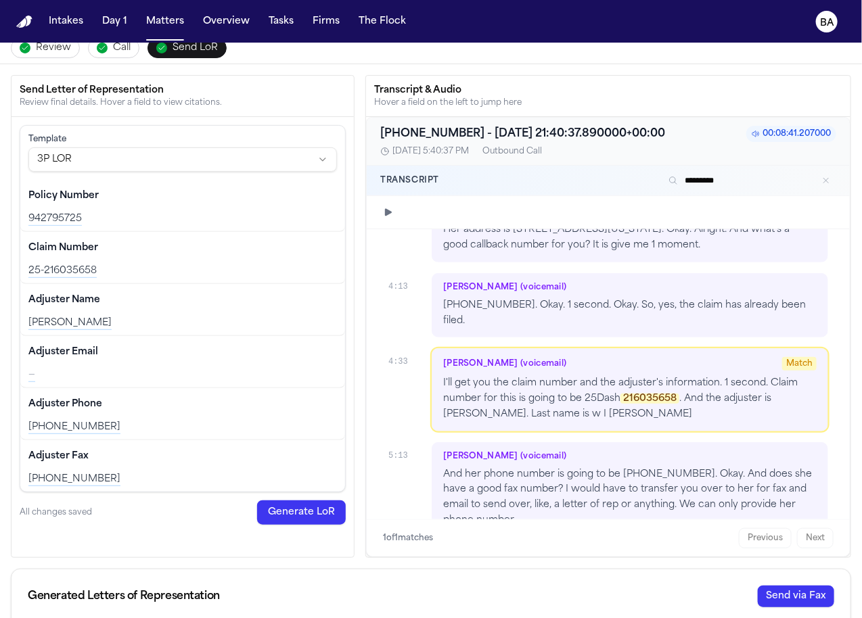
scroll to position [1469, 0]
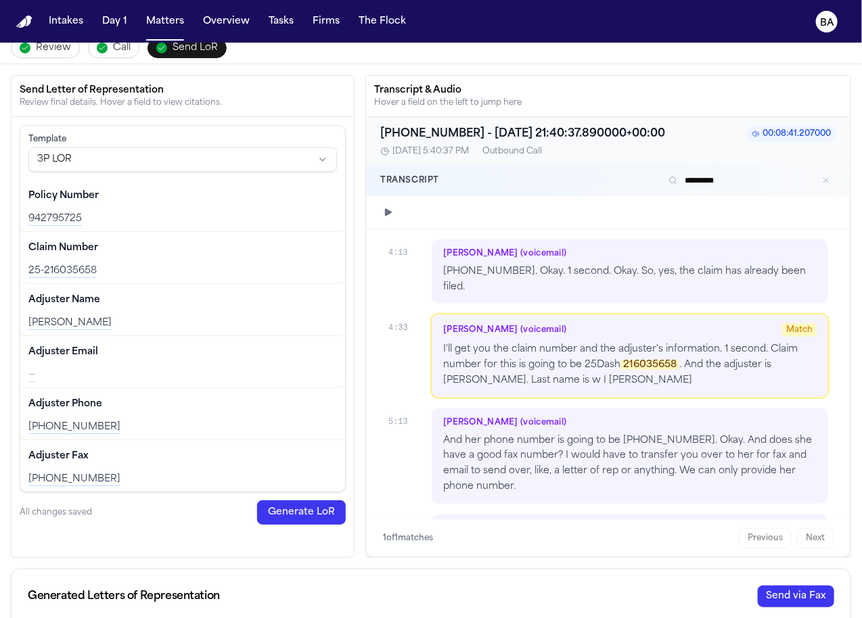
click at [201, 317] on div "[PERSON_NAME]" at bounding box center [182, 324] width 309 height 14
click at [719, 175] on input "*********" at bounding box center [749, 181] width 173 height 16
click at [75, 319] on div "[PERSON_NAME]" at bounding box center [182, 324] width 309 height 14
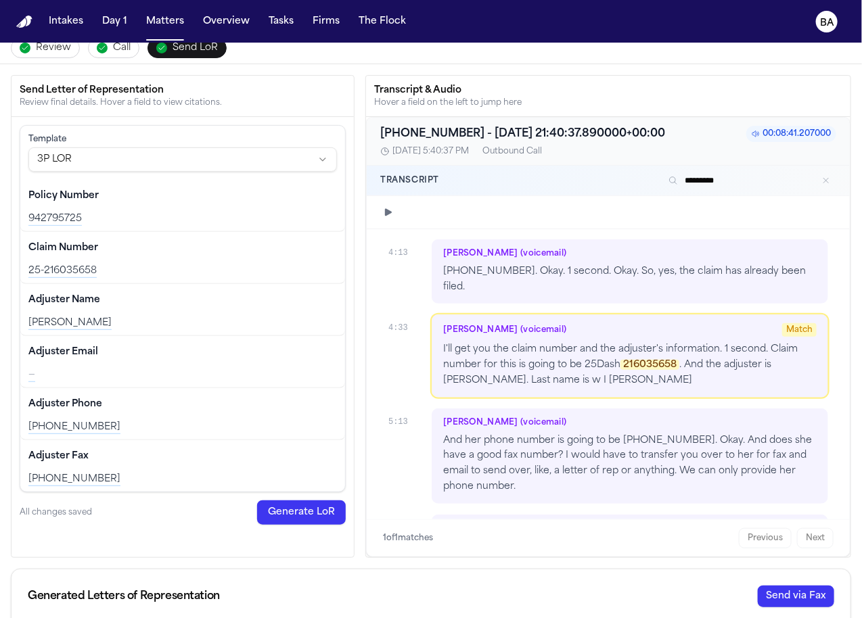
click at [75, 319] on div "[PERSON_NAME]" at bounding box center [182, 324] width 309 height 14
copy div "Wieland"
click at [719, 179] on input "*********" at bounding box center [749, 181] width 173 height 16
paste input "text"
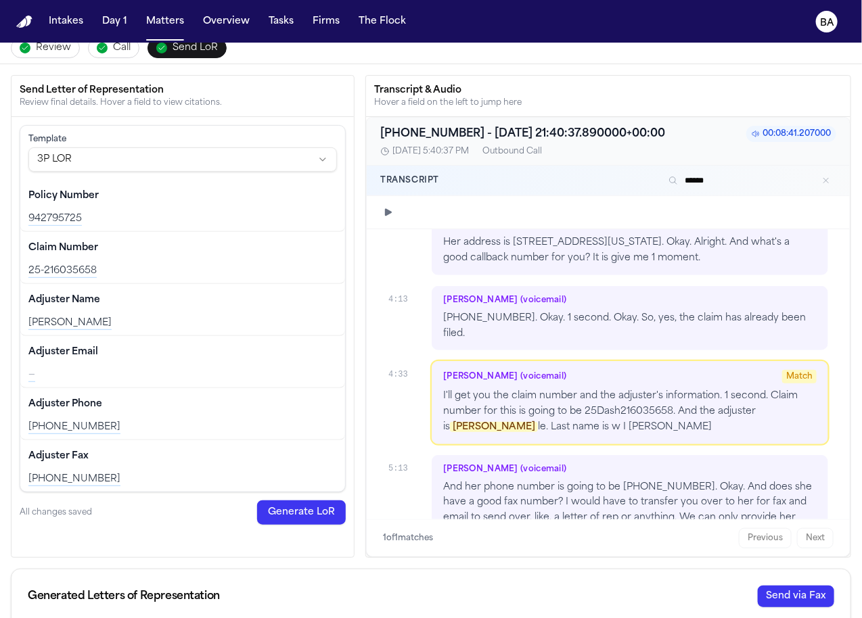
click at [731, 173] on input "******" at bounding box center [749, 181] width 173 height 16
drag, startPoint x: 108, startPoint y: 318, endPoint x: 29, endPoint y: 319, distance: 79.2
click at [29, 319] on div "[PERSON_NAME]" at bounding box center [182, 324] width 309 height 14
copy div "[PERSON_NAME]"
click at [695, 174] on input "******" at bounding box center [749, 181] width 173 height 16
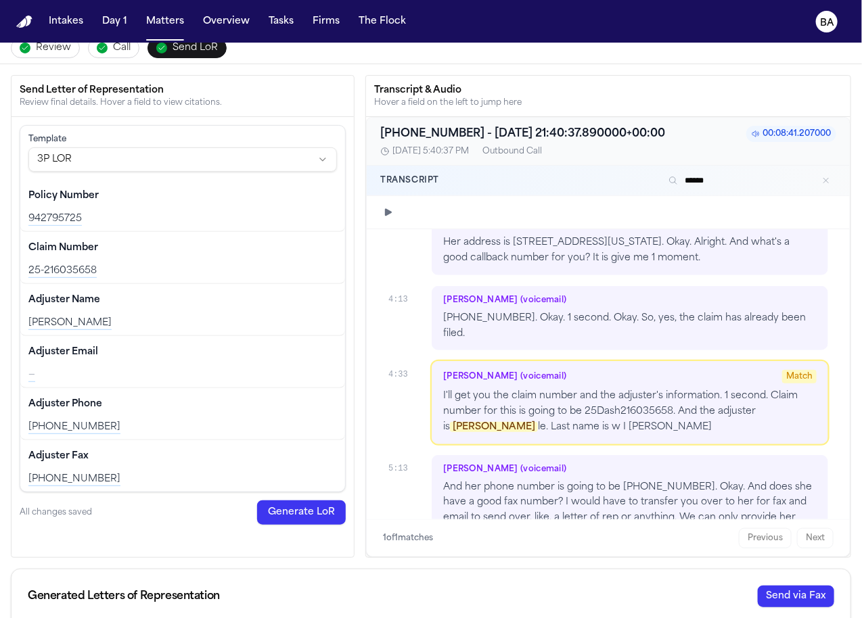
paste input "**********"
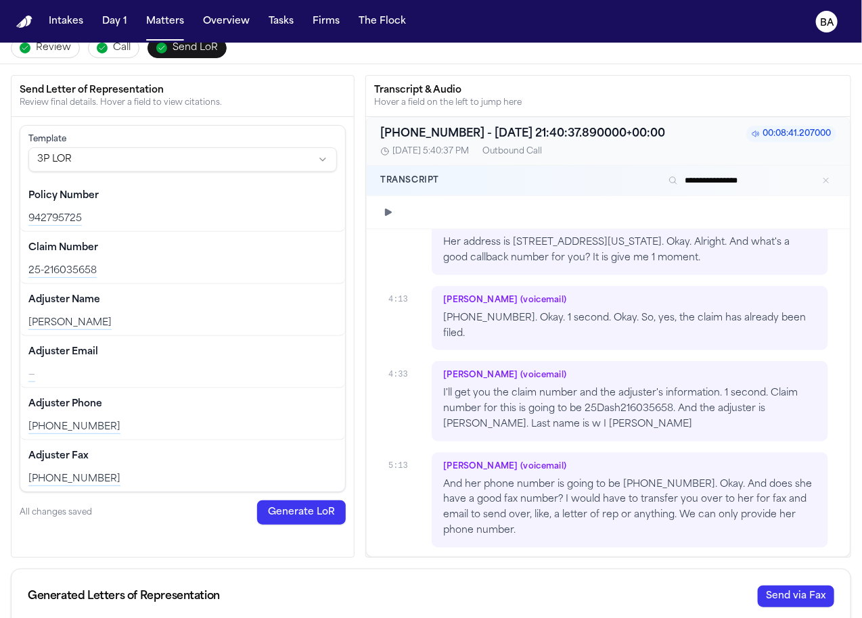
click at [70, 430] on div "[PHONE_NUMBER]" at bounding box center [182, 428] width 309 height 14
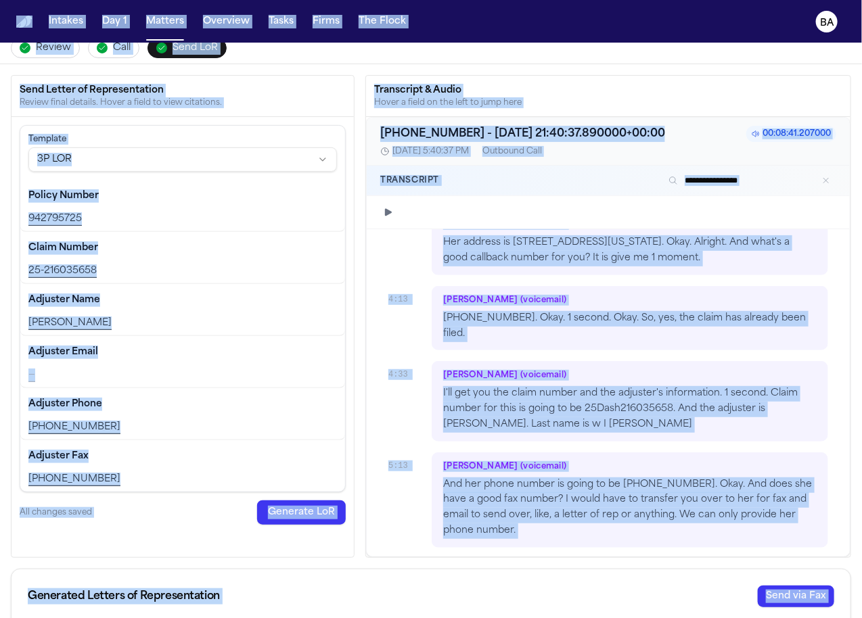
copy div "Intakes Day 1 Matters Overview Tasks Firms The Flock BA Back to Coverage File I…"
click at [87, 421] on div "[PHONE_NUMBER]" at bounding box center [182, 428] width 309 height 14
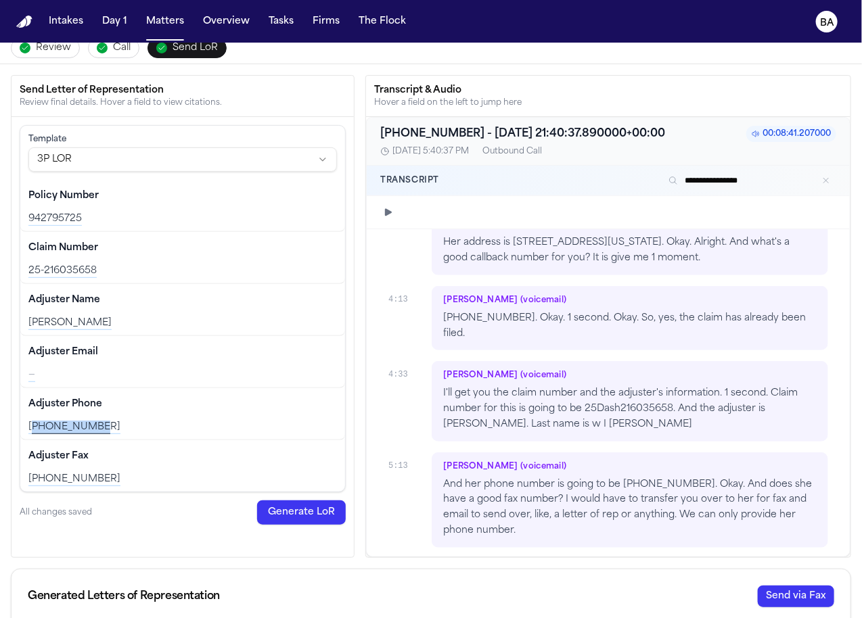
click at [87, 421] on div "[PHONE_NUMBER]" at bounding box center [182, 428] width 309 height 14
click at [719, 175] on input "**********" at bounding box center [749, 181] width 173 height 16
paste input "text"
click at [688, 179] on input "**********" at bounding box center [749, 181] width 173 height 16
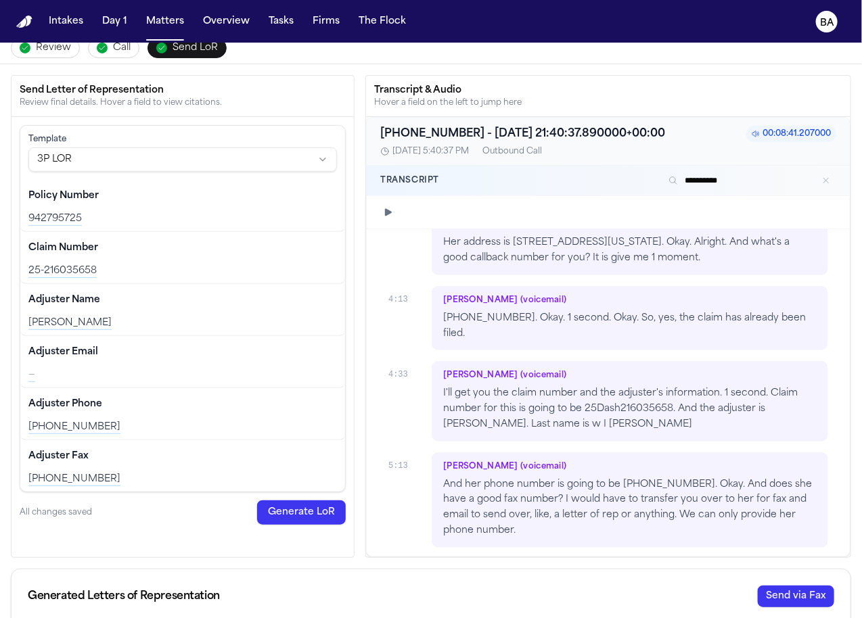
type input "********"
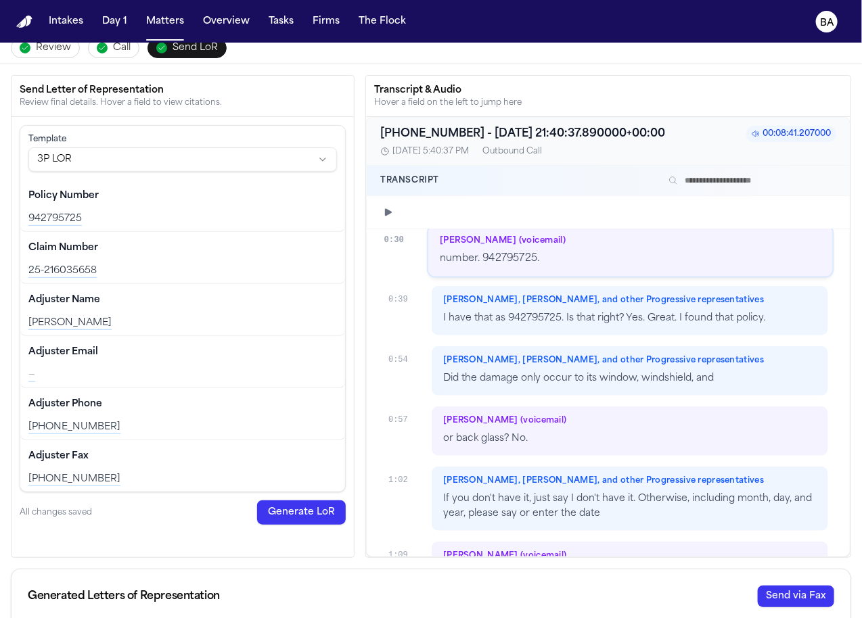
scroll to position [240, 0]
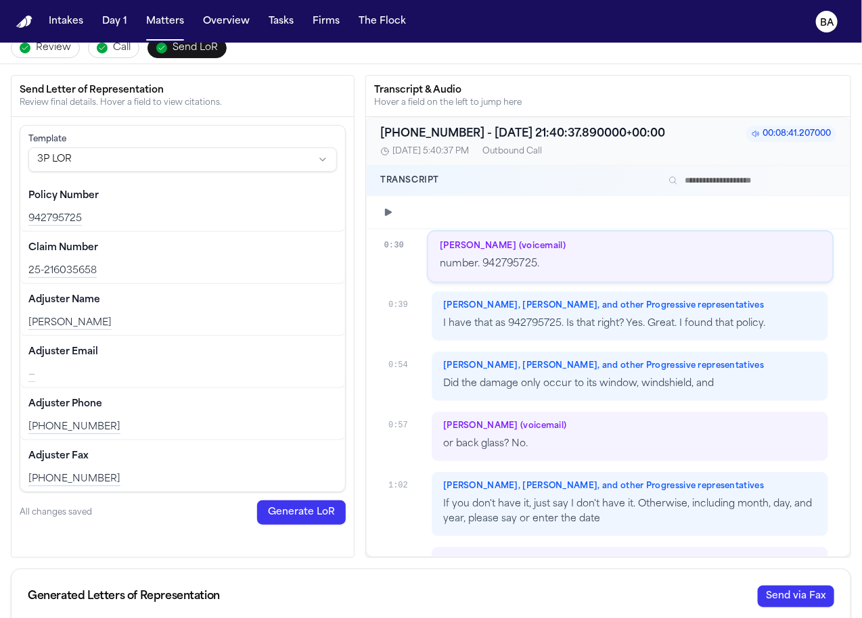
click at [96, 269] on div "25-216035658" at bounding box center [182, 272] width 309 height 14
copy div "25-216035658"
click at [788, 181] on input "text" at bounding box center [749, 181] width 173 height 16
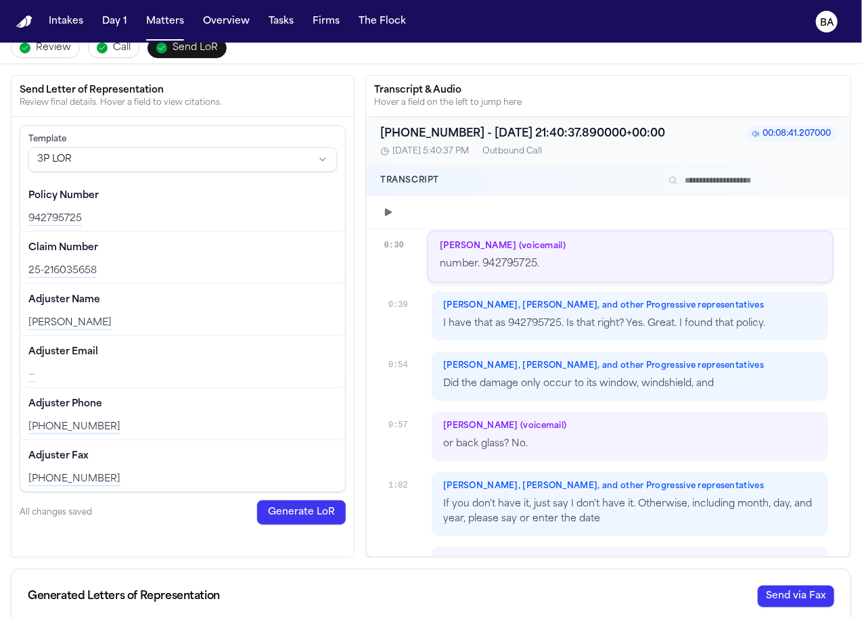
paste input "**********"
type input "**********"
click at [76, 322] on div "[PERSON_NAME]" at bounding box center [182, 324] width 309 height 14
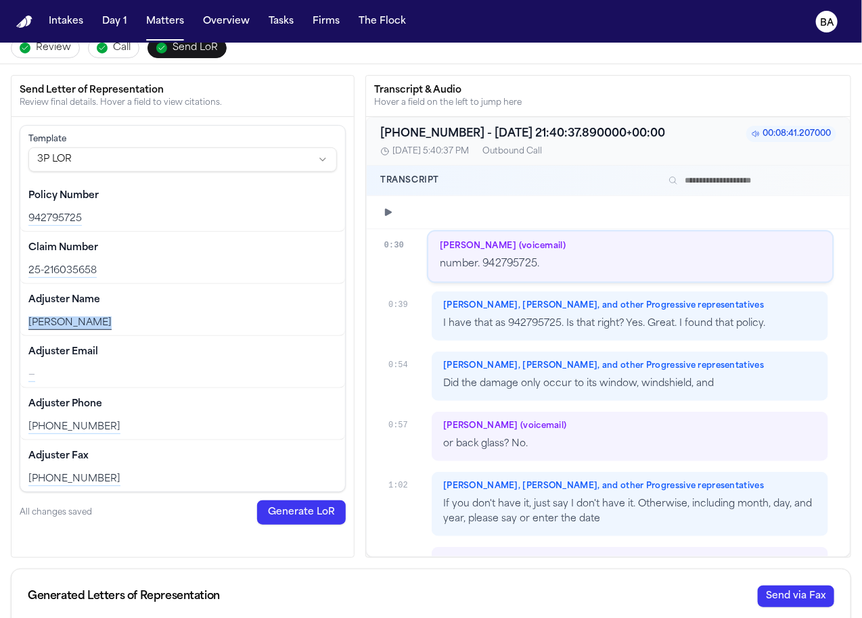
copy div "[PERSON_NAME]"
click at [712, 181] on input "text" at bounding box center [749, 181] width 173 height 16
paste input "**********"
click at [53, 424] on div "[PHONE_NUMBER]" at bounding box center [182, 428] width 309 height 14
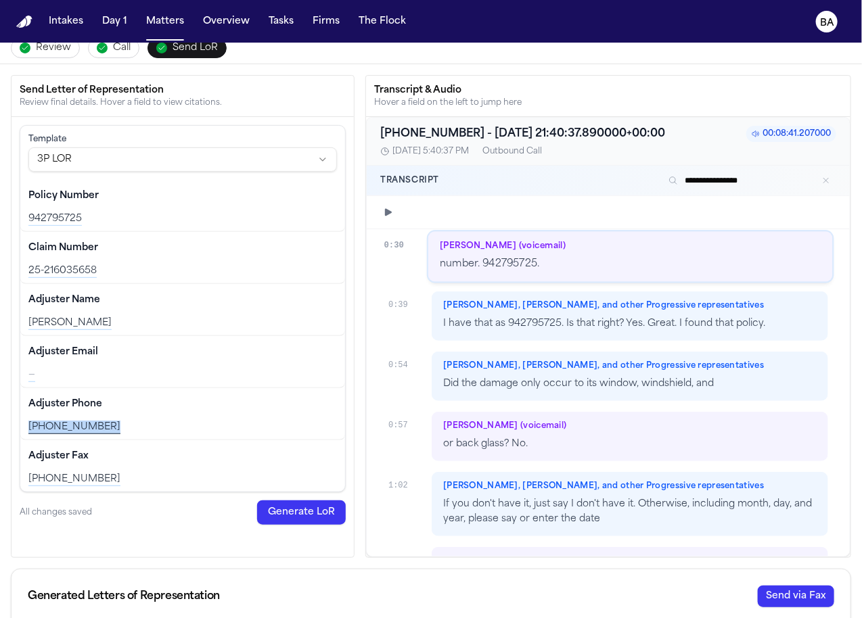
click at [53, 424] on div "[PHONE_NUMBER]" at bounding box center [182, 428] width 309 height 14
copy div "[PHONE_NUMBER]"
click at [719, 179] on input "**********" at bounding box center [749, 181] width 173 height 16
paste input "text"
type input "**********"
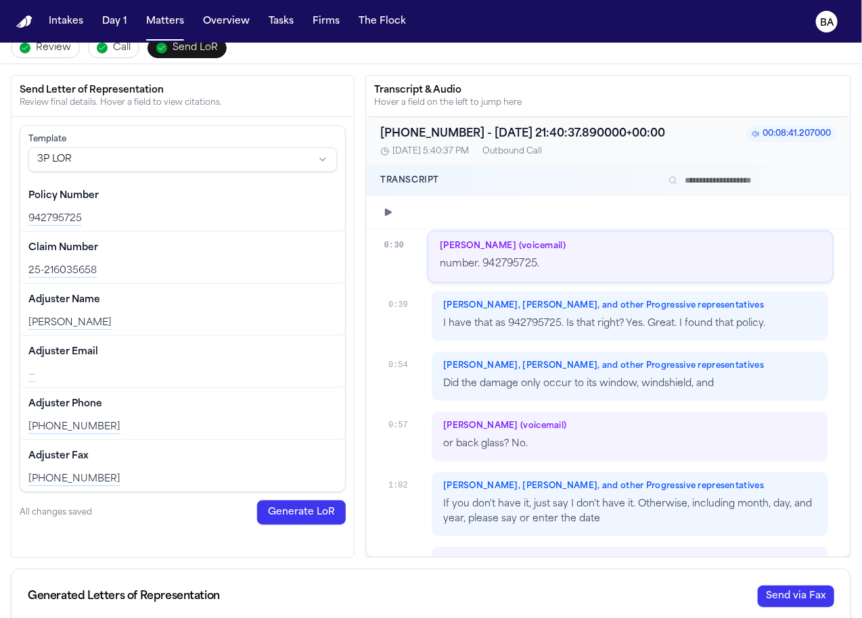
click at [83, 325] on div "[PERSON_NAME]" at bounding box center [182, 324] width 309 height 14
copy div "Wieland"
click at [757, 182] on input "text" at bounding box center [749, 181] width 173 height 16
paste input "*******"
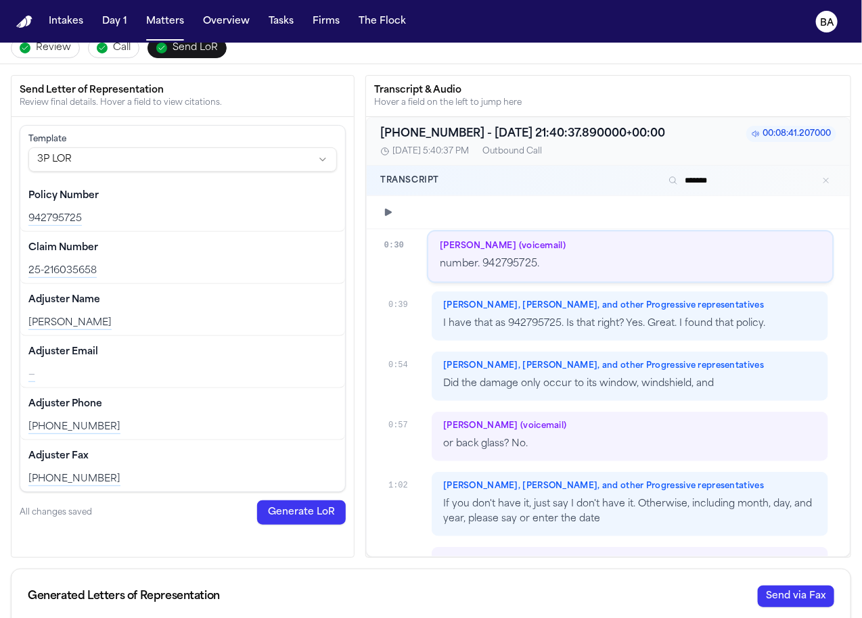
click at [52, 322] on div "[PERSON_NAME]" at bounding box center [182, 324] width 309 height 14
click at [721, 181] on input "*******" at bounding box center [749, 181] width 173 height 16
copy div "Danielle"
paste input "text"
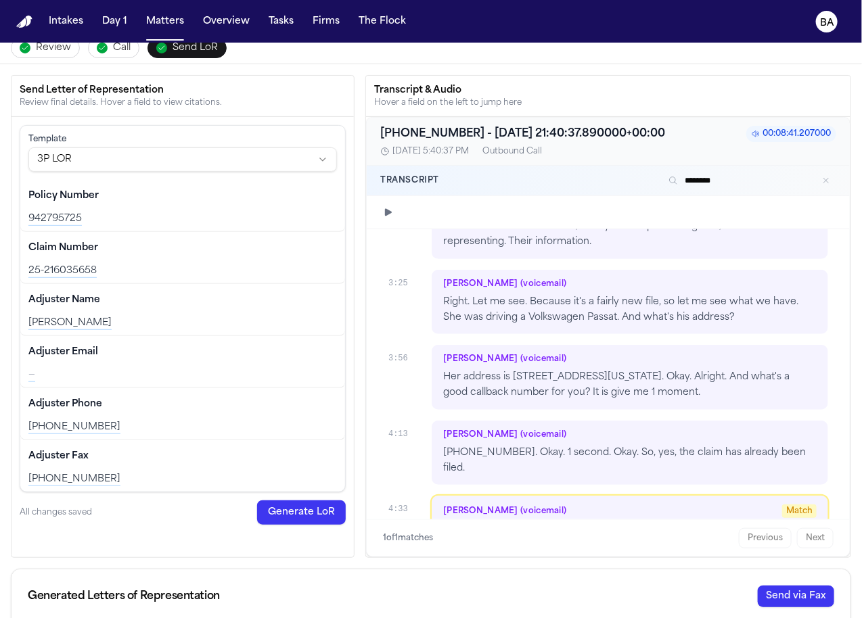
scroll to position [1299, 0]
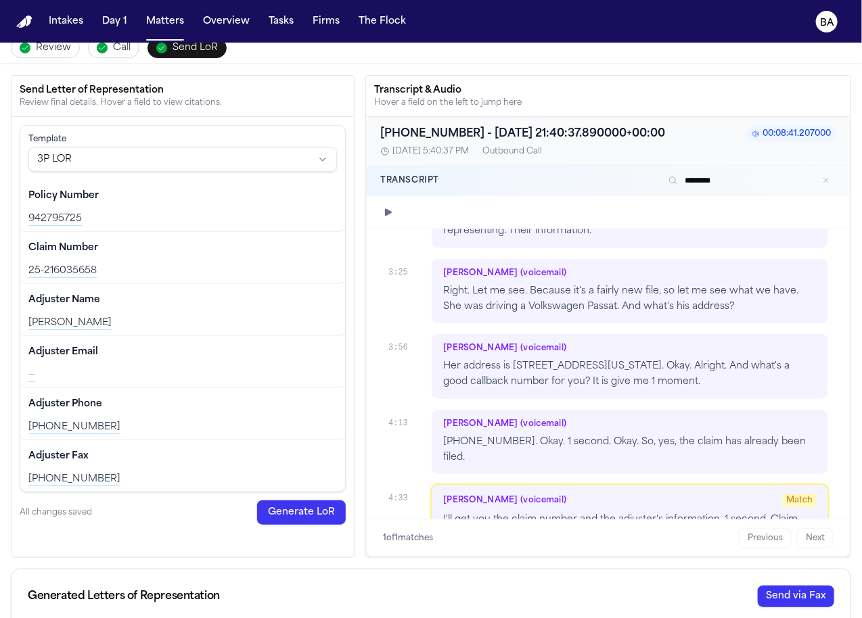
type input "********"
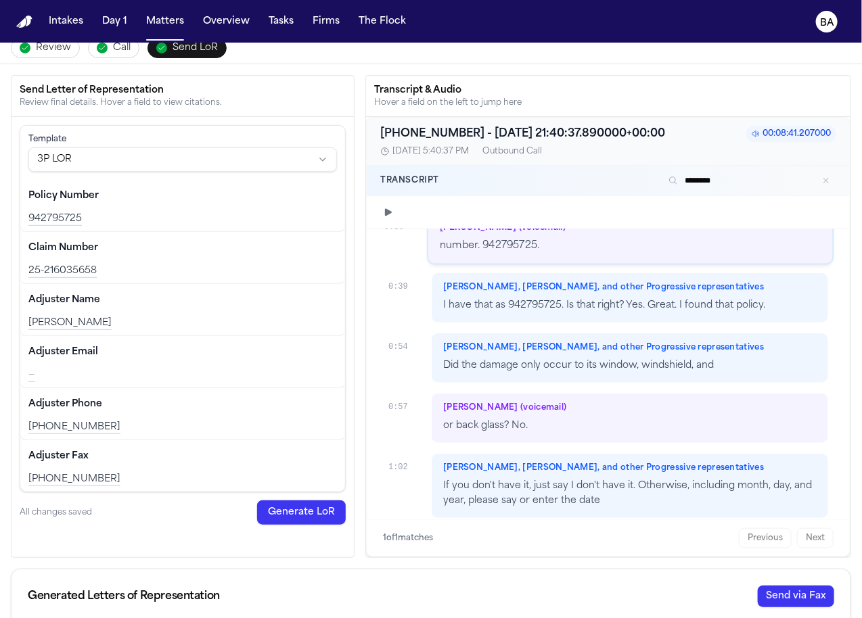
scroll to position [240, 0]
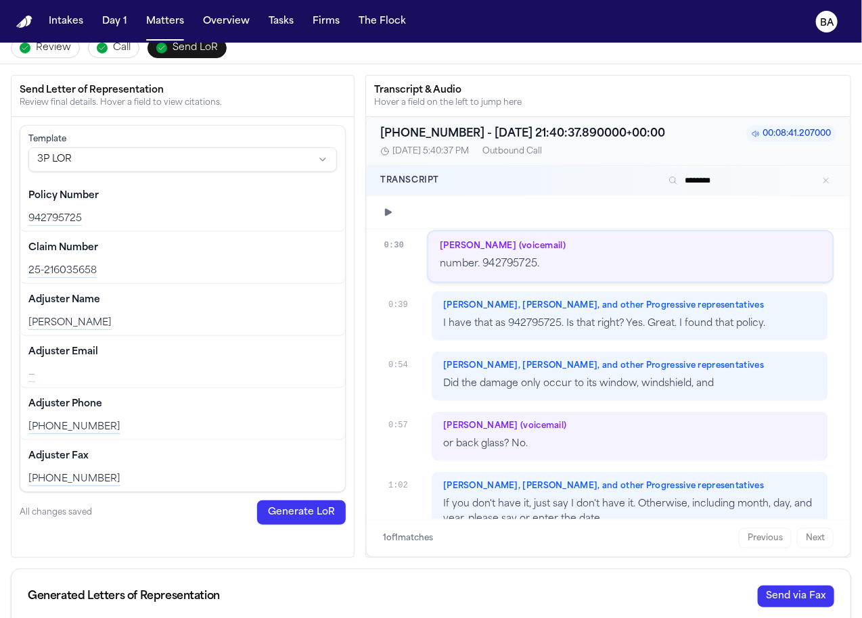
click at [62, 219] on div "942795725" at bounding box center [182, 219] width 309 height 14
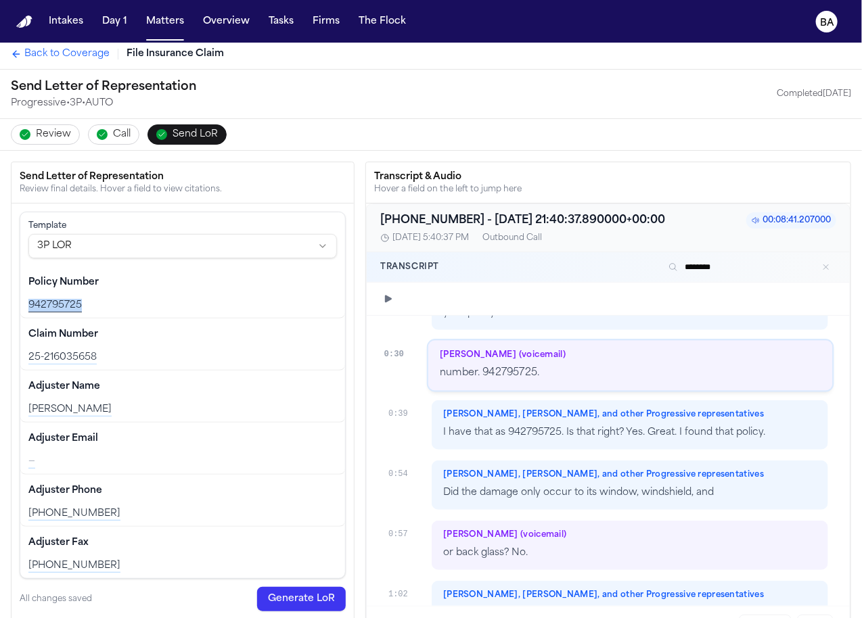
scroll to position [0, 0]
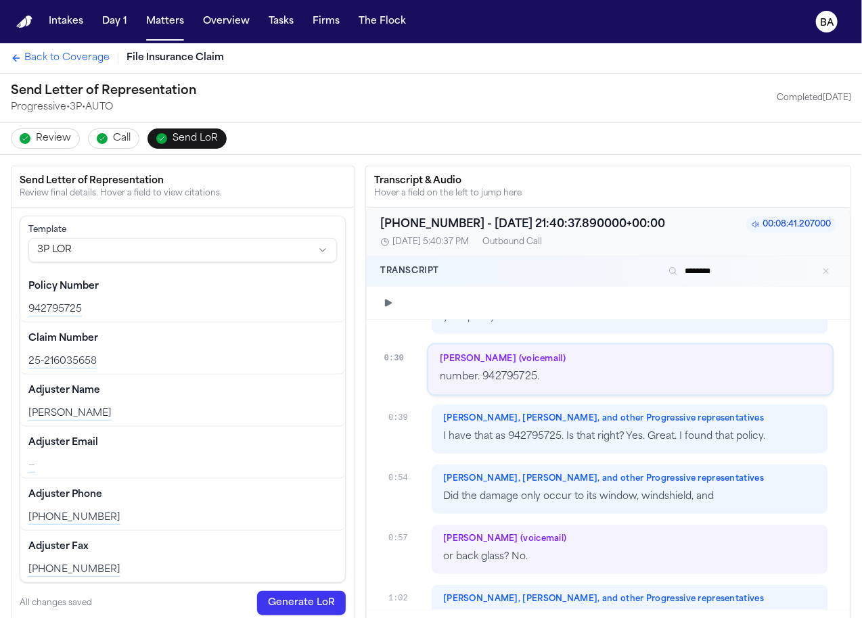
click at [73, 357] on div "25-216035658" at bounding box center [182, 362] width 309 height 14
click at [28, 307] on div "942795725" at bounding box center [182, 310] width 309 height 14
click at [52, 141] on span "Review" at bounding box center [53, 139] width 35 height 14
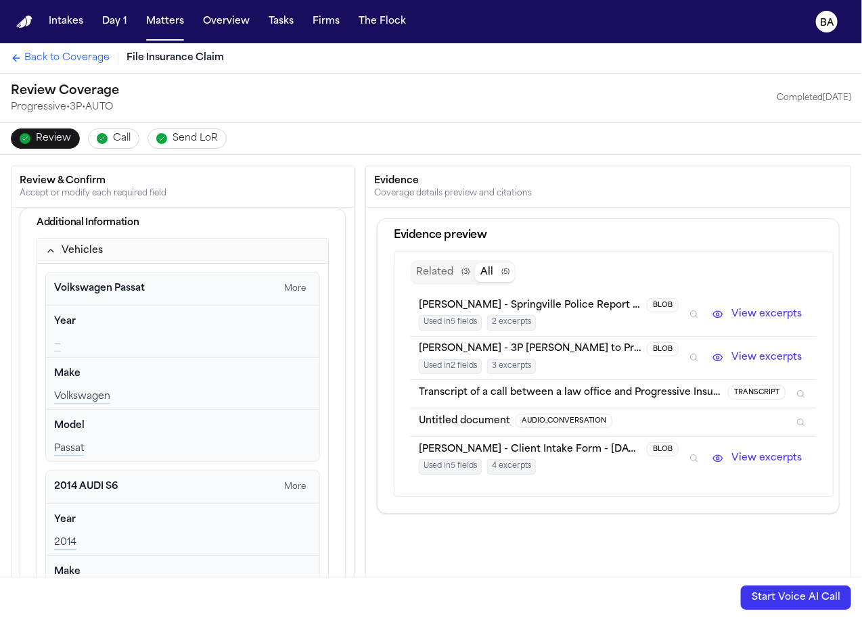
click at [106, 245] on button "Vehicles" at bounding box center [182, 251] width 291 height 25
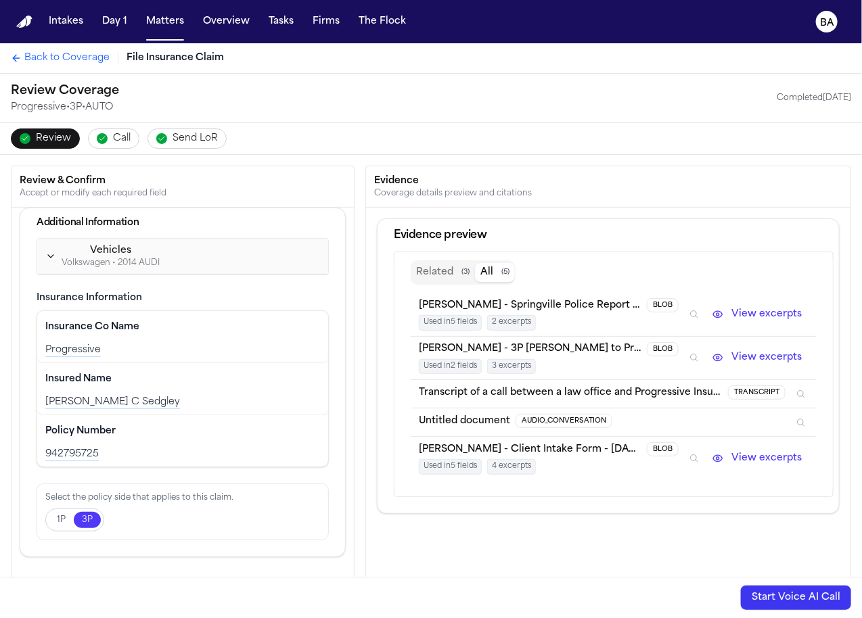
click at [106, 261] on div "Volkswagen • 2014 AUDI" at bounding box center [111, 263] width 98 height 11
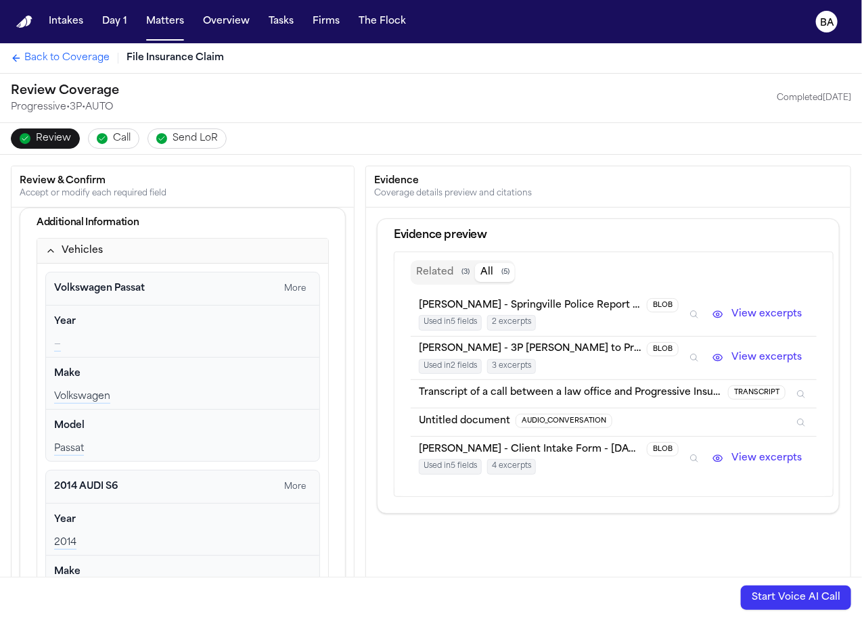
click at [175, 143] on span "Send LoR" at bounding box center [195, 139] width 45 height 14
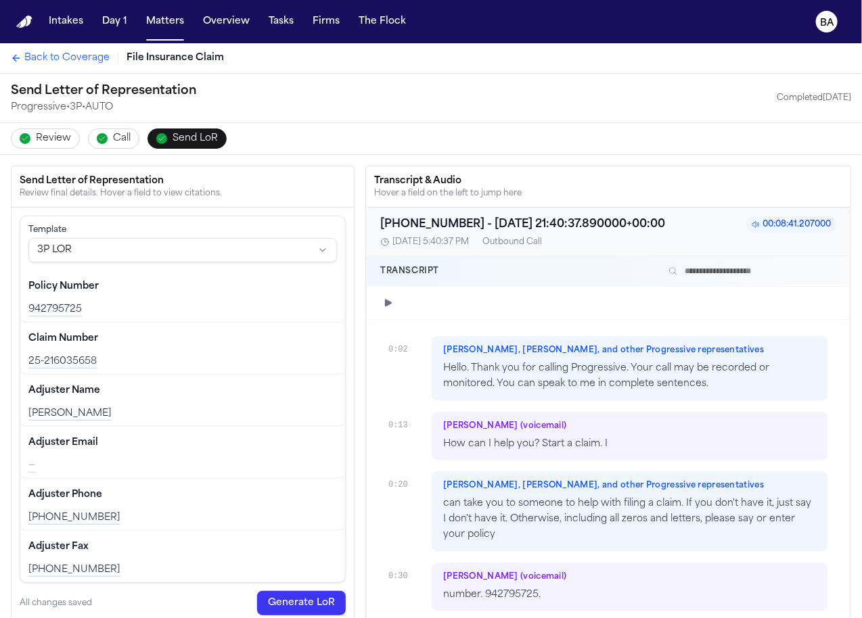
click at [61, 146] on button "Review" at bounding box center [45, 139] width 69 height 20
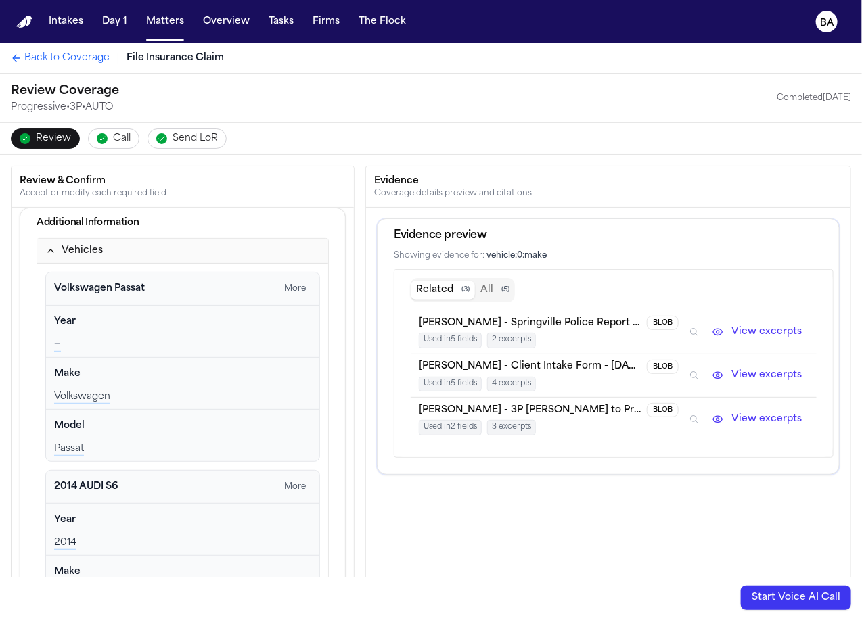
click at [694, 329] on icon "Inspect" at bounding box center [694, 332] width 9 height 9
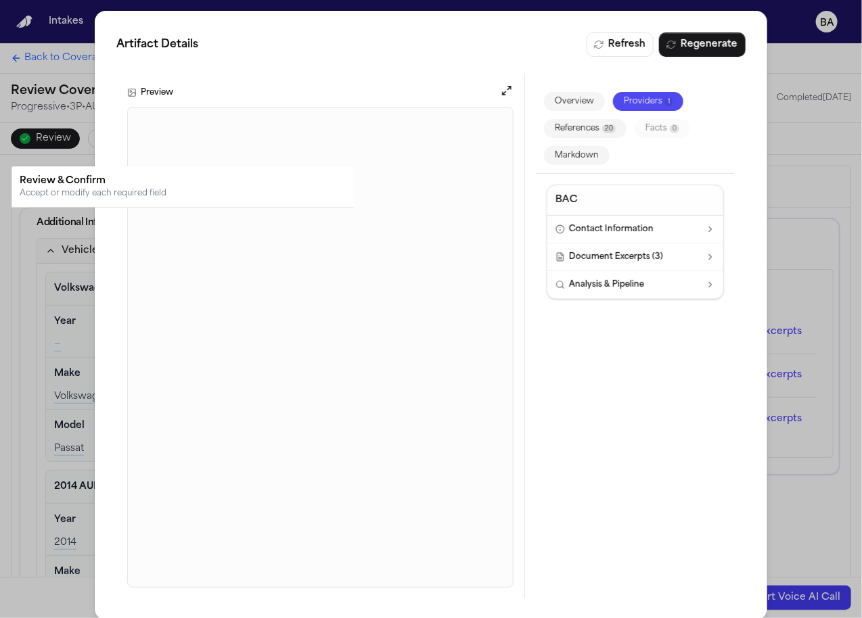
click at [809, 244] on div "Artifact Details Refresh Regenerate Preview Overview Providers 1 References 20 …" at bounding box center [431, 315] width 862 height 631
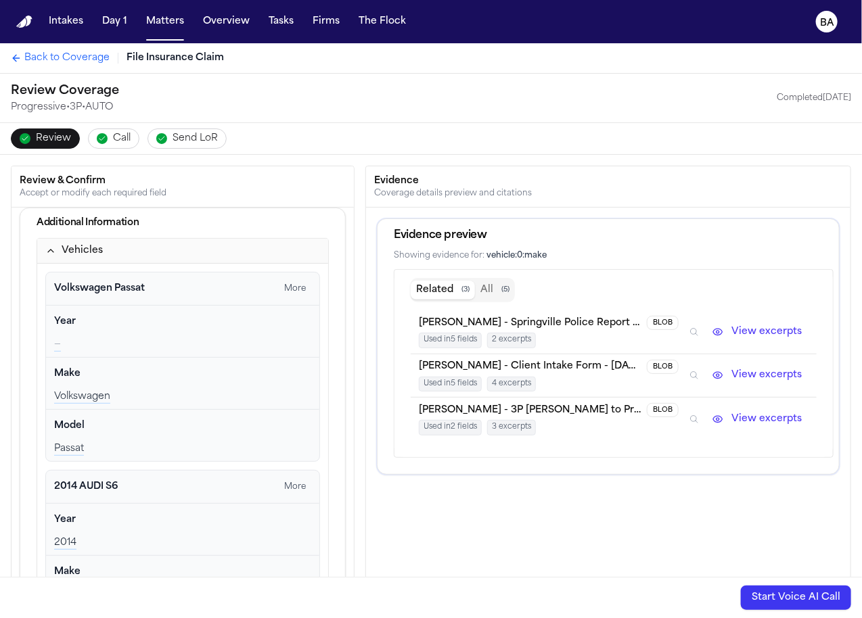
click at [755, 330] on button "View excerpts" at bounding box center [757, 332] width 103 height 16
click at [717, 332] on button "View excerpts" at bounding box center [757, 332] width 103 height 16
click at [742, 332] on button "View excerpts" at bounding box center [757, 332] width 103 height 16
click at [745, 371] on button "View excerpts" at bounding box center [757, 375] width 103 height 16
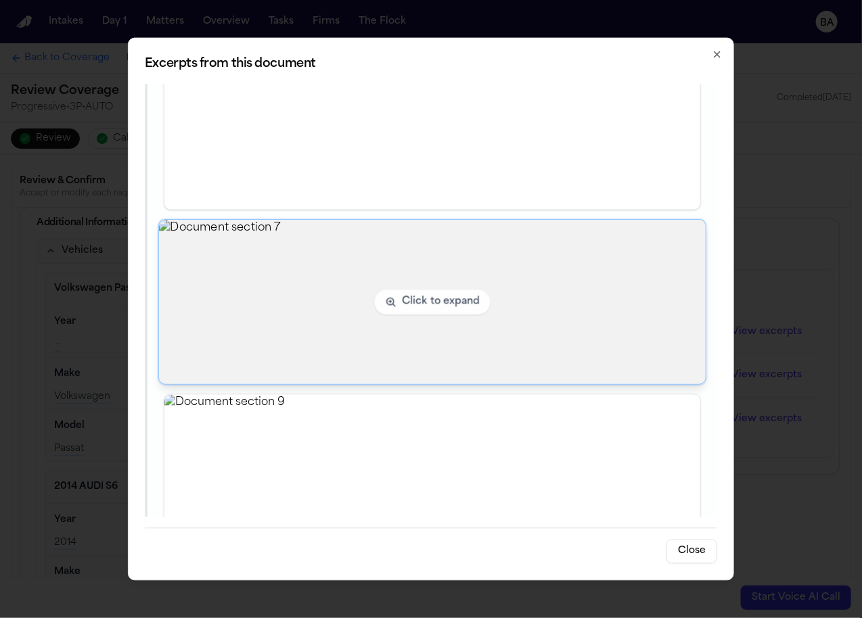
scroll to position [332, 0]
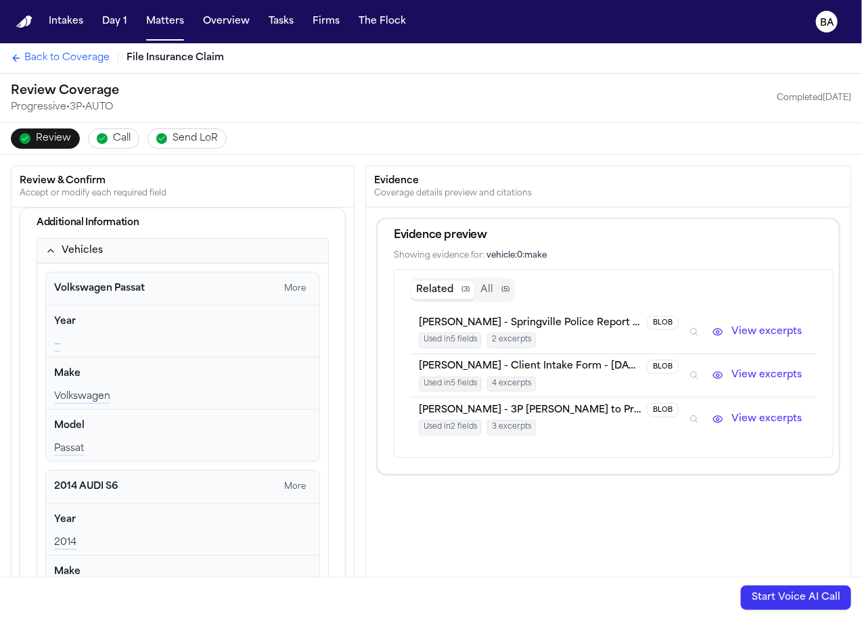
click at [744, 411] on button "View excerpts" at bounding box center [757, 419] width 103 height 16
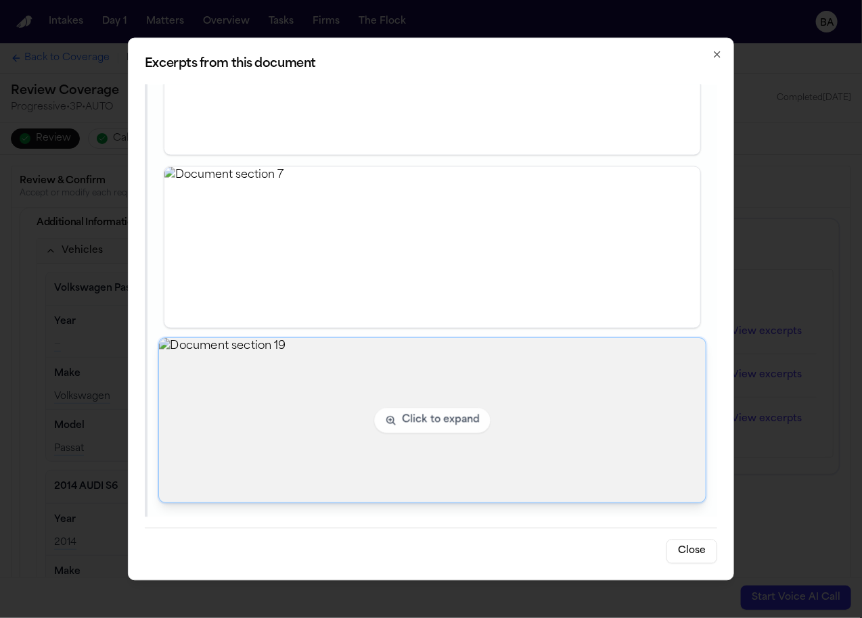
scroll to position [47, 0]
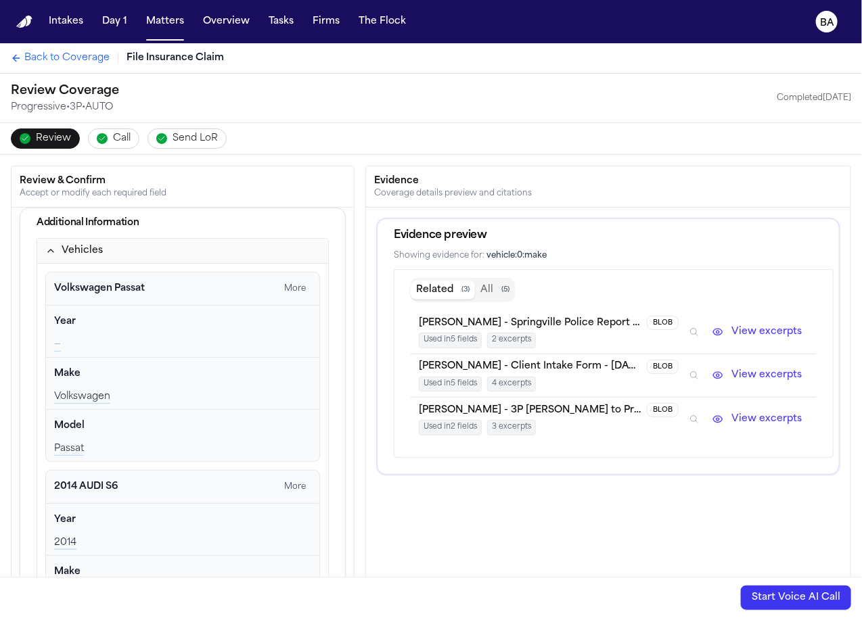
click at [509, 337] on span "2 excerpts" at bounding box center [511, 341] width 49 height 16
click at [495, 290] on button "All ( 5 )" at bounding box center [495, 290] width 40 height 19
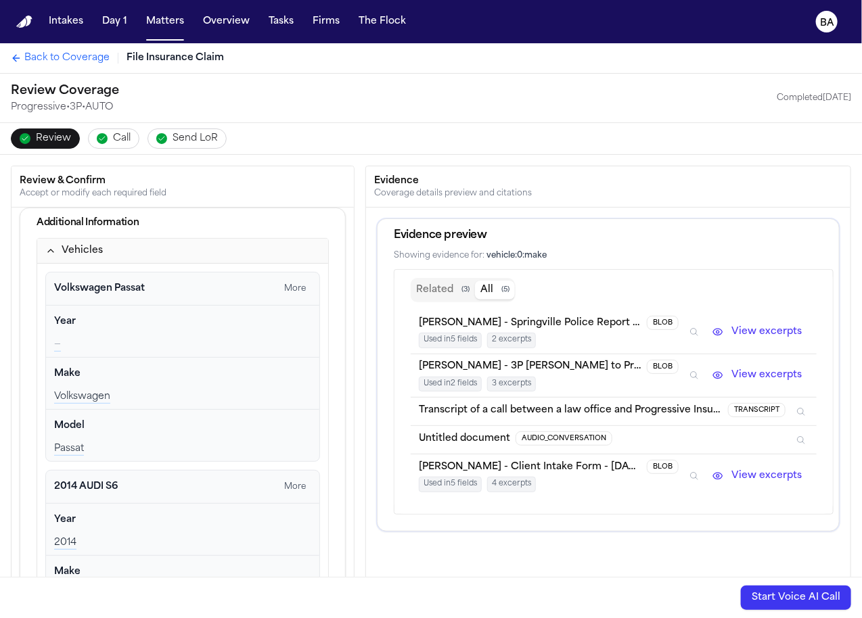
click at [755, 403] on span "TRANSCRIPT" at bounding box center [757, 410] width 58 height 14
click at [807, 405] on button "Inspect" at bounding box center [801, 412] width 15 height 15
click at [810, 441] on li "Untitled document AUDIO_CONVERSATION" at bounding box center [614, 440] width 406 height 28
click at [801, 436] on icon "Inspect" at bounding box center [800, 440] width 9 height 9
click at [739, 331] on button "View excerpts" at bounding box center [757, 332] width 103 height 16
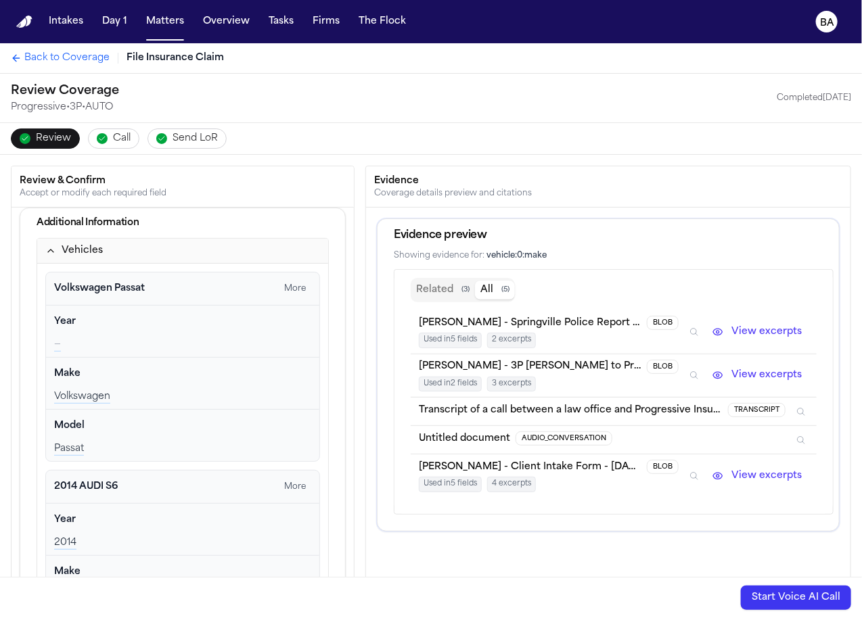
click at [733, 367] on button "View excerpts" at bounding box center [757, 375] width 103 height 16
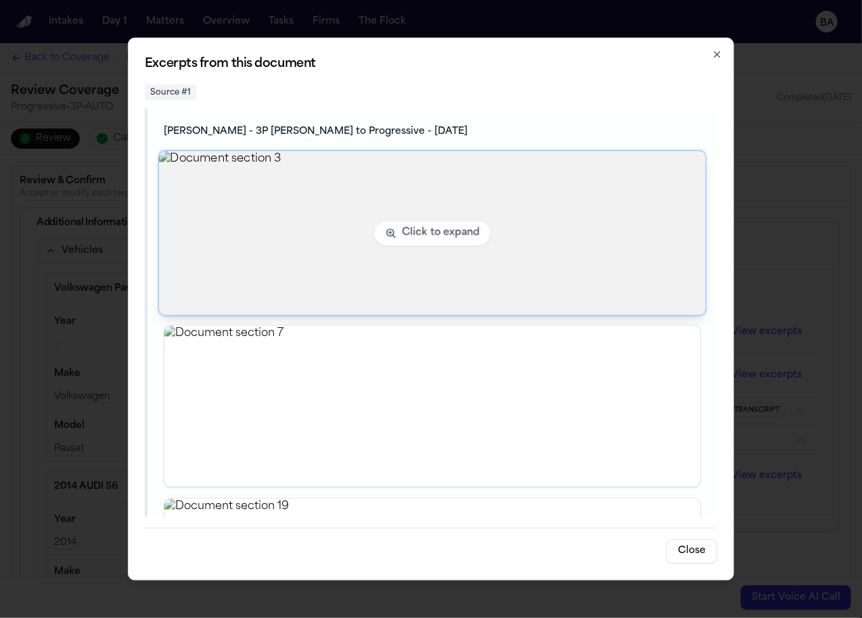
scroll to position [159, 0]
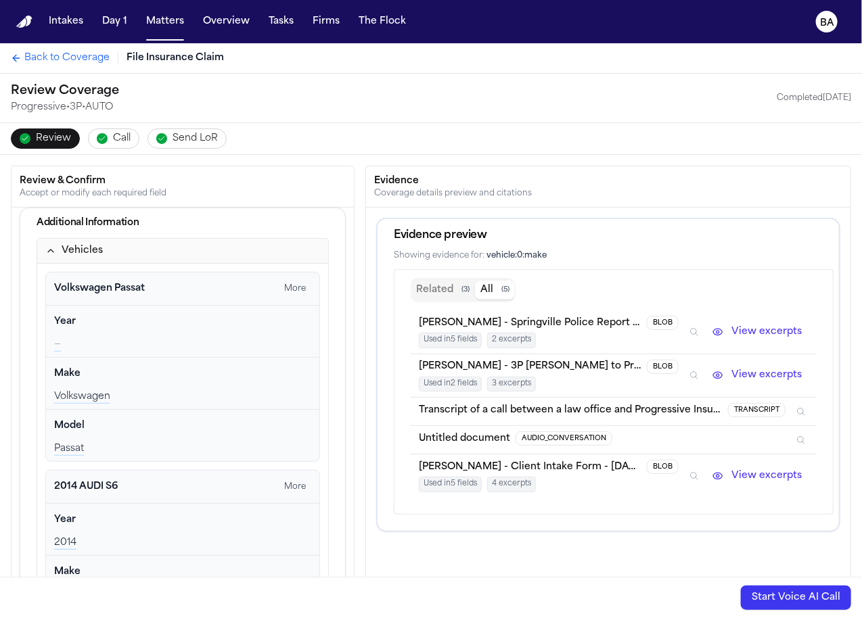
click at [651, 360] on span "BLOB" at bounding box center [663, 367] width 32 height 14
click at [658, 328] on div "Z. Carbonel - Springville Police Report - 7.10.25 BLOB Used in 5 fields 2 excer…" at bounding box center [549, 332] width 260 height 32
click at [658, 323] on span "BLOB" at bounding box center [663, 323] width 32 height 14
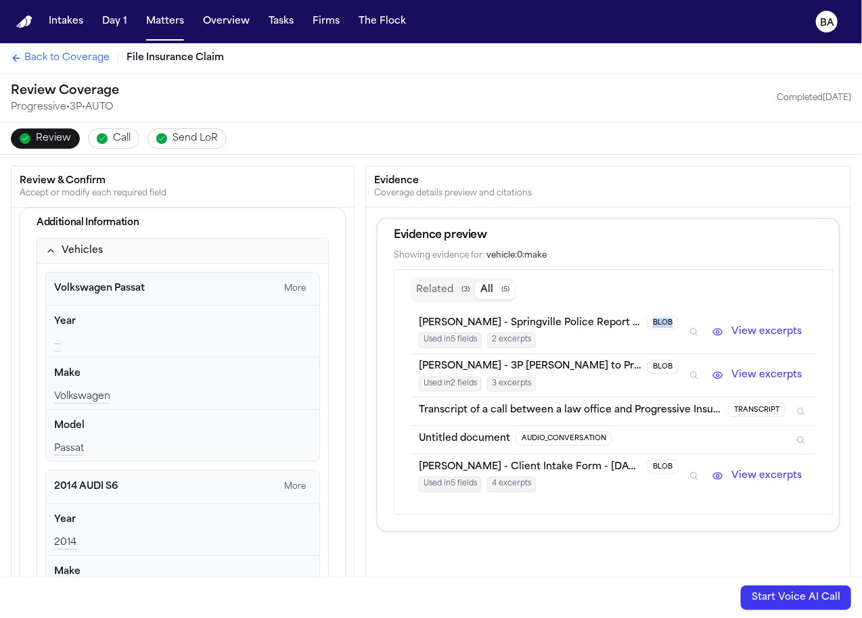
click at [658, 323] on span "BLOB" at bounding box center [663, 323] width 32 height 14
click at [658, 321] on span "BLOB" at bounding box center [663, 323] width 32 height 14
click at [645, 355] on li "Z. Carbonel - 3P LOR to Progressive - 8.22.25 BLOB Used in 2 fields 3 excerpts …" at bounding box center [614, 377] width 406 height 44
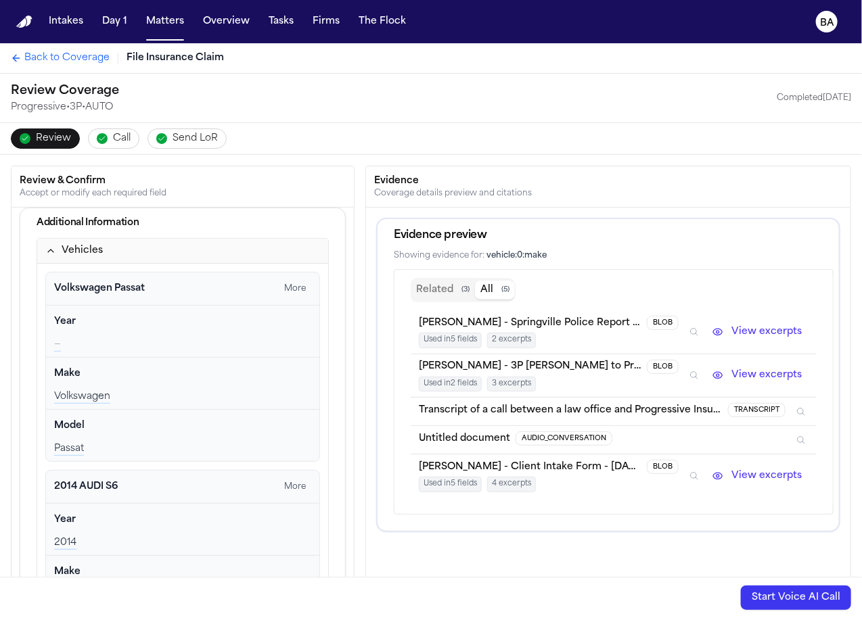
click at [647, 461] on span "BLOB" at bounding box center [663, 467] width 32 height 14
click at [584, 435] on span "AUDIO_CONVERSATION" at bounding box center [564, 439] width 97 height 14
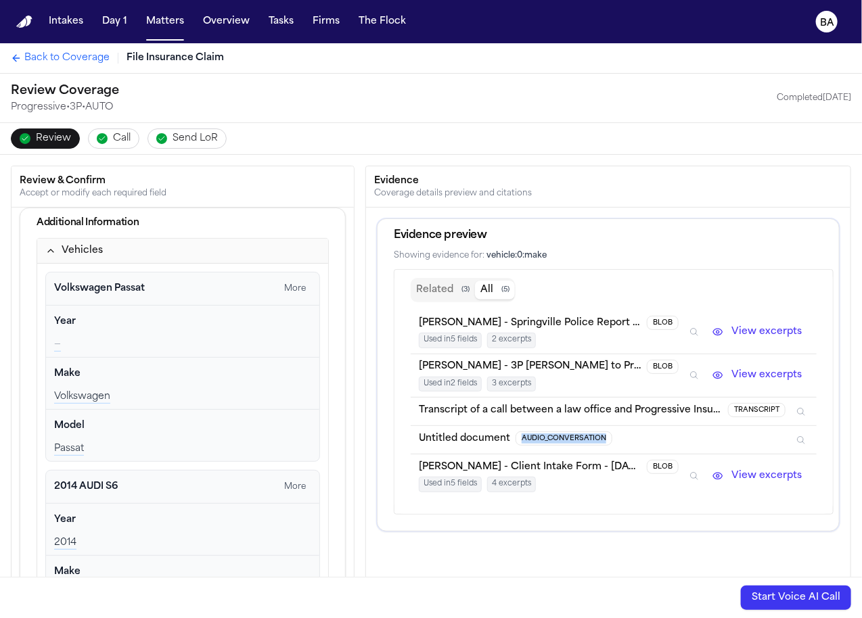
click at [584, 435] on span "AUDIO_CONVERSATION" at bounding box center [564, 439] width 97 height 14
click at [754, 407] on span "TRANSCRIPT" at bounding box center [757, 410] width 58 height 14
click at [805, 407] on icon "Inspect" at bounding box center [800, 411] width 9 height 9
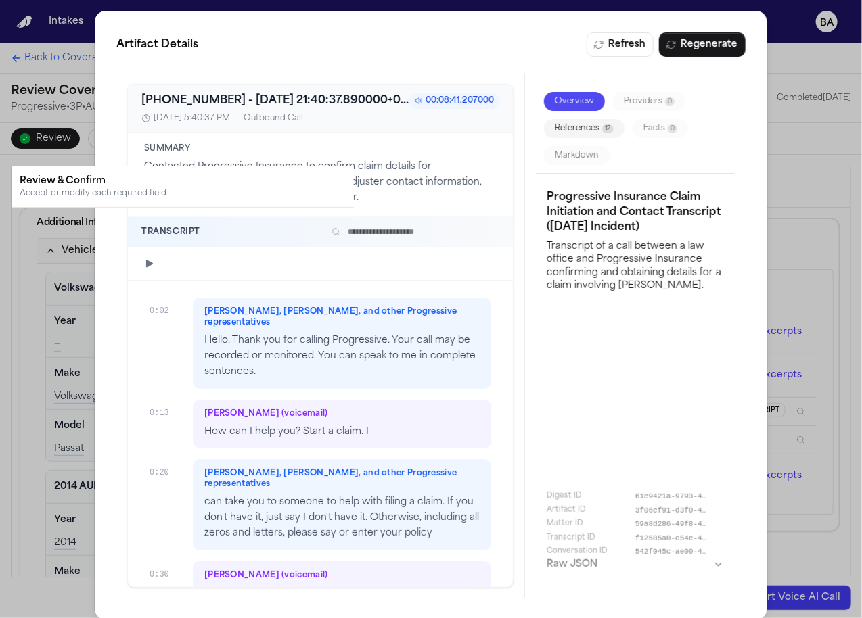
click at [786, 348] on div "Artifact Details Refresh Regenerate +18007764737 - 2025-08-22 21:40:37.890000+0…" at bounding box center [431, 315] width 862 height 631
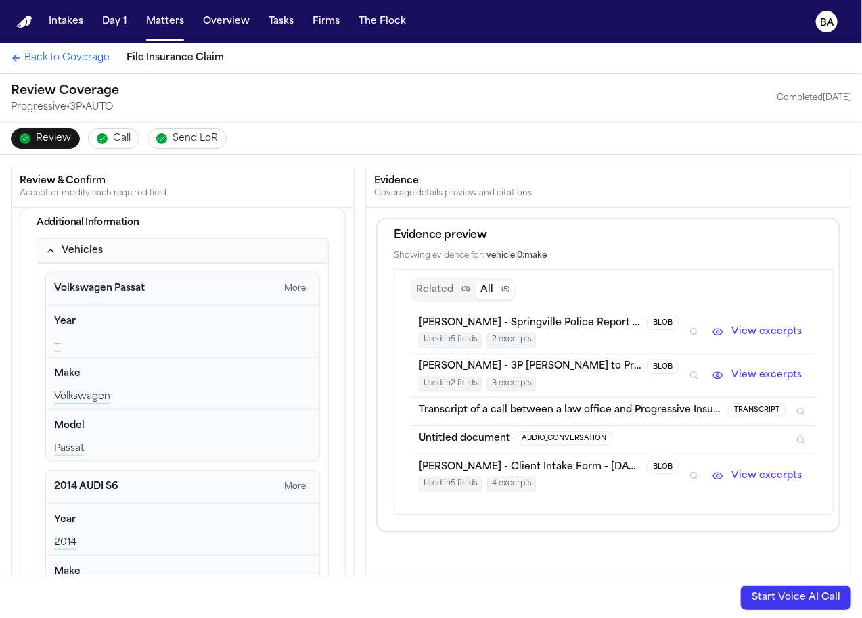
click at [451, 336] on span "Used in 5 fields" at bounding box center [450, 341] width 63 height 16
drag, startPoint x: 491, startPoint y: 336, endPoint x: 539, endPoint y: 339, distance: 47.4
click at [539, 339] on div "Used in 5 fields 2 excerpts" at bounding box center [549, 341] width 260 height 16
drag, startPoint x: 494, startPoint y: 379, endPoint x: 527, endPoint y: 379, distance: 33.2
click at [527, 379] on span "3 excerpts" at bounding box center [511, 385] width 49 height 16
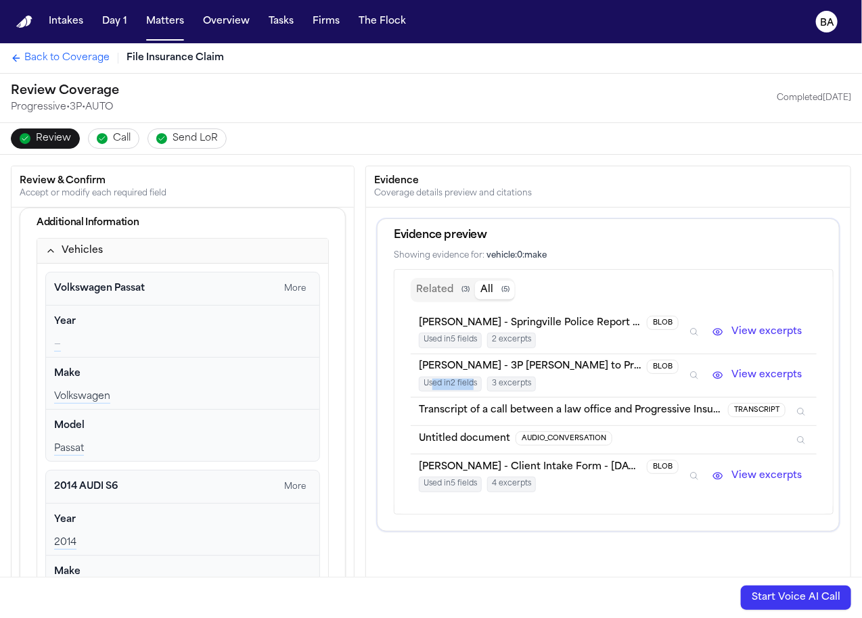
drag, startPoint x: 473, startPoint y: 379, endPoint x: 433, endPoint y: 380, distance: 39.9
click at [433, 380] on span "Used in 2 fields" at bounding box center [450, 385] width 63 height 16
click at [805, 407] on icon "Inspect" at bounding box center [800, 411] width 9 height 9
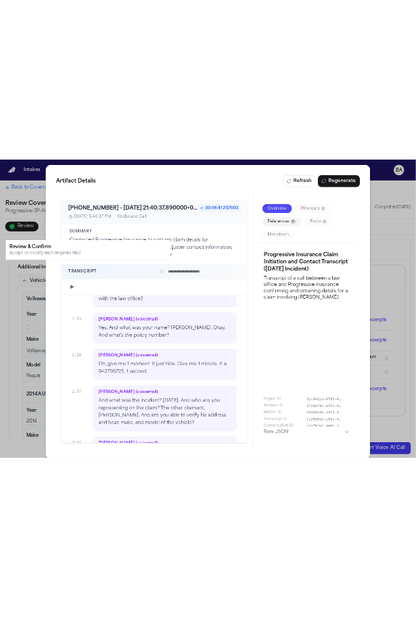
scroll to position [1424, 0]
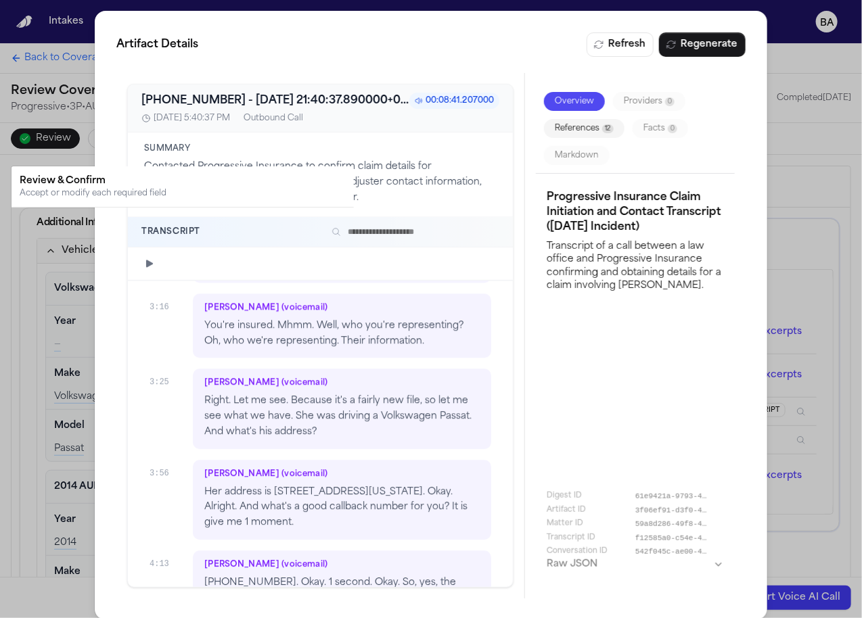
click at [809, 281] on div "Artifact Details Refresh Regenerate +18007764737 - 2025-08-22 21:40:37.890000+0…" at bounding box center [431, 315] width 862 height 631
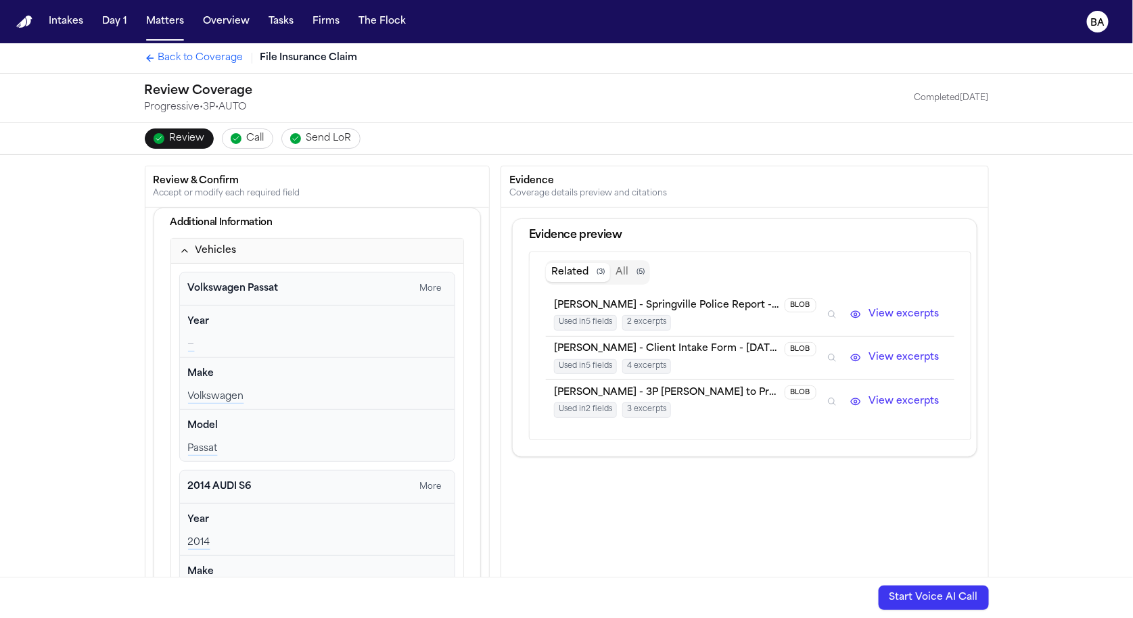
click at [415, 265] on button "Related ( 3 )" at bounding box center [578, 272] width 64 height 19
click at [415, 327] on li "[PERSON_NAME] - Springville Police Report - [DATE] BLOB Used in 5 fields 2 exce…" at bounding box center [750, 315] width 408 height 44
click at [415, 325] on span "2 excerpts" at bounding box center [647, 323] width 49 height 16
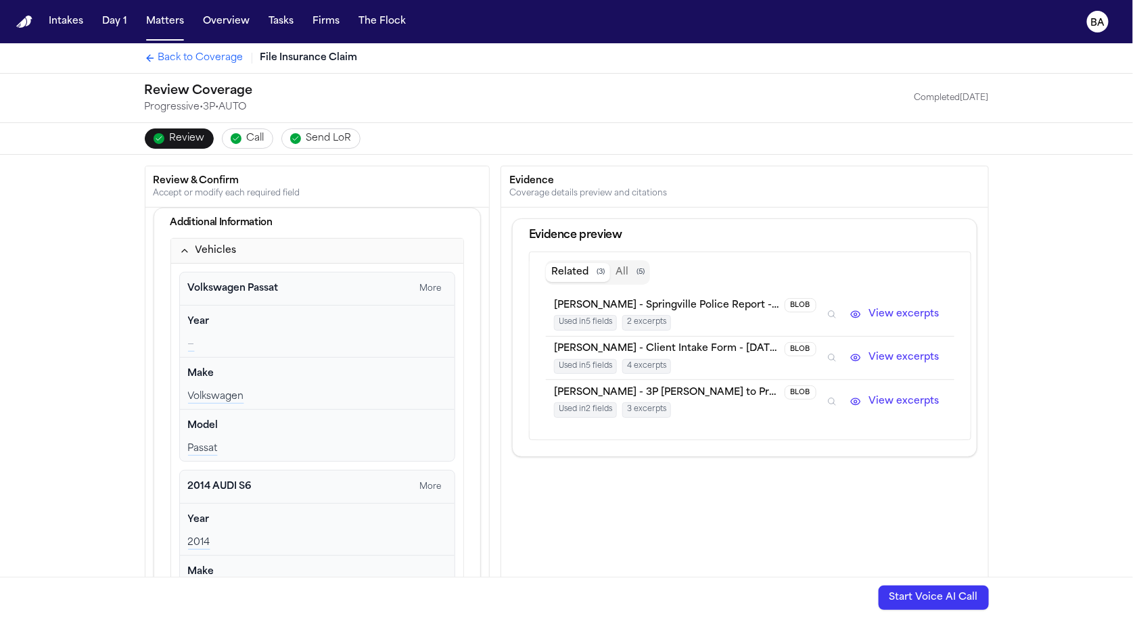
click at [296, 139] on icon "button" at bounding box center [296, 139] width 8 height 8
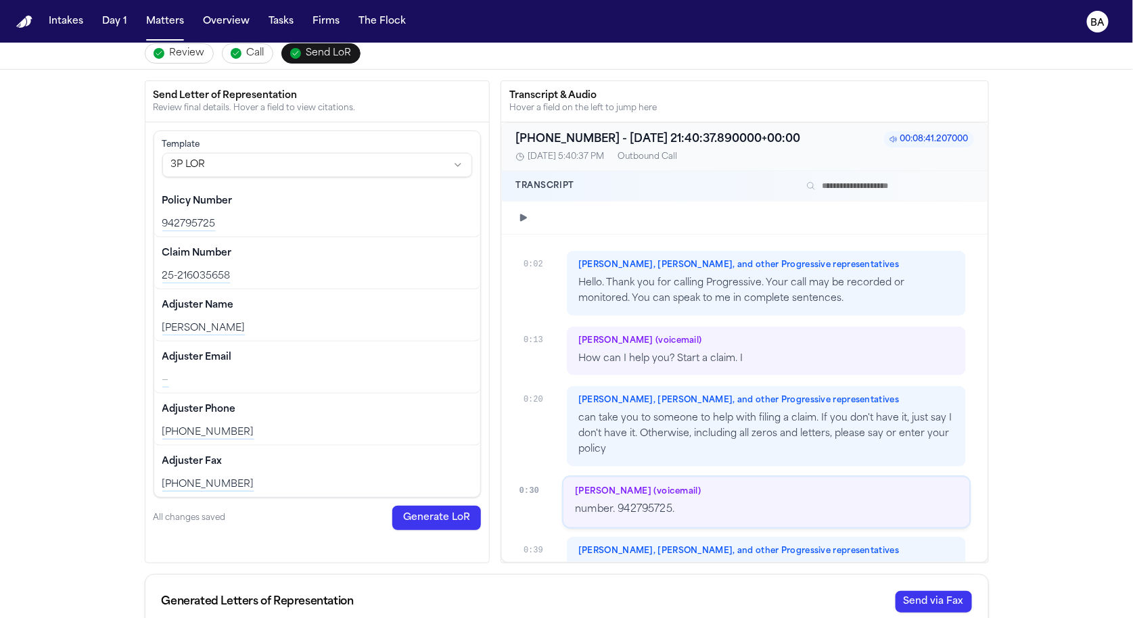
scroll to position [162, 0]
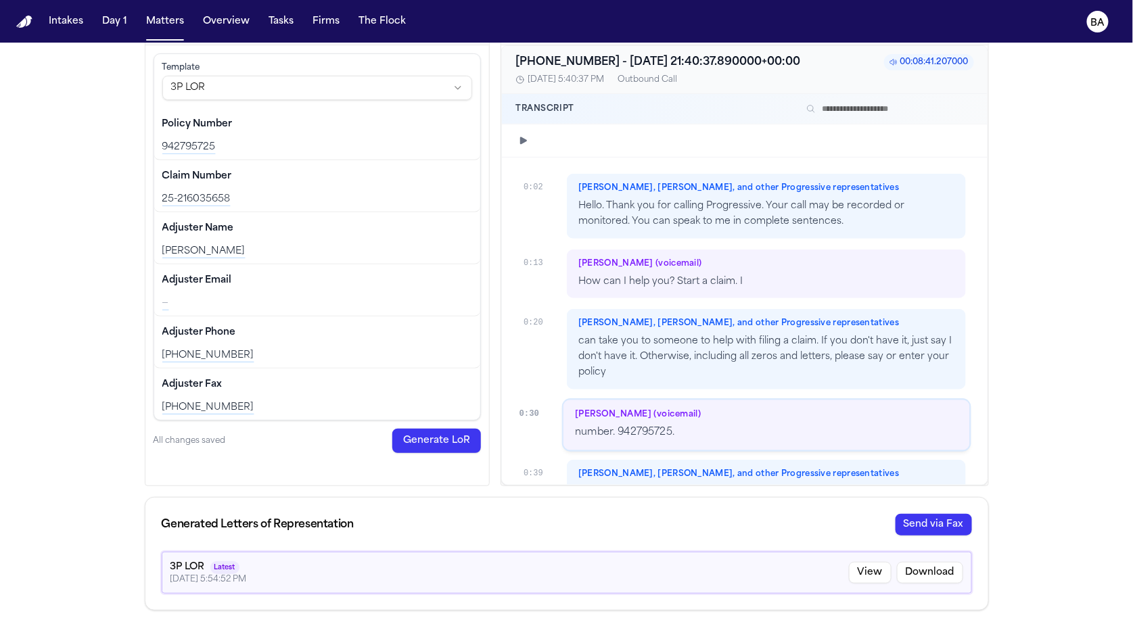
click at [415, 575] on button "View" at bounding box center [870, 573] width 43 height 22
click at [415, 524] on button "Send via Fax" at bounding box center [934, 525] width 76 height 22
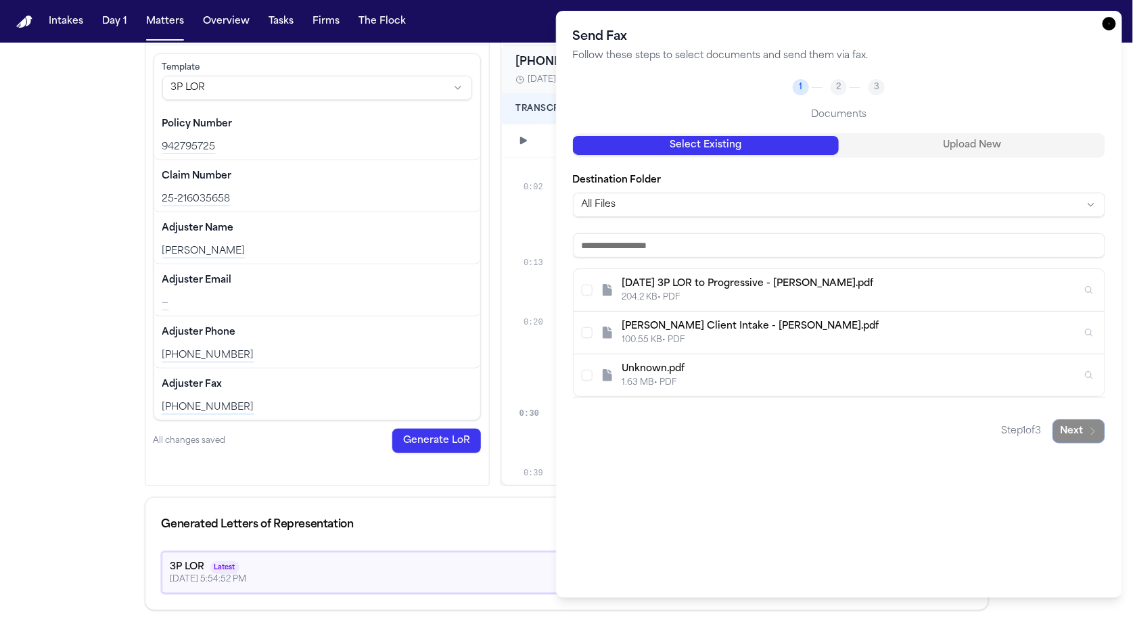
click at [415, 286] on button "Select Z. Carbonel - 3P LOR to Progressive - 8.22.25" at bounding box center [587, 290] width 11 height 11
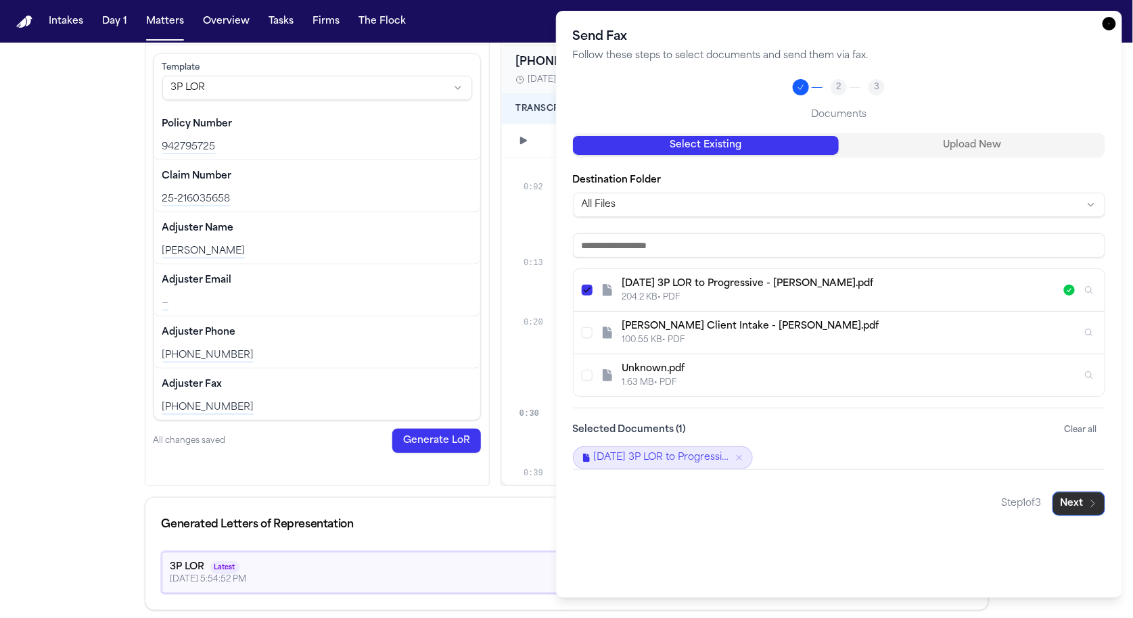
click at [415, 498] on button "Next" at bounding box center [1079, 504] width 53 height 24
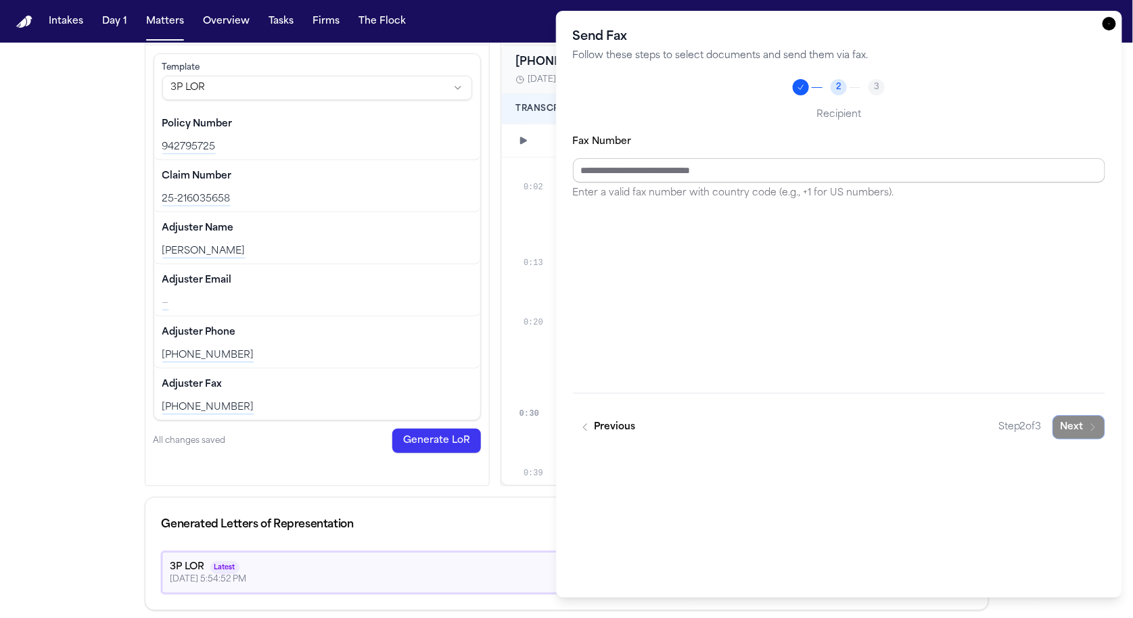
click at [415, 168] on input "Fax Number" at bounding box center [839, 170] width 533 height 24
click at [415, 424] on button "Previous" at bounding box center [608, 427] width 71 height 24
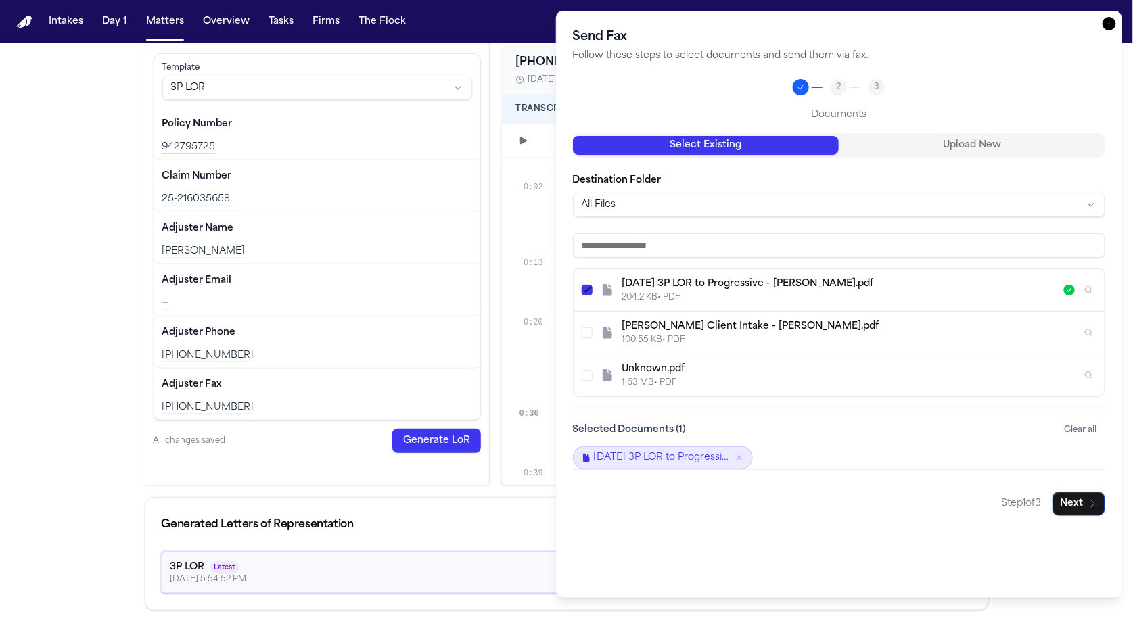
click at [415, 286] on icon "Inspect" at bounding box center [1089, 290] width 9 height 9
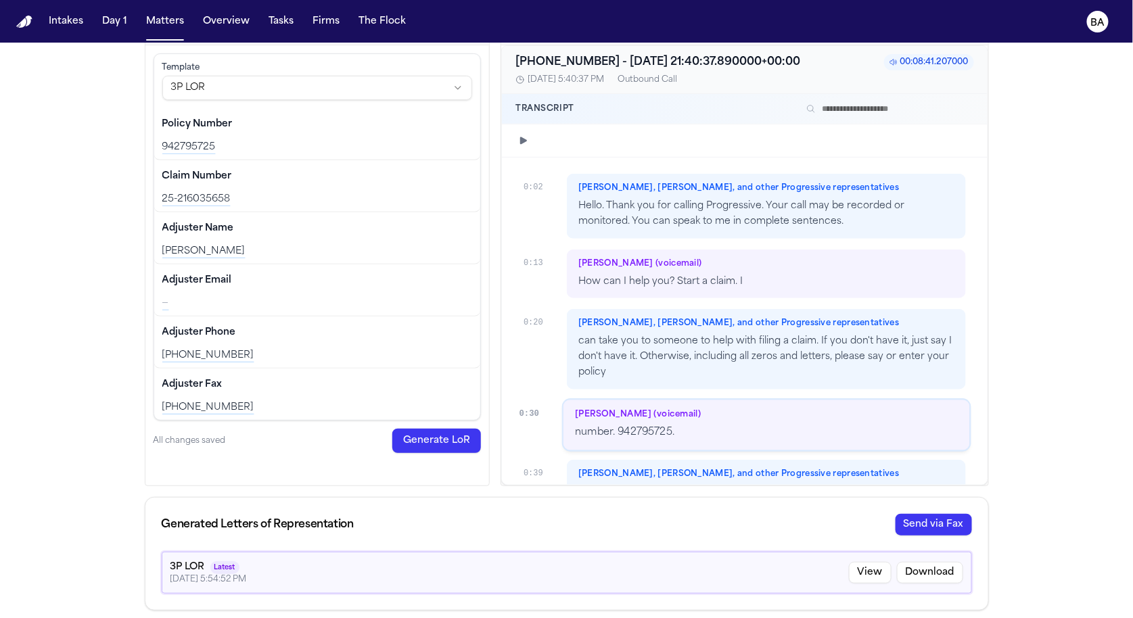
click at [415, 572] on button "View" at bounding box center [870, 573] width 43 height 22
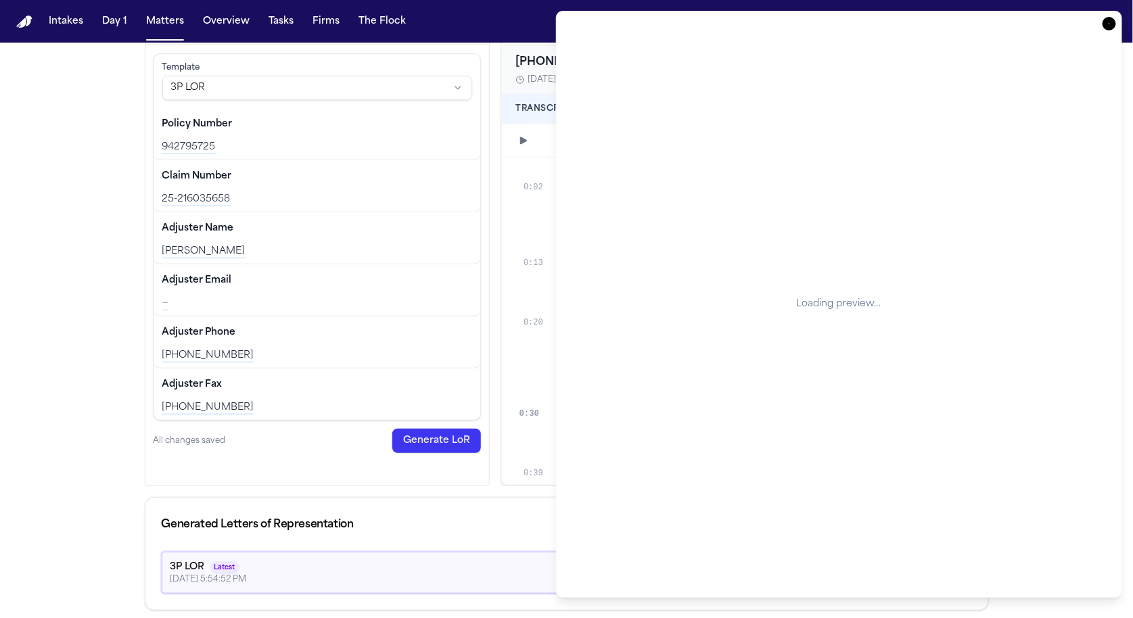
click at [415, 27] on icon "button" at bounding box center [1110, 24] width 14 height 14
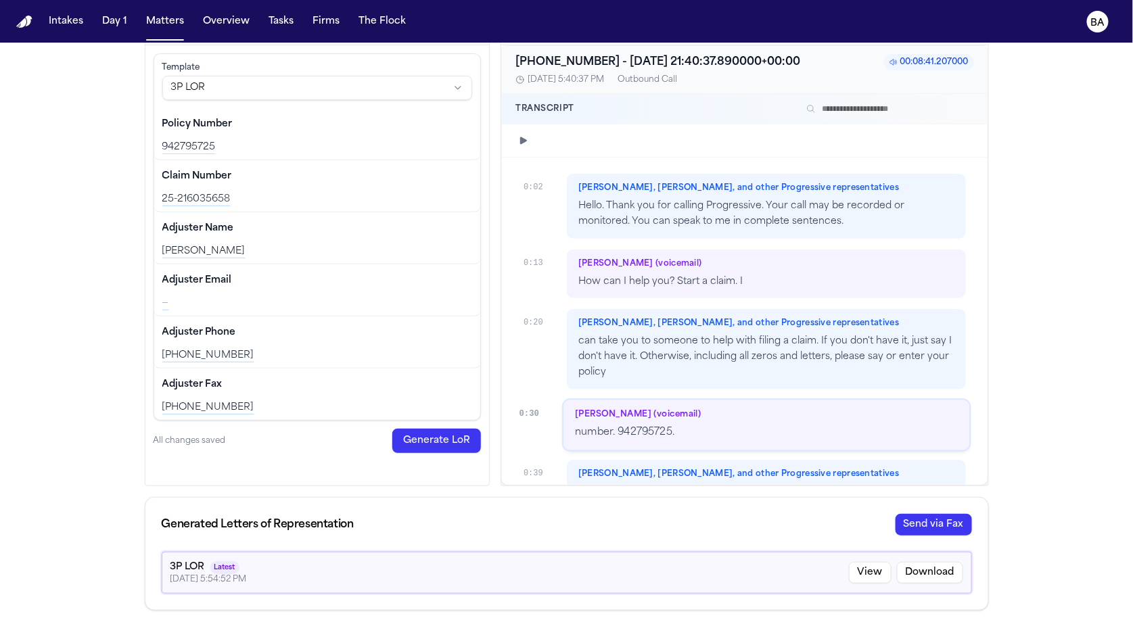
scroll to position [0, 0]
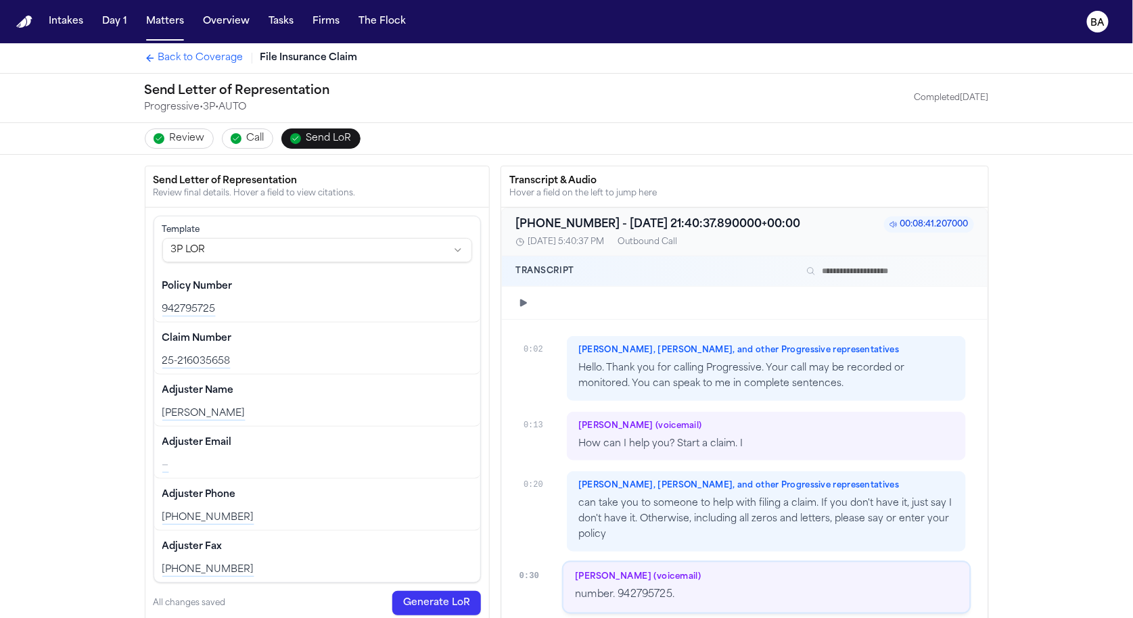
click at [198, 56] on span "Back to Coverage" at bounding box center [200, 58] width 85 height 14
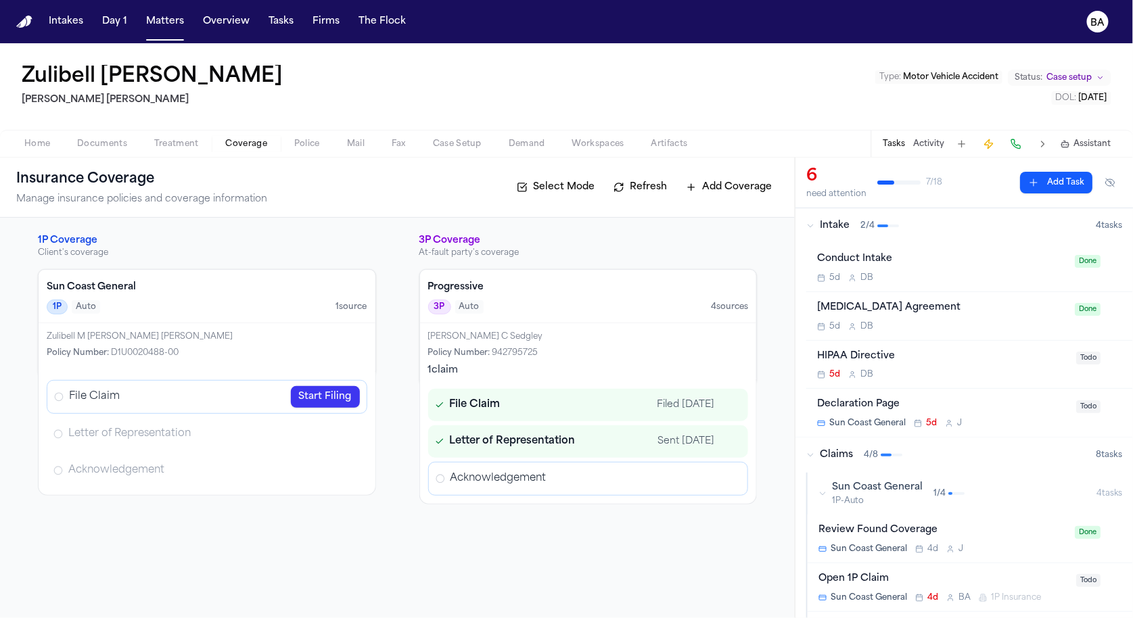
click at [390, 150] on button "Fax" at bounding box center [398, 144] width 41 height 16
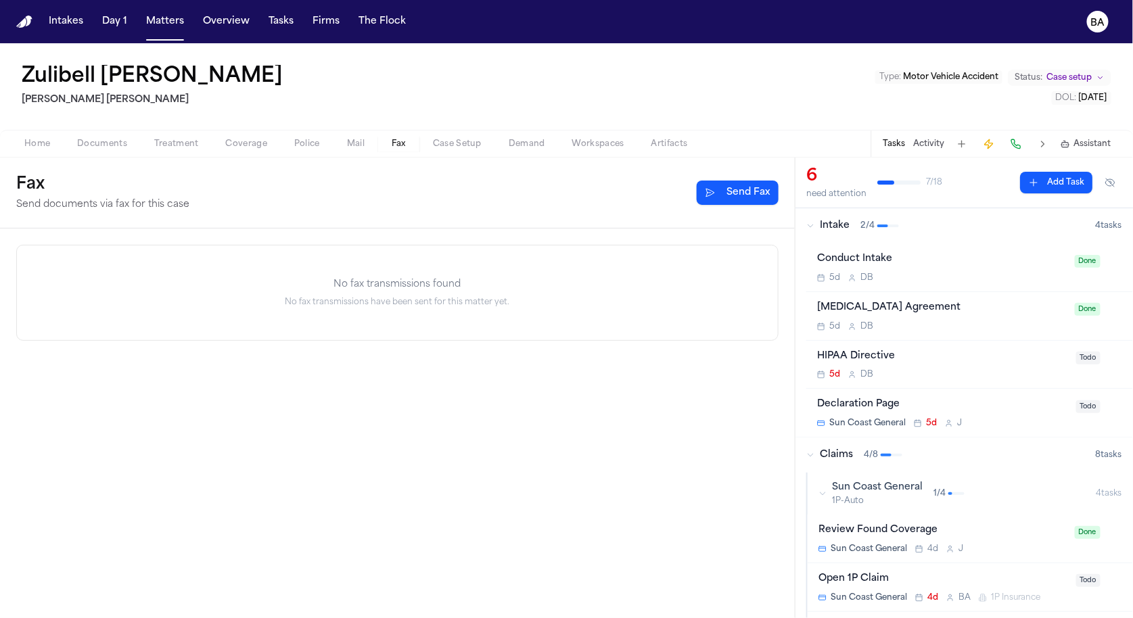
click at [415, 196] on button "Send Fax" at bounding box center [738, 193] width 82 height 24
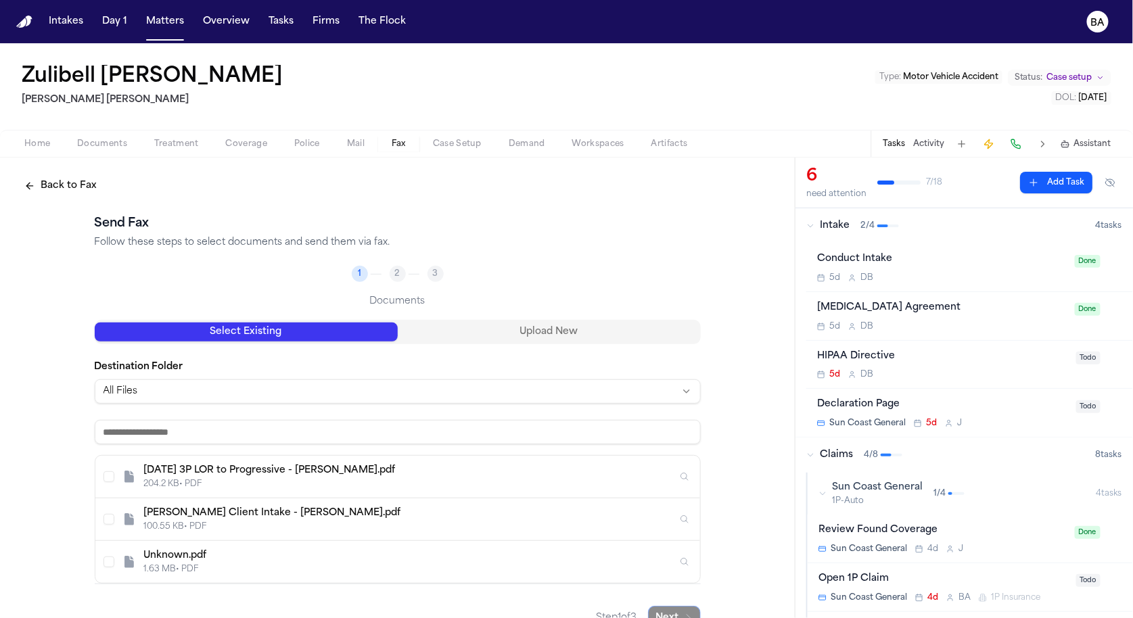
scroll to position [25, 0]
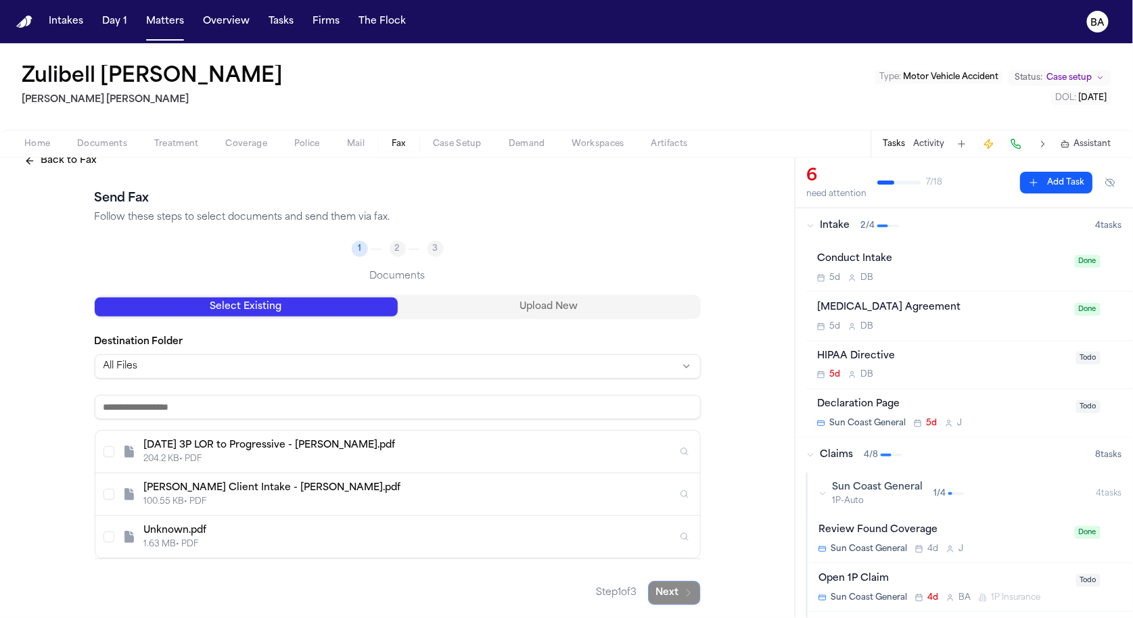
click at [120, 457] on div "2025.08.22 - 3P LOR to Progressive - Z. Carbonel.pdf 204.2 KB • PDF" at bounding box center [397, 452] width 605 height 43
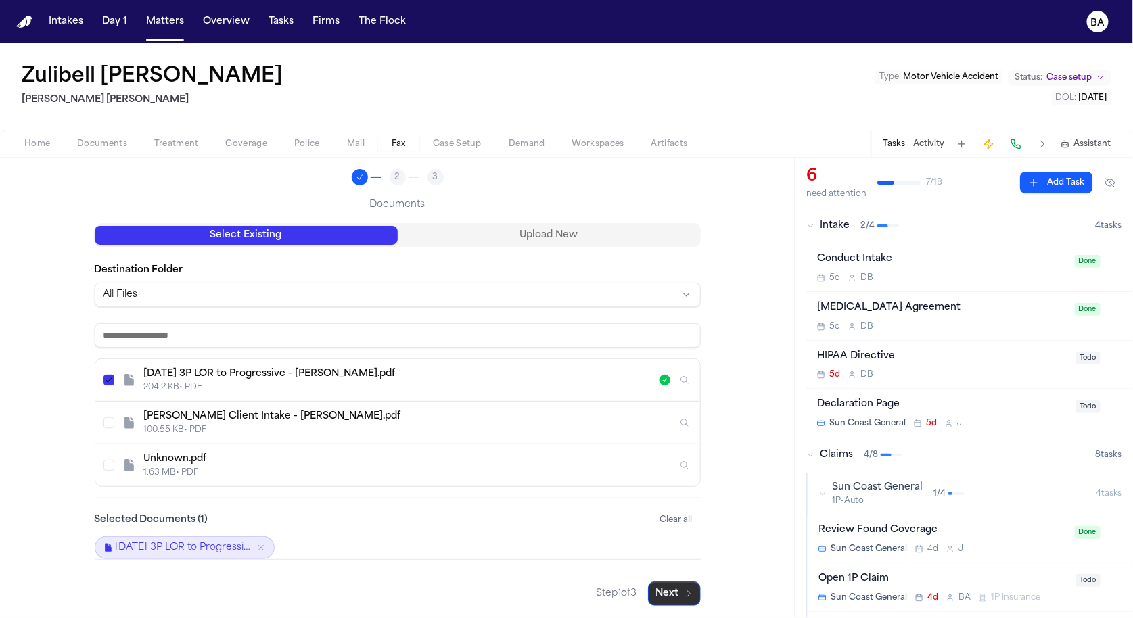
click at [415, 582] on button "Next" at bounding box center [674, 594] width 53 height 24
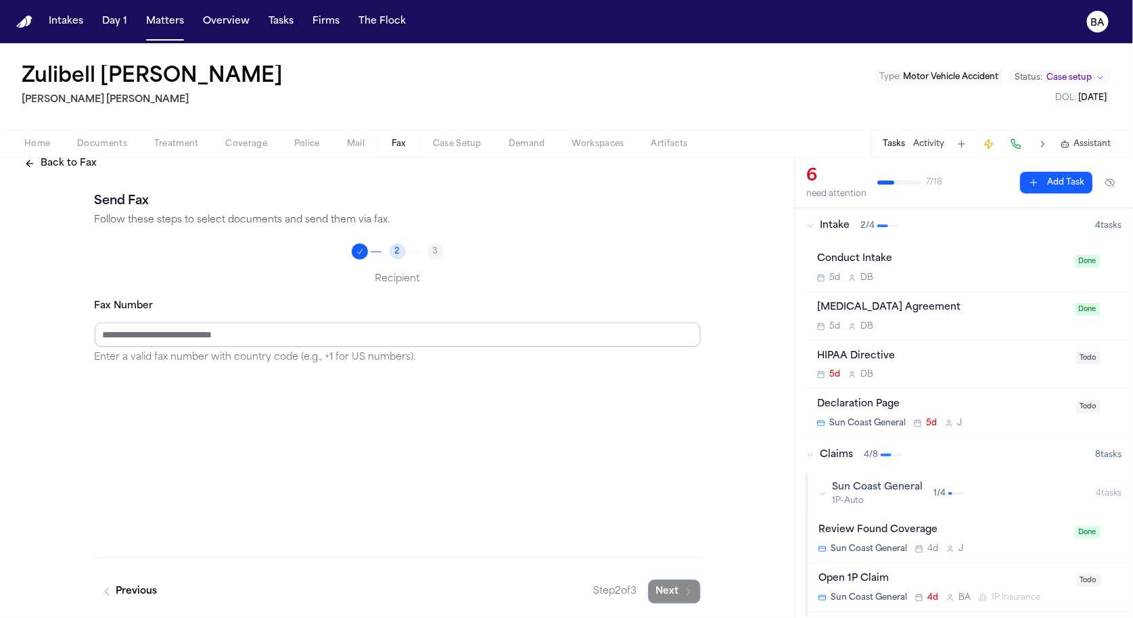
click at [382, 331] on input "Fax Number" at bounding box center [398, 335] width 606 height 24
click at [415, 250] on div "3" at bounding box center [436, 252] width 16 height 16
click at [145, 592] on button "Previous" at bounding box center [130, 592] width 71 height 24
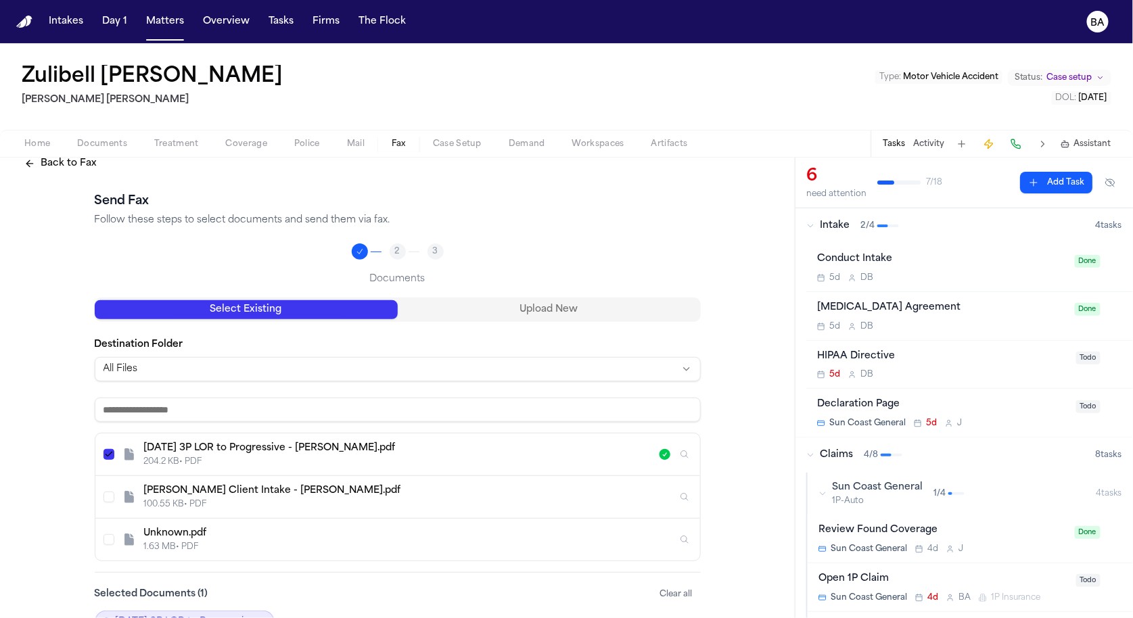
click at [70, 165] on button "Back to Fax" at bounding box center [60, 164] width 89 height 24
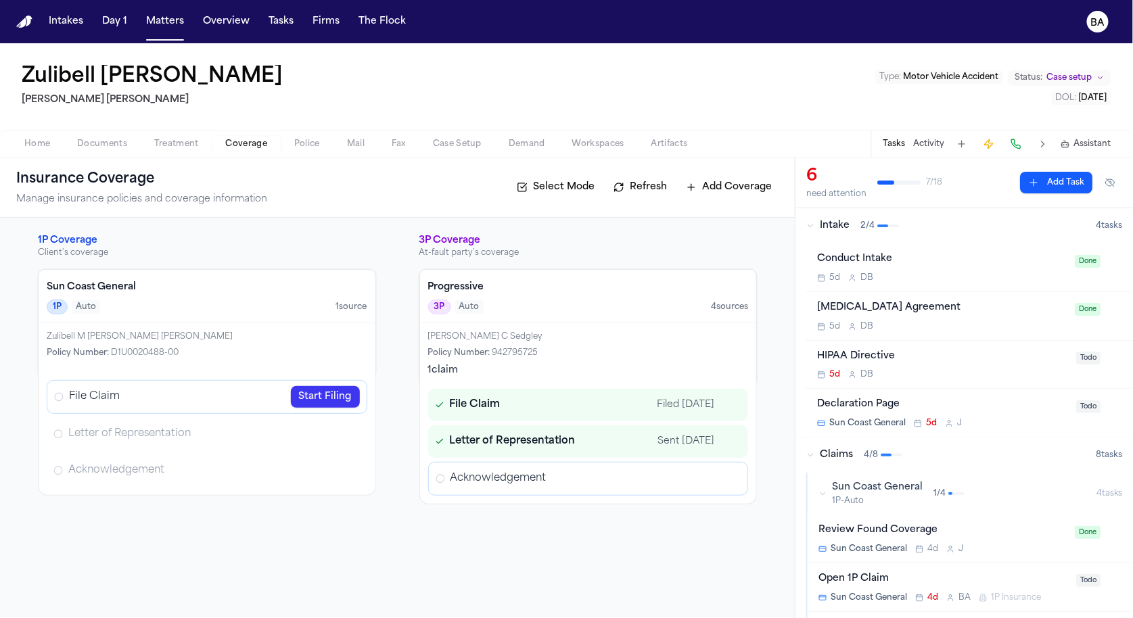
click at [233, 148] on span "Coverage" at bounding box center [246, 144] width 41 height 11
click at [415, 481] on span "Acknowledgement" at bounding box center [499, 479] width 96 height 14
click at [415, 476] on icon "Open Acknowledgement review" at bounding box center [730, 479] width 11 height 11
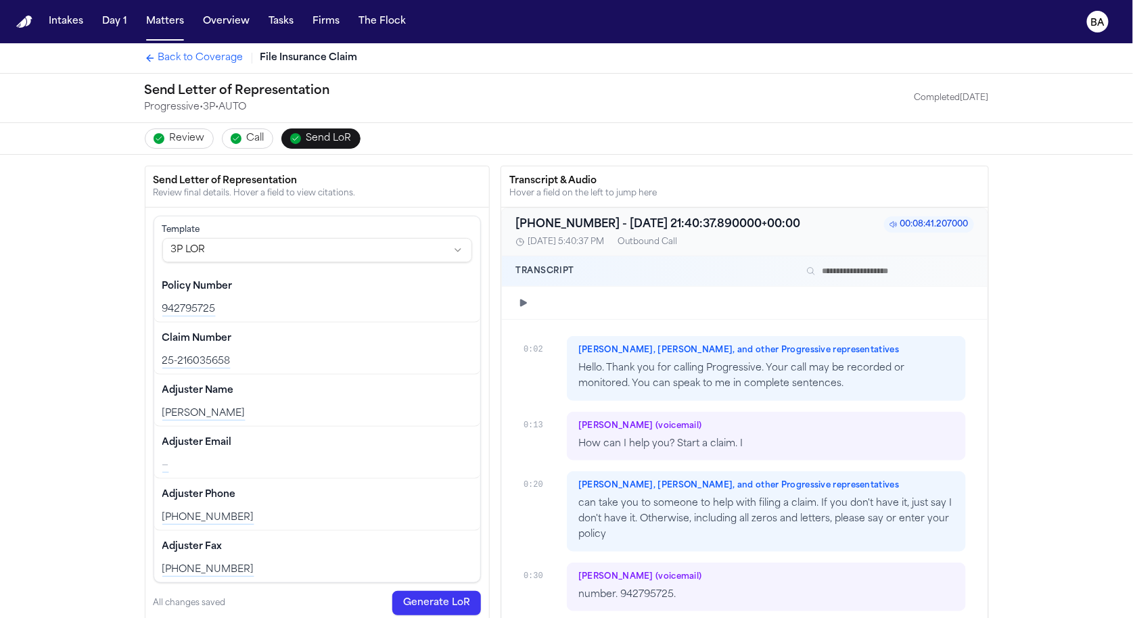
click at [217, 62] on span "Back to Coverage" at bounding box center [200, 58] width 85 height 14
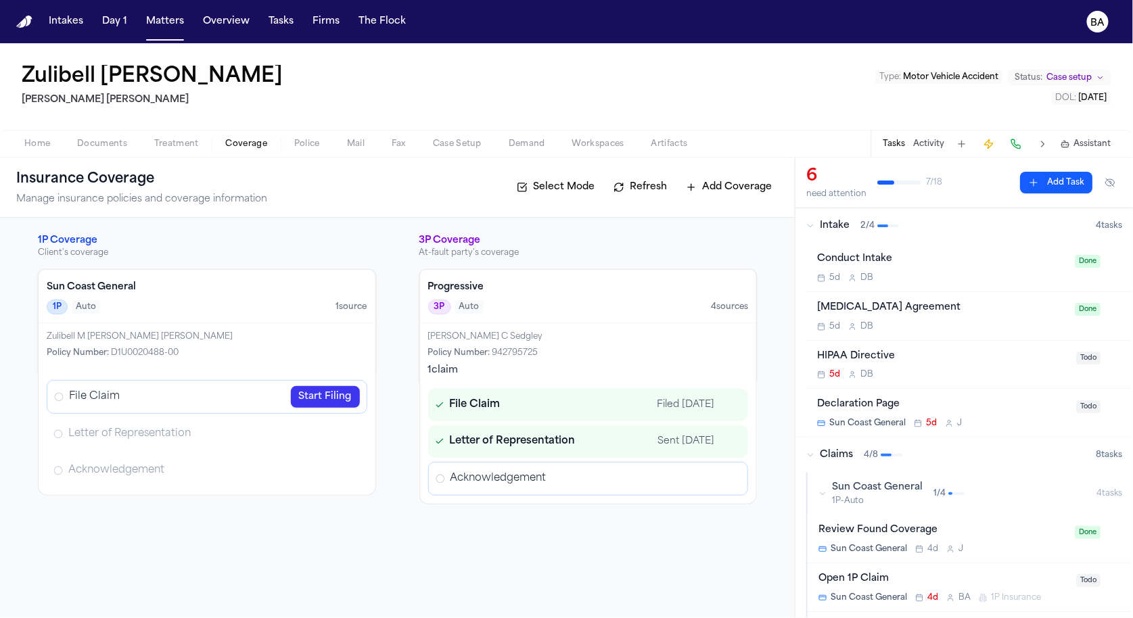
click at [394, 141] on span "Fax" at bounding box center [399, 144] width 14 height 11
click at [221, 148] on button "Coverage" at bounding box center [246, 144] width 68 height 16
click at [415, 477] on link "Open Acknowledgement review" at bounding box center [730, 479] width 22 height 22
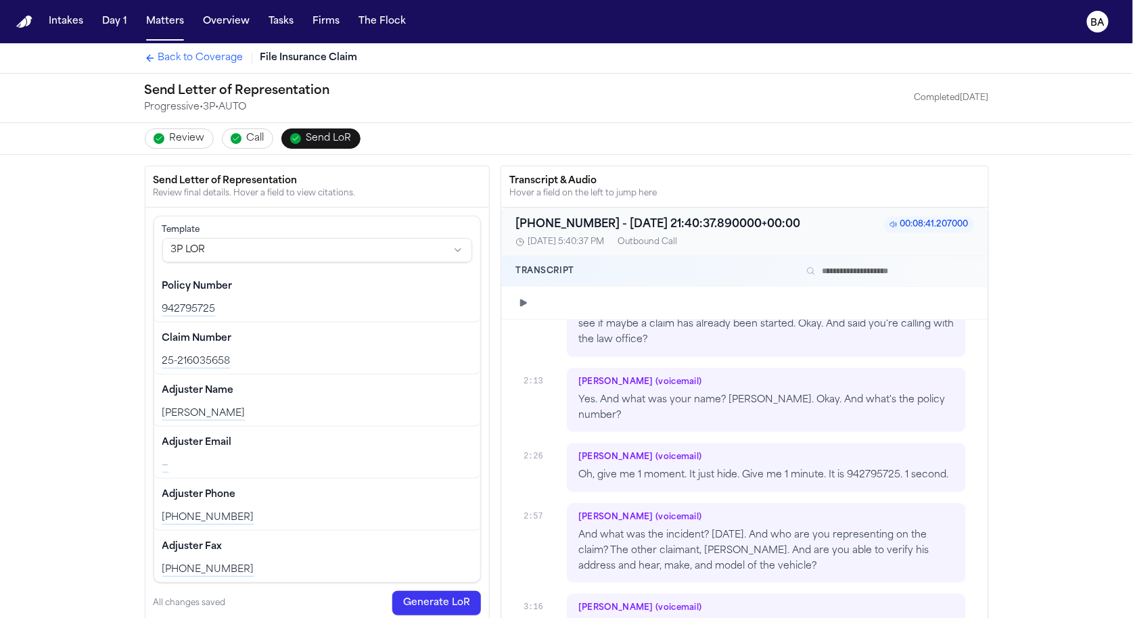
scroll to position [162, 0]
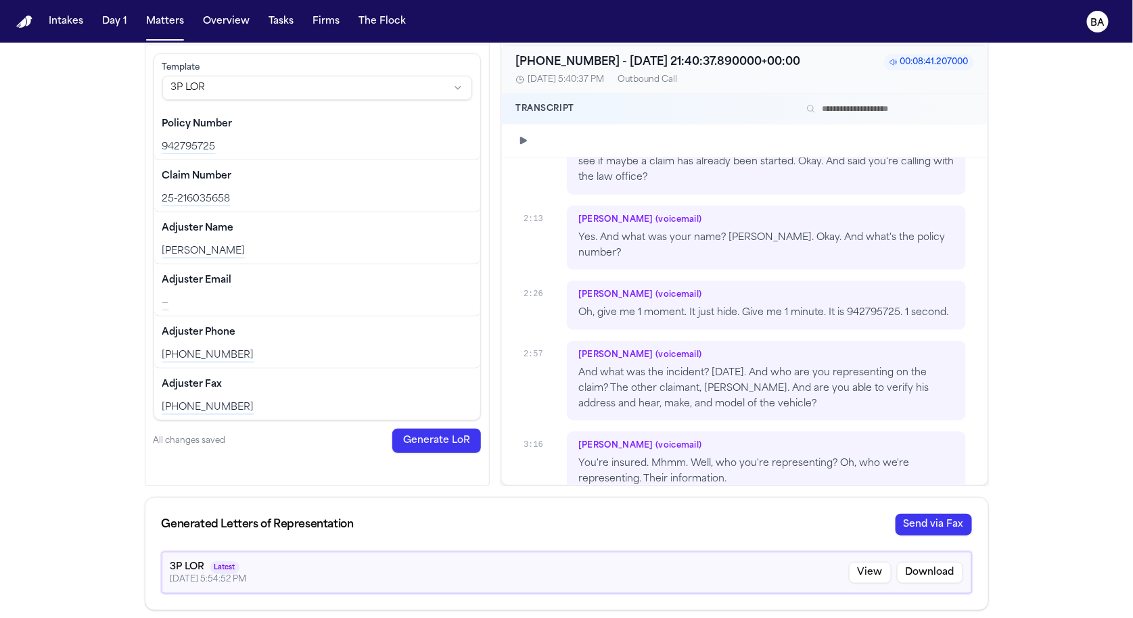
click at [415, 518] on button "Send via Fax" at bounding box center [934, 525] width 76 height 22
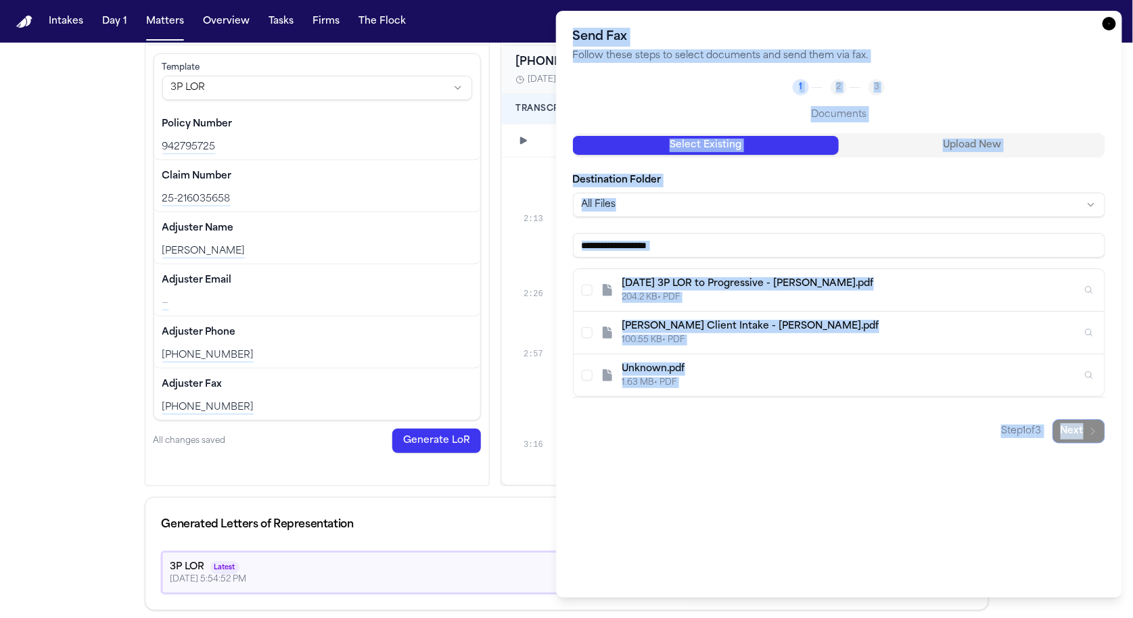
drag, startPoint x: 569, startPoint y: 32, endPoint x: 1090, endPoint y: 455, distance: 670.7
click at [415, 455] on div "Send Fax Send Fax Follow these steps to select documents and send them via fax.…" at bounding box center [839, 304] width 567 height 587
click at [415, 27] on icon "button" at bounding box center [1110, 24] width 14 height 14
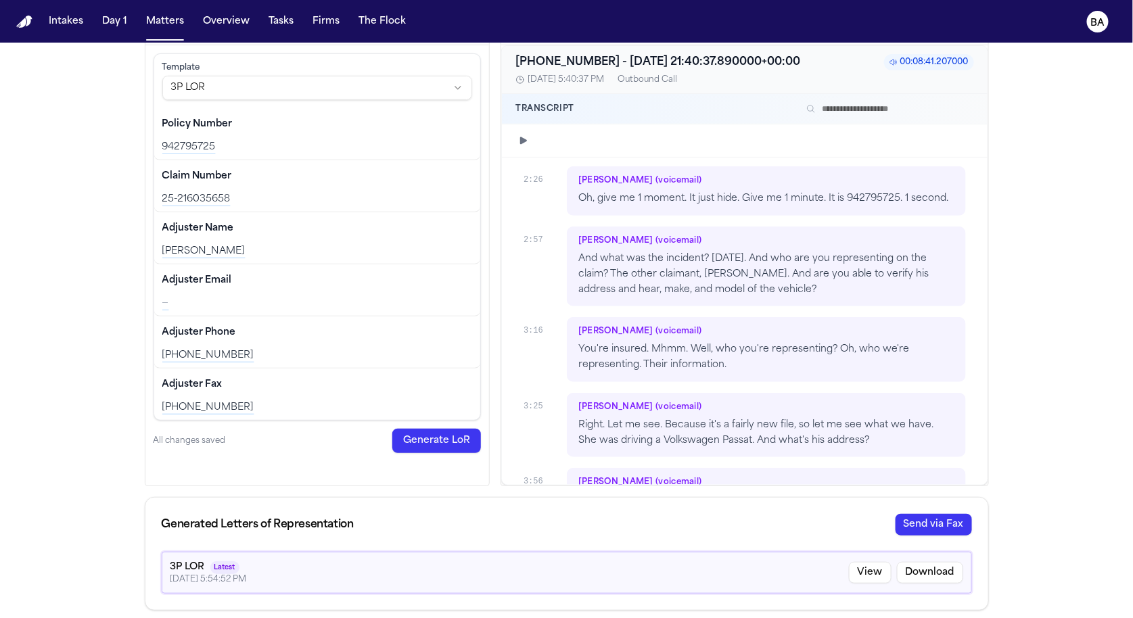
scroll to position [1205, 0]
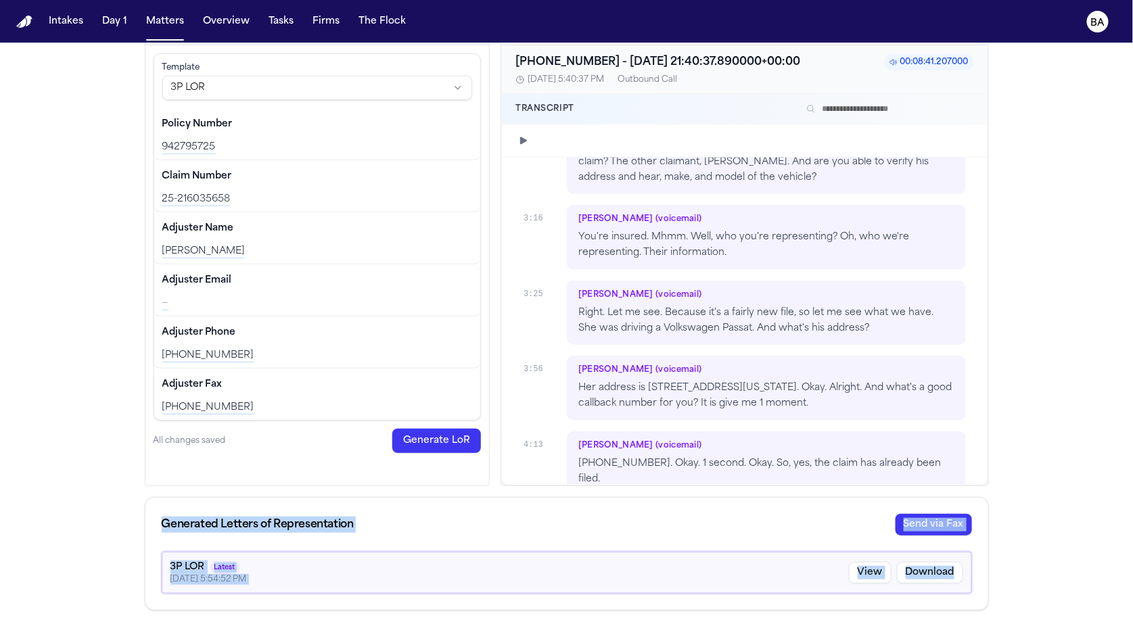
drag, startPoint x: 162, startPoint y: 518, endPoint x: 976, endPoint y: 599, distance: 818.8
click at [415, 599] on div "Generated Letters of Representation Send via Fax 3P LOR Latest 8/22/2025, 5:54:…" at bounding box center [567, 554] width 844 height 114
click at [415, 599] on div "3P LOR Latest 8/22/2025, 5:54:52 PM View Download" at bounding box center [566, 581] width 843 height 58
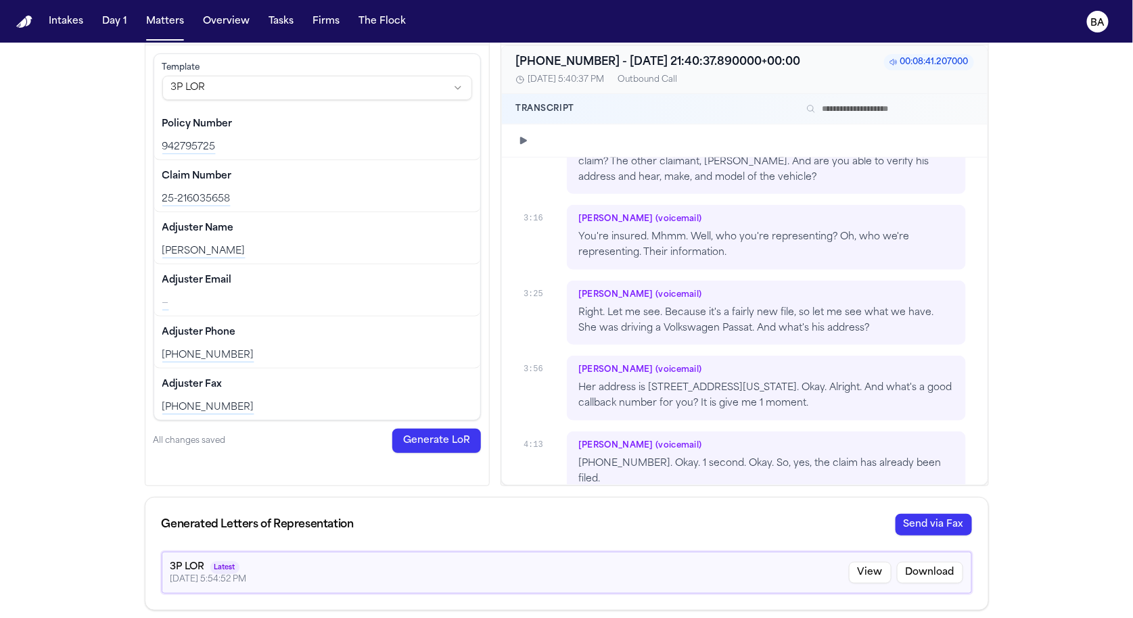
click at [415, 528] on button "Send via Fax" at bounding box center [934, 525] width 76 height 22
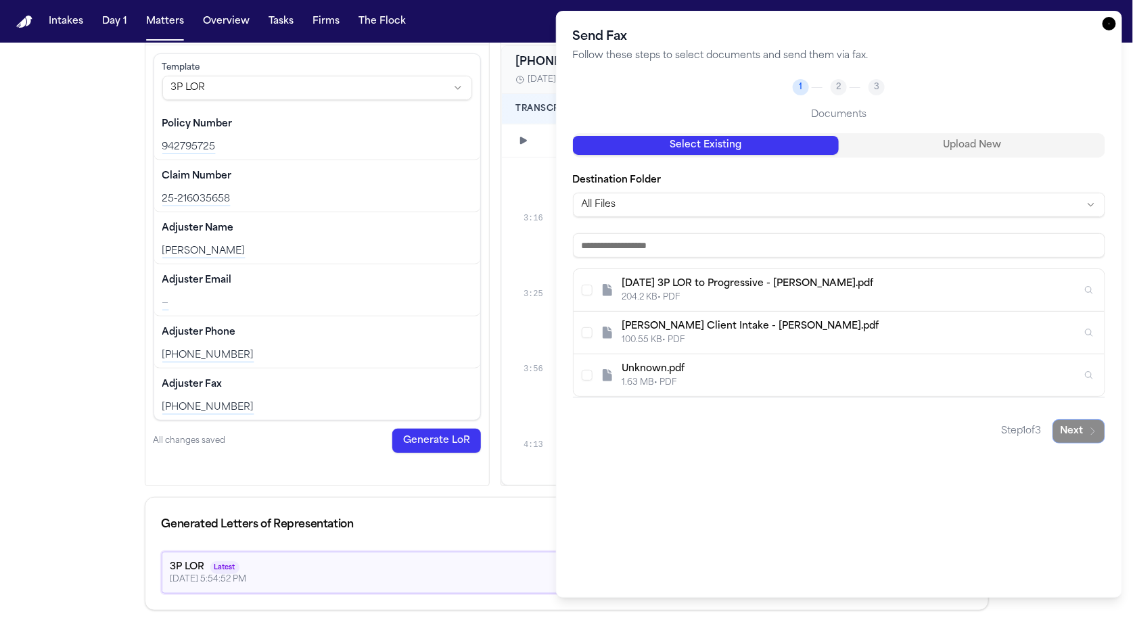
click at [415, 290] on icon "Inspect" at bounding box center [1089, 290] width 9 height 9
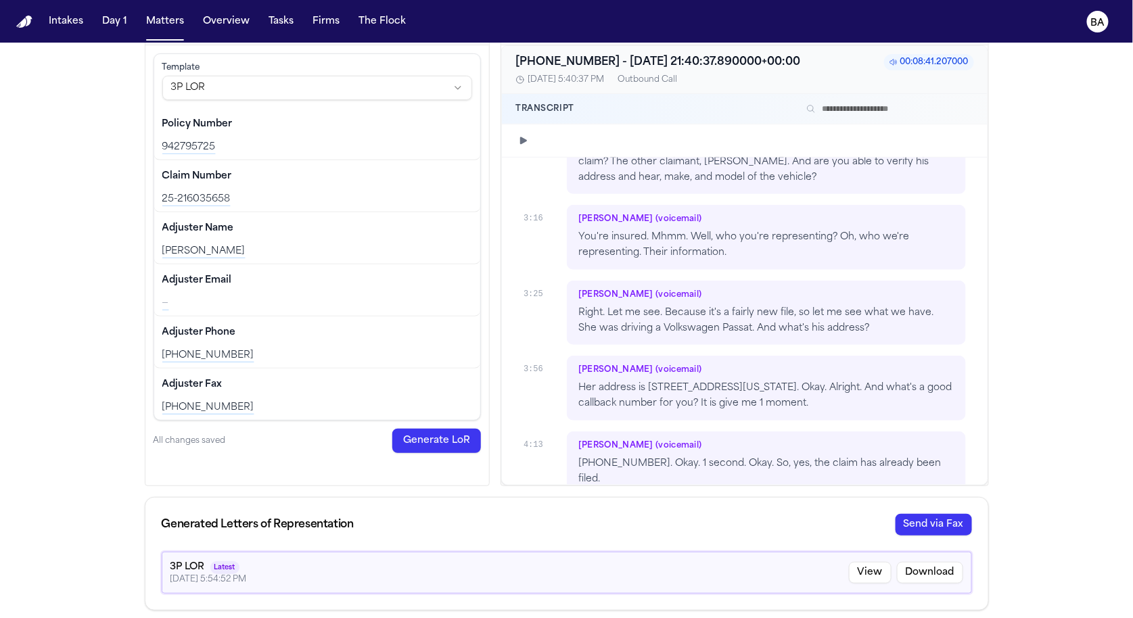
click at [415, 520] on button "Send via Fax" at bounding box center [934, 525] width 76 height 22
click at [415, 575] on button "View" at bounding box center [870, 573] width 43 height 22
click at [415, 523] on button "Send via Fax" at bounding box center [934, 525] width 76 height 22
click at [415, 524] on div "Generated Letters of Representation Send via Fax" at bounding box center [567, 525] width 811 height 22
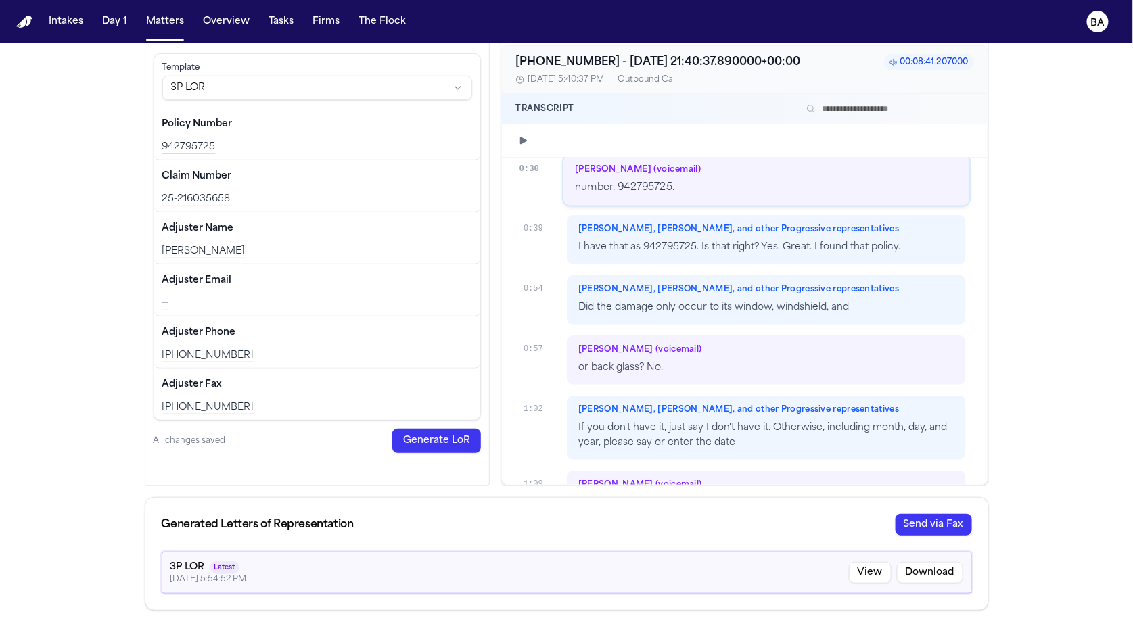
scroll to position [240, 0]
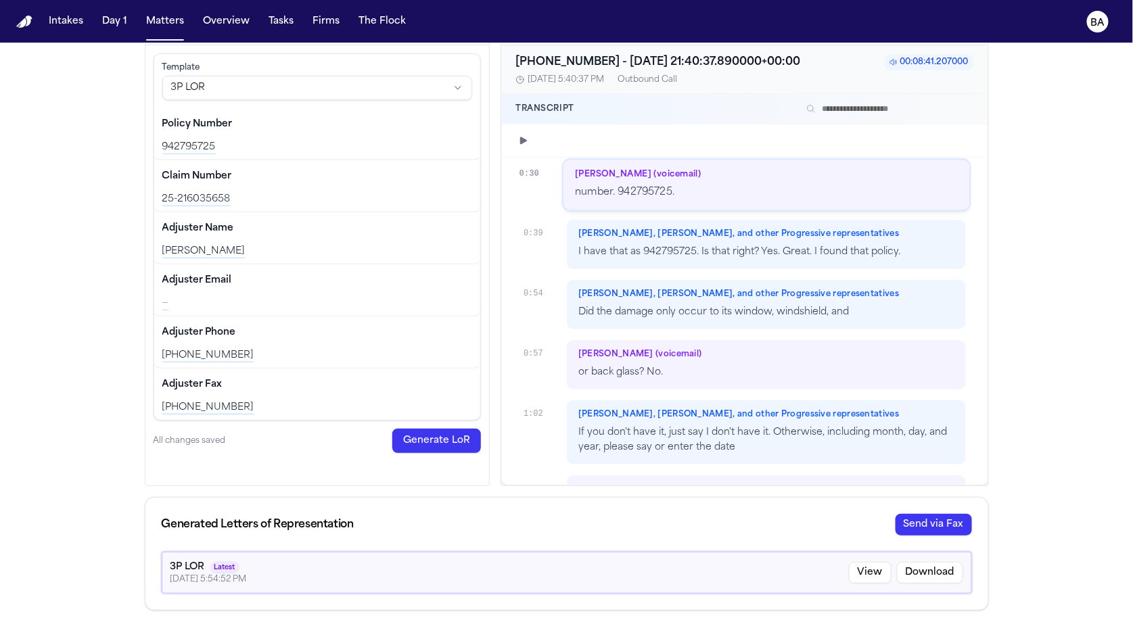
click at [158, 523] on div "Generated Letters of Representation Send via Fax" at bounding box center [566, 525] width 843 height 54
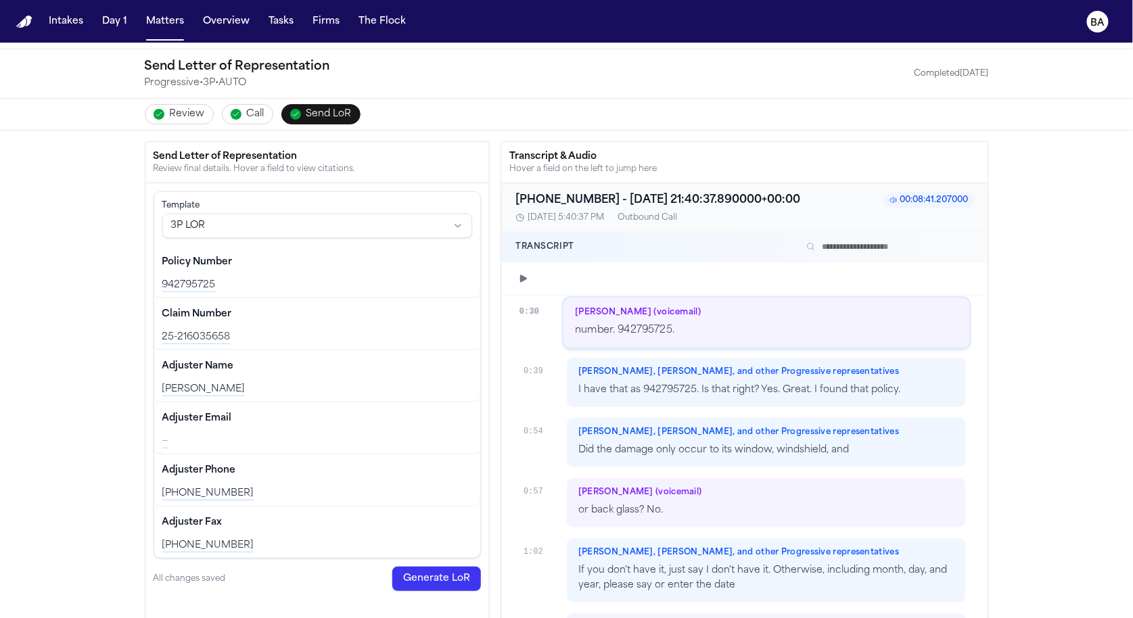
scroll to position [162, 0]
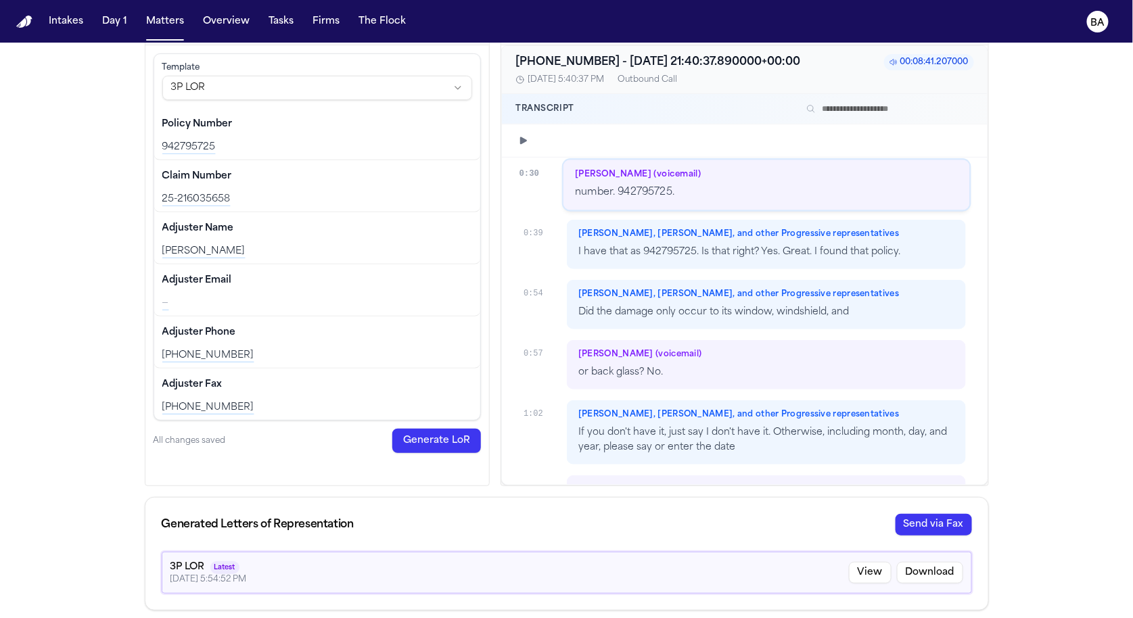
click at [415, 516] on div "Generated Letters of Representation Send via Fax" at bounding box center [567, 525] width 811 height 22
click at [415, 510] on div "Generated Letters of Representation Send via Fax" at bounding box center [566, 525] width 843 height 54
drag, startPoint x: 162, startPoint y: 525, endPoint x: 349, endPoint y: 589, distance: 197.9
click at [348, 589] on div "Generated Letters of Representation Send via Fax 3P LOR Latest 8/22/2025, 5:54:…" at bounding box center [567, 554] width 844 height 114
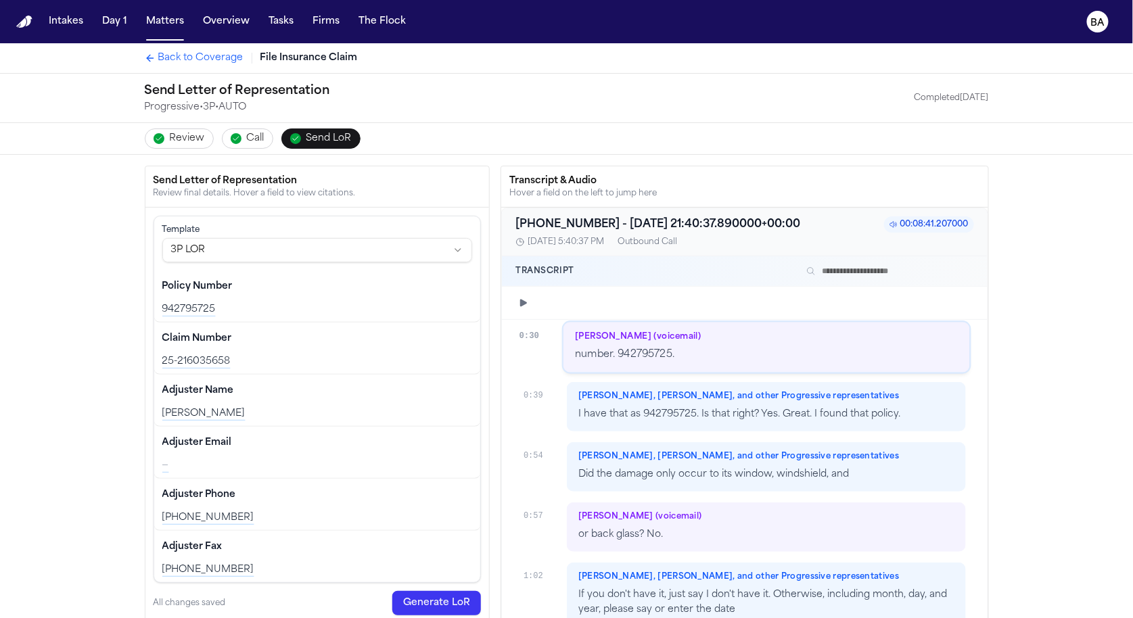
click at [247, 132] on span "Call" at bounding box center [256, 139] width 18 height 14
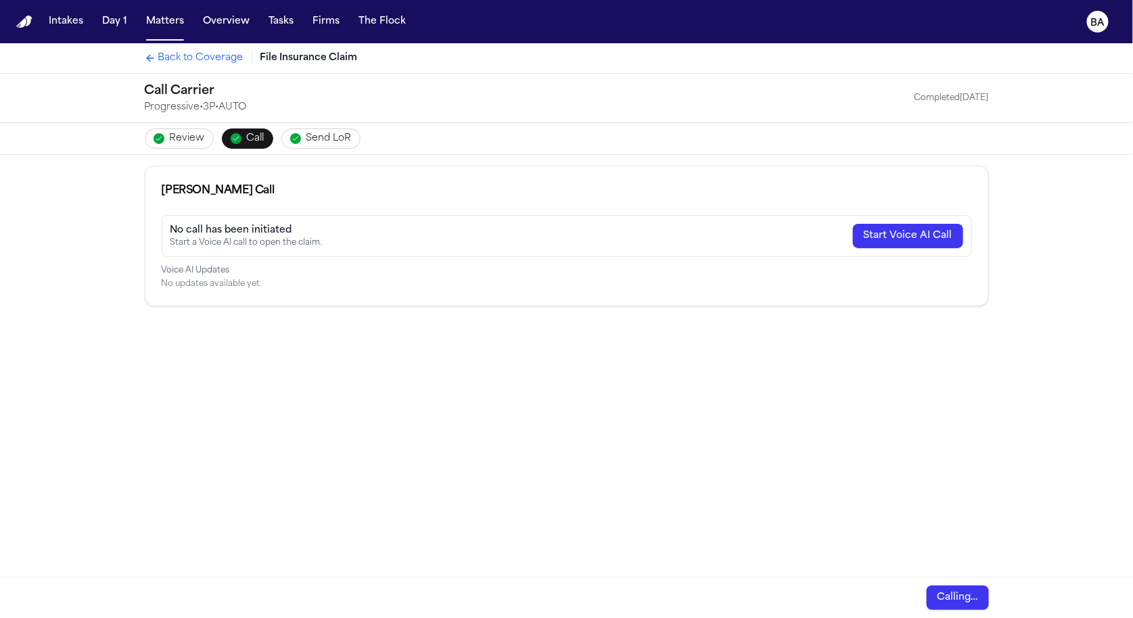
click at [182, 53] on span "Back to Coverage" at bounding box center [200, 58] width 85 height 14
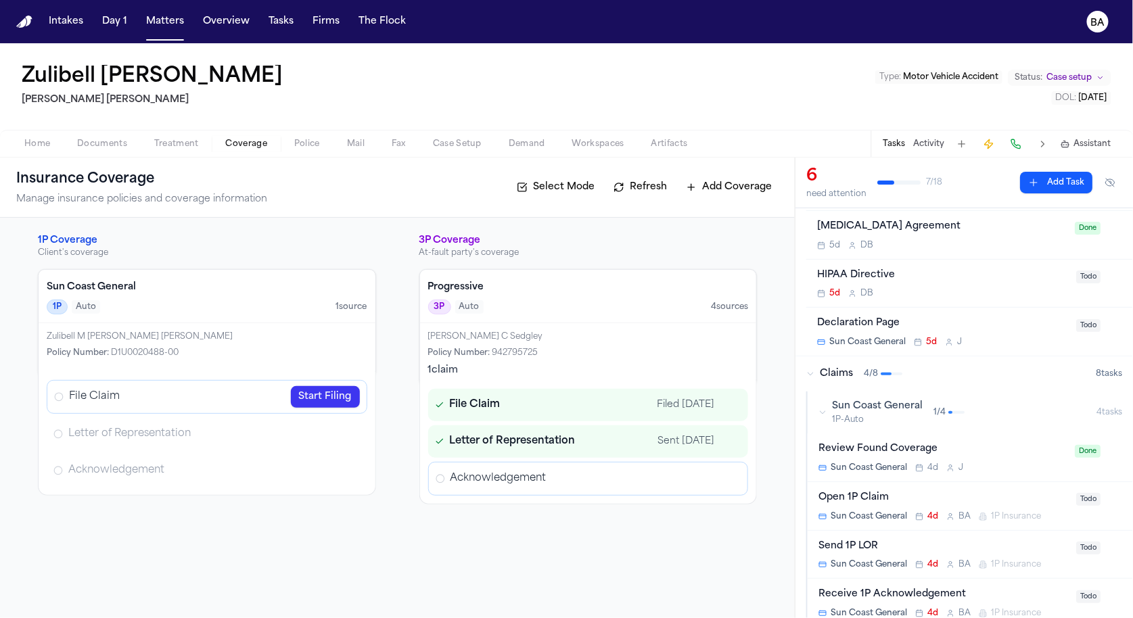
scroll to position [91, 0]
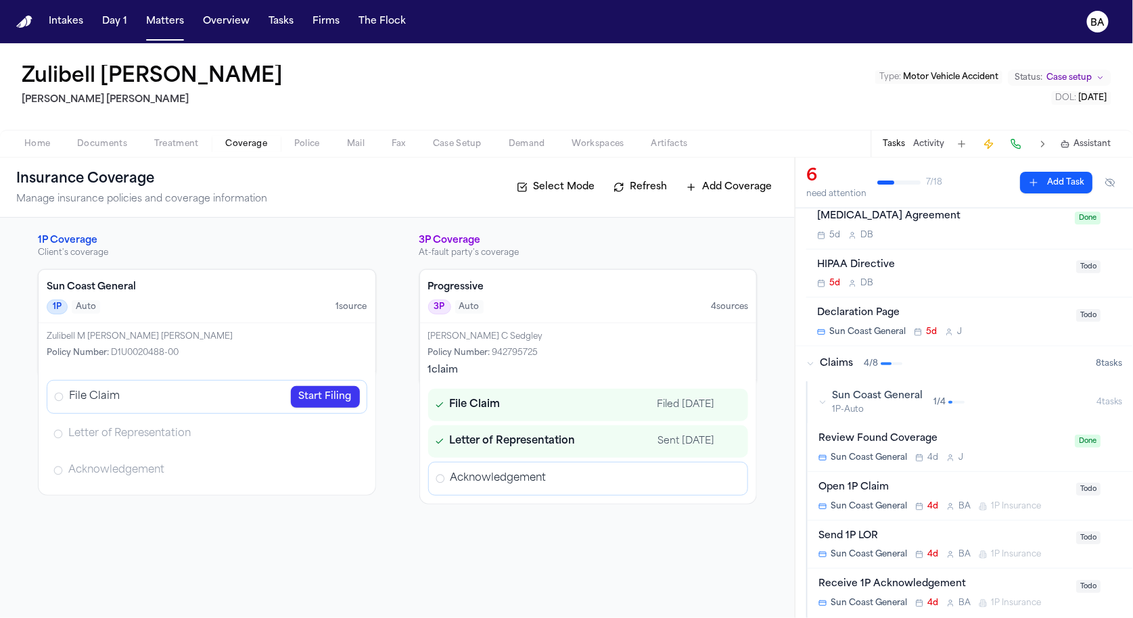
click at [415, 399] on icon "button" at bounding box center [823, 403] width 8 height 8
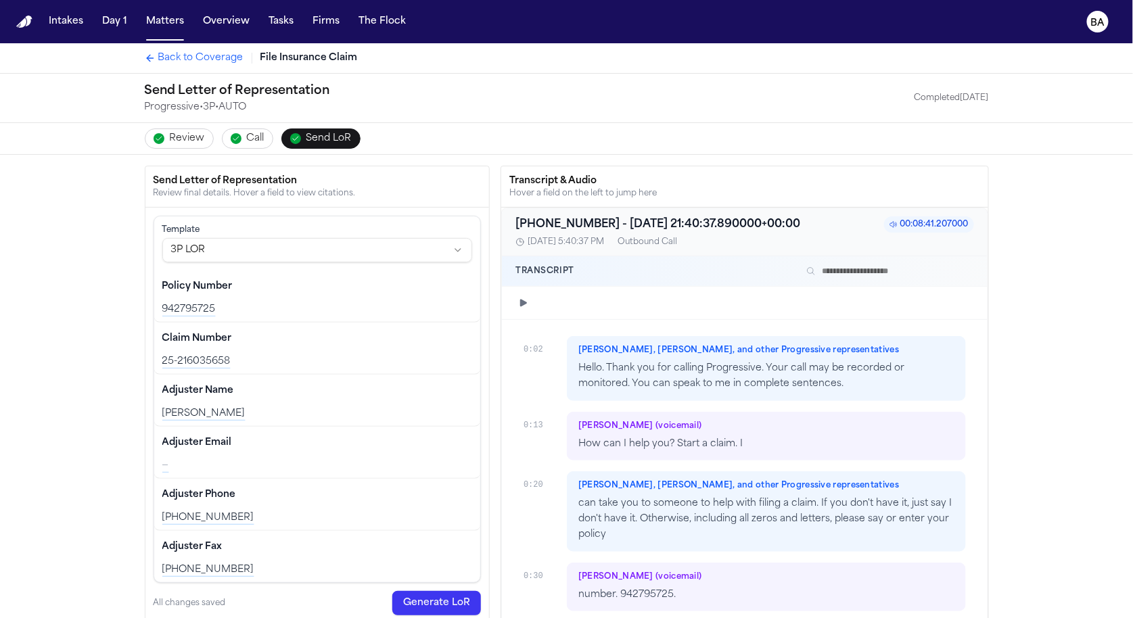
click at [185, 56] on span "Back to Coverage" at bounding box center [200, 58] width 85 height 14
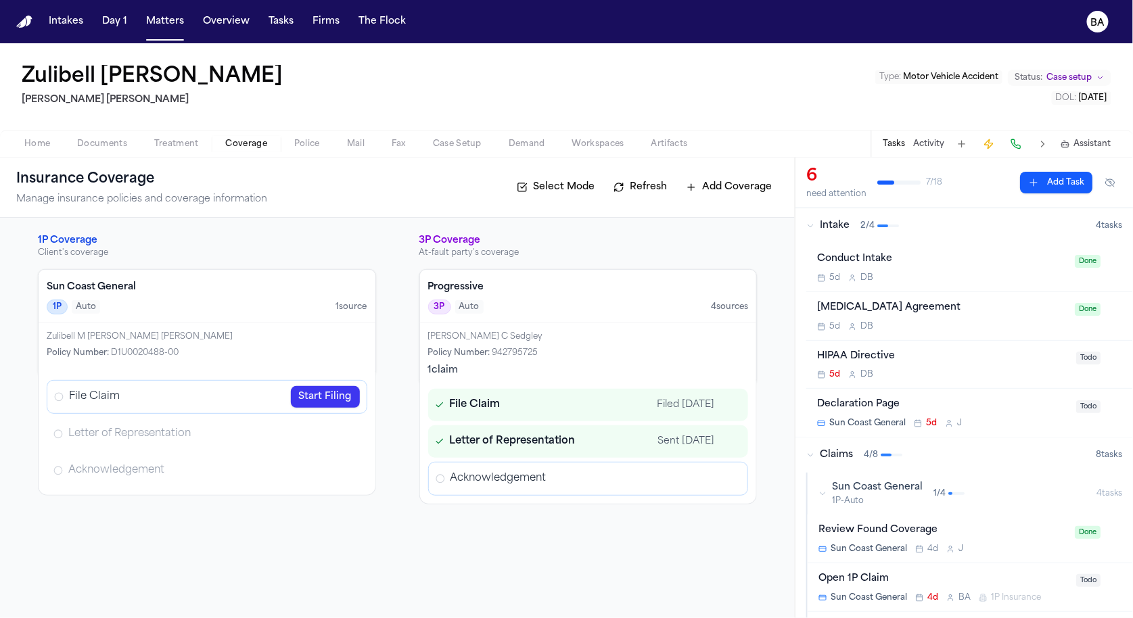
click at [388, 141] on button "Fax" at bounding box center [398, 144] width 41 height 16
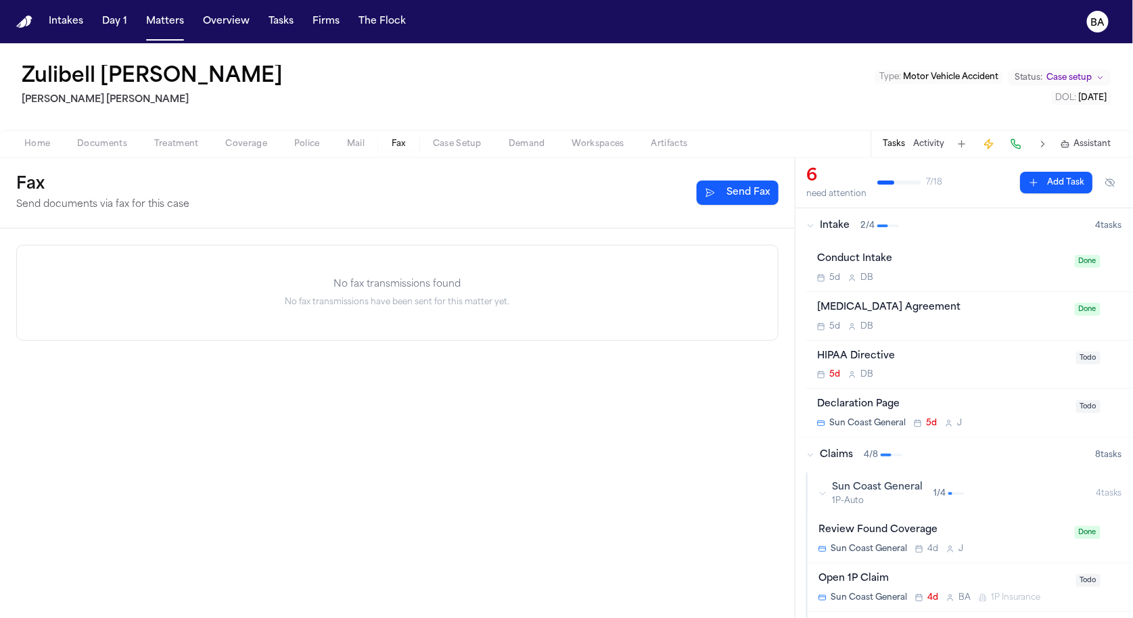
click at [717, 189] on button "Send Fax" at bounding box center [738, 193] width 82 height 24
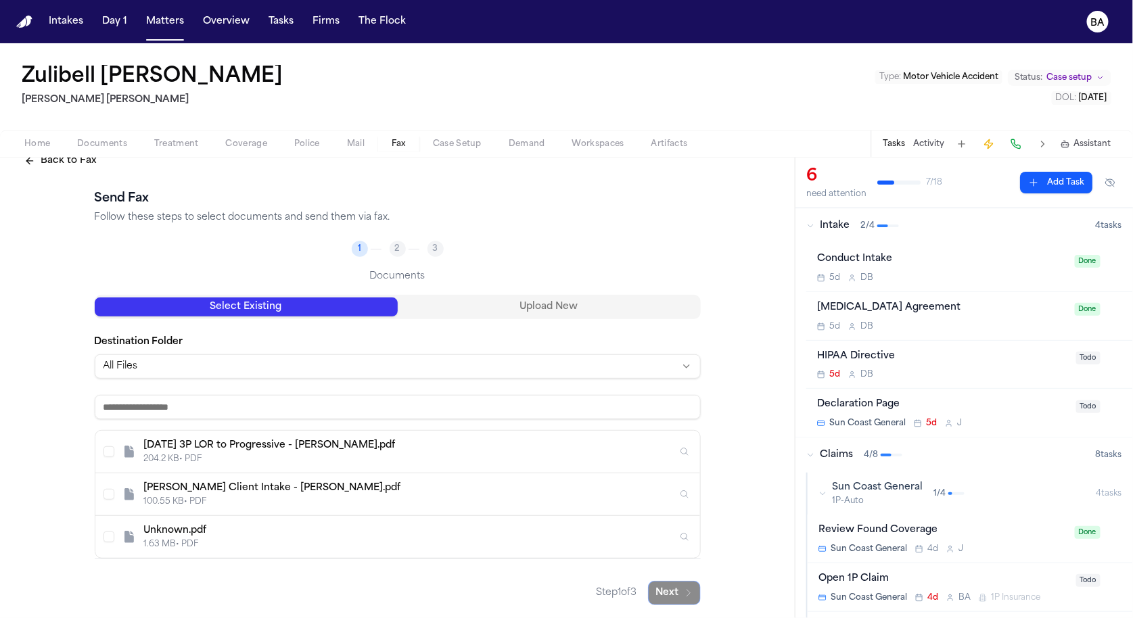
scroll to position [9, 0]
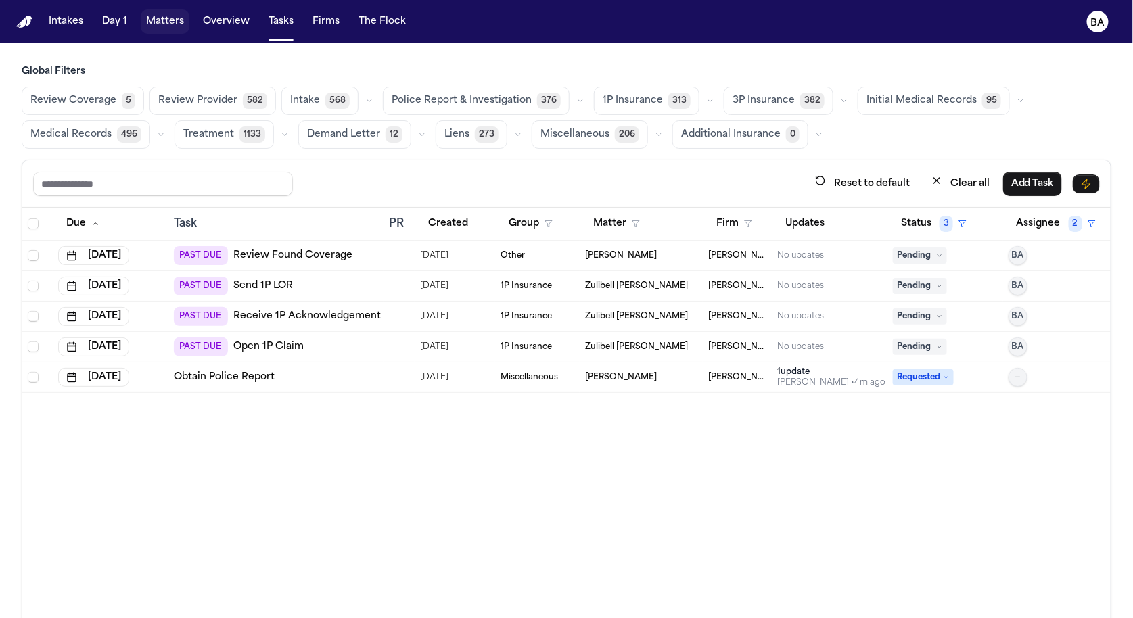
click at [166, 23] on button "Matters" at bounding box center [165, 21] width 49 height 24
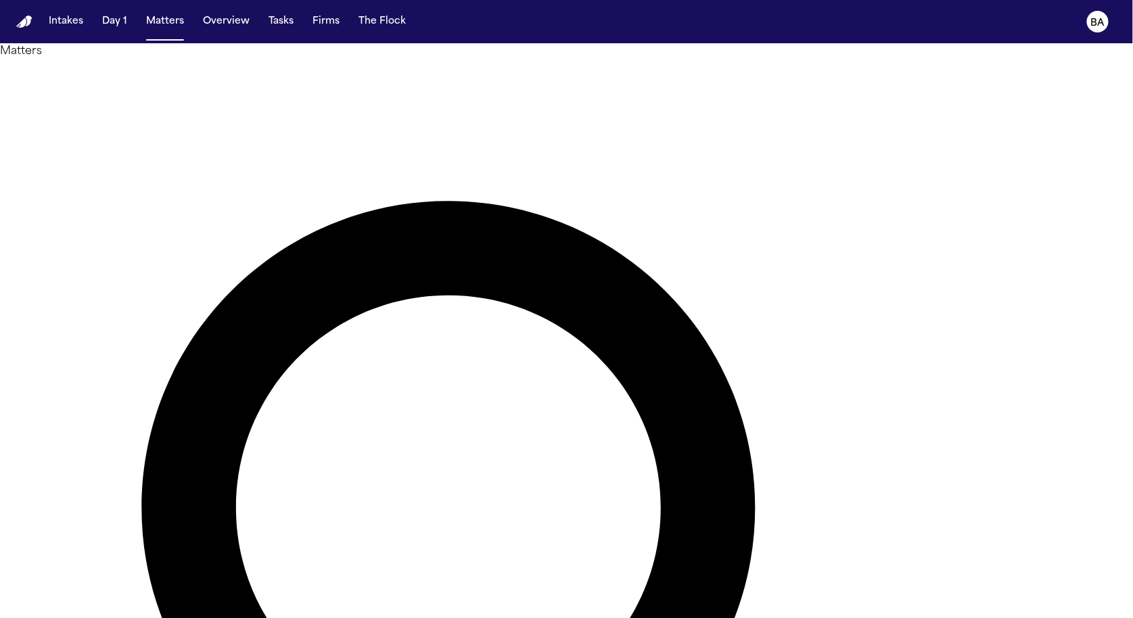
paste input "**********"
type input "**********"
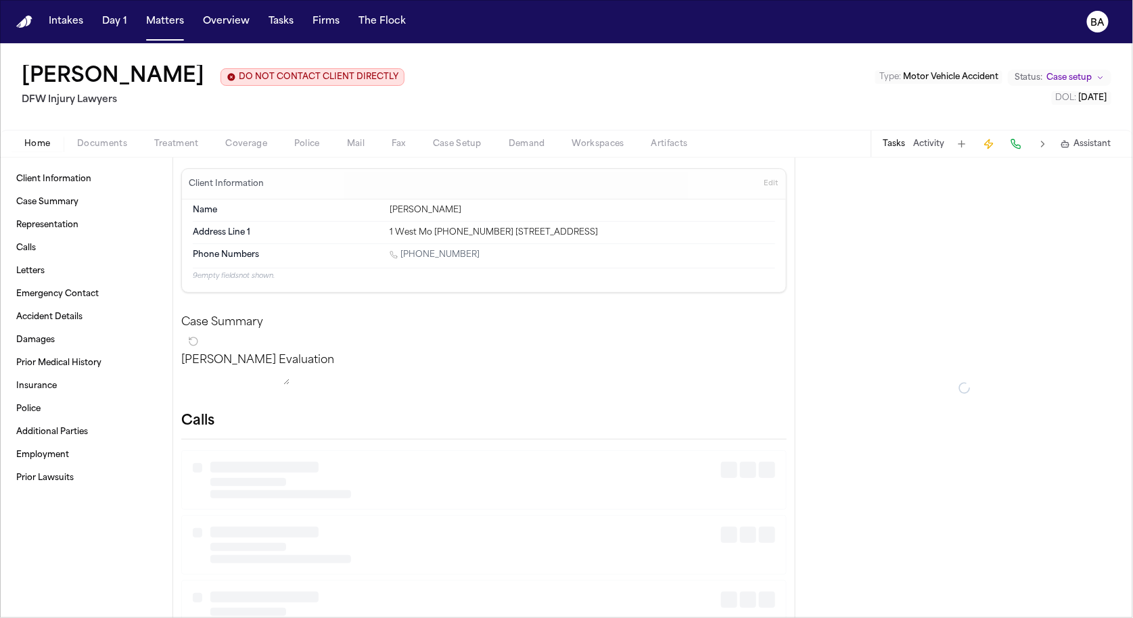
click at [254, 145] on span "Coverage" at bounding box center [246, 144] width 41 height 11
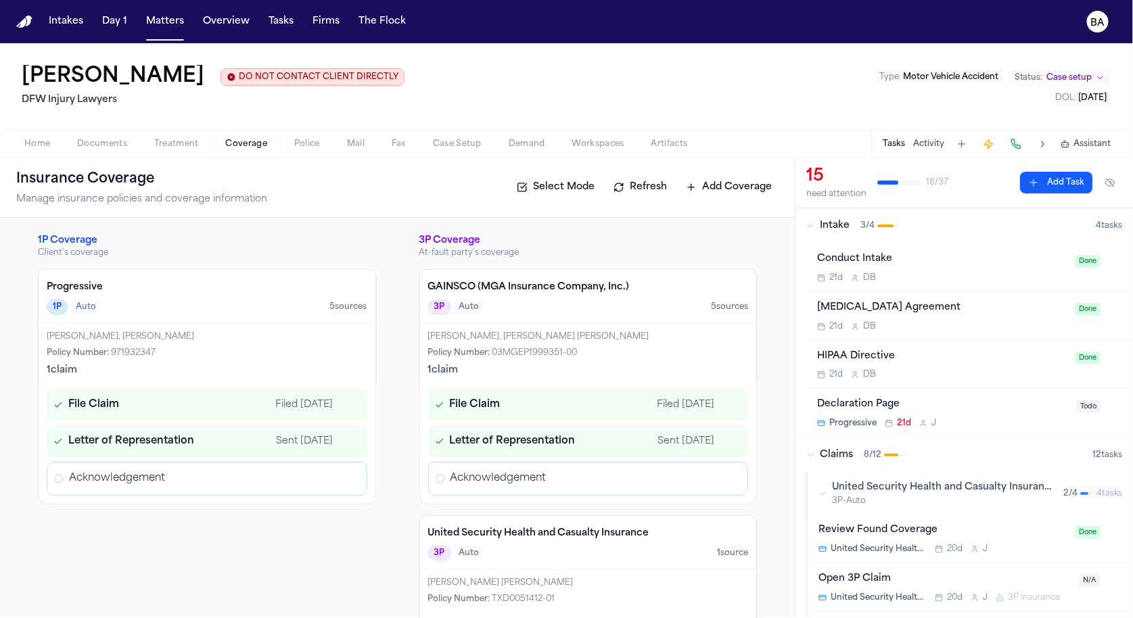
click at [344, 441] on icon "Open Letter of Representation review" at bounding box center [349, 441] width 11 height 11
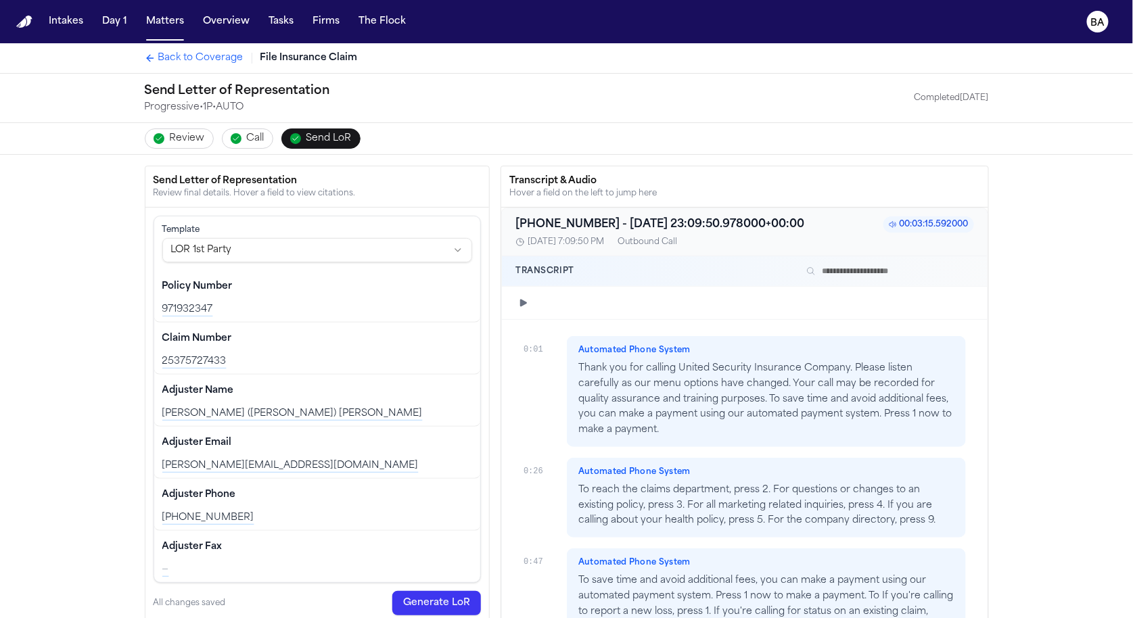
click at [256, 137] on span "Call" at bounding box center [256, 139] width 18 height 14
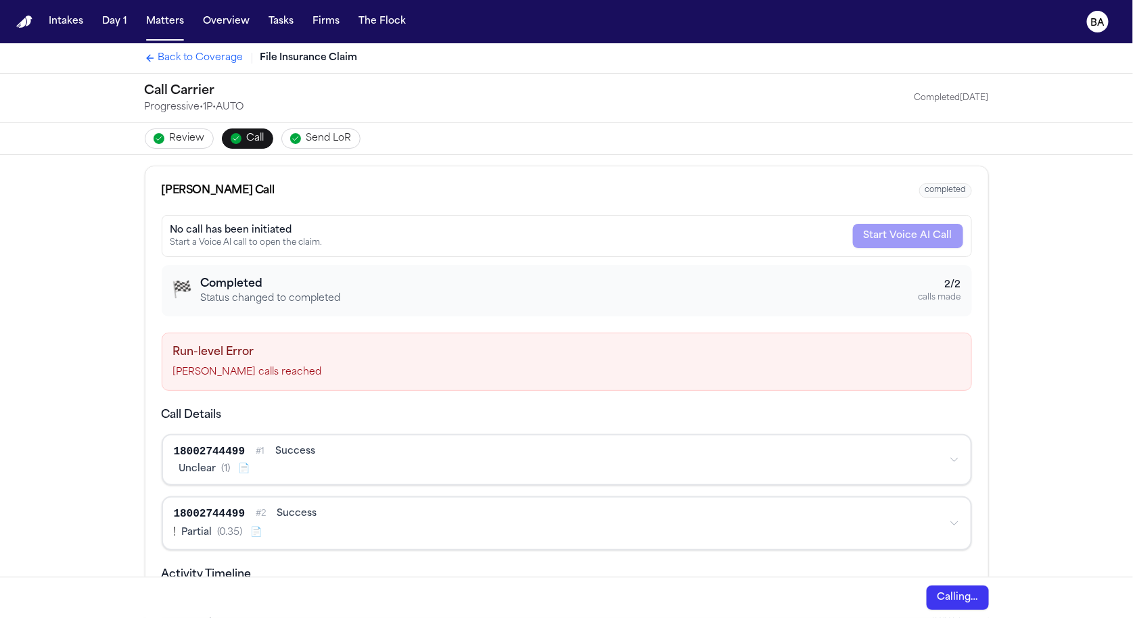
click at [194, 368] on p "Max calls reached" at bounding box center [567, 373] width 788 height 14
click at [632, 454] on div "18002744499 # 1 success" at bounding box center [556, 452] width 765 height 16
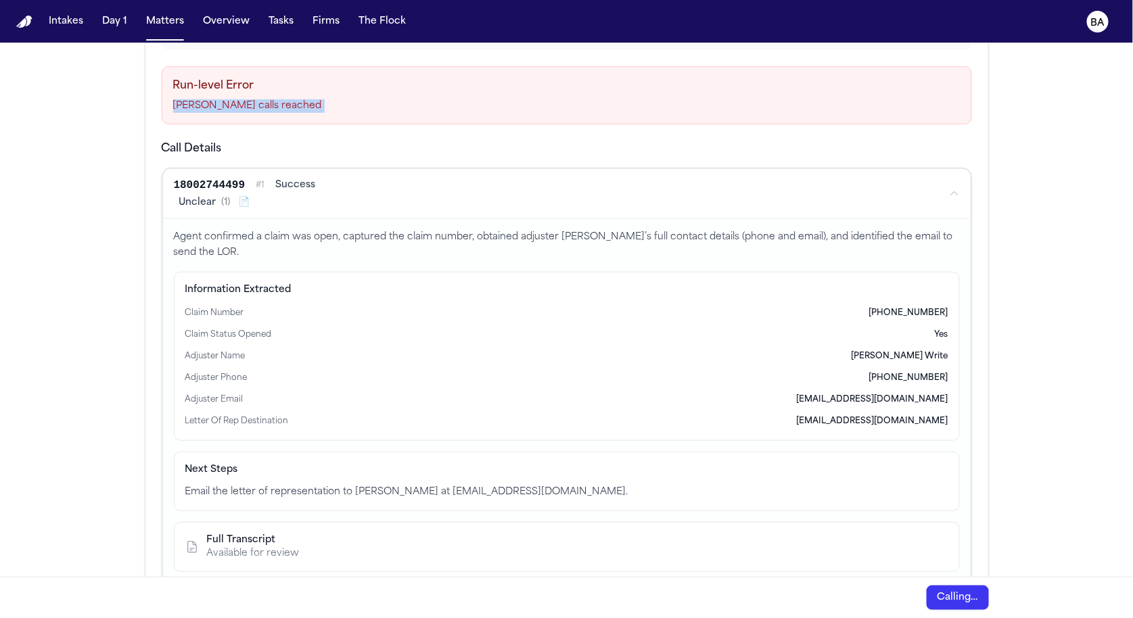
scroll to position [282, 0]
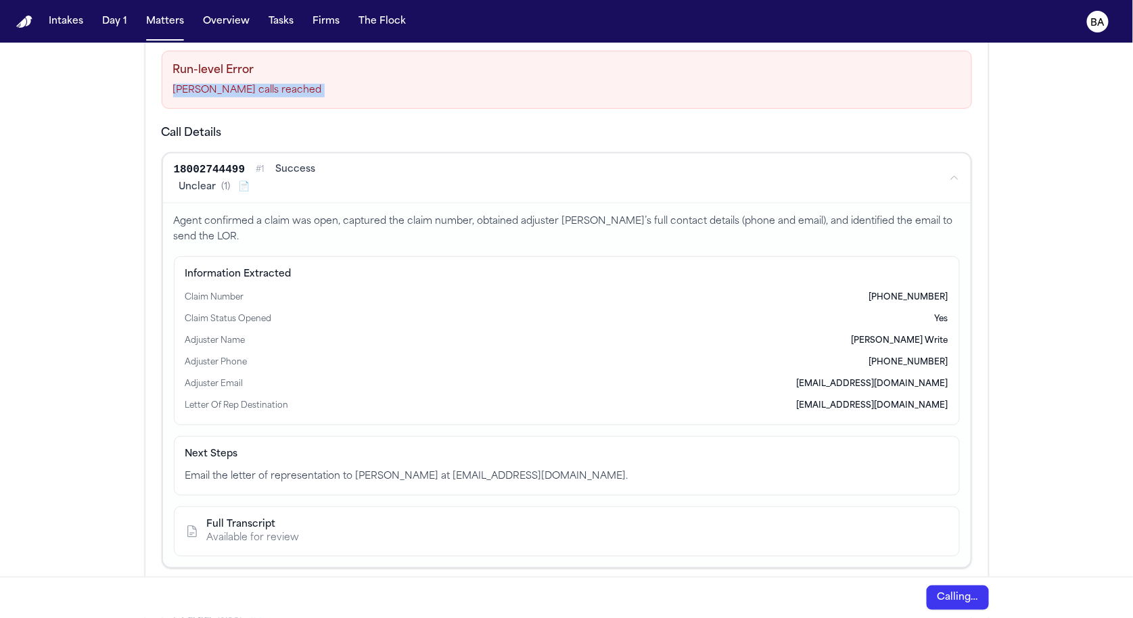
click at [537, 175] on div "18002744499 # 1 success Unclear ( 1 ) 📄" at bounding box center [556, 178] width 765 height 32
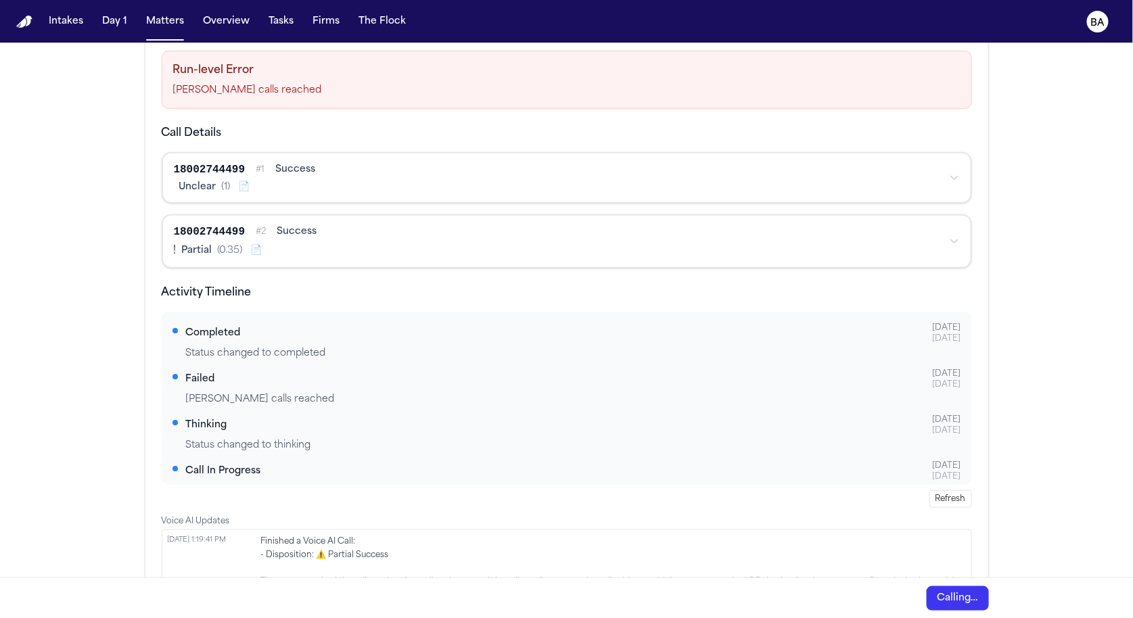
click at [530, 263] on div "18002744499 # 2 success ! Partial ( 0.35 ) 📄" at bounding box center [567, 242] width 811 height 54
click at [530, 244] on div "! Partial ( 0.35 ) 📄" at bounding box center [556, 251] width 765 height 16
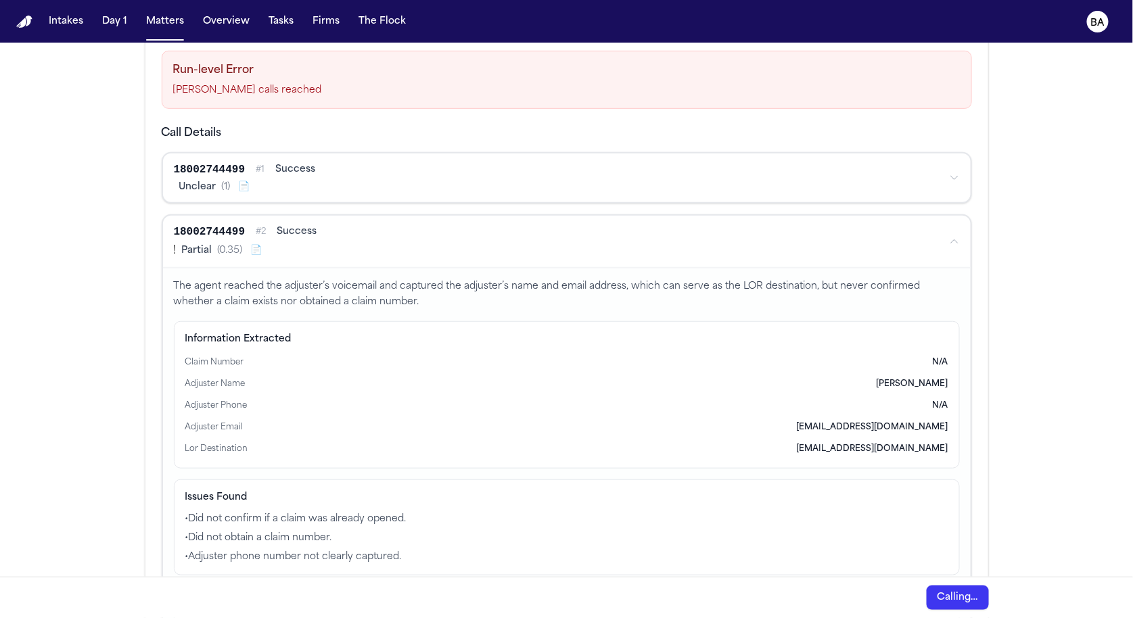
click at [530, 244] on div "! Partial ( 0.35 ) 📄" at bounding box center [556, 251] width 765 height 16
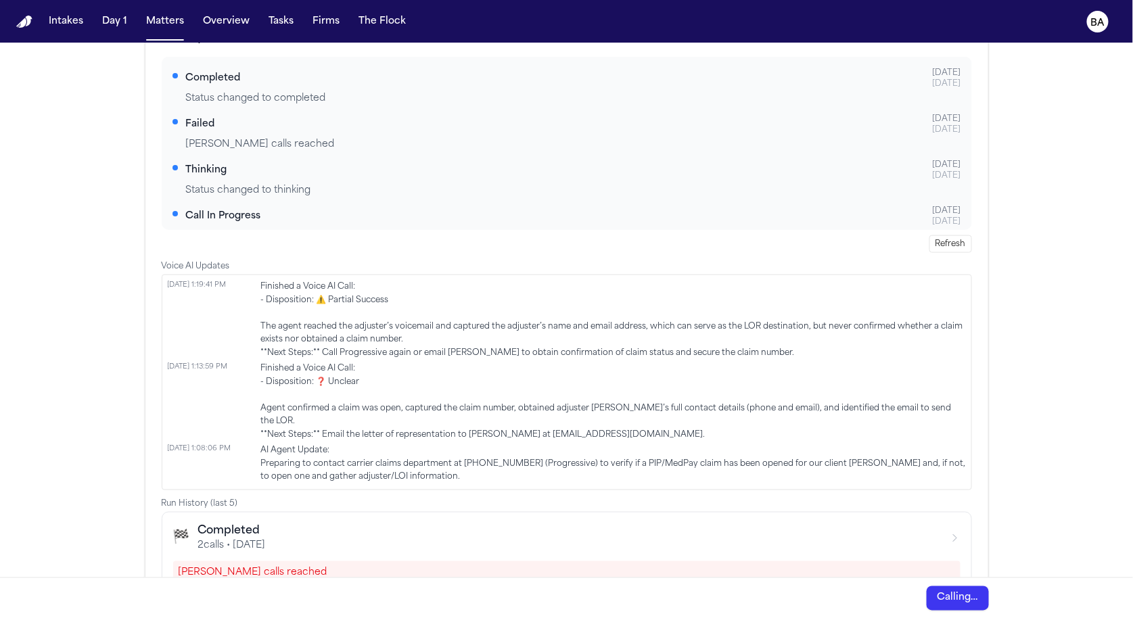
scroll to position [722, 0]
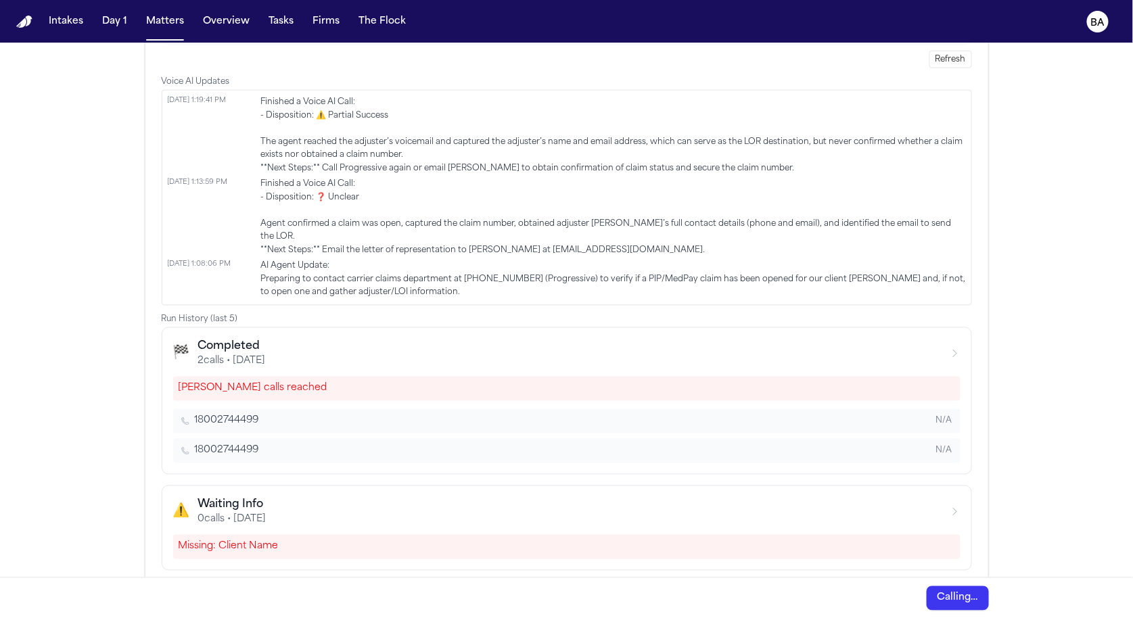
click at [603, 535] on div "Missing: Client Name" at bounding box center [567, 547] width 788 height 24
click at [343, 340] on div "🏁 Completed 2 calls • 8/11/2025" at bounding box center [567, 354] width 788 height 30
click at [355, 339] on div "🏁 Completed 2 calls • 8/11/2025" at bounding box center [567, 354] width 788 height 30
click at [953, 348] on icon "button" at bounding box center [955, 353] width 11 height 11
click at [714, 535] on div "Missing: Client Name" at bounding box center [567, 547] width 788 height 24
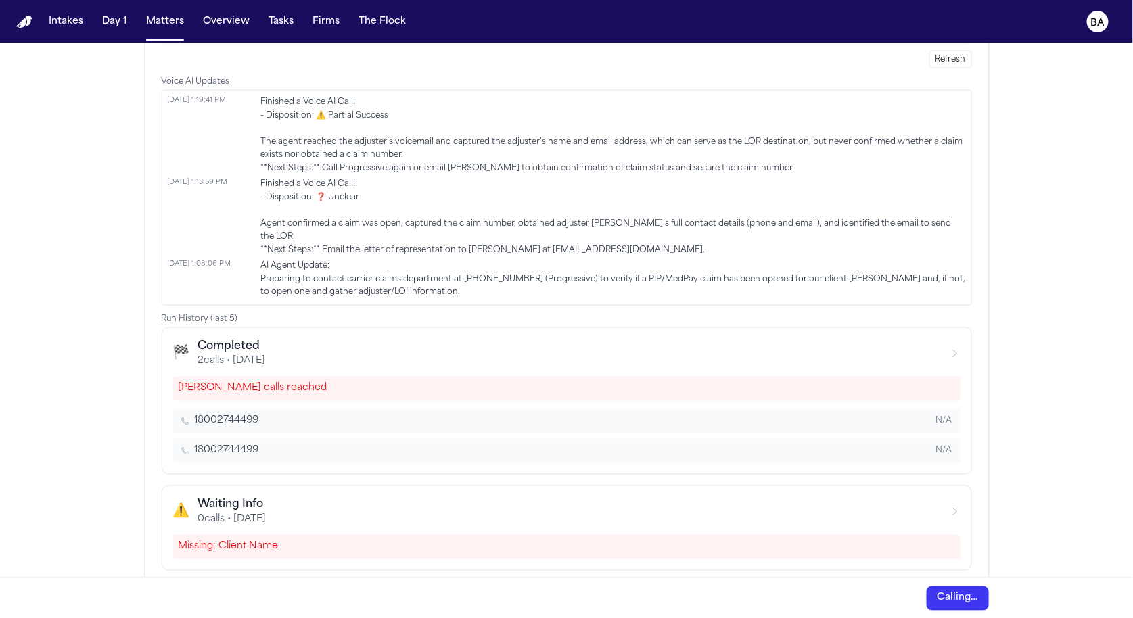
click at [955, 498] on div "⚠️ Waiting Info 0 calls • 8/11/2025" at bounding box center [567, 512] width 788 height 30
click at [955, 507] on icon "button" at bounding box center [955, 512] width 11 height 11
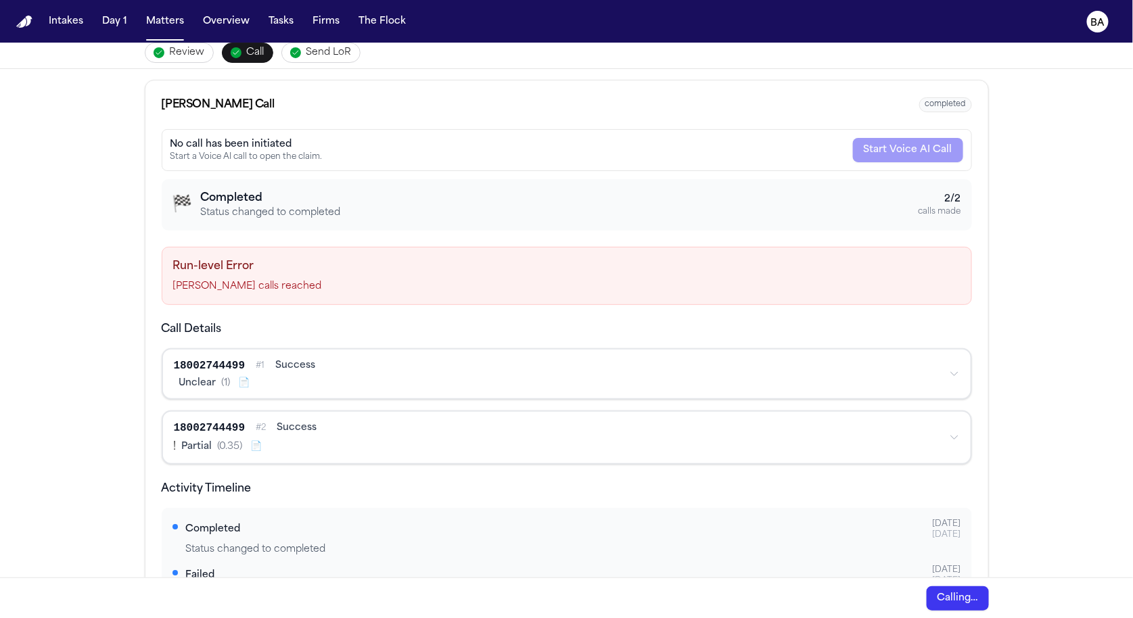
scroll to position [0, 0]
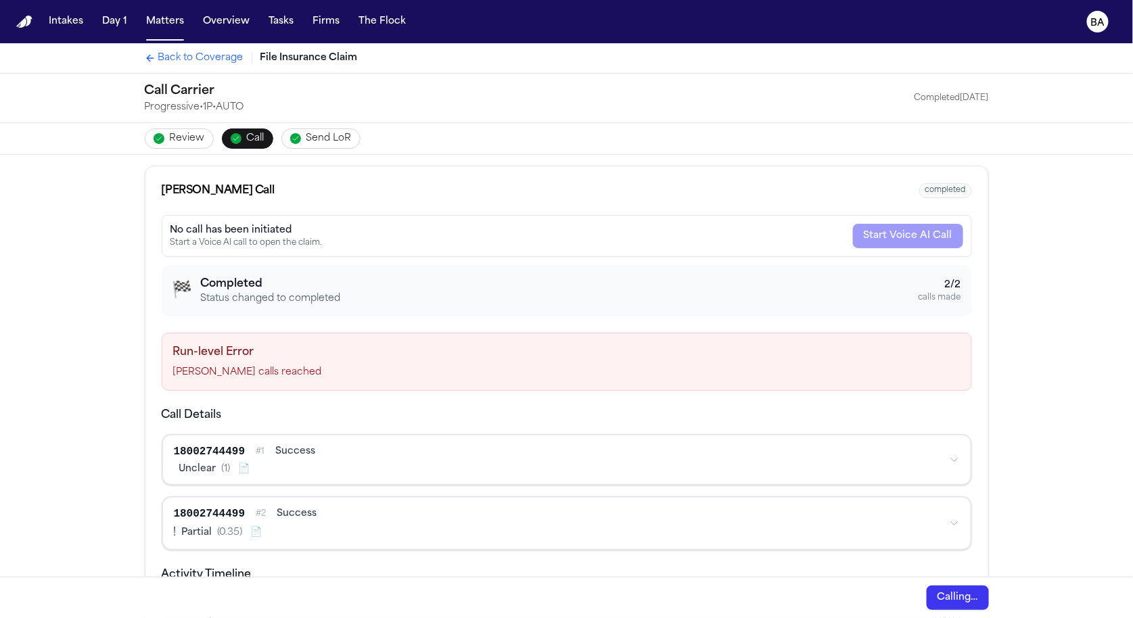
click at [195, 148] on button "Review" at bounding box center [179, 139] width 69 height 20
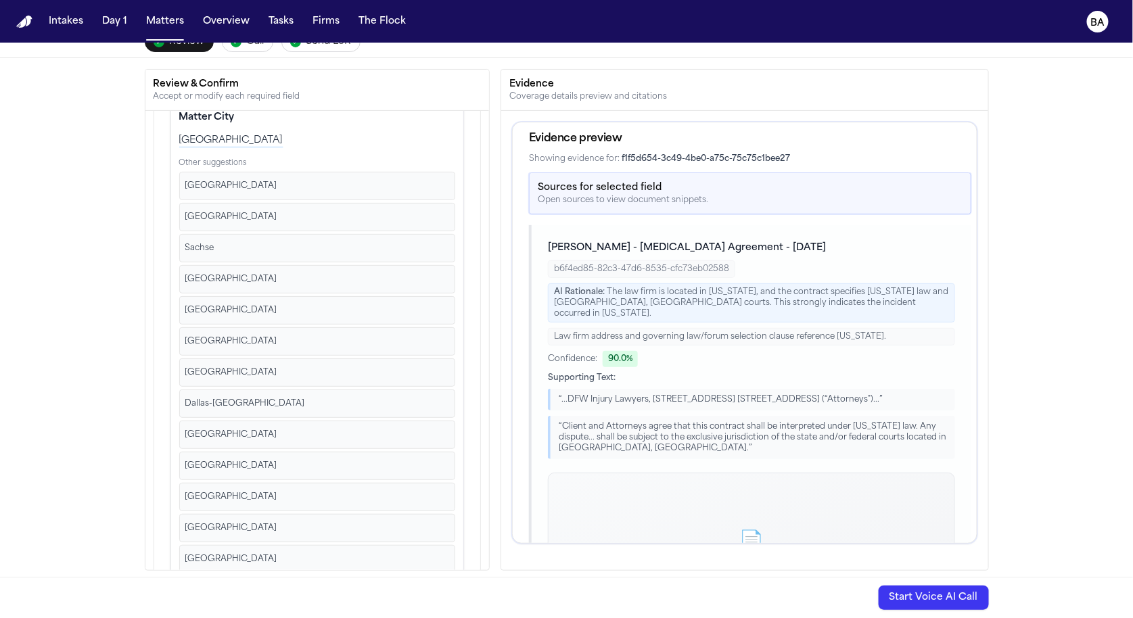
scroll to position [689, 0]
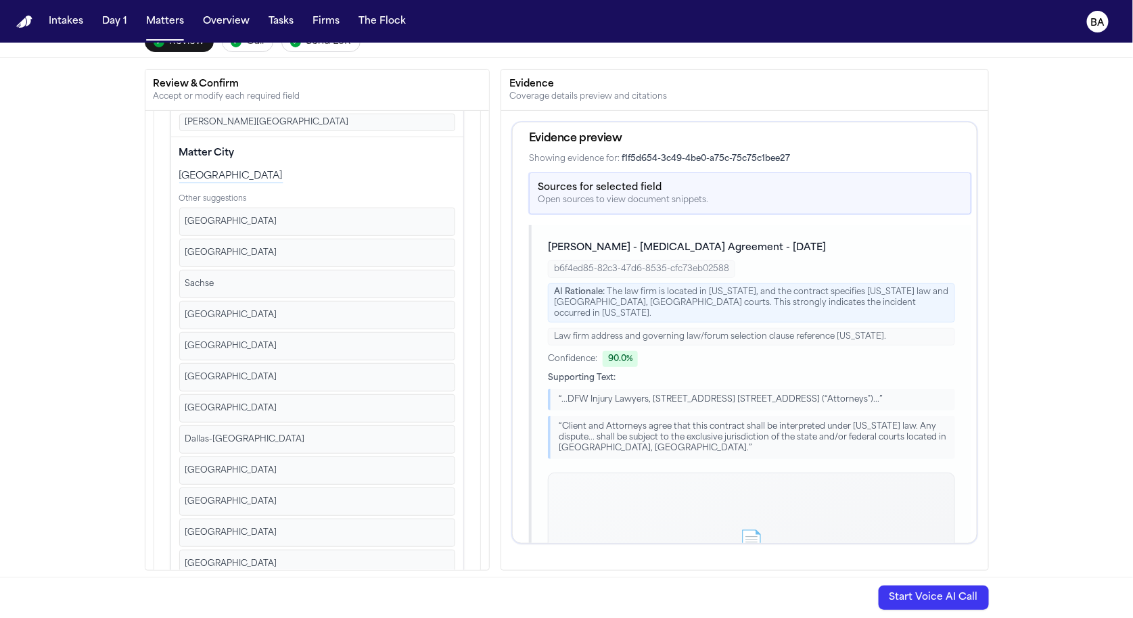
click at [220, 248] on span "Fort Worth" at bounding box center [231, 253] width 92 height 11
click at [128, 309] on div "Review & Confirm Accept or modify each required field Client information All re…" at bounding box center [566, 320] width 1133 height 524
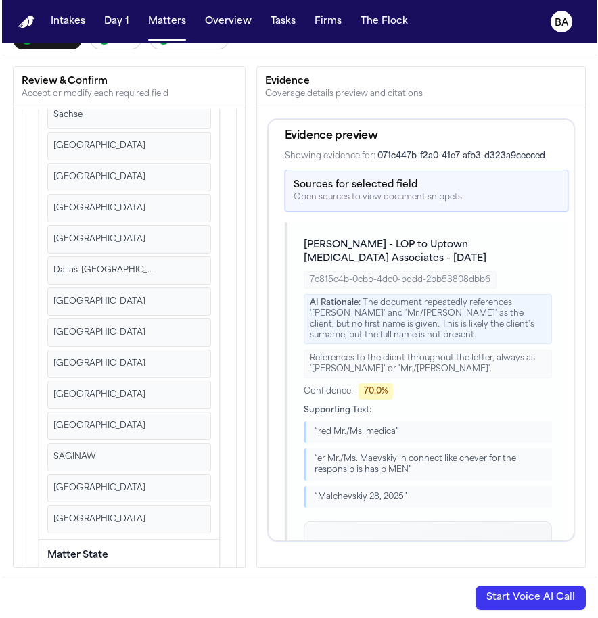
scroll to position [856, 0]
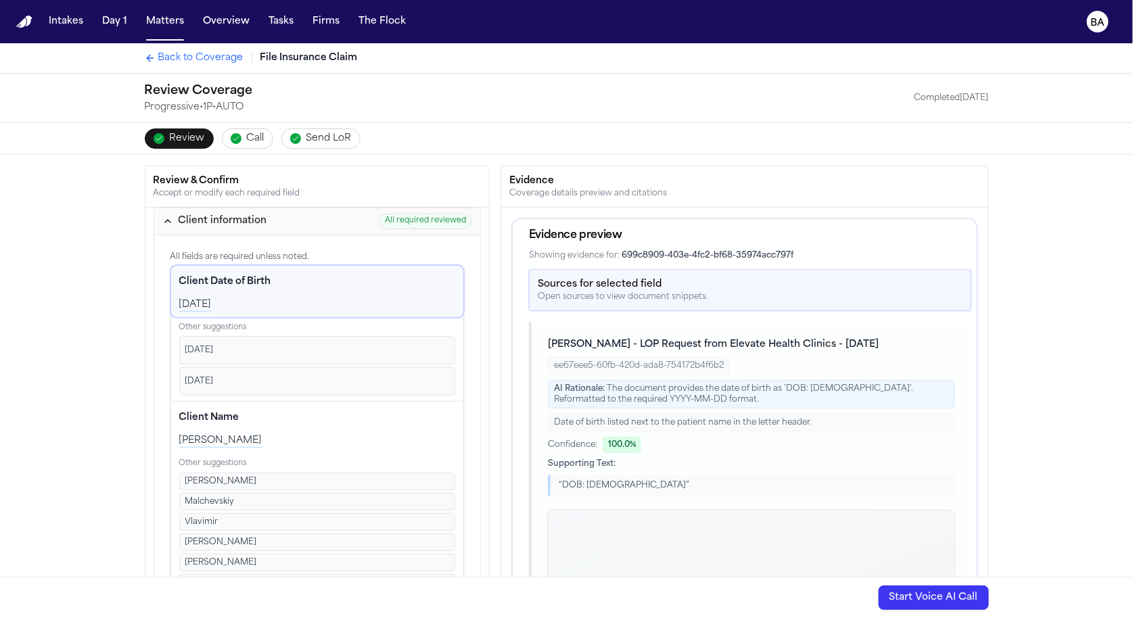
click at [163, 216] on icon "button" at bounding box center [167, 221] width 11 height 11
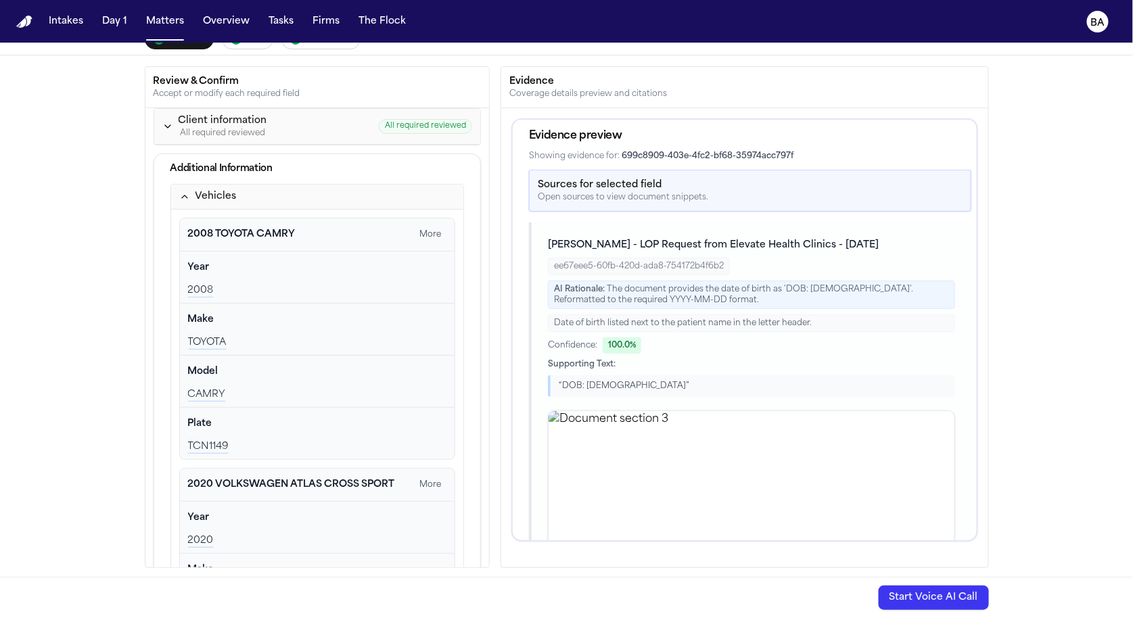
scroll to position [26, 0]
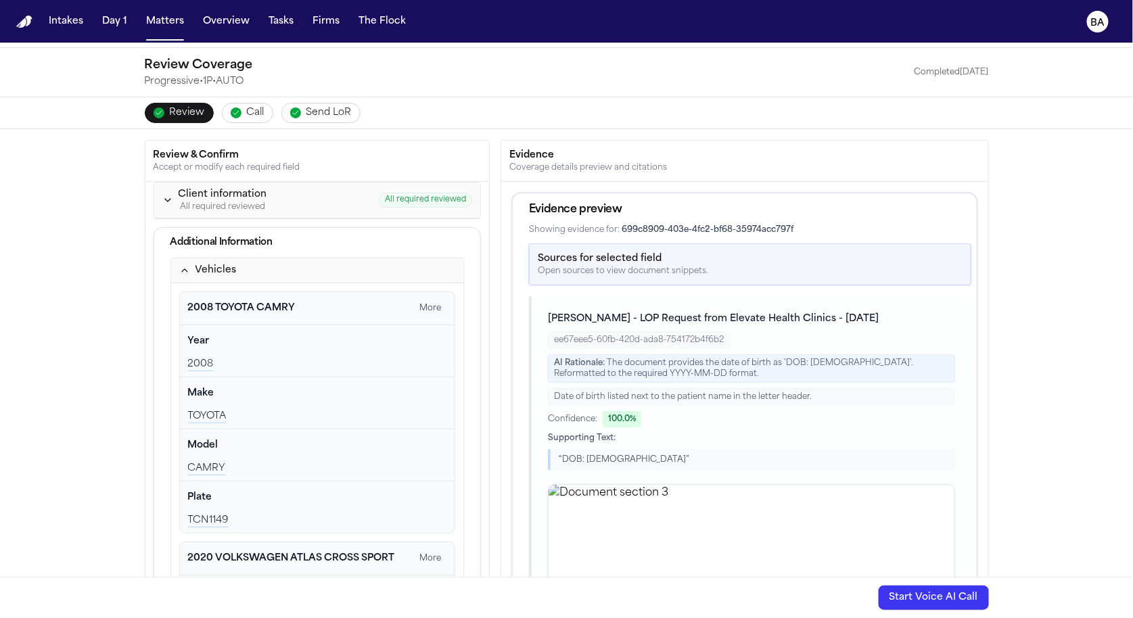
click at [164, 206] on div "Client information All required reviewed" at bounding box center [214, 200] width 105 height 24
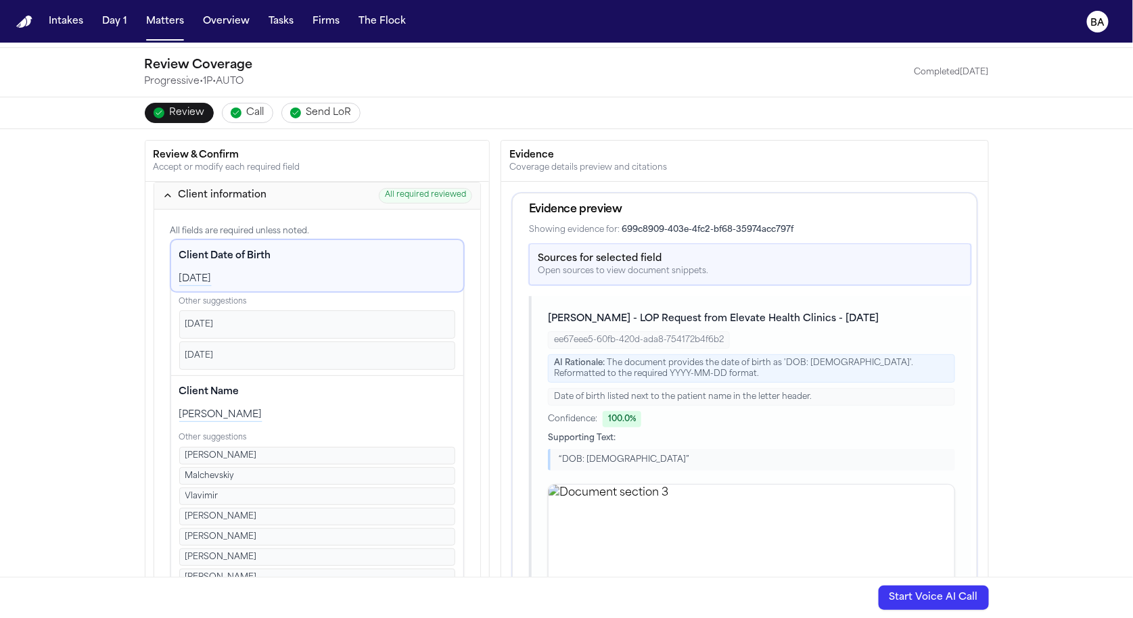
click at [175, 198] on div "Client information" at bounding box center [214, 196] width 105 height 14
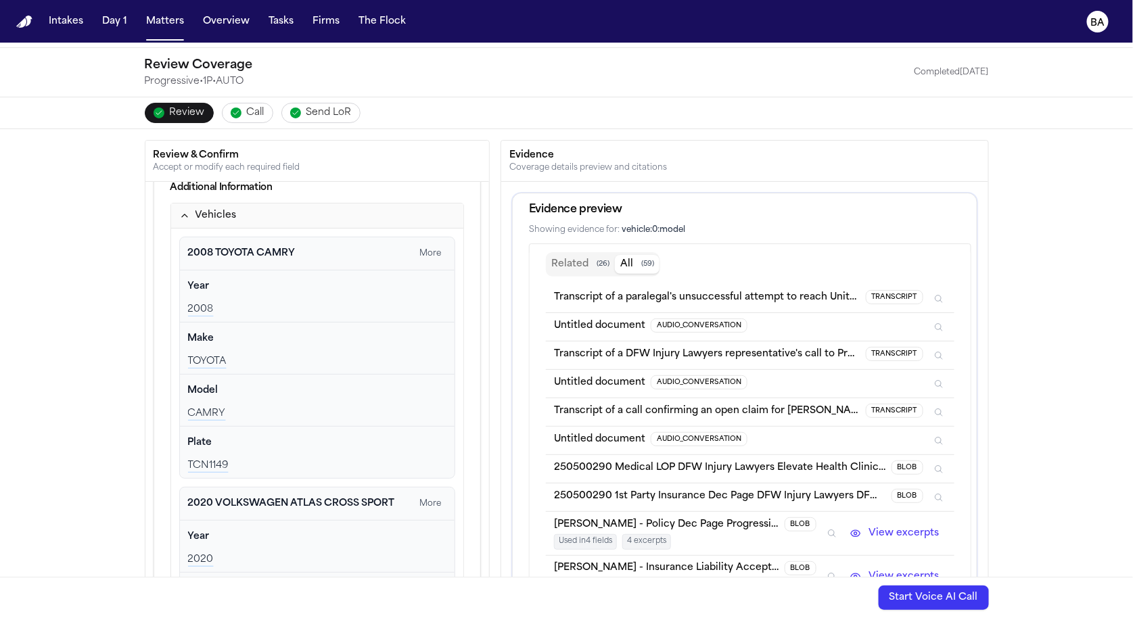
scroll to position [0, 0]
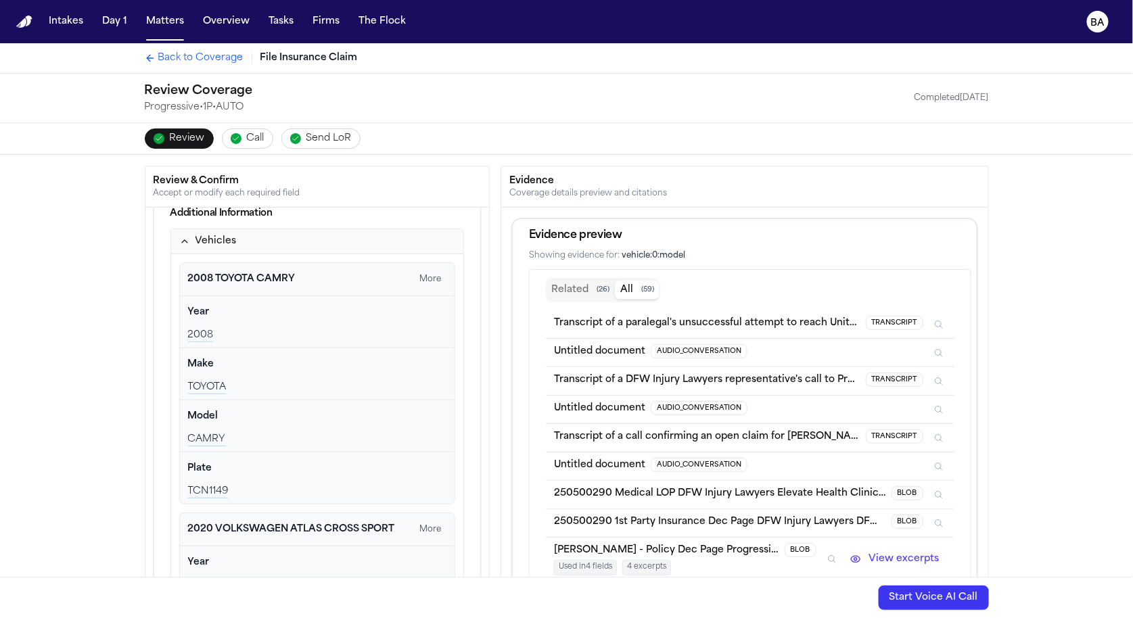
click at [171, 56] on span "Back to Coverage" at bounding box center [200, 58] width 85 height 14
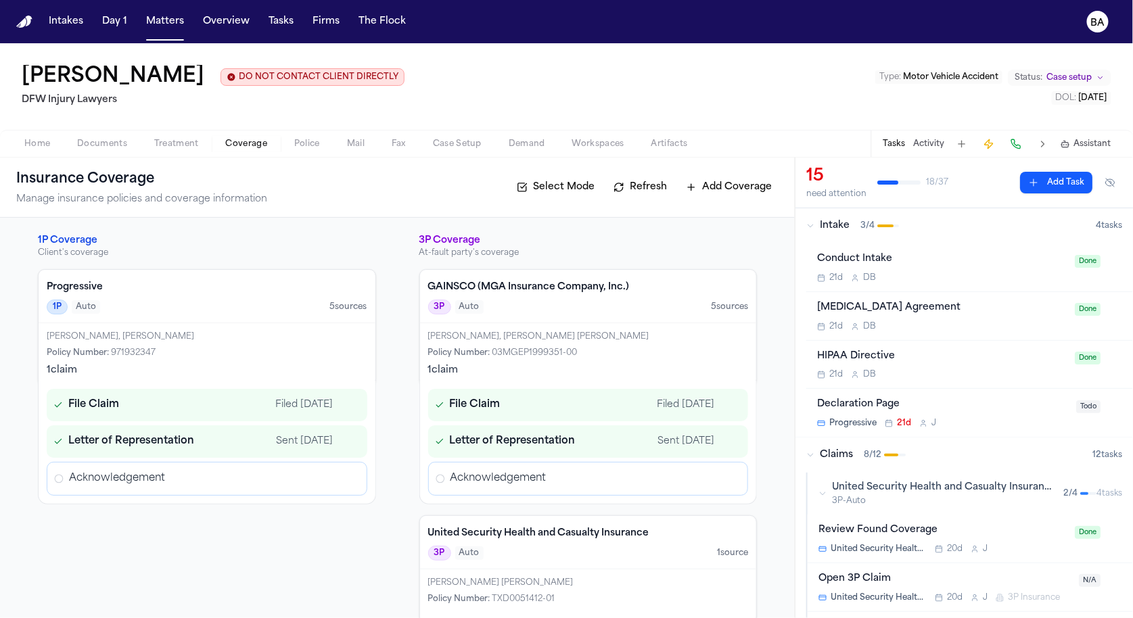
scroll to position [22, 0]
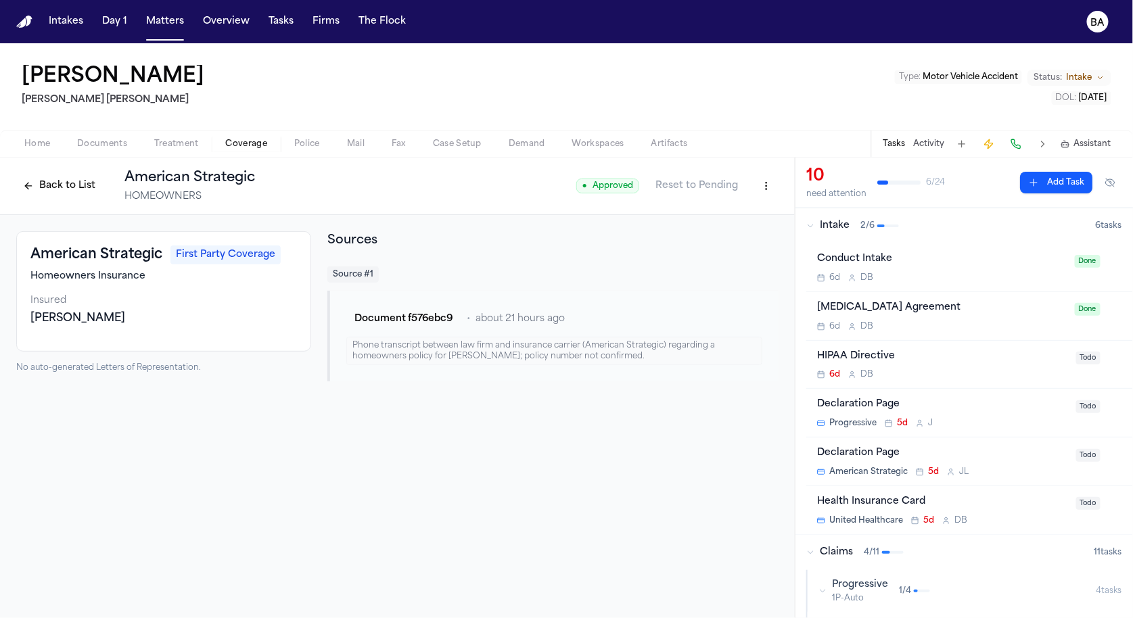
click at [67, 189] on button "Back to List" at bounding box center [59, 186] width 86 height 22
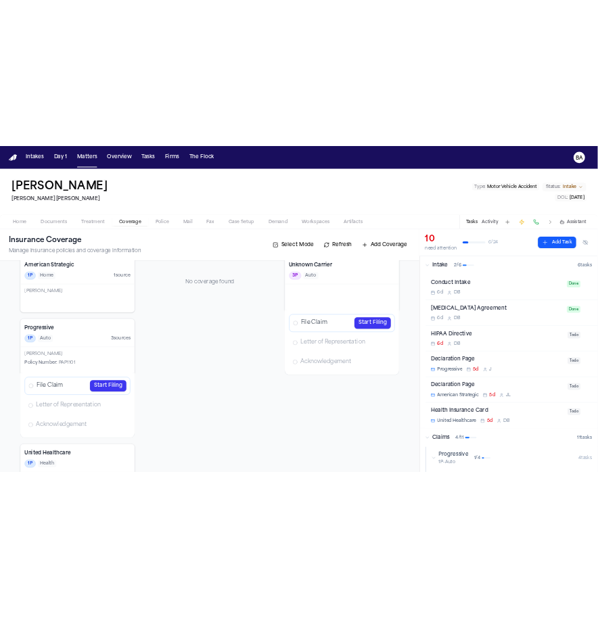
scroll to position [130, 0]
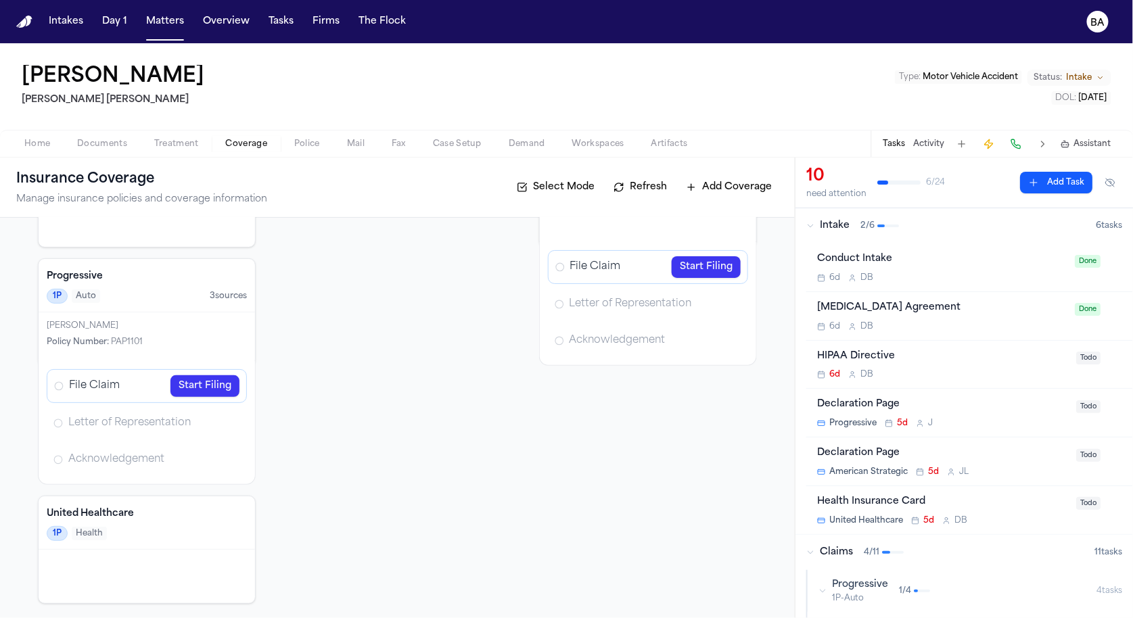
click at [219, 385] on link "Start Filing" at bounding box center [205, 387] width 69 height 22
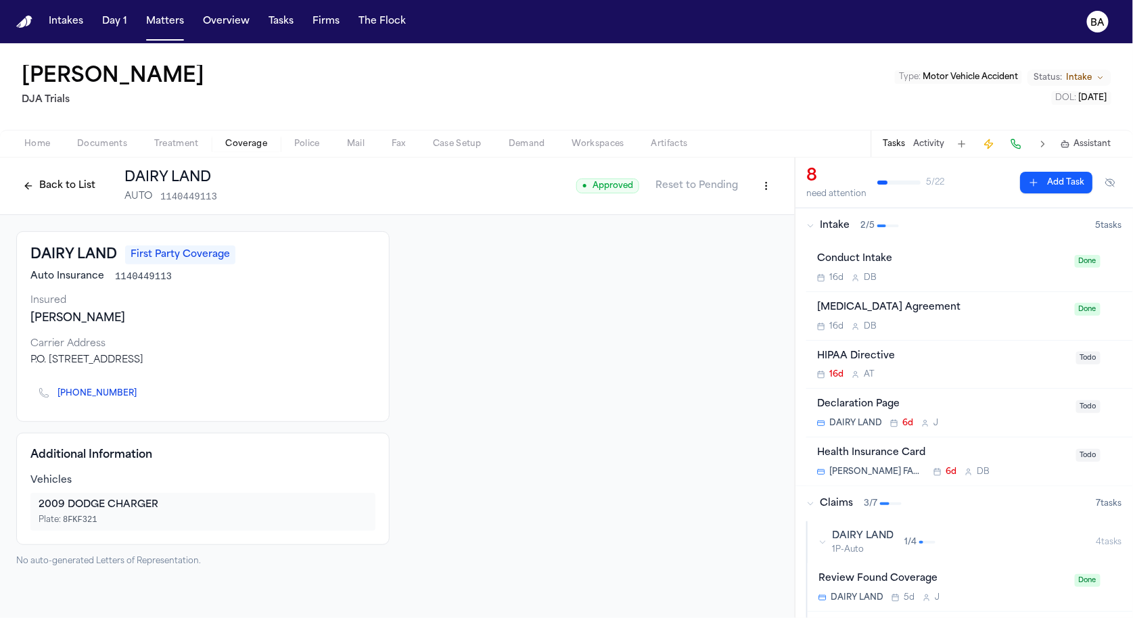
click at [68, 192] on button "Back to List" at bounding box center [59, 186] width 86 height 22
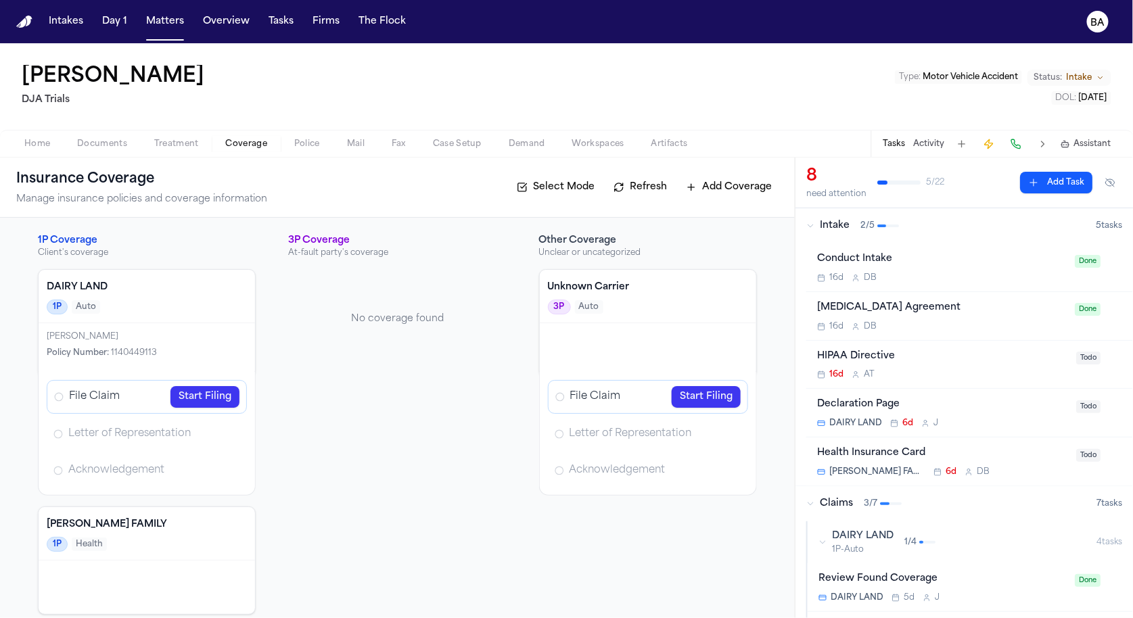
click at [200, 397] on link "Start Filing" at bounding box center [205, 397] width 69 height 22
